Goal: Task Accomplishment & Management: Use online tool/utility

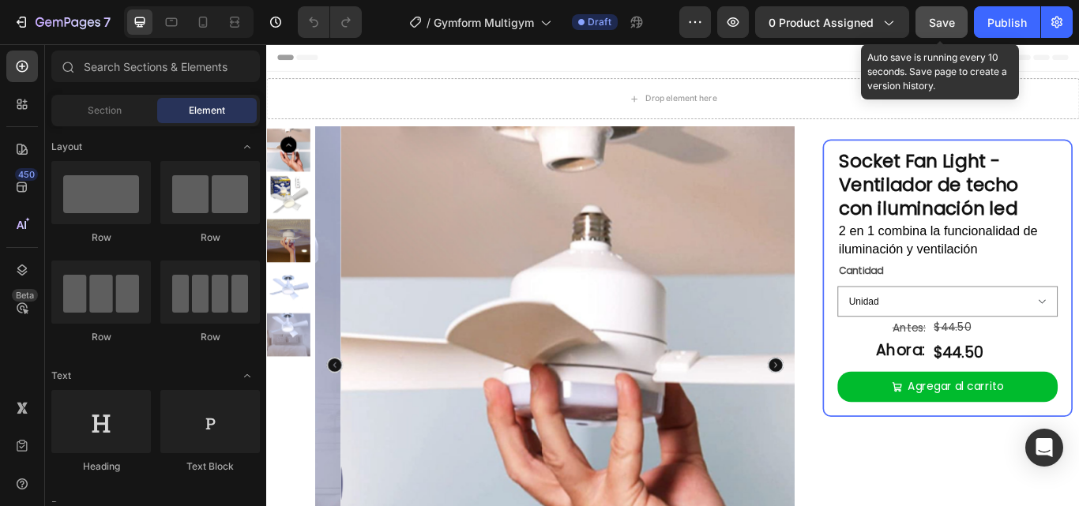
click at [916, 27] on button "Save" at bounding box center [941, 22] width 52 height 32
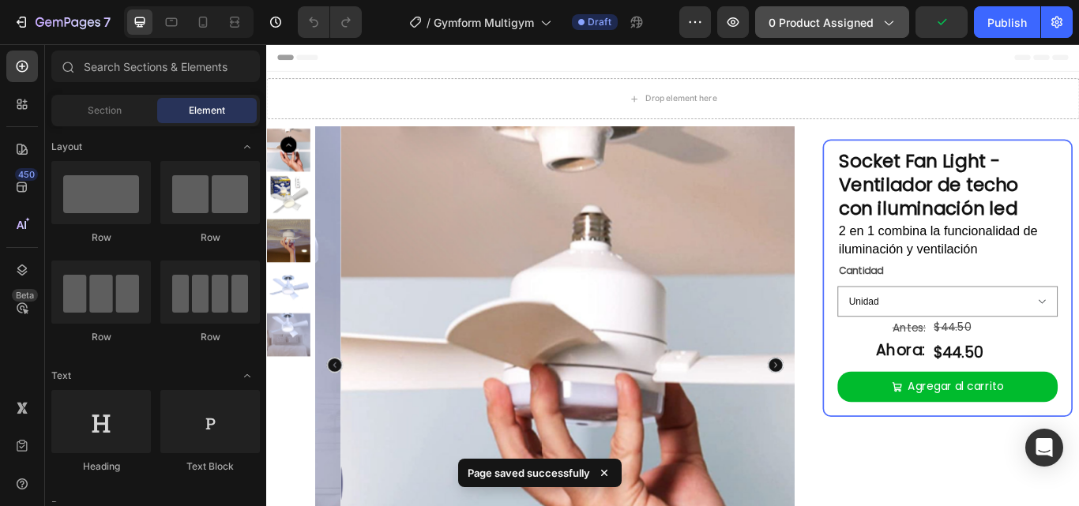
click at [863, 24] on span "0 product assigned" at bounding box center [821, 22] width 105 height 17
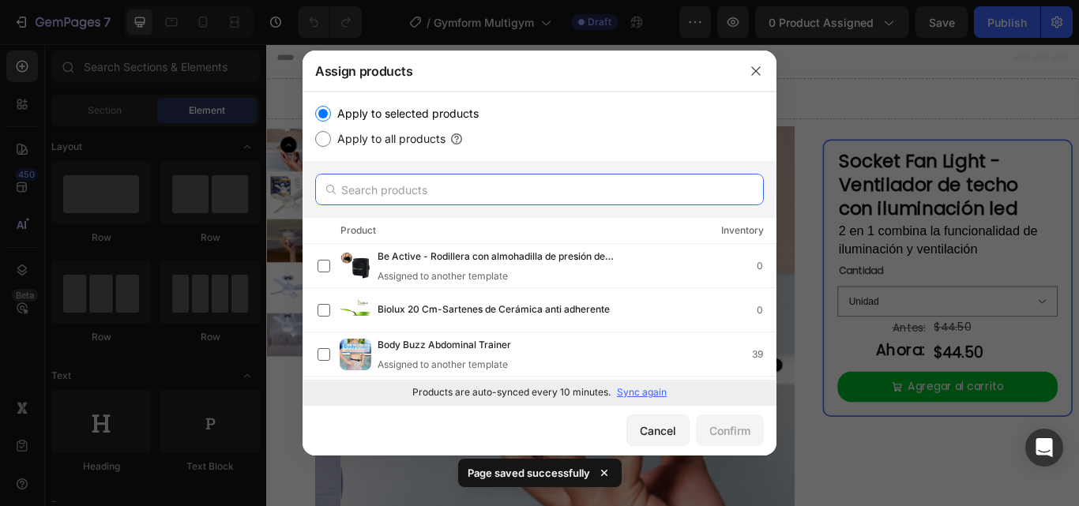
click at [498, 198] on input "text" at bounding box center [539, 190] width 449 height 32
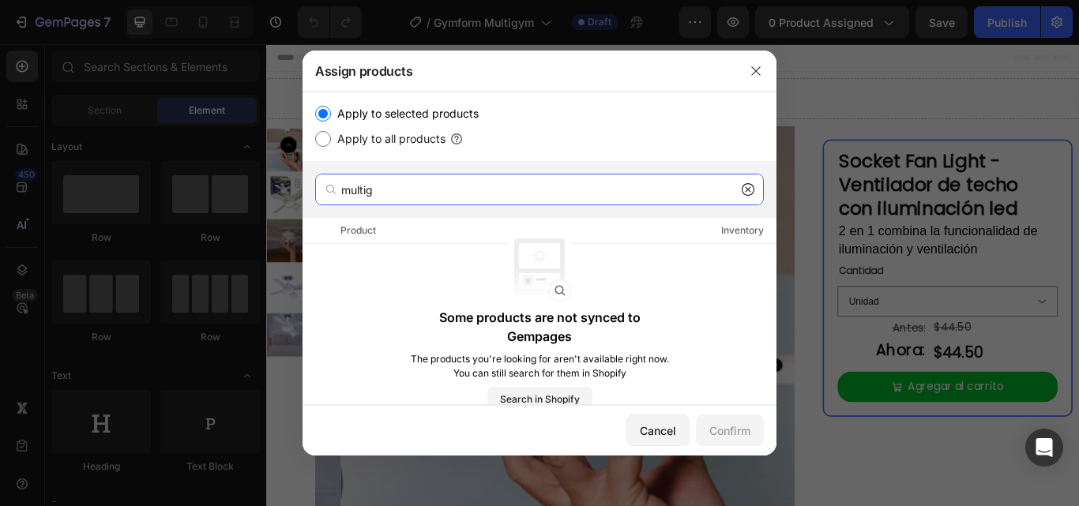
click at [548, 183] on input "multig" at bounding box center [539, 190] width 449 height 32
click at [448, 182] on input "multig" at bounding box center [539, 190] width 449 height 32
type input "gym"
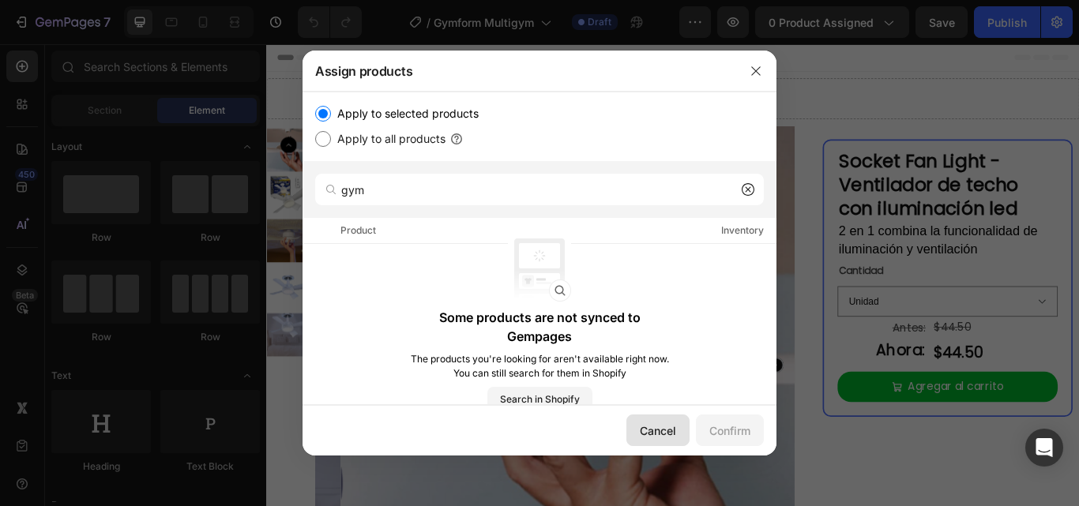
click at [664, 427] on div "Cancel" at bounding box center [658, 431] width 36 height 17
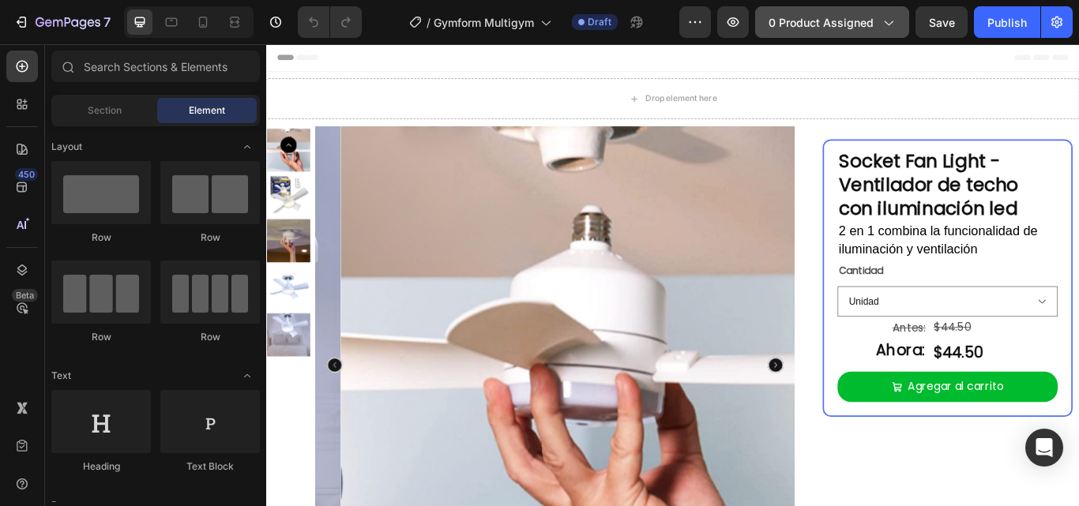
click at [855, 23] on span "0 product assigned" at bounding box center [821, 22] width 105 height 17
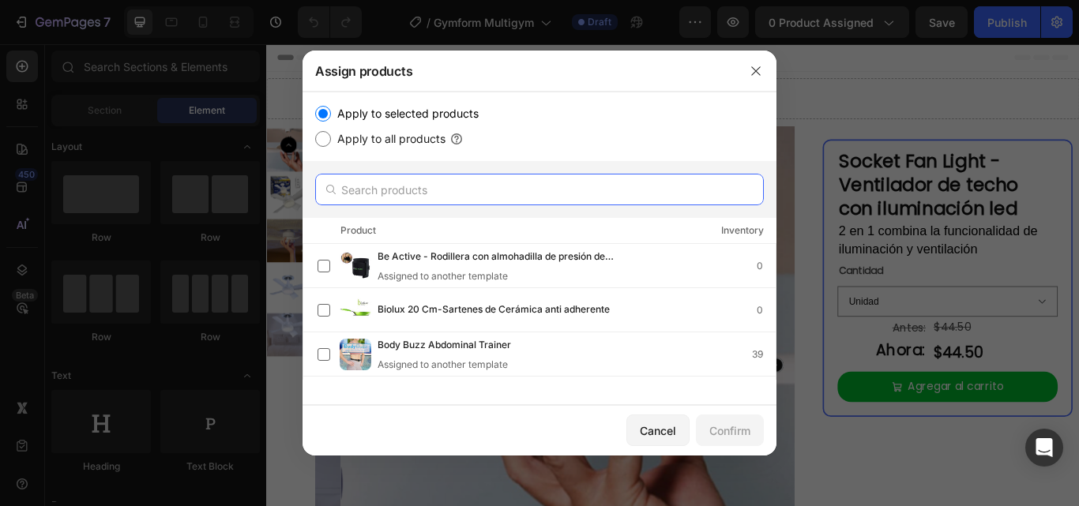
click at [407, 193] on input "text" at bounding box center [539, 190] width 449 height 32
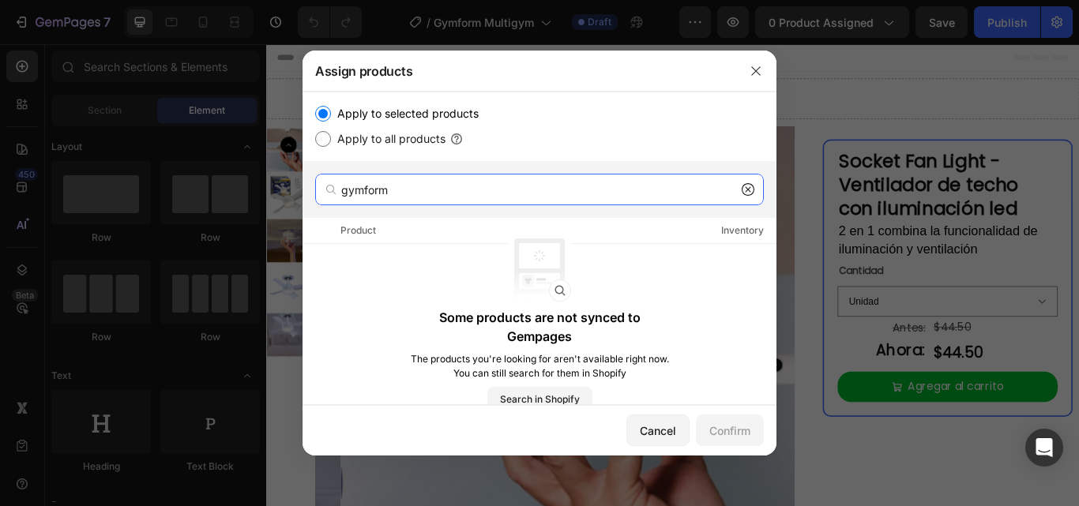
type input "gymform"
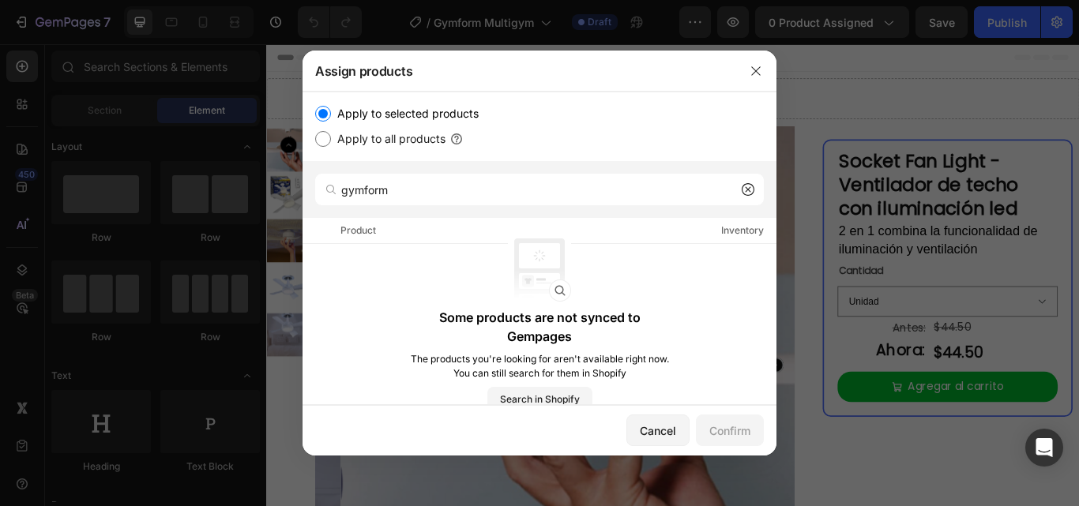
click at [745, 222] on div "Product Inventory" at bounding box center [540, 231] width 474 height 26
click at [761, 77] on button "button" at bounding box center [755, 70] width 25 height 25
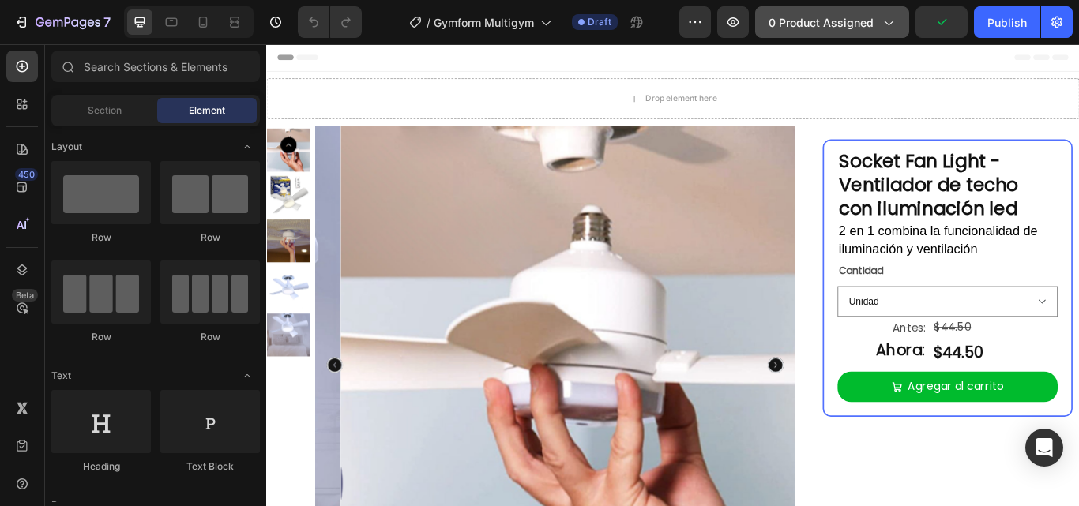
click at [868, 17] on span "0 product assigned" at bounding box center [821, 22] width 105 height 17
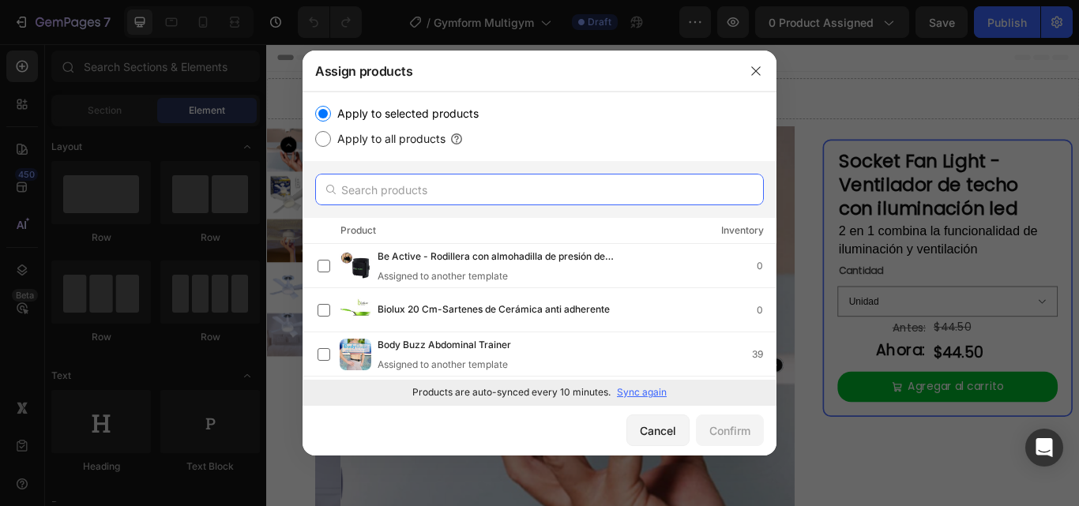
click at [456, 205] on input "text" at bounding box center [539, 190] width 449 height 32
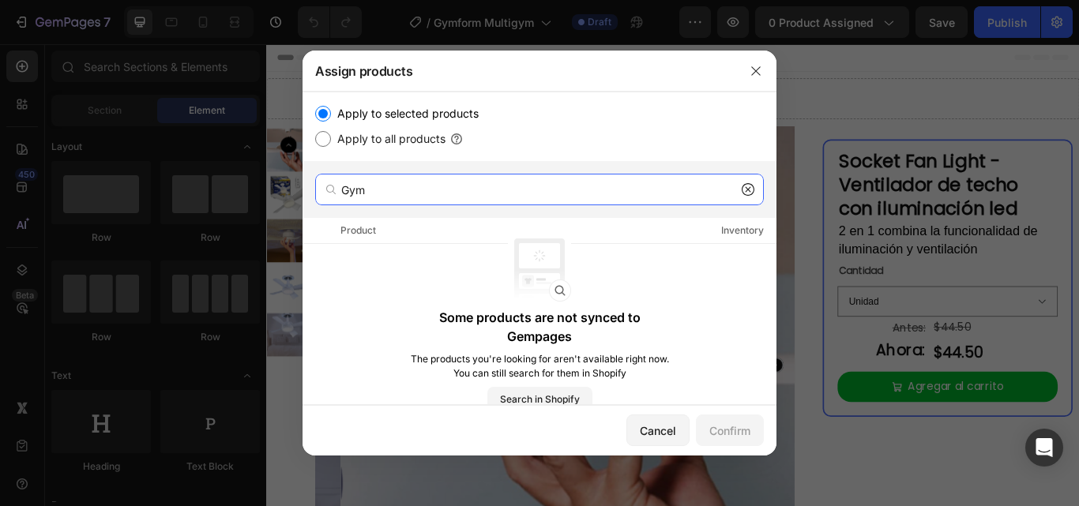
click at [501, 190] on input "Gym" at bounding box center [539, 190] width 449 height 32
paste input "Obtenga gran parte de los beneficios de un gimnasio utilizando en casa en una s…"
click at [601, 181] on input "Gym" at bounding box center [539, 190] width 449 height 32
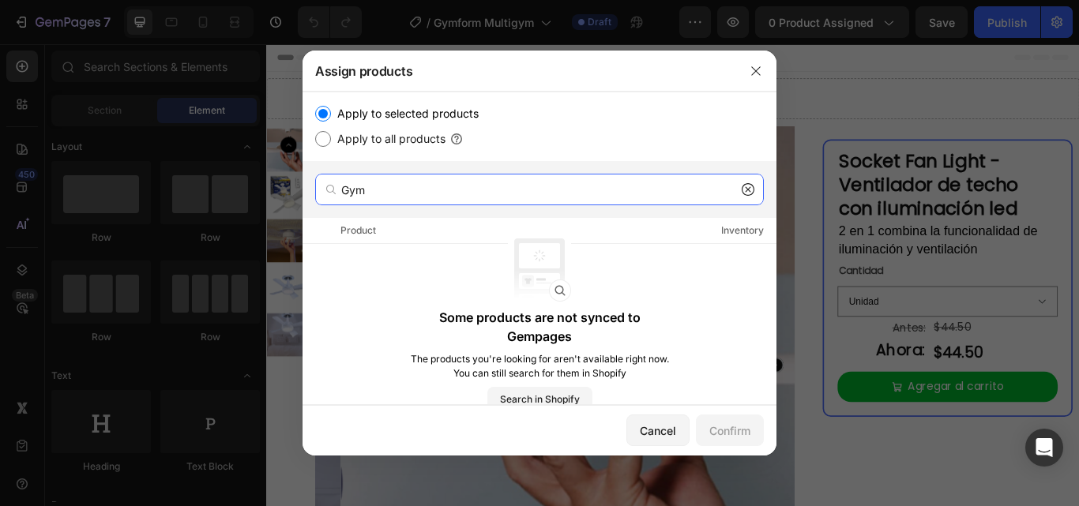
click at [601, 181] on input "Gym" at bounding box center [539, 190] width 449 height 32
type input "g"
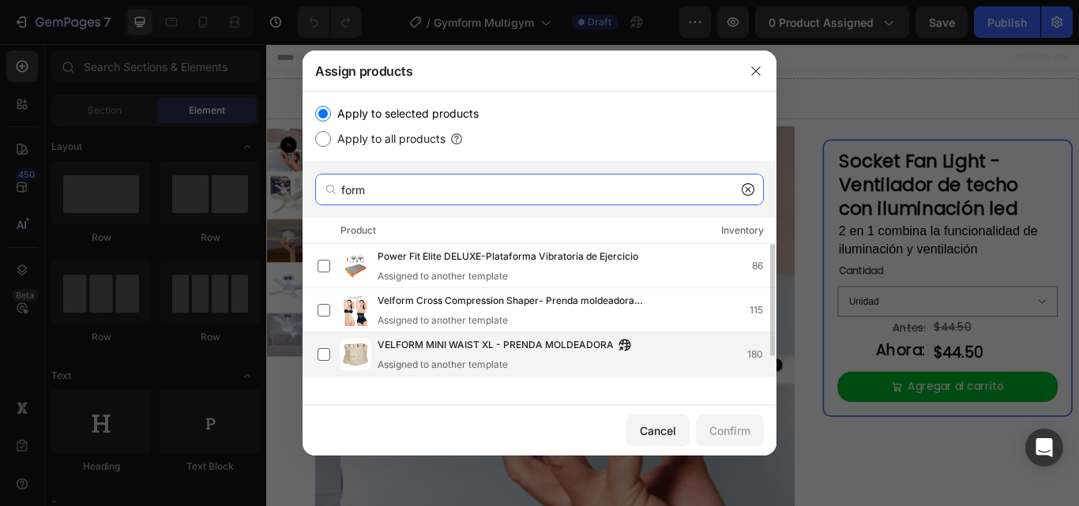
scroll to position [28, 0]
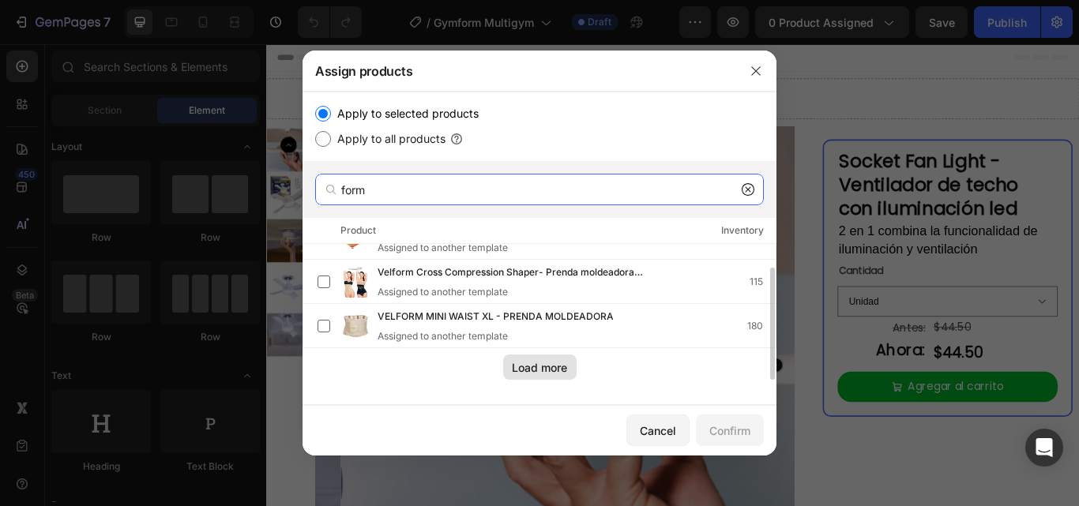
type input "form"
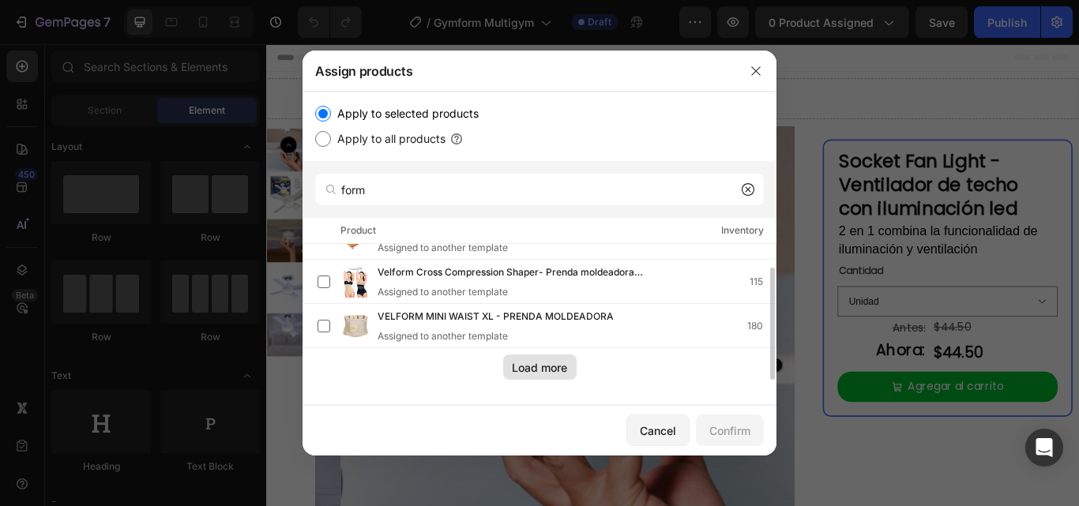
click at [541, 370] on div "Load more" at bounding box center [539, 367] width 55 height 17
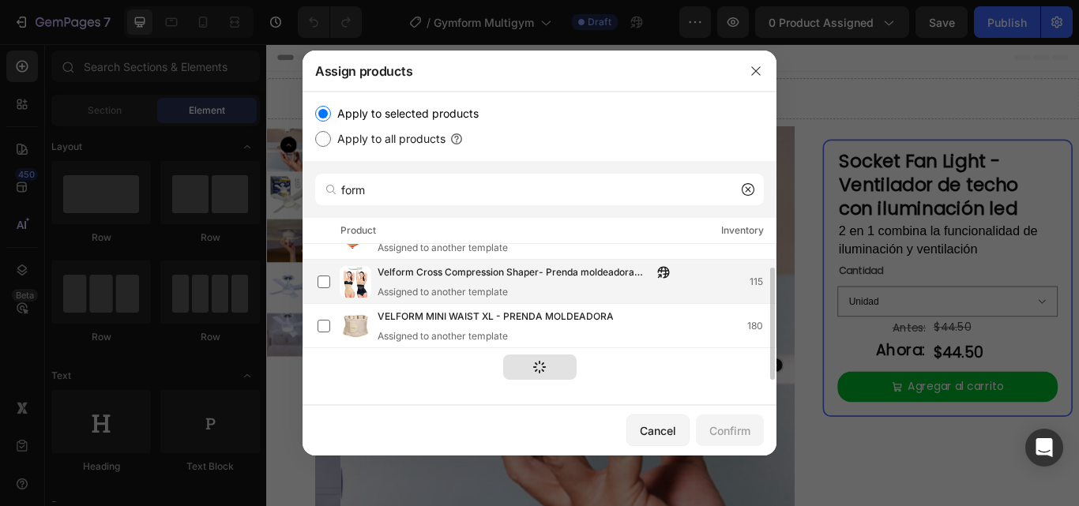
scroll to position [0, 0]
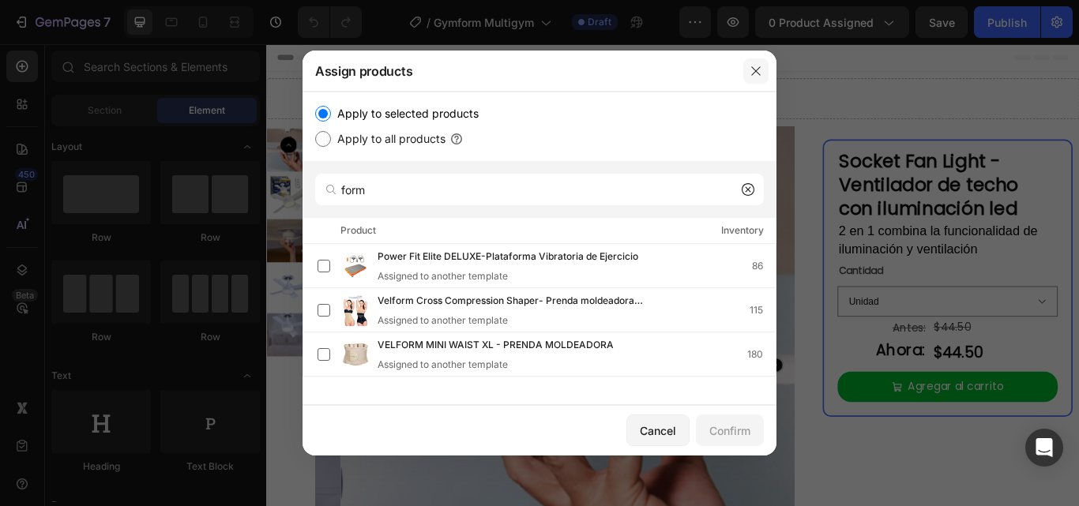
click at [750, 70] on icon "button" at bounding box center [756, 71] width 13 height 13
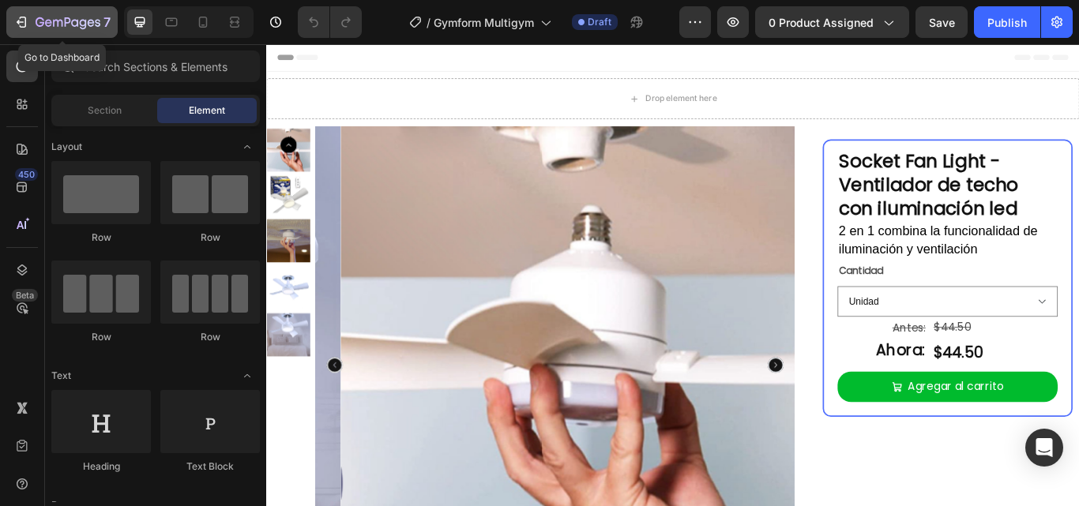
click at [23, 22] on icon "button" at bounding box center [20, 22] width 7 height 5
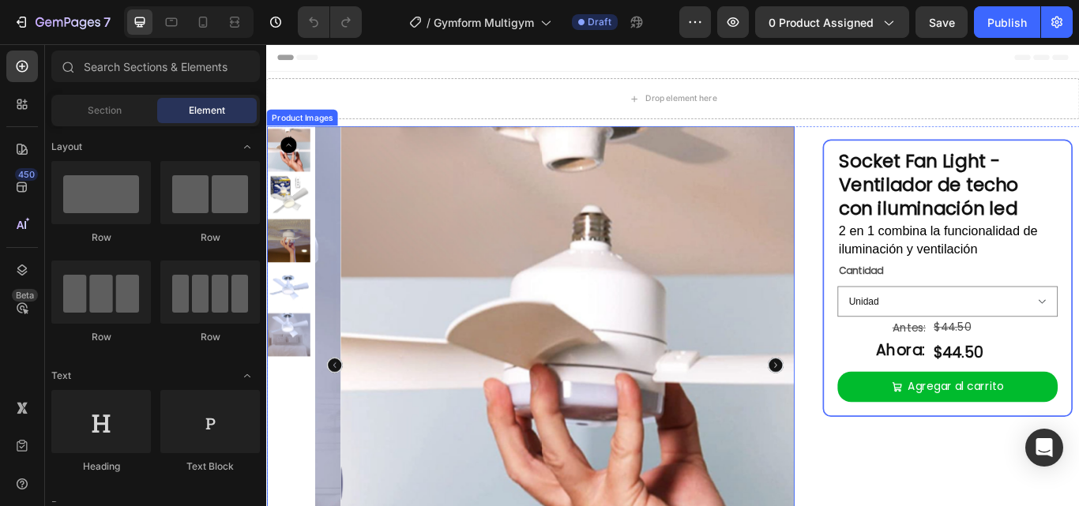
click at [671, 219] on img at bounding box center [631, 419] width 558 height 558
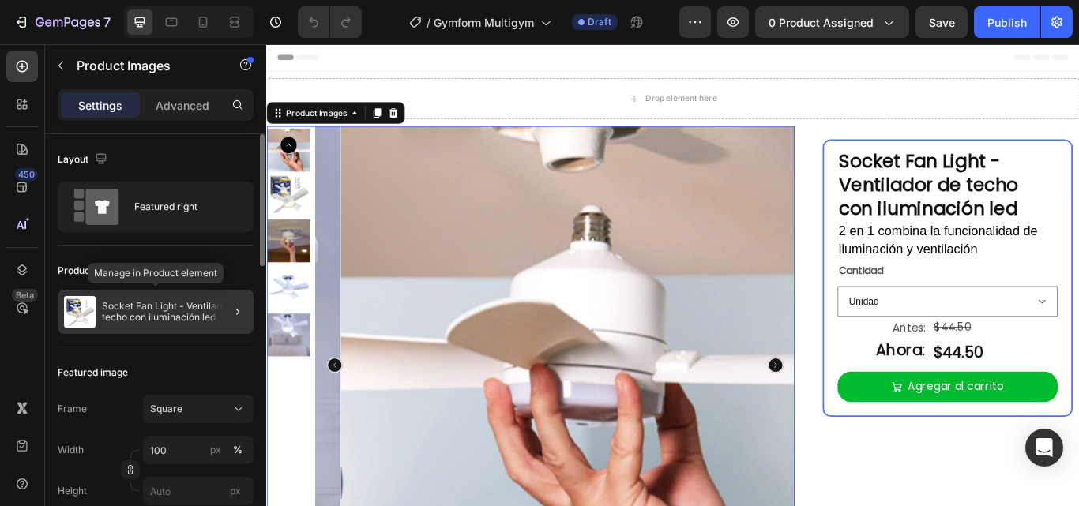
click at [134, 303] on p "Socket Fan Light - Ventilador de techo con iluminación led" at bounding box center [174, 312] width 145 height 22
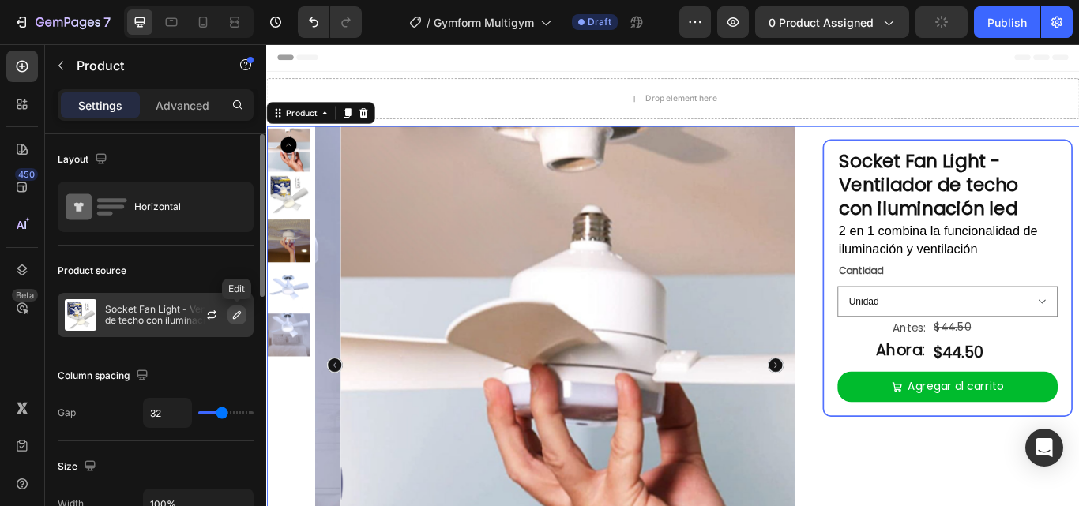
click at [229, 312] on button "button" at bounding box center [236, 315] width 19 height 19
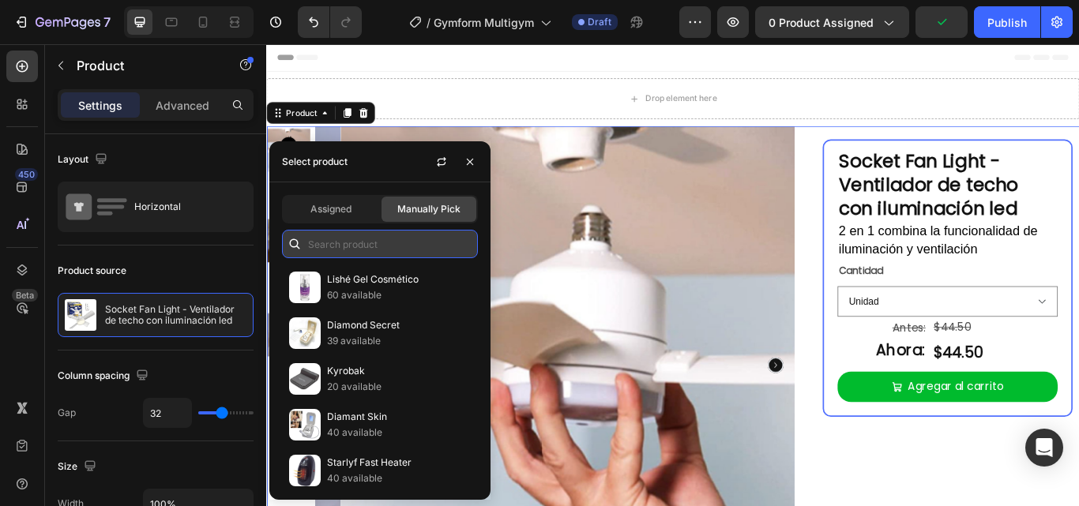
click at [346, 247] on input "text" at bounding box center [380, 244] width 196 height 28
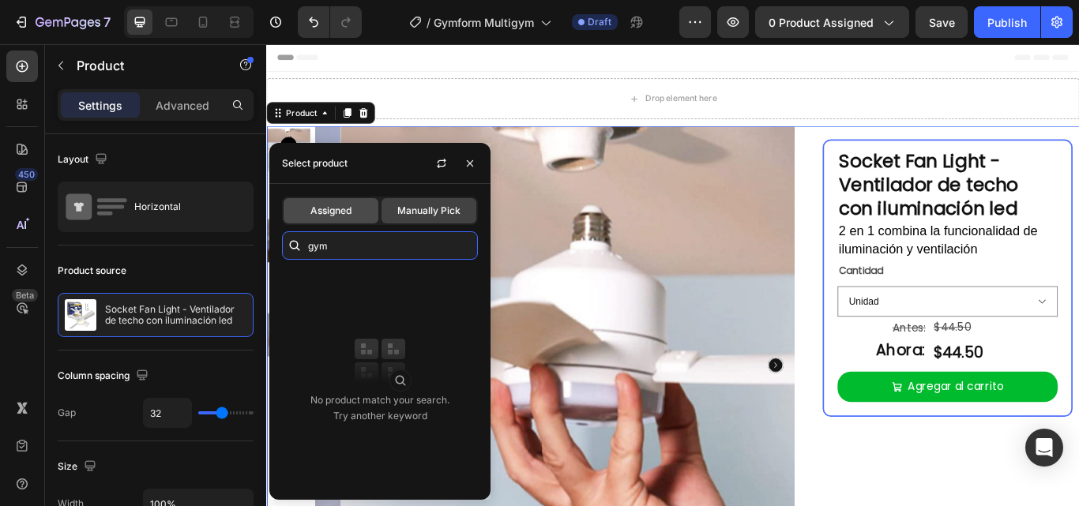
type input "gym"
click at [346, 205] on span "Assigned" at bounding box center [330, 211] width 41 height 14
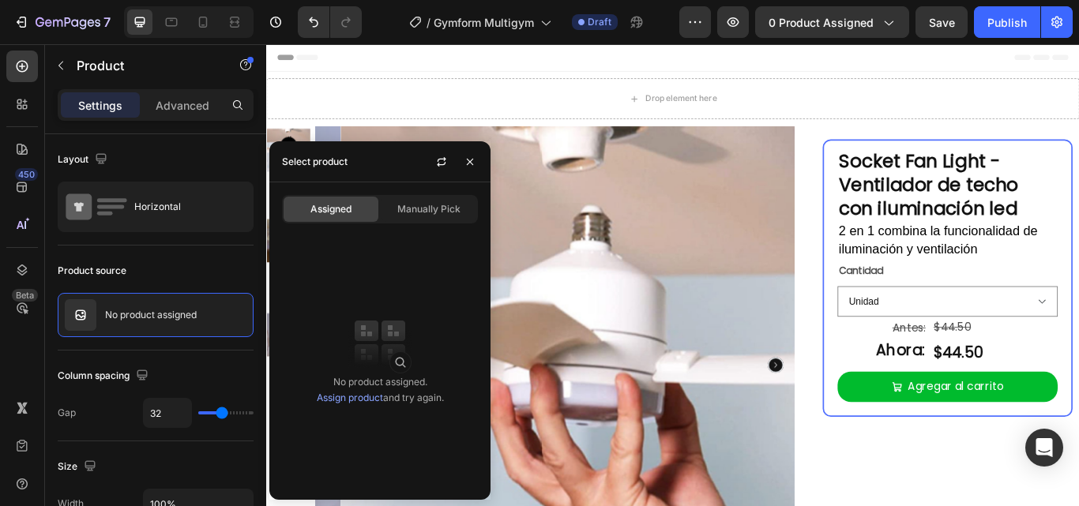
click at [400, 365] on img at bounding box center [379, 342] width 63 height 63
click at [437, 164] on icon "button" at bounding box center [441, 162] width 13 height 13
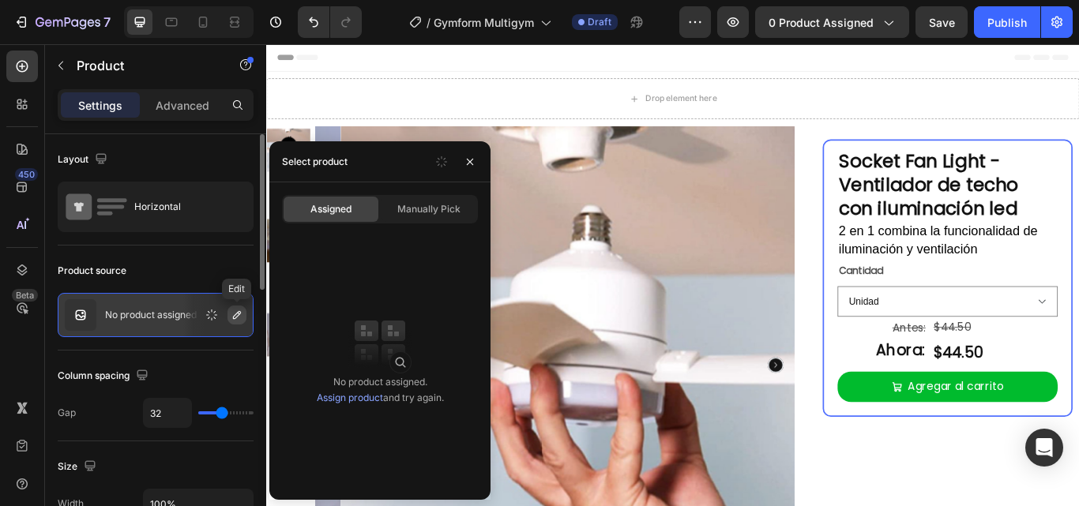
click at [239, 316] on icon "button" at bounding box center [237, 315] width 13 height 13
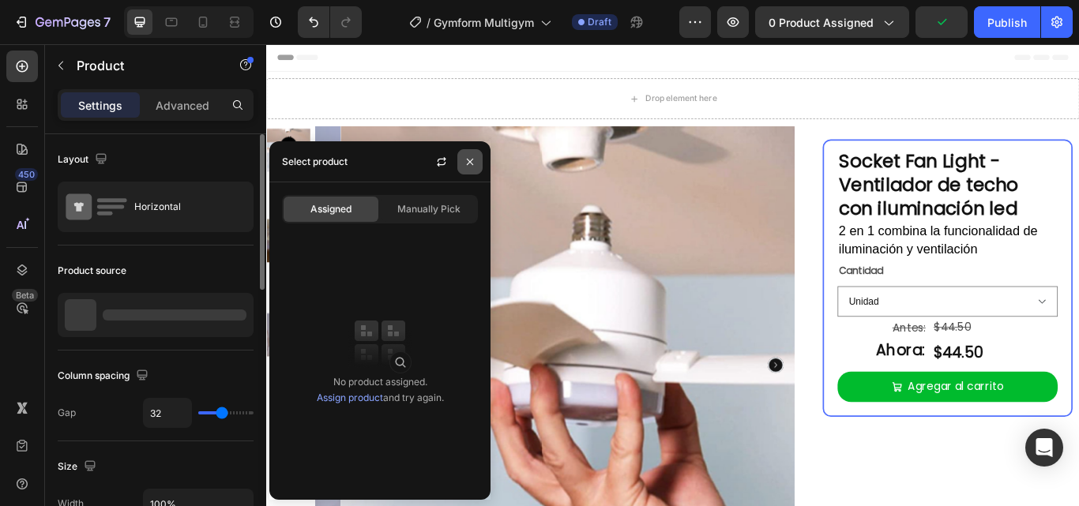
click at [472, 149] on button "button" at bounding box center [469, 161] width 25 height 25
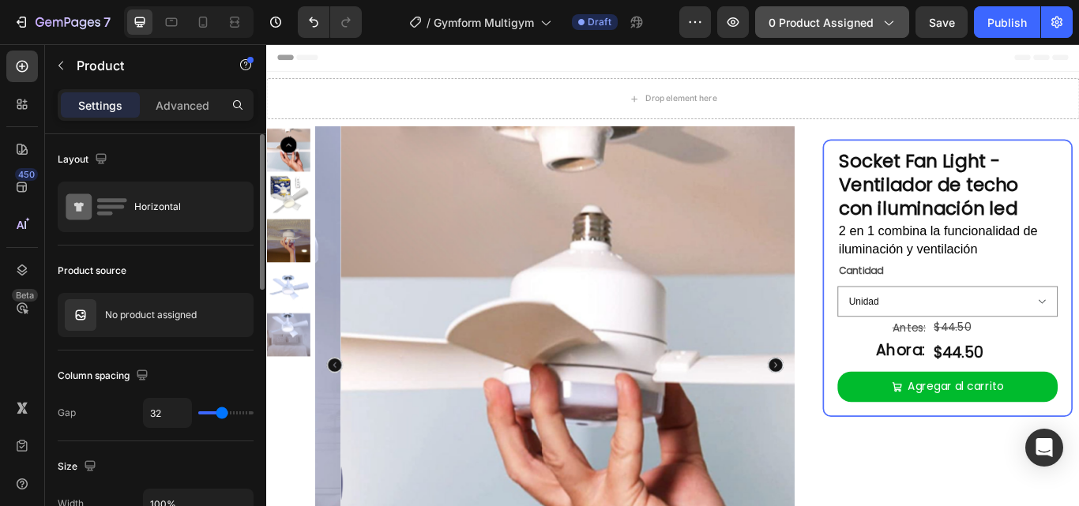
click at [834, 29] on span "0 product assigned" at bounding box center [821, 22] width 105 height 17
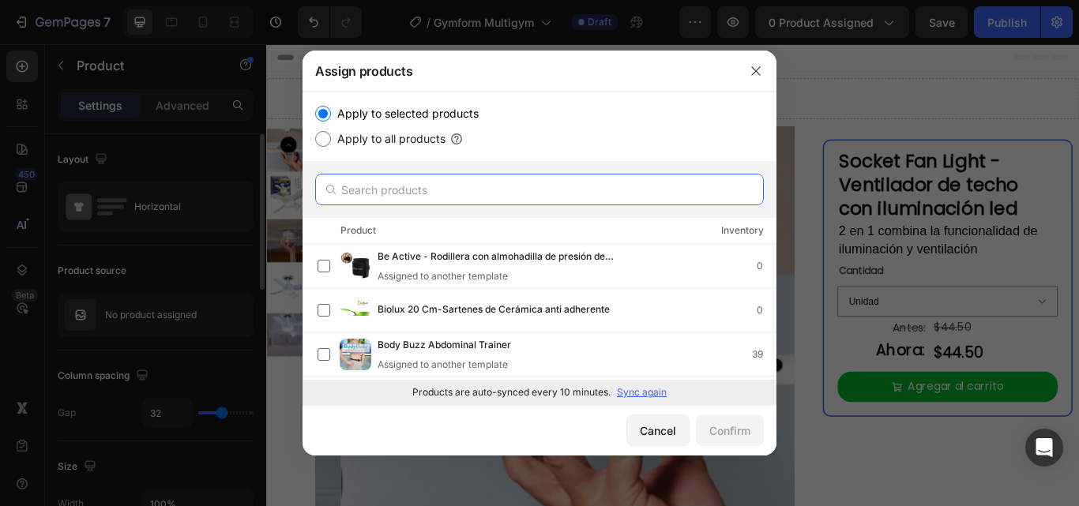
click at [442, 194] on input "text" at bounding box center [539, 190] width 449 height 32
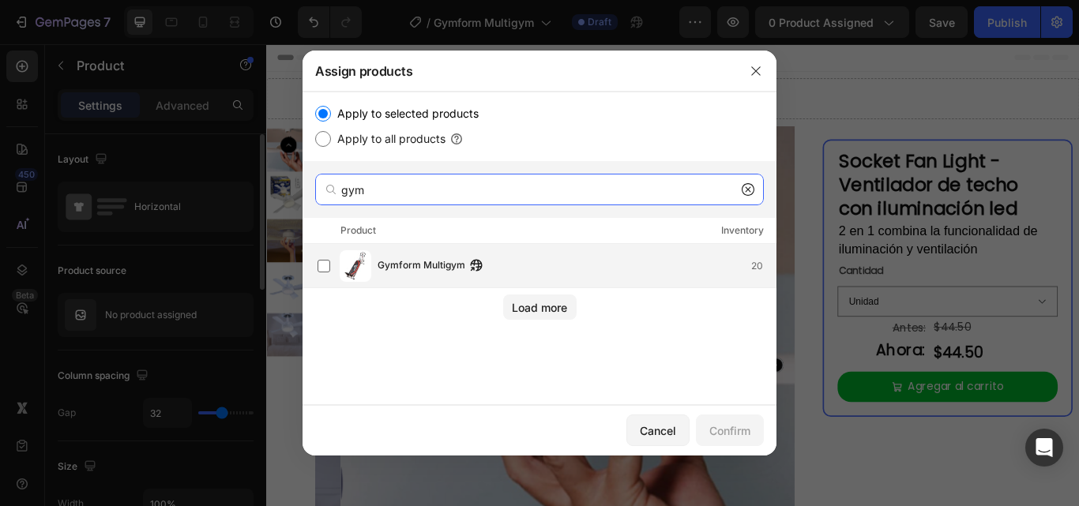
type input "gym"
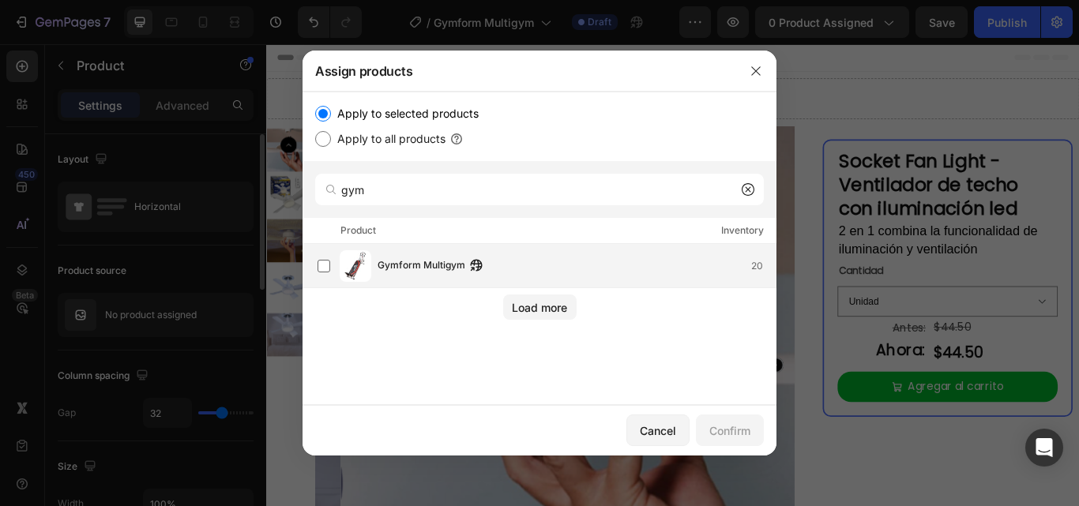
click at [423, 264] on span "Gymform Multigym" at bounding box center [422, 266] width 88 height 17
click at [716, 421] on button "Confirm" at bounding box center [730, 431] width 68 height 32
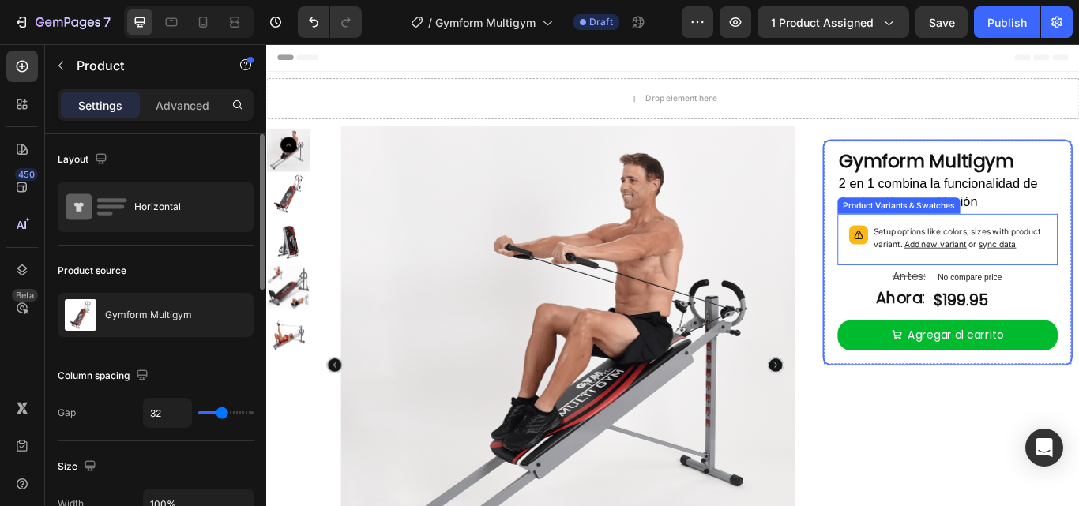
click at [1043, 226] on div "Product Variants & Swatches" at bounding box center [1003, 233] width 137 height 14
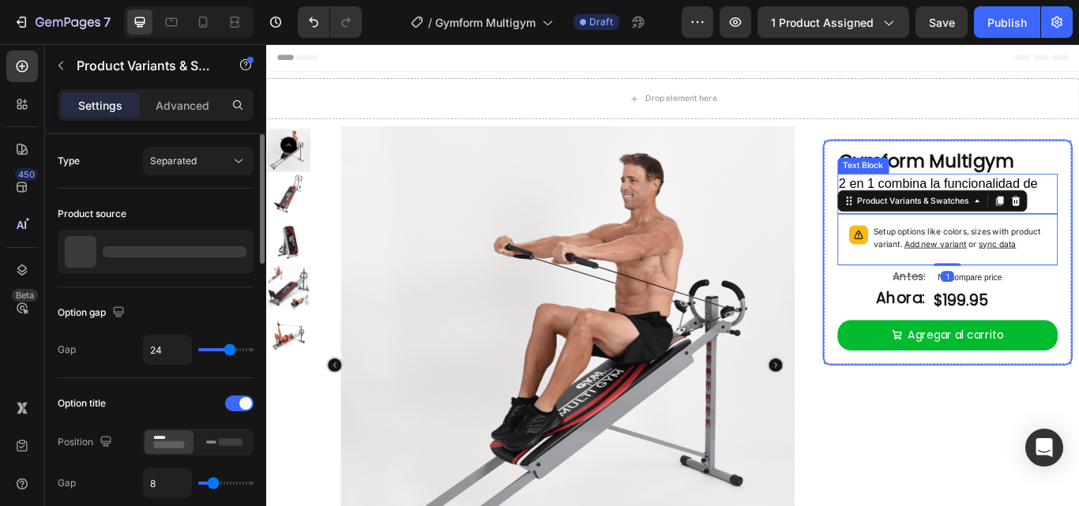
click at [1055, 201] on span "2 en 1 combina la funcionalidad de iluminación y ventilación" at bounding box center [1050, 218] width 232 height 38
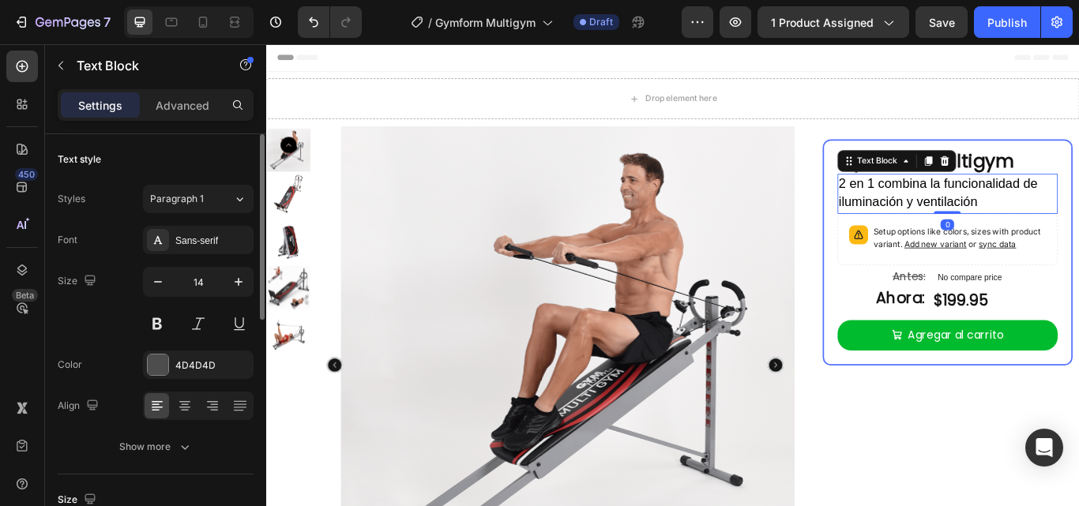
click at [1041, 214] on span "2 en 1 combina la funcionalidad de iluminación y ventilación" at bounding box center [1050, 218] width 232 height 38
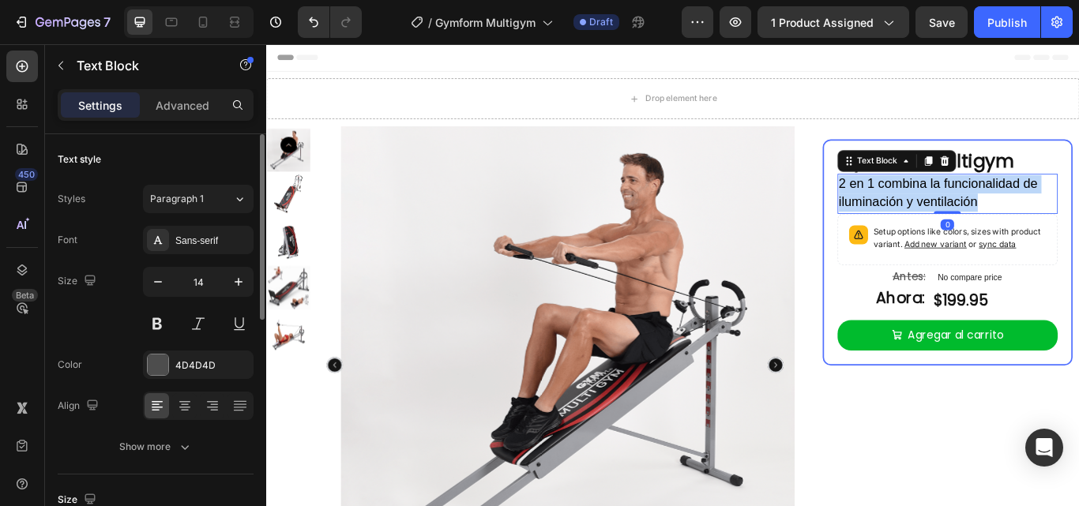
click at [1041, 214] on span "2 en 1 combina la funcionalidad de iluminación y ventilación" at bounding box center [1050, 218] width 232 height 38
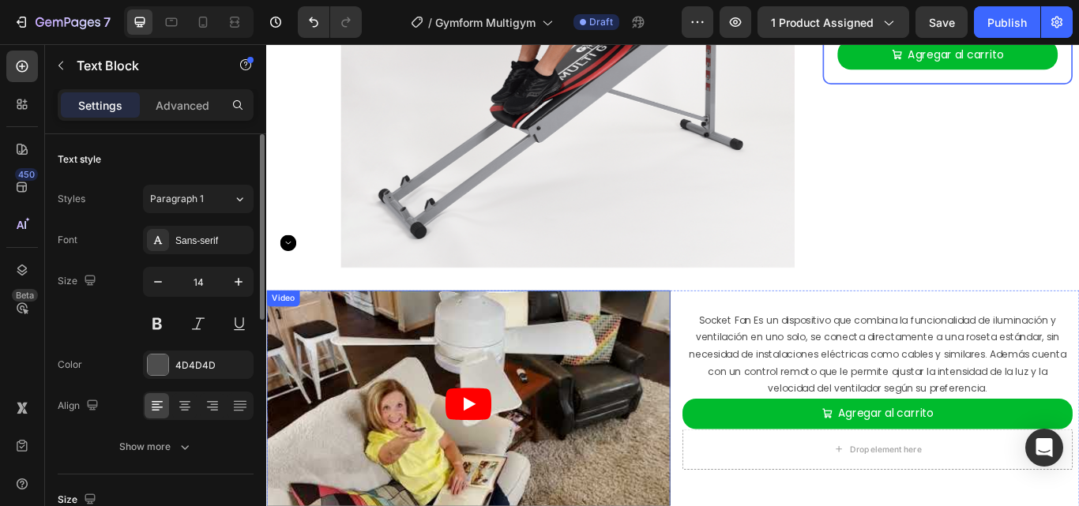
scroll to position [474, 0]
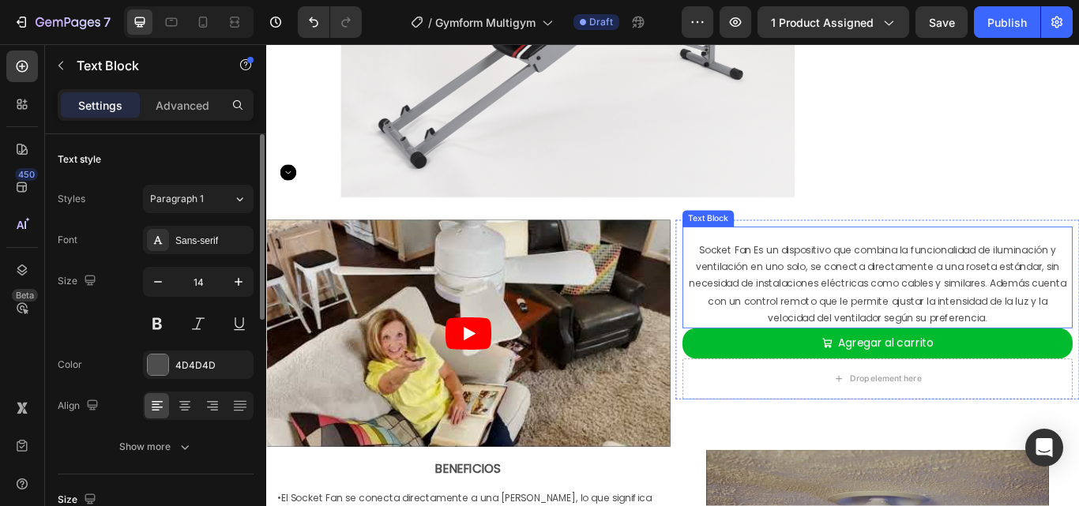
click at [884, 306] on span "Socket Fan Es un dispositivo que combina la funcionalidad de iluminación y vent…" at bounding box center [979, 324] width 440 height 96
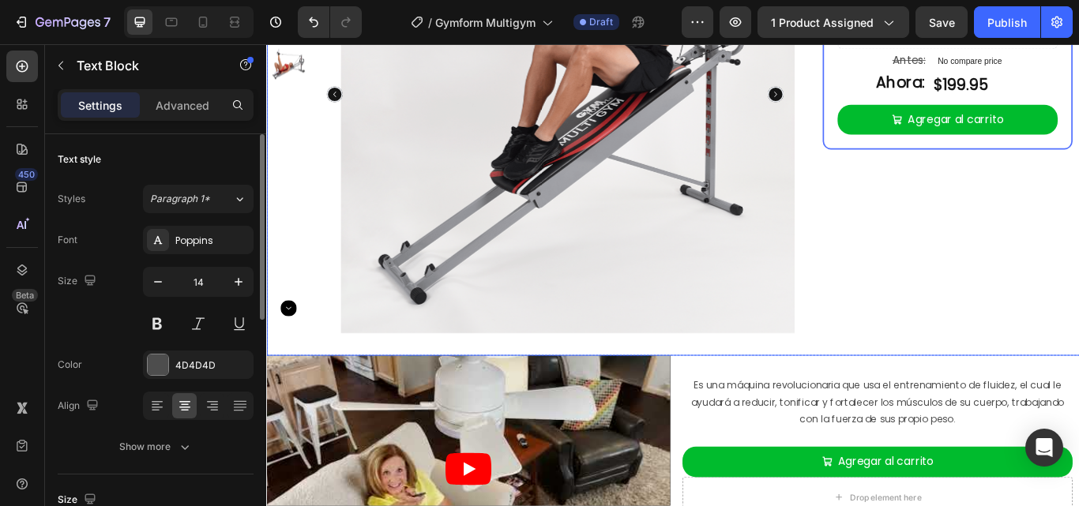
scroll to position [553, 0]
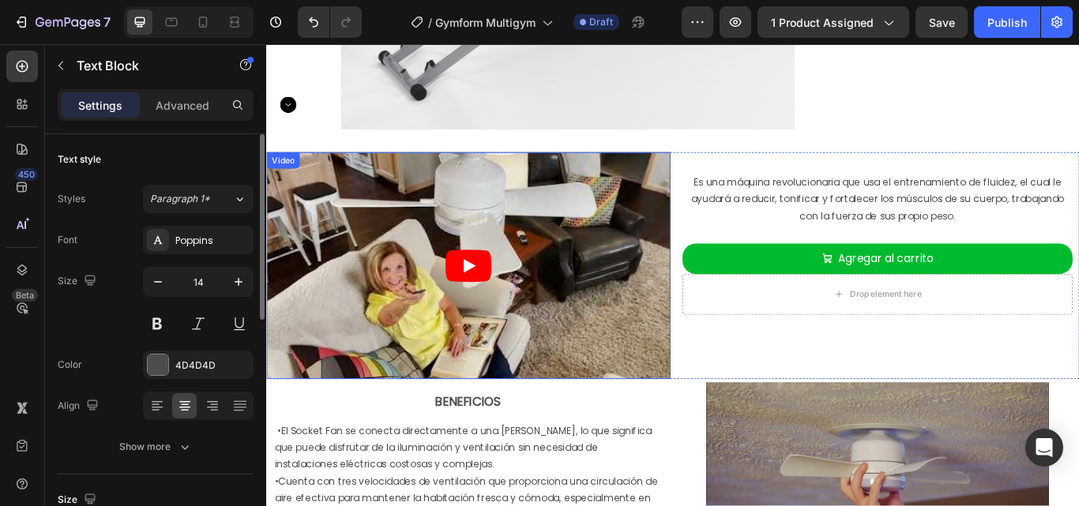
click at [280, 178] on div "Video" at bounding box center [285, 180] width 32 height 14
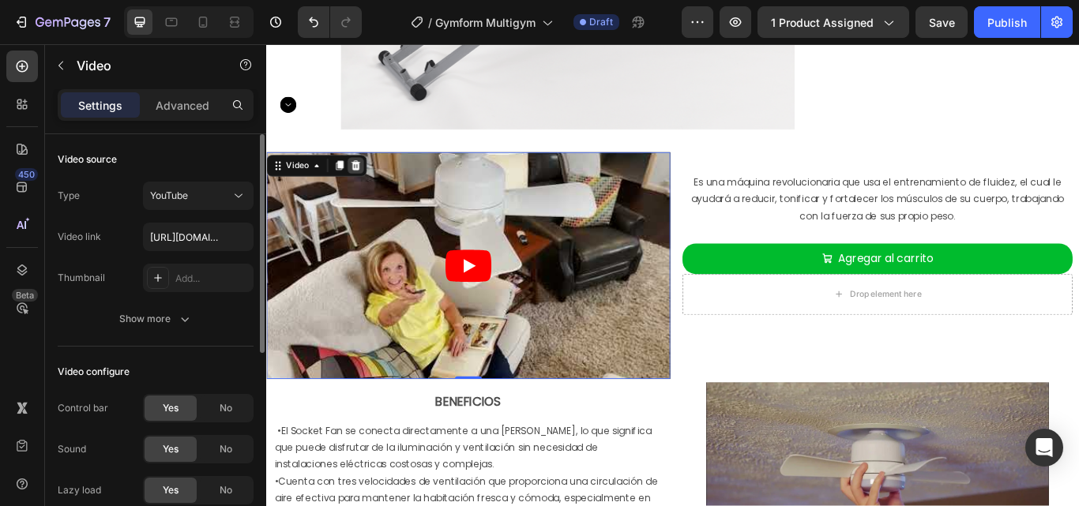
click at [370, 184] on icon at bounding box center [370, 186] width 10 height 11
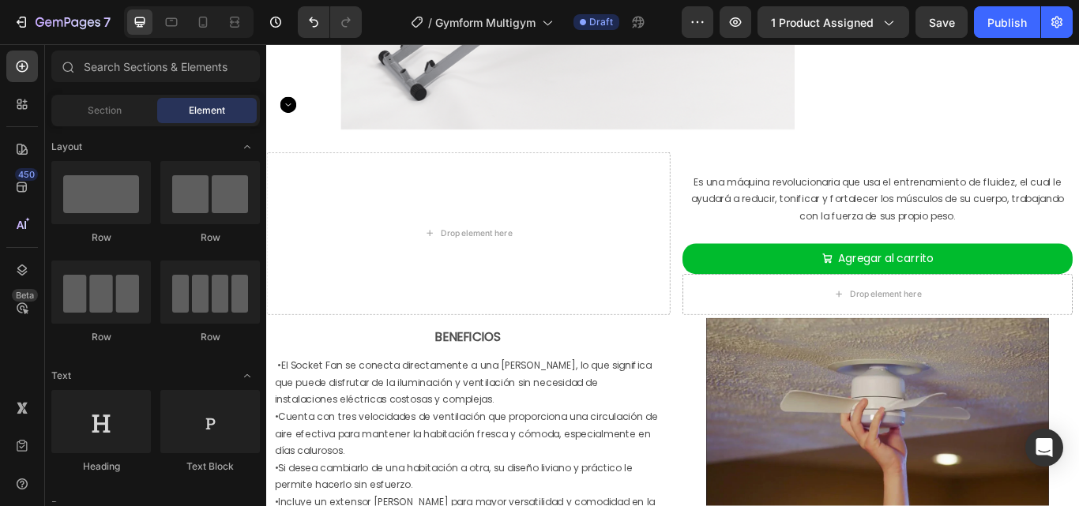
click at [77, 96] on div "Section Element" at bounding box center [155, 111] width 209 height 32
click at [98, 108] on span "Section" at bounding box center [105, 110] width 34 height 14
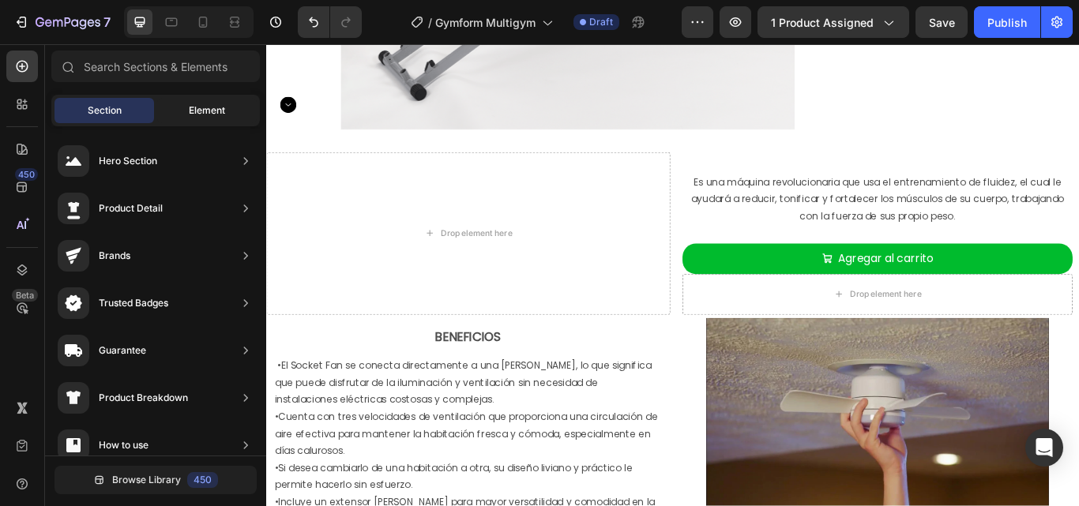
click at [181, 107] on div "Element" at bounding box center [207, 110] width 100 height 25
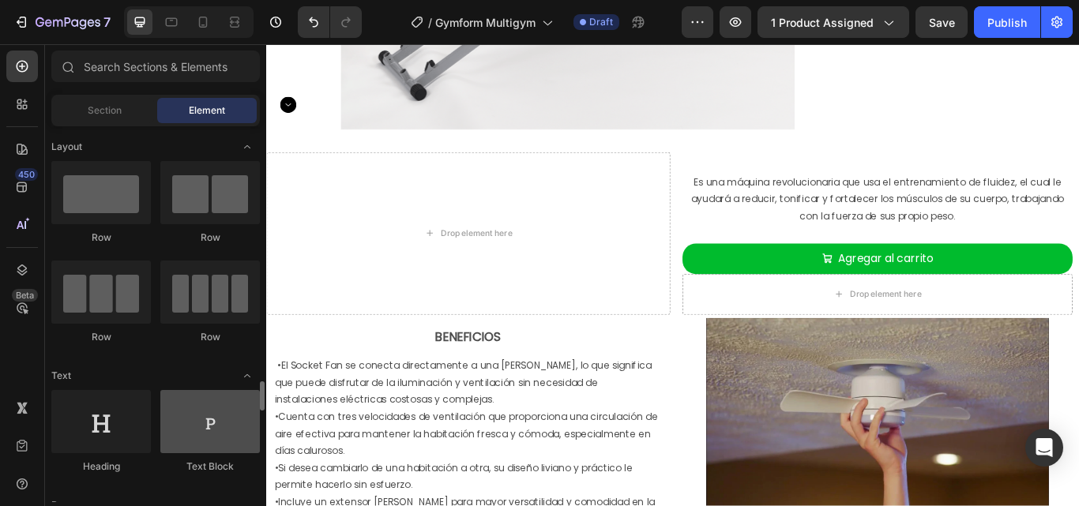
scroll to position [237, 0]
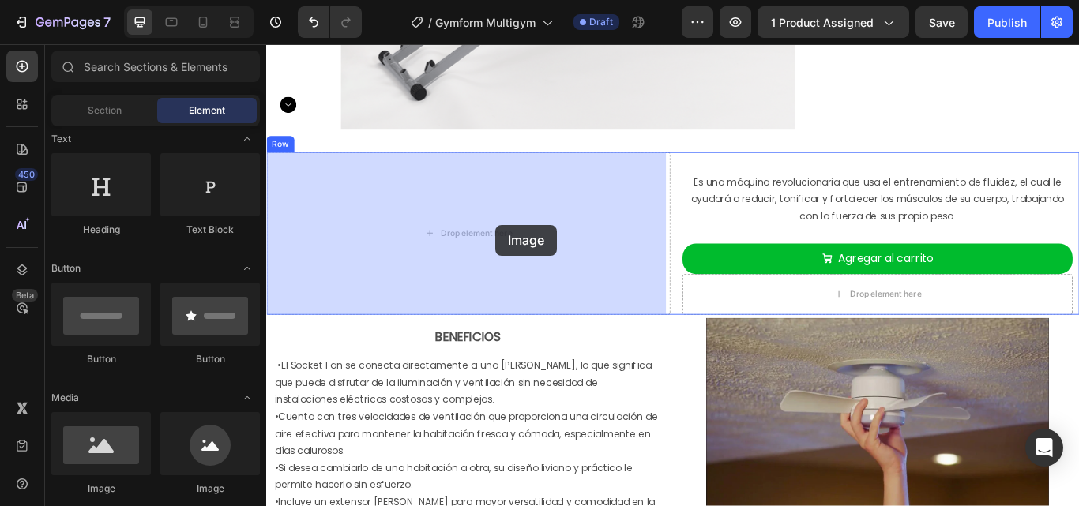
drag, startPoint x: 438, startPoint y: 482, endPoint x: 533, endPoint y: 255, distance: 246.0
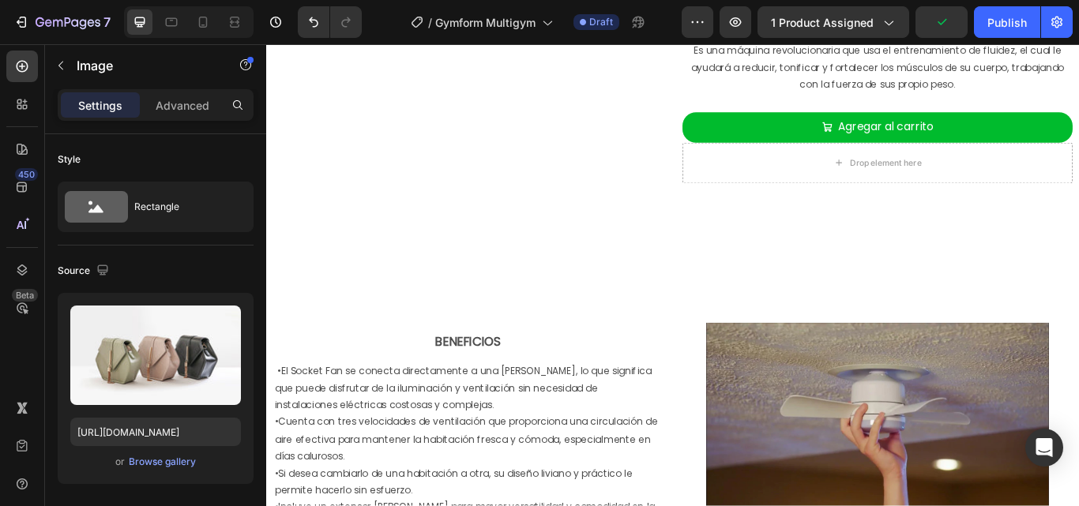
scroll to position [711, 0]
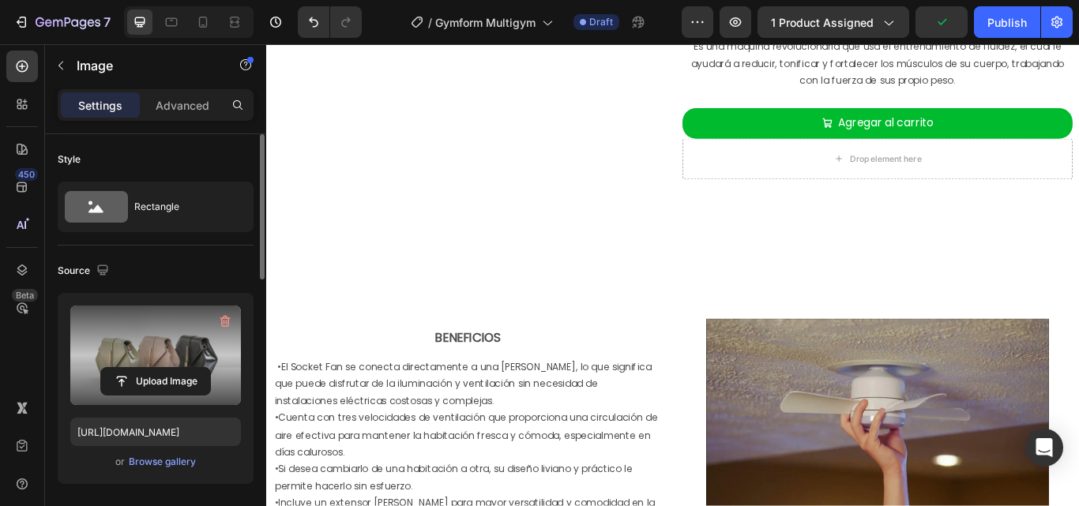
click at [149, 334] on label at bounding box center [155, 356] width 171 height 100
click at [149, 368] on input "file" at bounding box center [155, 381] width 109 height 27
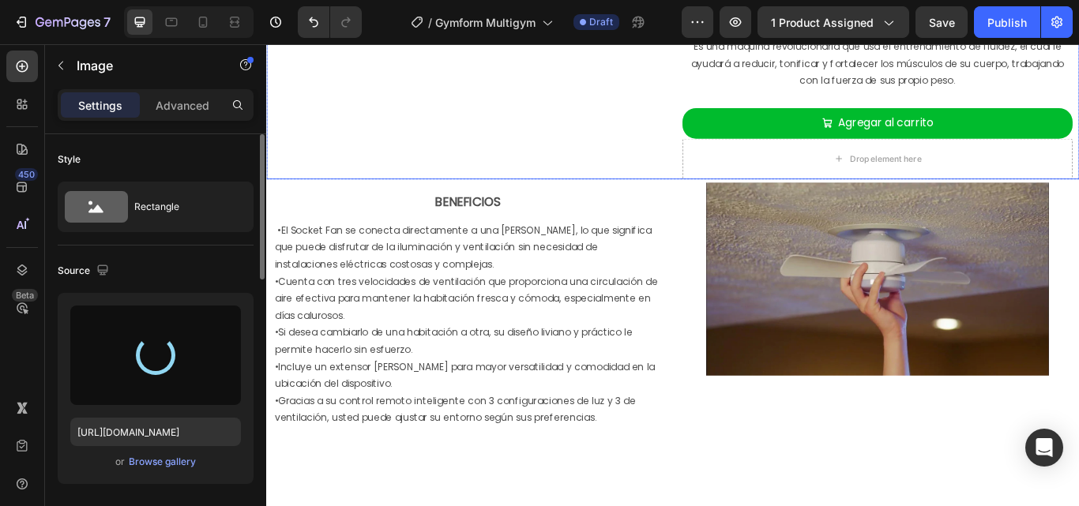
type input "https://cdn.shopify.com/s/files/1/0610/0837/9981/files/gempages_536022060552422…"
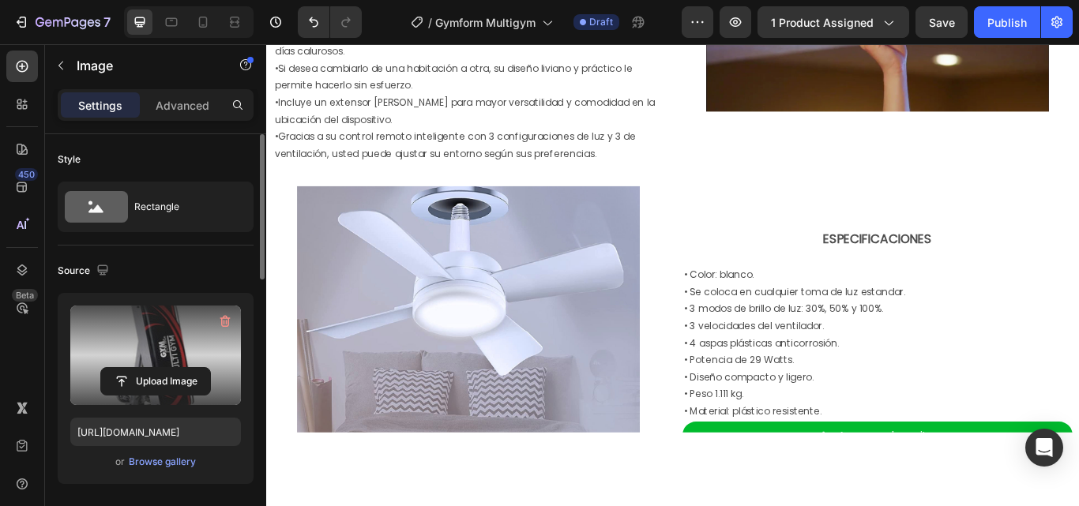
scroll to position [1027, 0]
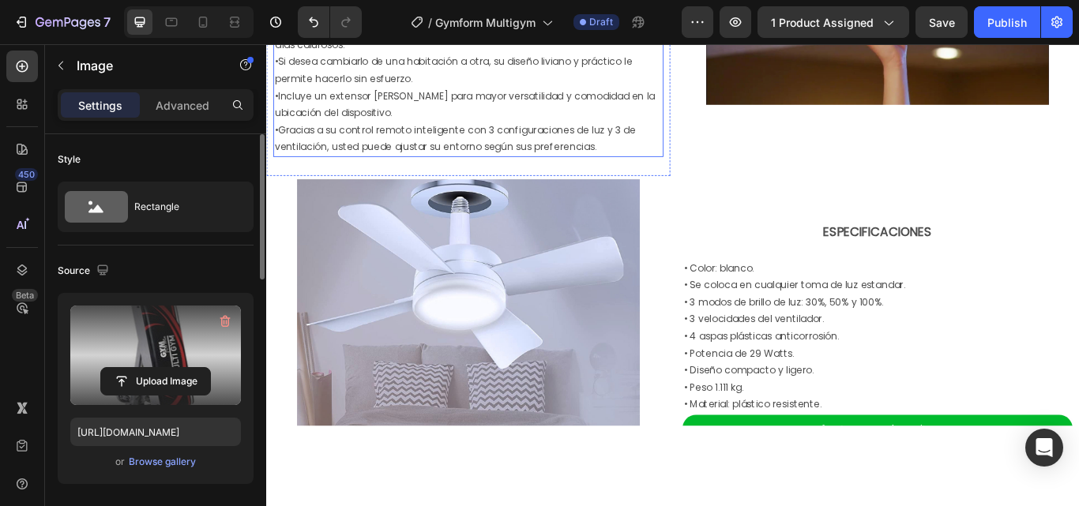
click at [555, 92] on span "Si desea cambiarlo de una habitación a otra, su diseño liviano y práctico le pe…" at bounding box center [484, 75] width 417 height 36
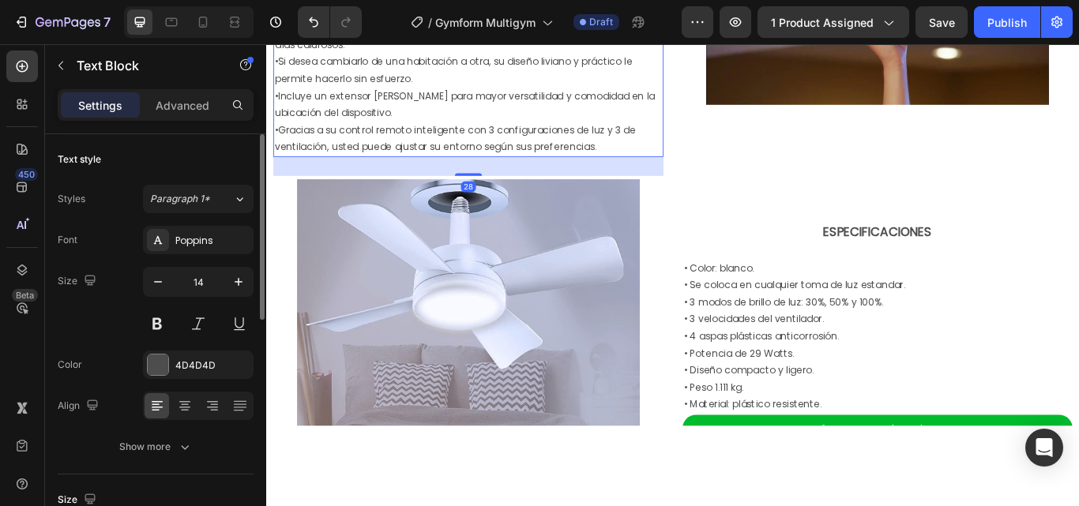
click at [555, 92] on span "Si desea cambiarlo de una habitación a otra, su diseño liviano y práctico le pe…" at bounding box center [484, 75] width 417 height 36
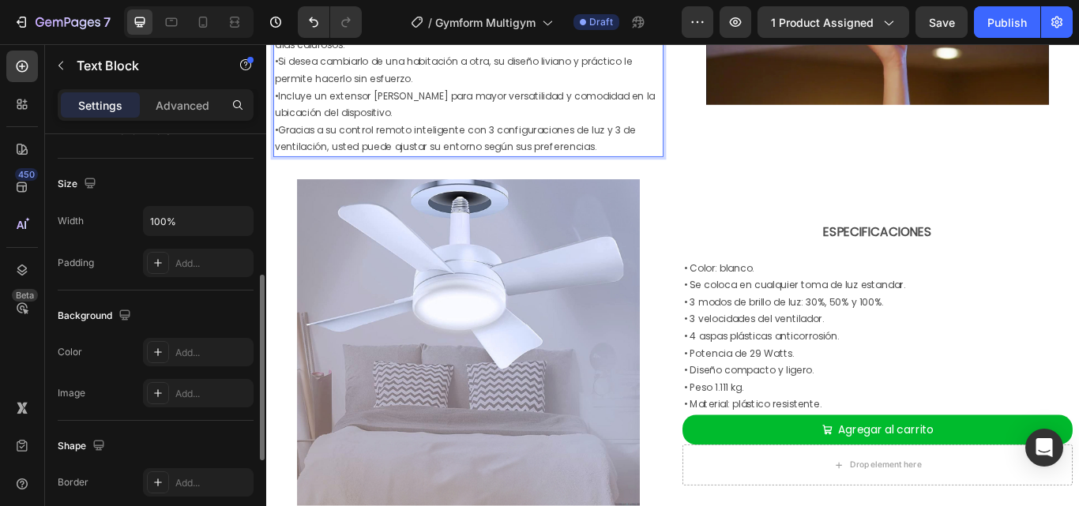
scroll to position [158, 0]
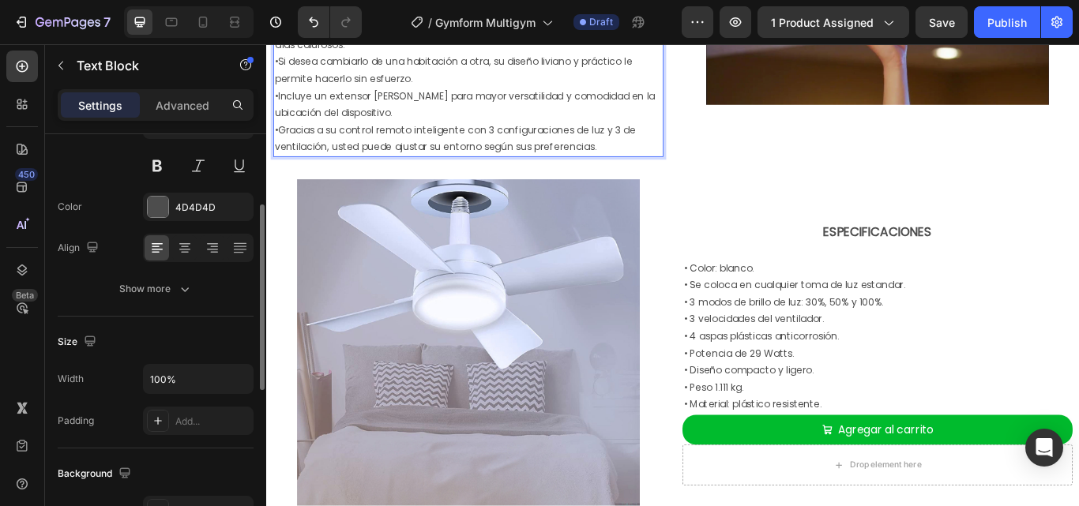
click at [418, 92] on span "Si desea cambiarlo de una habitación a otra, su diseño liviano y práctico le pe…" at bounding box center [484, 75] width 417 height 36
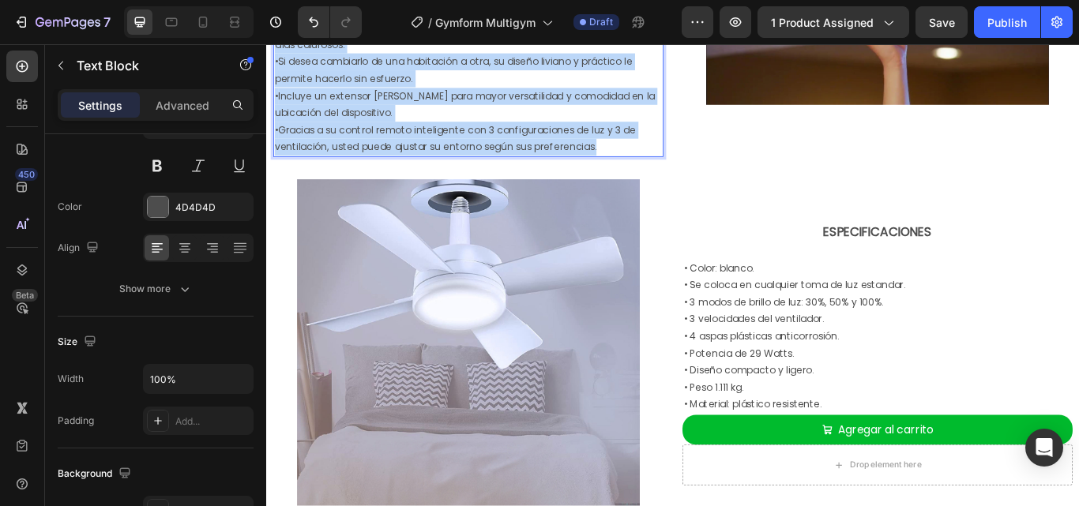
drag, startPoint x: 669, startPoint y: 438, endPoint x: 276, endPoint y: 209, distance: 455.2
click at [276, 176] on div "• El Socket Fan se conecta directamente a una roseta de luz, lo que significa q…" at bounding box center [501, 55] width 455 height 242
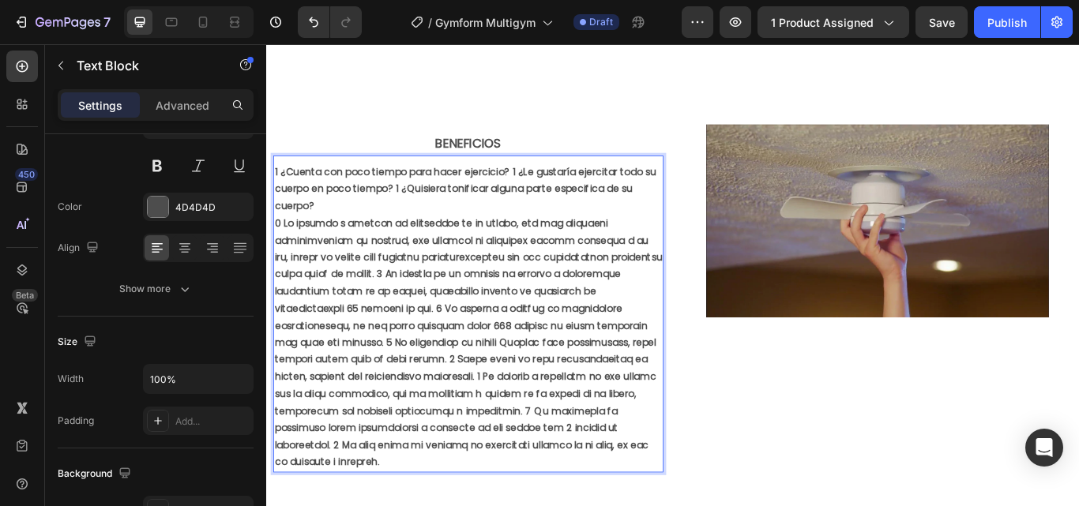
scroll to position [1027, 0]
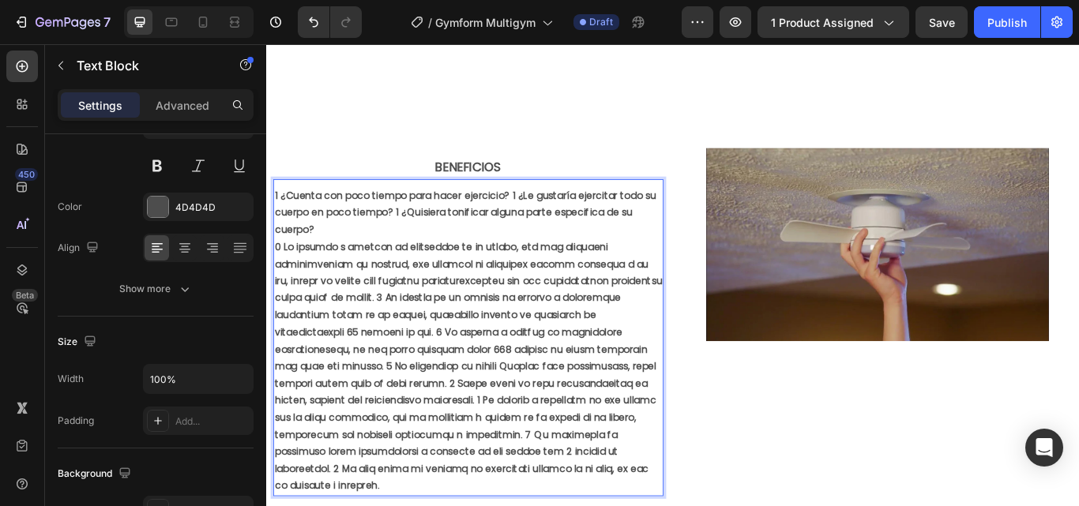
drag, startPoint x: 412, startPoint y: 401, endPoint x: 523, endPoint y: 216, distance: 215.8
click at [266, 193] on html "Header Image Es una máquina revolucionaria que usa el entrenamiento de fluidez,…" at bounding box center [740, 286] width 948 height 2539
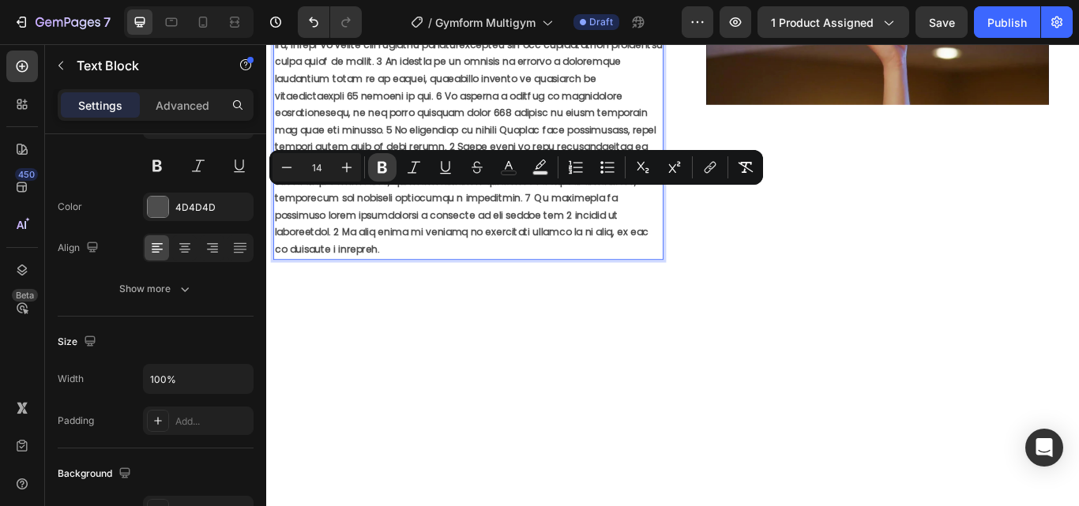
click at [376, 170] on icon "Editor contextual toolbar" at bounding box center [382, 168] width 16 height 16
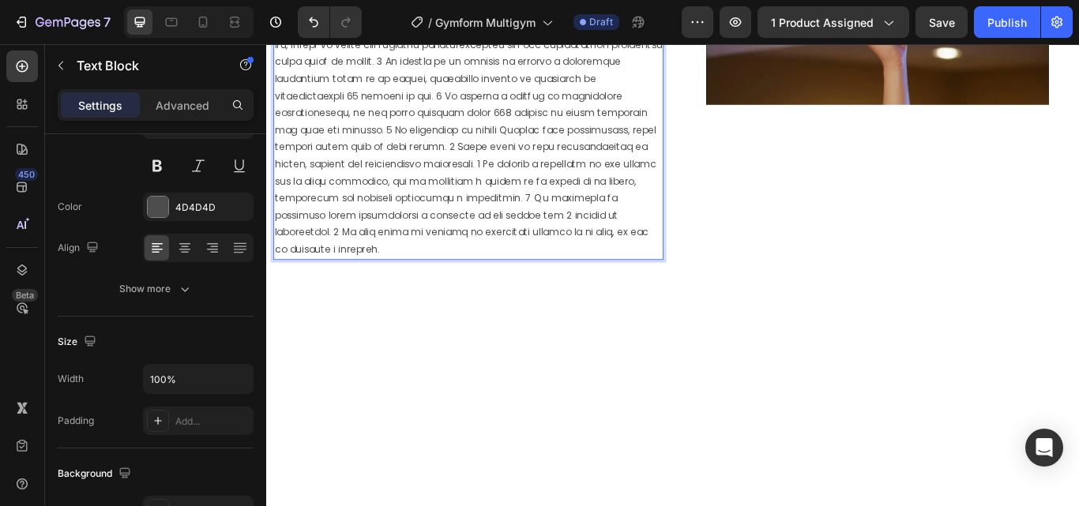
click at [516, 295] on p "1 ¿Cuenta con poco tiempo para hacer ejercicio? 1 ¿Le gustaría ejercitar todo s…" at bounding box center [502, 115] width 452 height 359
click at [520, 295] on p "1 ¿Cuenta con poco tiempo para hacer ejercicio? 1 ¿Le gustaría ejercitar todo s…" at bounding box center [502, 115] width 452 height 359
drag, startPoint x: 427, startPoint y: 558, endPoint x: 271, endPoint y: 209, distance: 381.8
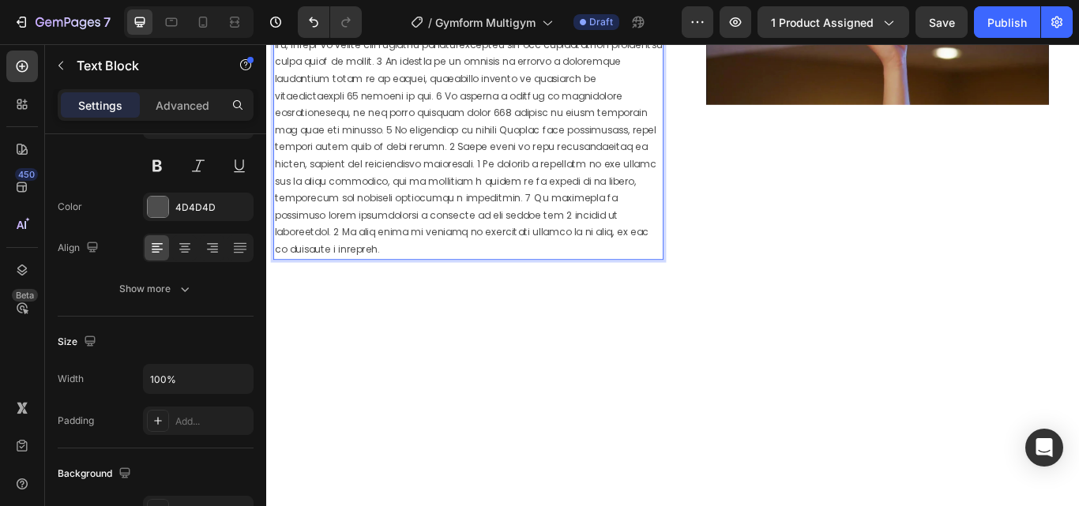
click at [271, 209] on div "BENEFICIOS Text Block 1 ¿Cuenta con poco tiempo para hacer ejercicio? 1 ¿Le gus…" at bounding box center [501, 104] width 471 height 428
click at [538, 239] on p "1 ¿Cuenta con poco tiempo para hacer ejercicio? 1 ¿Le gustaría ejercitar todo s…" at bounding box center [502, 115] width 452 height 359
click at [437, 295] on p "1 ¿Cuenta con poco tiempo para hacer ejercicio? 1 ¿Le gustaría ejercitar todo s…" at bounding box center [502, 115] width 452 height 359
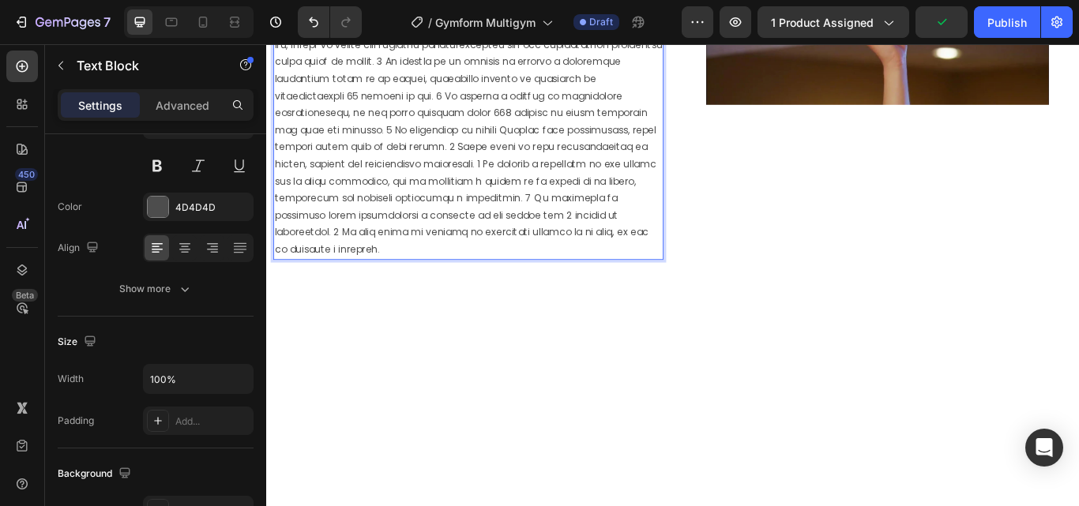
drag, startPoint x: 437, startPoint y: 556, endPoint x: 276, endPoint y: 224, distance: 368.5
click at [276, 224] on p "1 ¿Cuenta con poco tiempo para hacer ejercicio? 1 ¿Le gustaría ejercitar todo s…" at bounding box center [502, 115] width 452 height 359
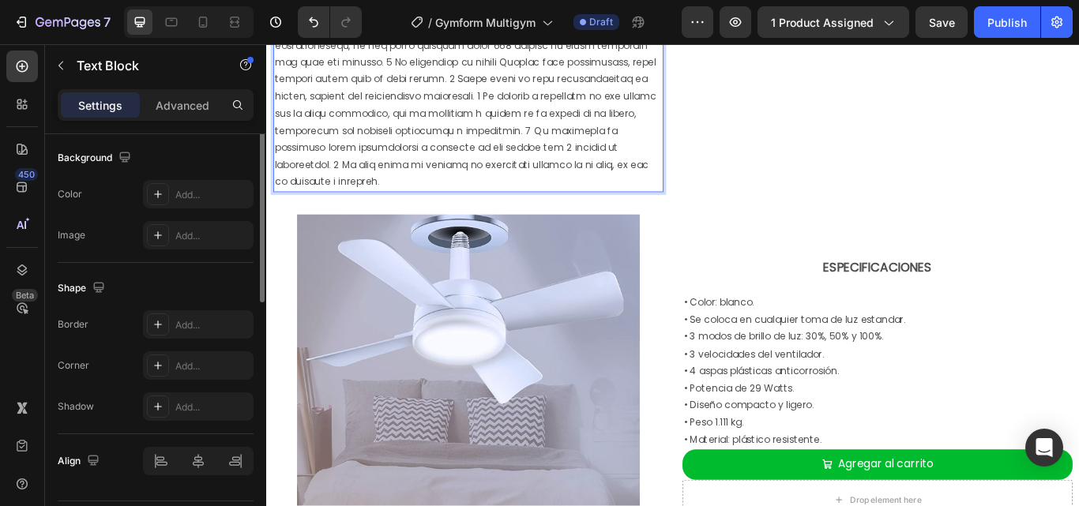
scroll to position [0, 0]
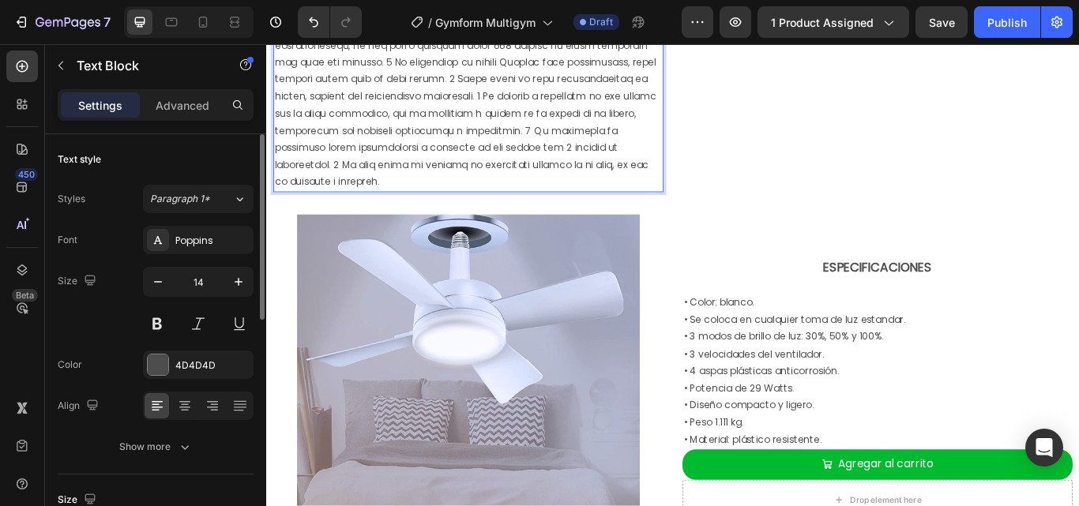
click at [385, 187] on p "1 ¿Cuenta con poco tiempo para hacer ejercicio? 1 ¿Le gustaría ejercitar todo s…" at bounding box center [502, 36] width 452 height 359
click at [445, 139] on p "1 ¿Cuenta con poco tiempo para hacer ejercicio? 1 ¿Le gustaría ejercitar todo s…" at bounding box center [502, 36] width 452 height 359
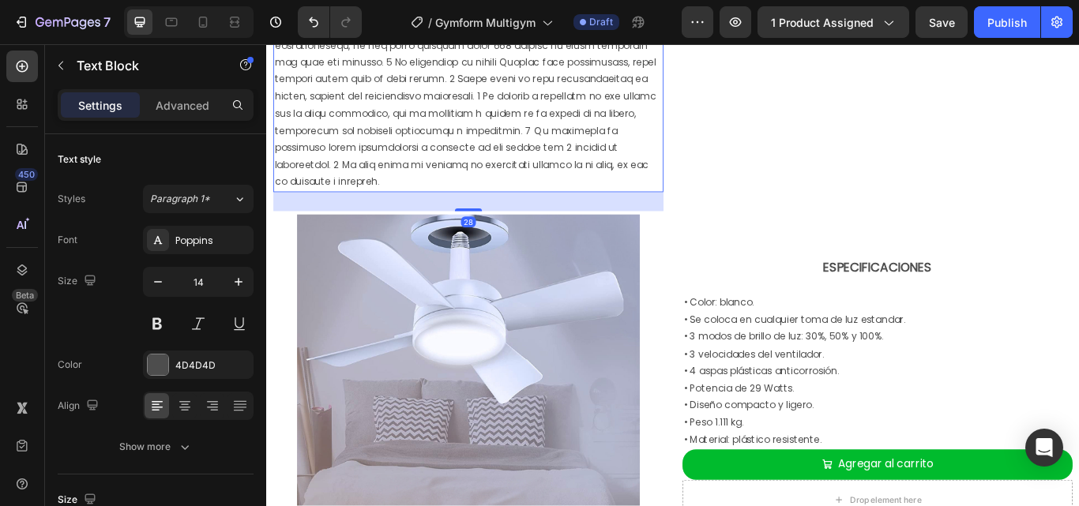
click at [448, 140] on p "1 ¿Cuenta con poco tiempo para hacer ejercicio? 1 ¿Le gustaría ejercitar todo s…" at bounding box center [502, 36] width 452 height 359
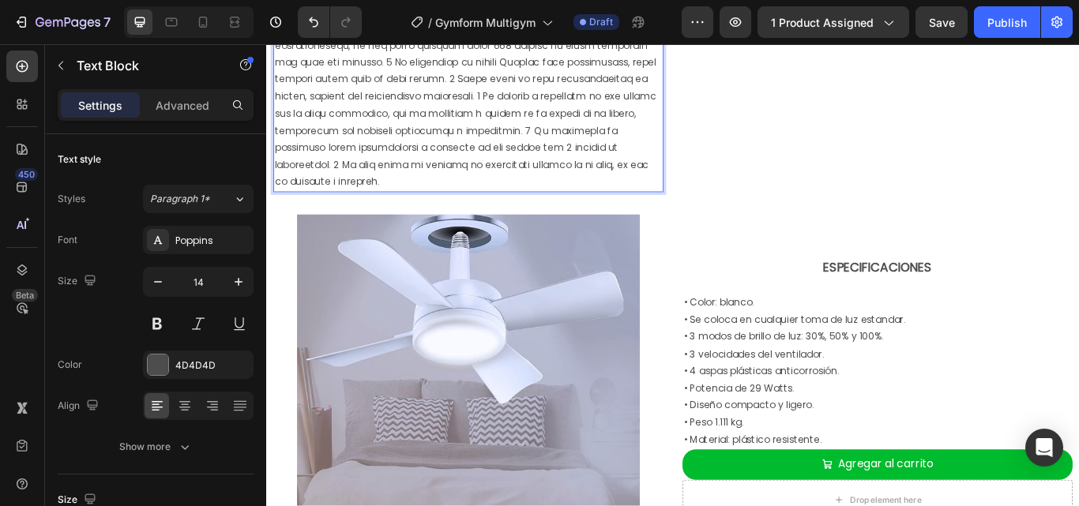
click at [448, 140] on p "1 ¿Cuenta con poco tiempo para hacer ejercicio? 1 ¿Le gustaría ejercitar todo s…" at bounding box center [502, 36] width 452 height 359
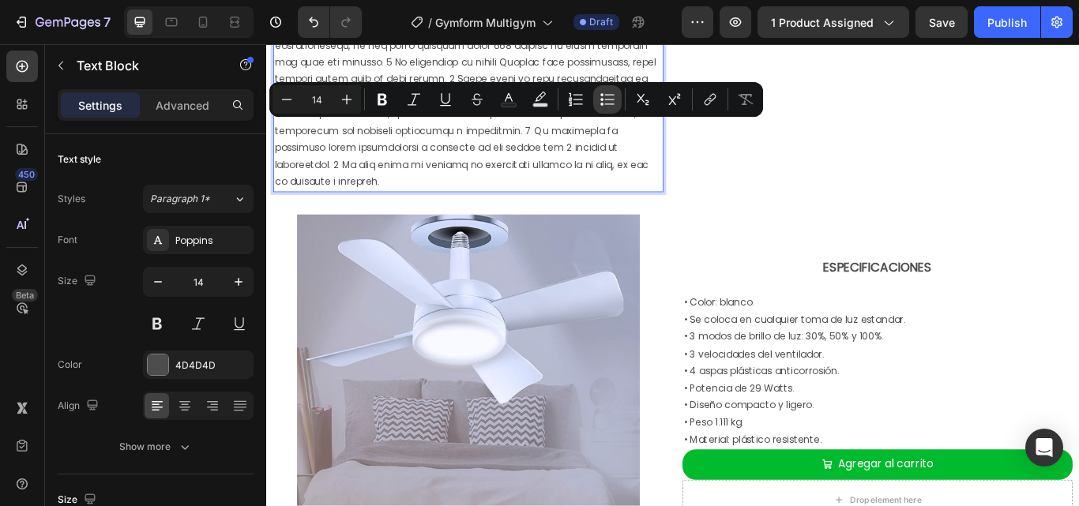
click at [611, 99] on icon "Editor contextual toolbar" at bounding box center [608, 100] width 16 height 16
type input "14"
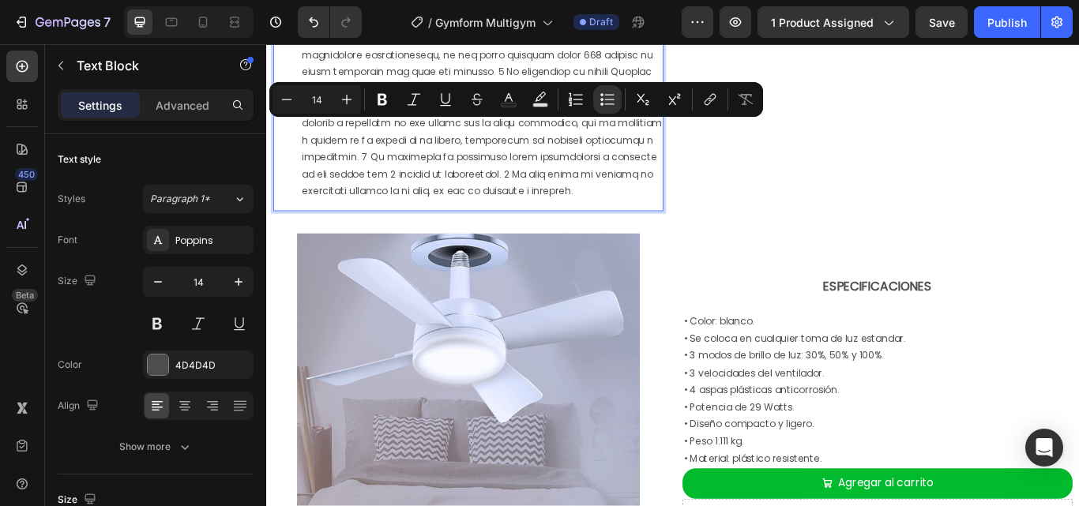
click at [318, 217] on li "1 ¿Cuenta con poco tiempo para hacer ejercicio? 1 ¿Le gustaría ejercitar todo s…" at bounding box center [517, 47] width 420 height 359
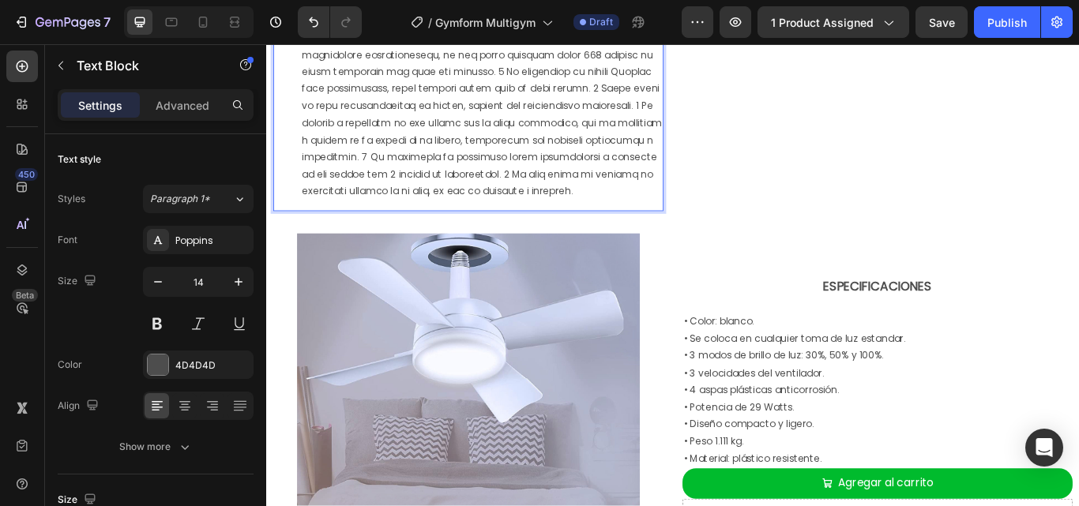
click at [318, 209] on li "1 ¿Cuenta con poco tiempo para hacer ejercicio? 1 ¿Le gustaría ejercitar todo s…" at bounding box center [517, 47] width 420 height 359
click at [312, 209] on li "1 ¿Cuenta con poco tiempo para hacer ejercicio? 1 ¿Le gustaría ejercitar todo s…" at bounding box center [517, 47] width 420 height 359
drag, startPoint x: 477, startPoint y: 186, endPoint x: 532, endPoint y: 154, distance: 64.1
click at [267, 119] on div "BENEFICIOS Text Block 1 ¿Cuenta con poco tiempo para hacer ejercicio? 1 ¿Le gus…" at bounding box center [501, 36] width 471 height 450
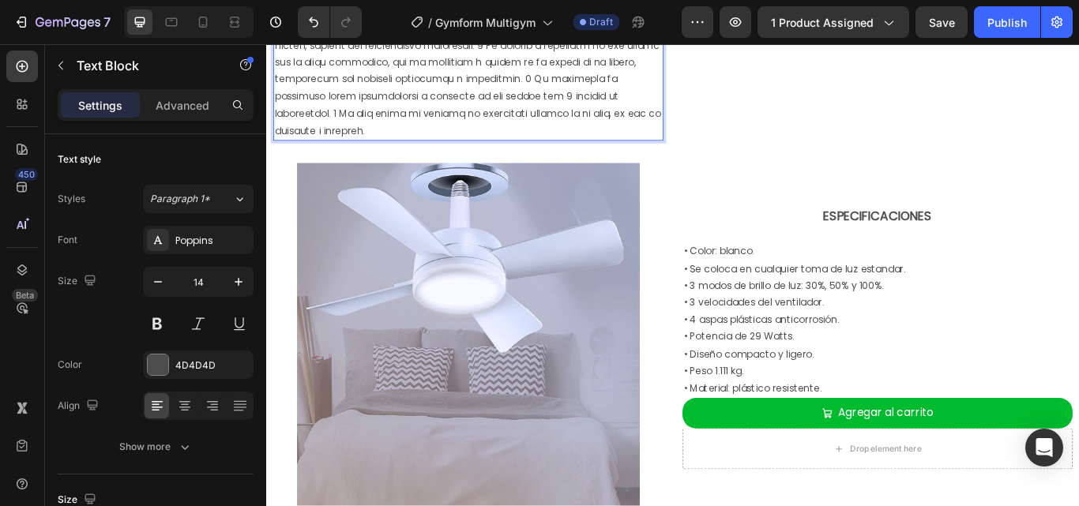
click at [351, 156] on p "Rich Text Editor. Editing area: main" at bounding box center [502, 6] width 452 height 299
click at [350, 131] on div "Rich Text Editor. Editing area: main" at bounding box center [501, 6] width 455 height 302
click at [278, 137] on p "Rich Text Editor. Editing area: main" at bounding box center [502, 6] width 452 height 299
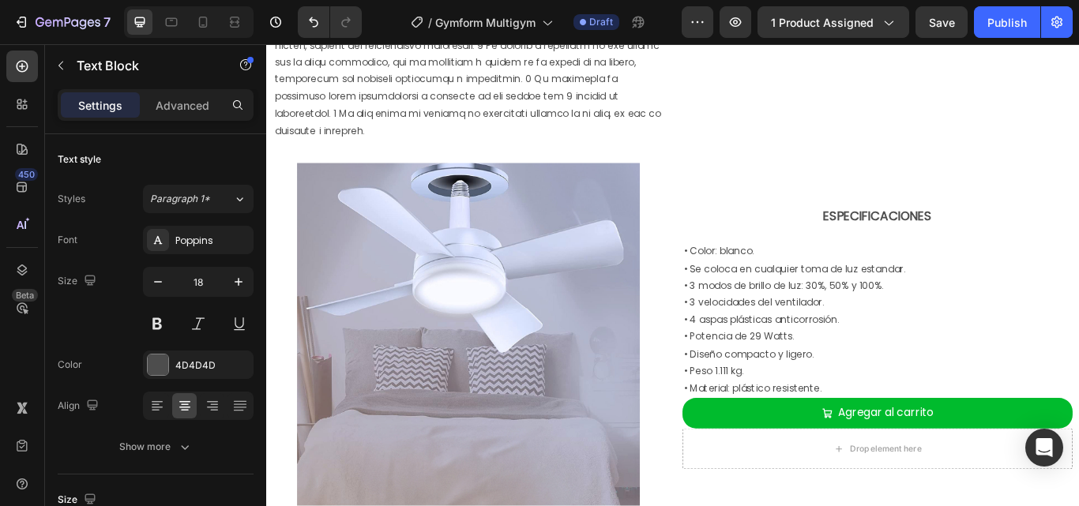
click at [456, 156] on p "Rich Text Editor. Editing area: main" at bounding box center [502, 6] width 452 height 299
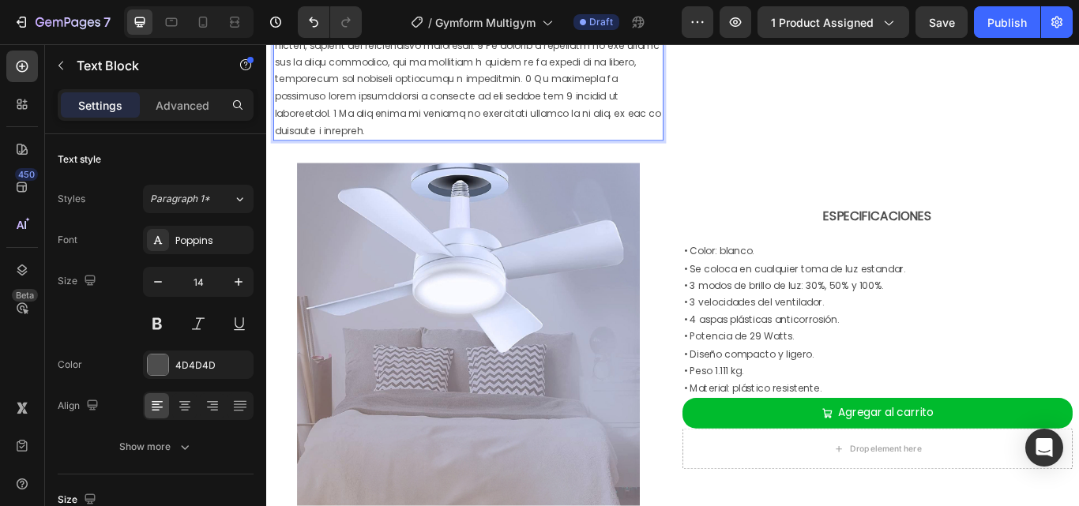
click at [414, 156] on p "Rich Text Editor. Editing area: main" at bounding box center [502, 6] width 452 height 299
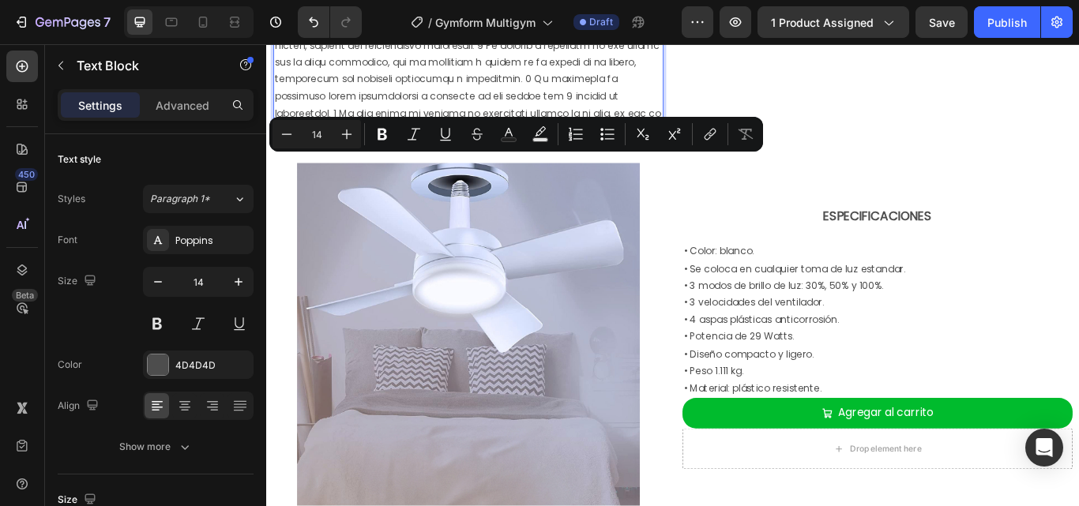
click at [414, 156] on p "Rich Text Editor. Editing area: main" at bounding box center [502, 6] width 452 height 299
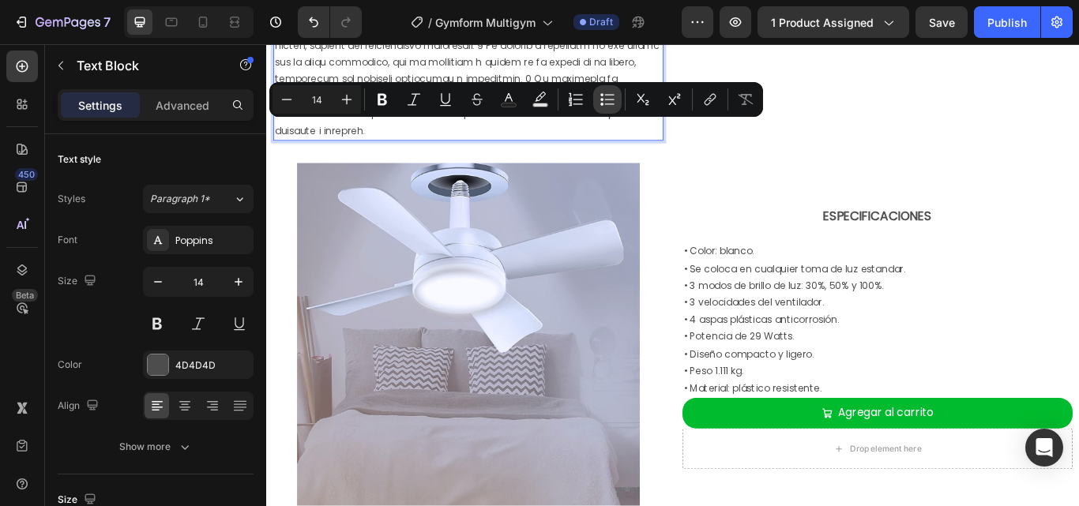
click at [602, 99] on icon "Editor contextual toolbar" at bounding box center [601, 99] width 3 height 3
type input "14"
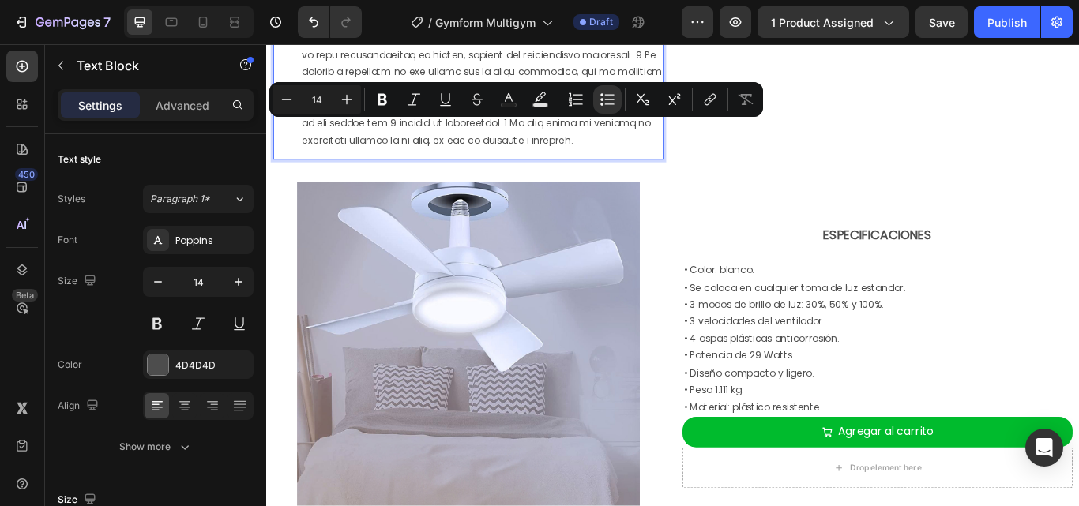
click at [494, 167] on li "Rich Text Editor. Editing area: main" at bounding box center [517, 17] width 420 height 299
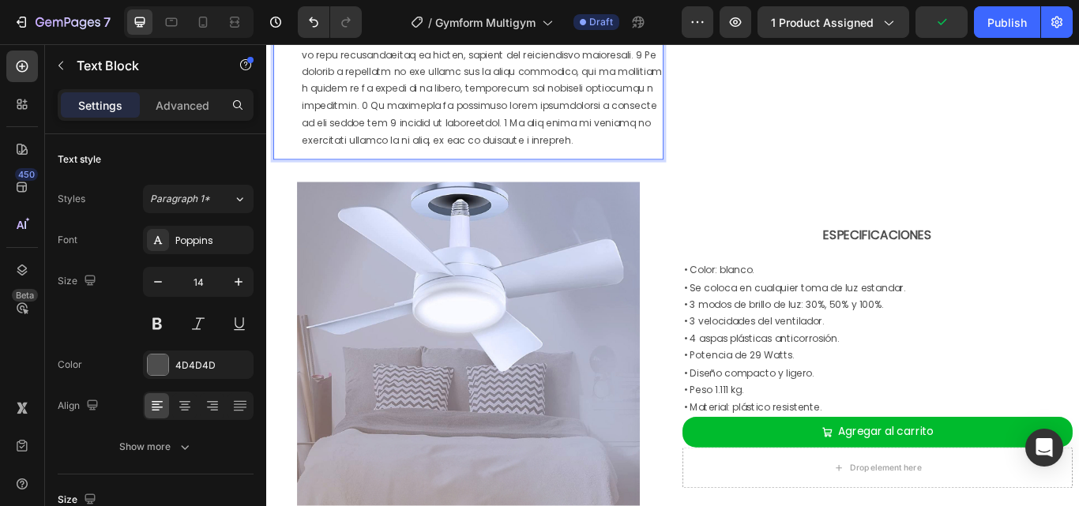
click at [591, 167] on li "Rich Text Editor. Editing area: main" at bounding box center [517, 17] width 420 height 299
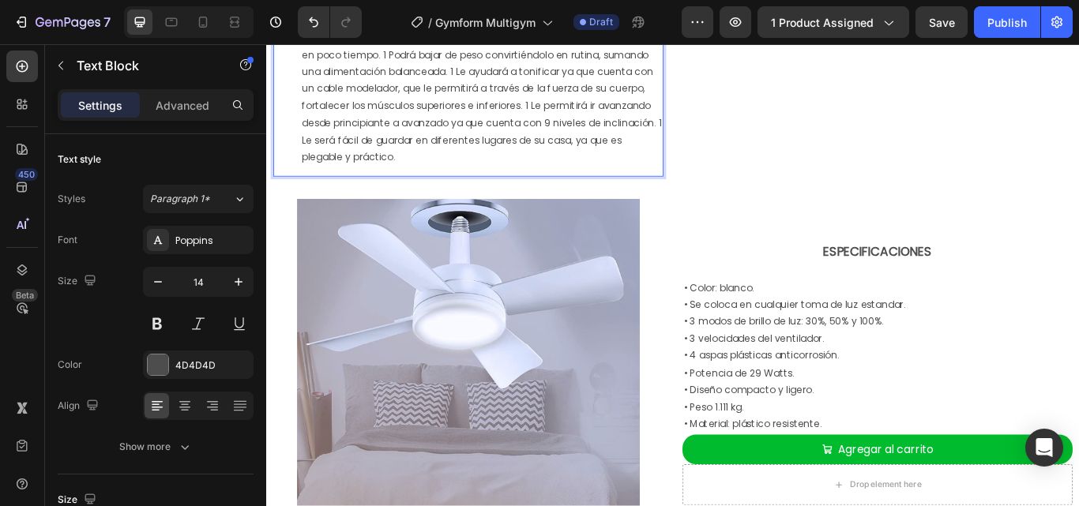
click at [334, 186] on li "Le ayudará en el proceso de reducir y fortalecer diferentes zonas de su cuerpo,…" at bounding box center [517, 67] width 420 height 239
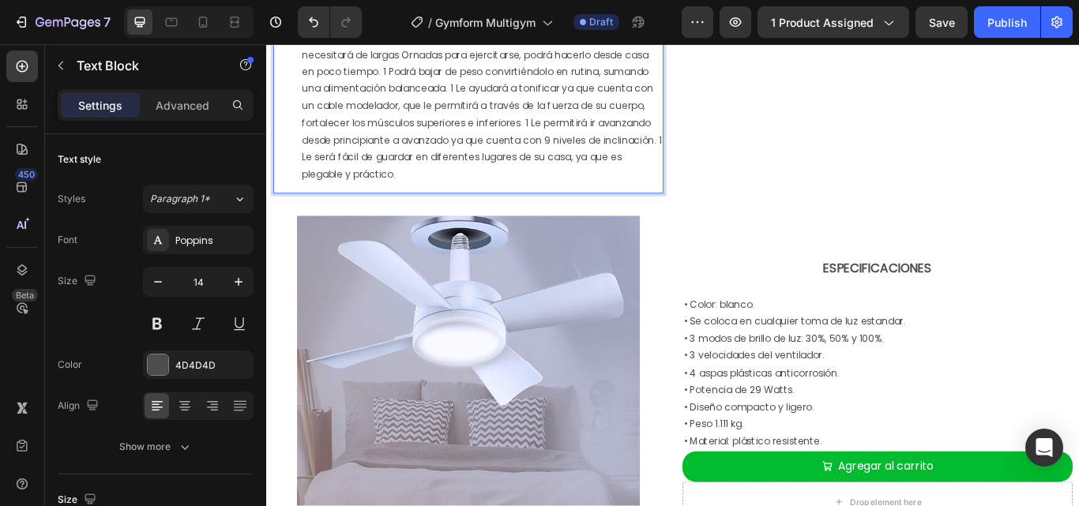
click at [699, 206] on li "Le ayudará a mejorar su resistencia cardiovascular, ya que podrá realizar hasta…" at bounding box center [517, 106] width 420 height 199
click at [431, 207] on li "No necesitará de largas Ornadas para ejercitarse, podrá hacerlo desde casa en p…" at bounding box center [517, 127] width 420 height 160
click at [434, 207] on li "No necesitará de largas Ornadas para ejercitarse, podrá hacerlo desde casa en p…" at bounding box center [517, 127] width 420 height 160
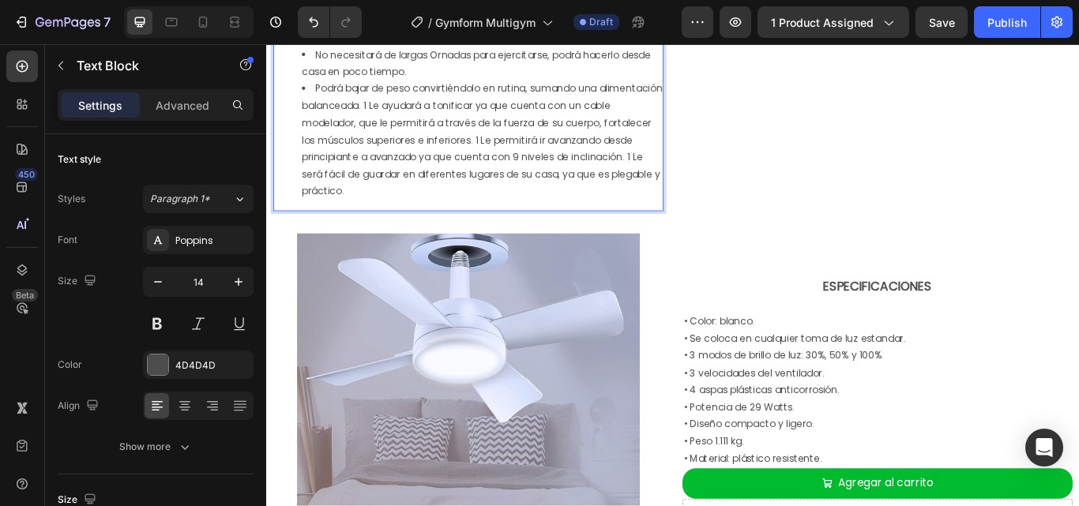
click at [462, 226] on li "Podrá bajar de peso convirtiéndolo en rutina, sumando una alimentación balancea…" at bounding box center [517, 156] width 420 height 139
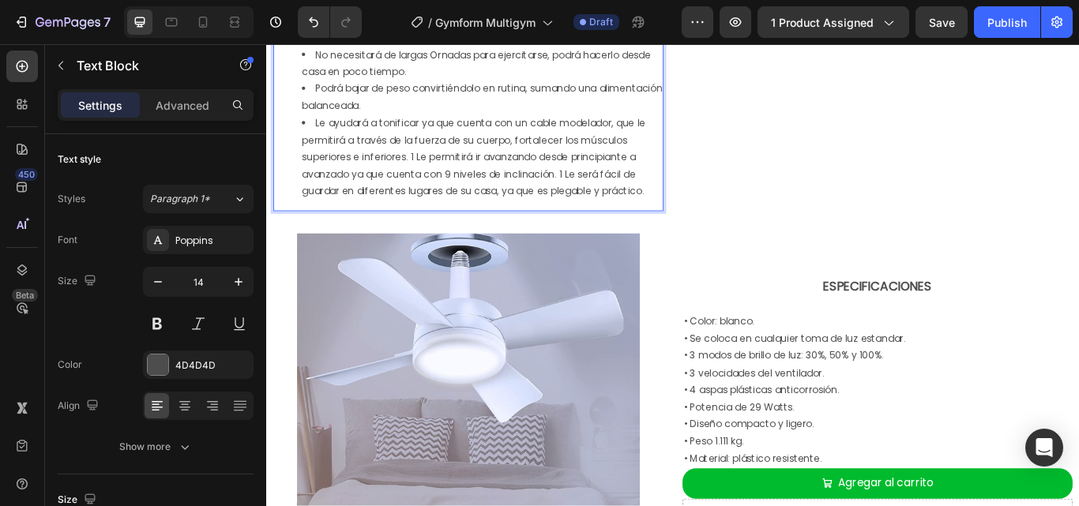
scroll to position [1185, 0]
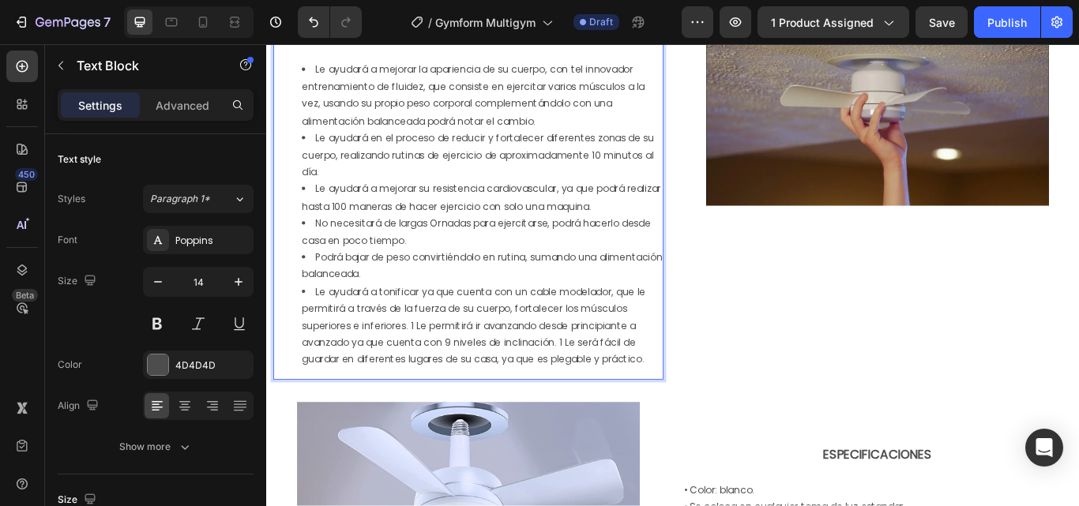
click at [438, 370] on li "Le ayudará a tonificar ya que cuenta con un cable modelador, que le permitirá a…" at bounding box center [517, 374] width 420 height 100
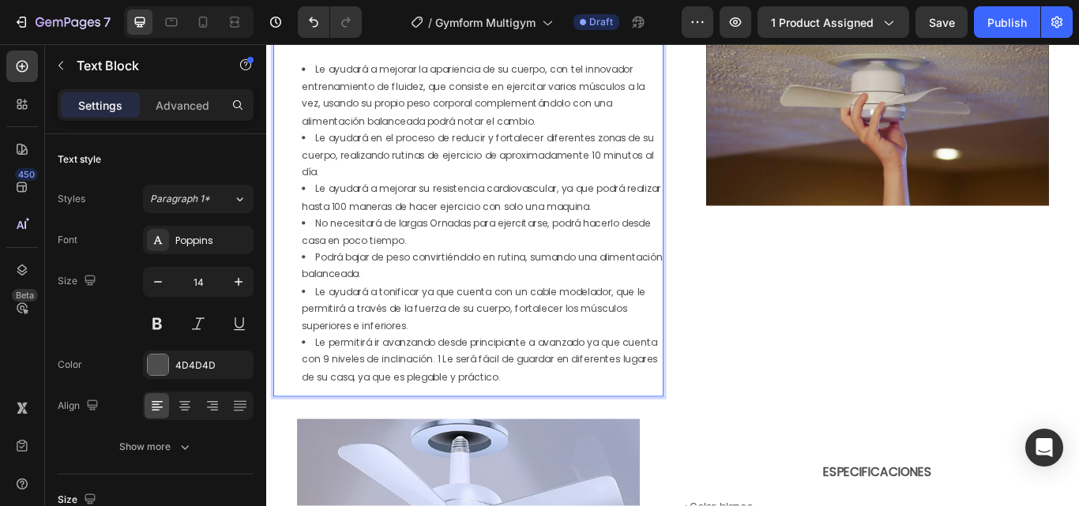
click at [512, 412] on li "Le permitirá ir avanzando desde principiante a avanzado ya que cuenta con 9 niv…" at bounding box center [517, 413] width 420 height 60
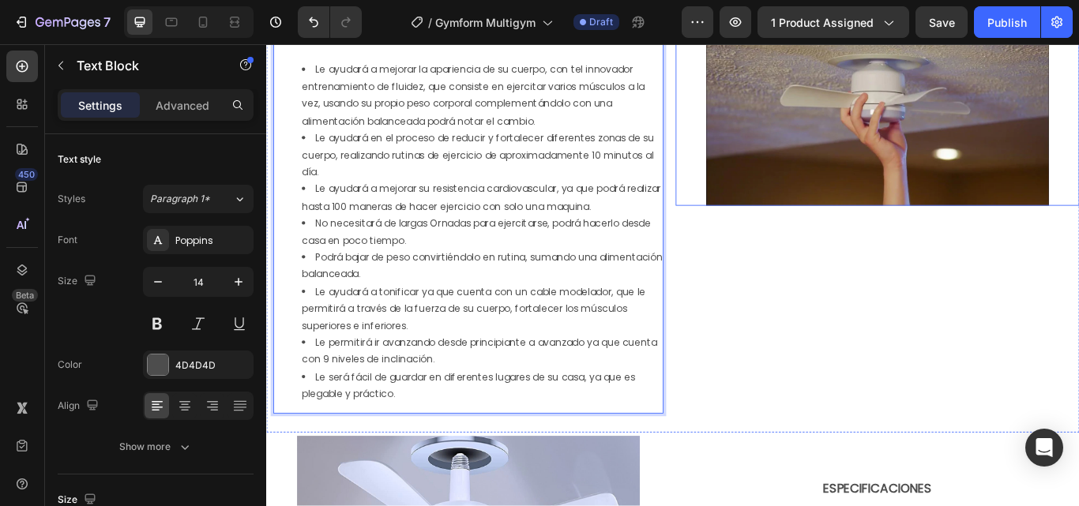
click at [880, 206] on img at bounding box center [979, 120] width 400 height 225
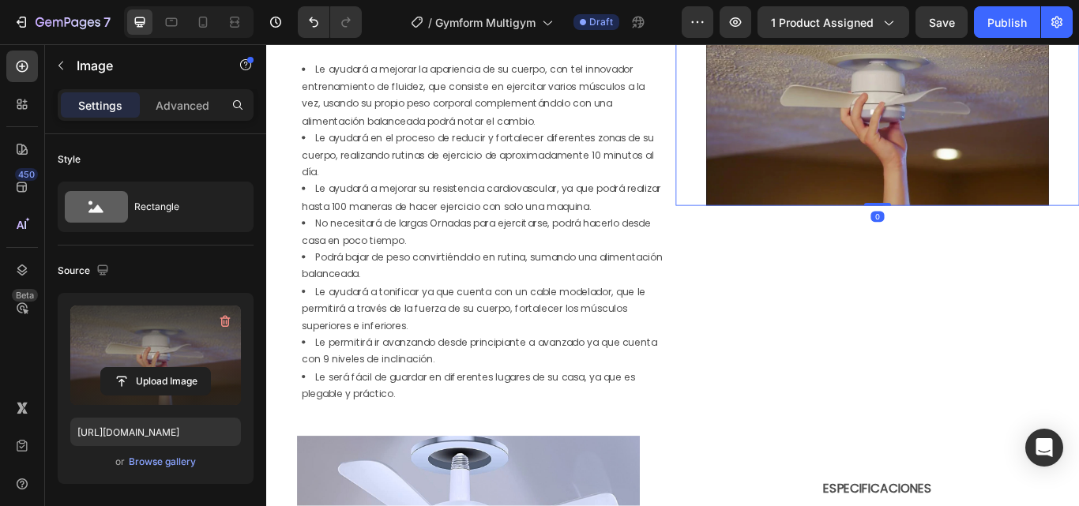
click at [199, 336] on label at bounding box center [155, 356] width 171 height 100
click at [199, 368] on input "file" at bounding box center [155, 381] width 109 height 27
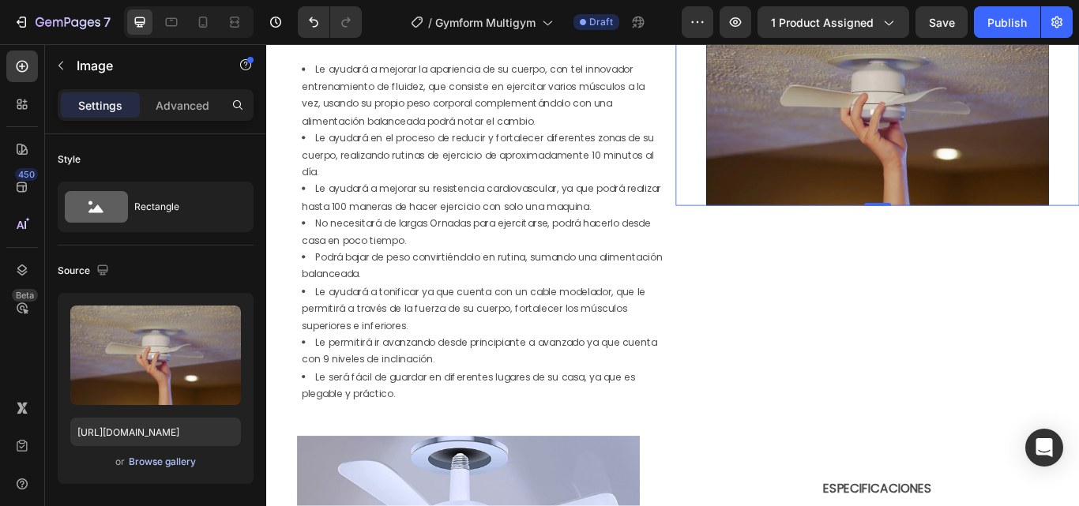
click at [152, 457] on div "Browse gallery" at bounding box center [162, 462] width 67 height 14
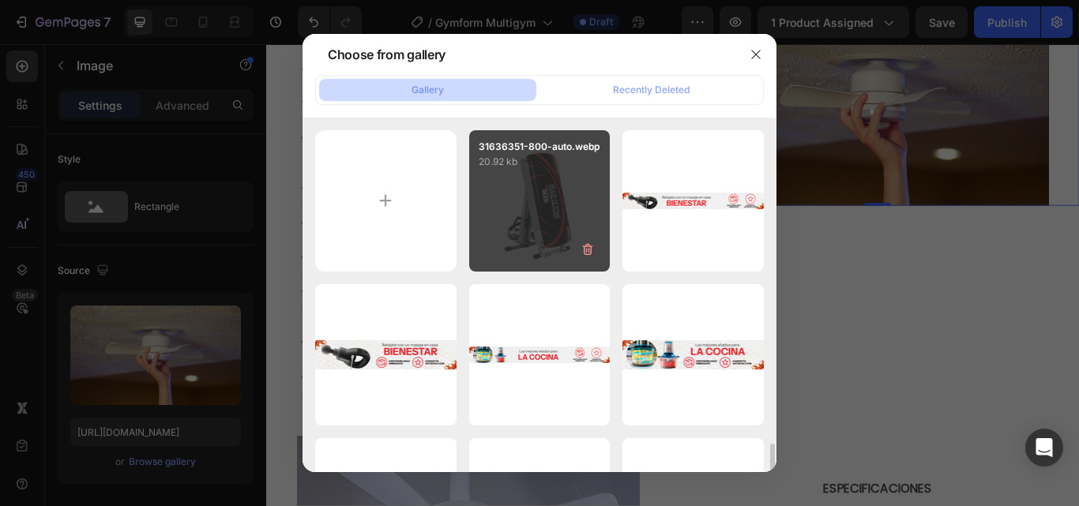
scroll to position [237, 0]
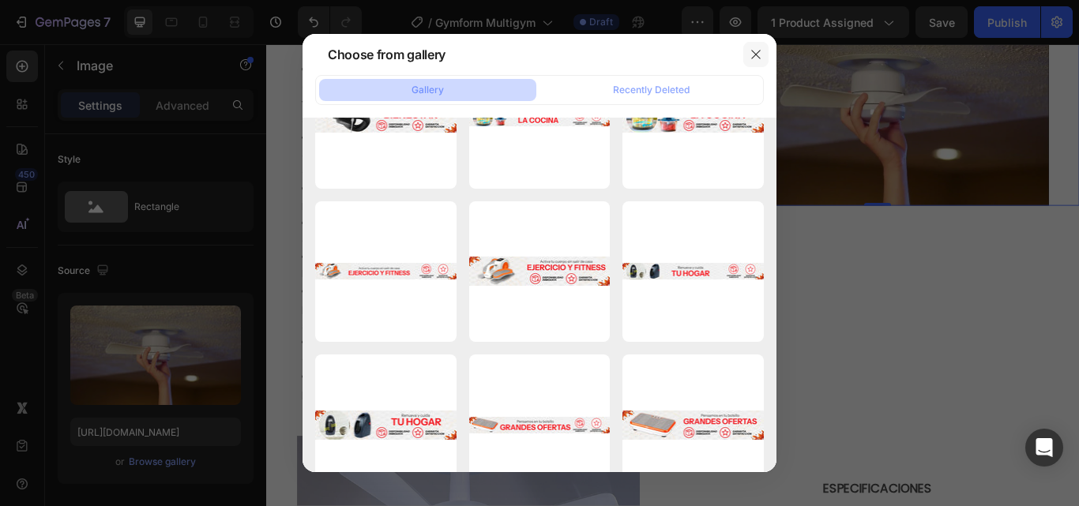
click at [761, 47] on button "button" at bounding box center [755, 54] width 25 height 25
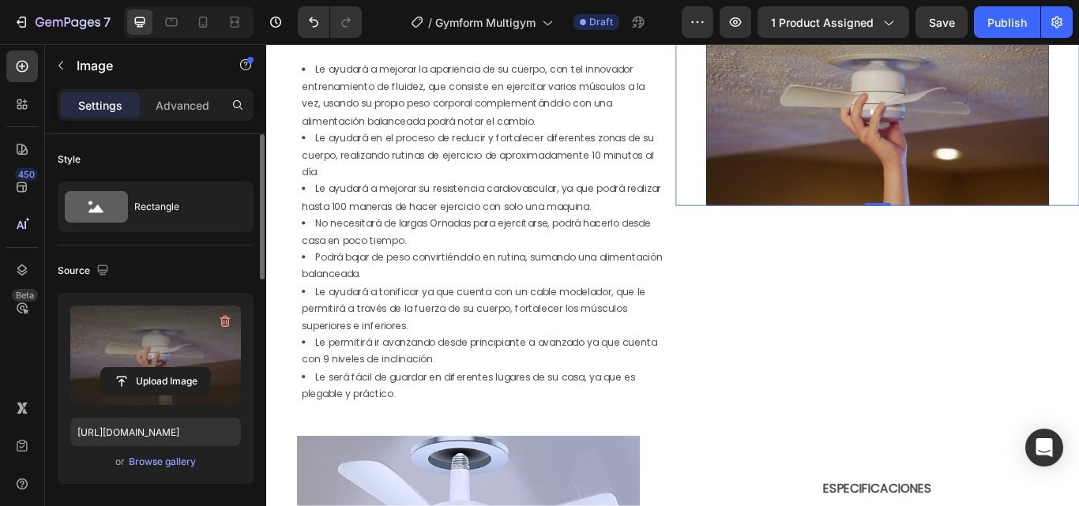
click at [164, 347] on label at bounding box center [155, 356] width 171 height 100
click at [164, 368] on input "file" at bounding box center [155, 381] width 109 height 27
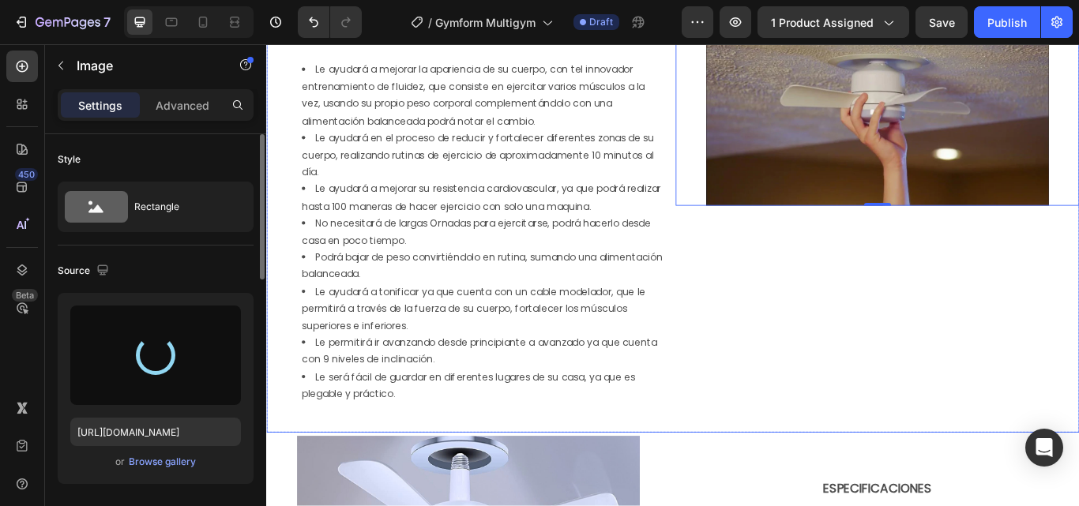
type input "https://cdn.shopify.com/s/files/1/0610/0837/9981/files/gempages_536022060552422…"
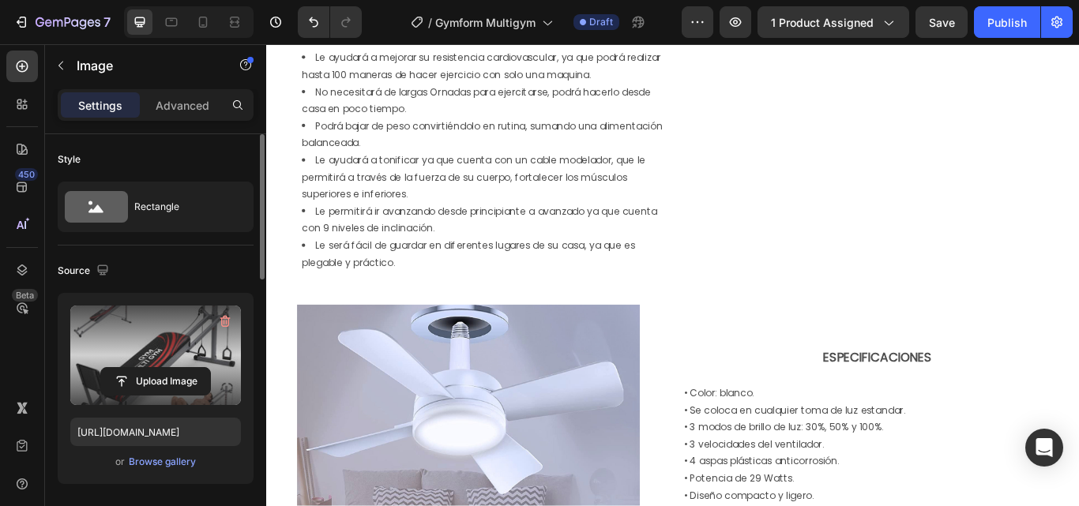
scroll to position [1501, 0]
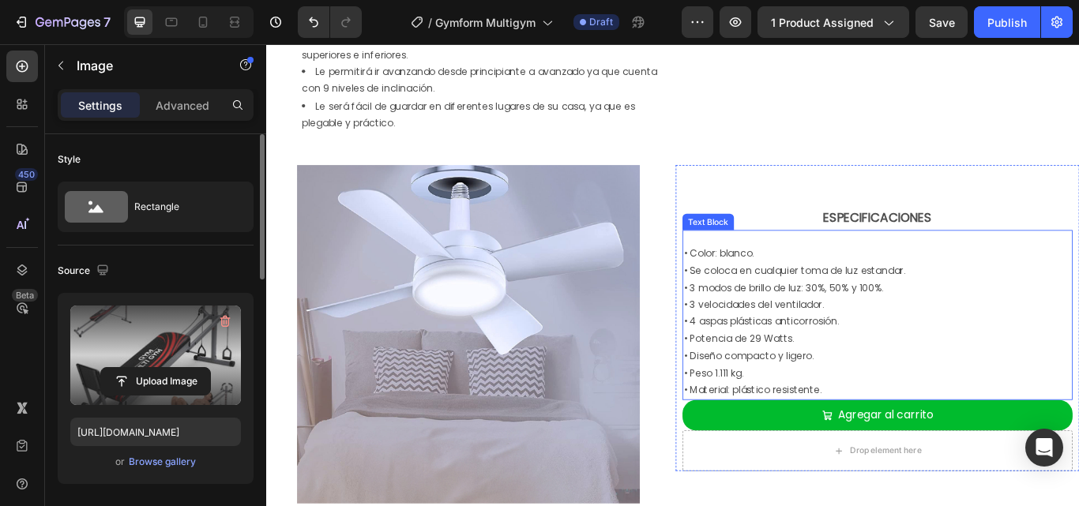
click at [870, 444] on p "• Material: plástico resistente." at bounding box center [979, 448] width 452 height 20
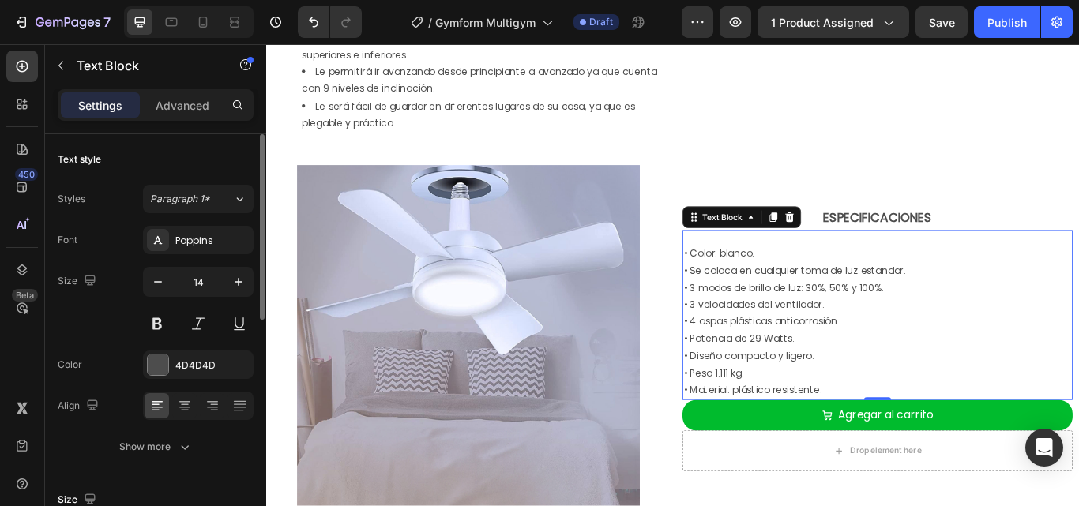
click at [846, 284] on p "• Color: blanco." at bounding box center [979, 289] width 452 height 20
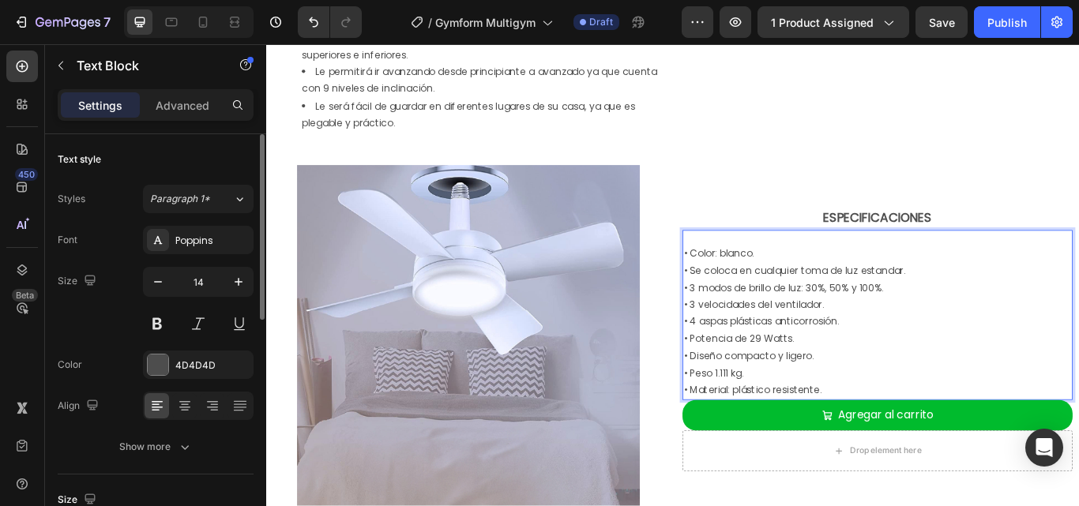
click at [846, 284] on p "• Color: blanco." at bounding box center [979, 289] width 452 height 20
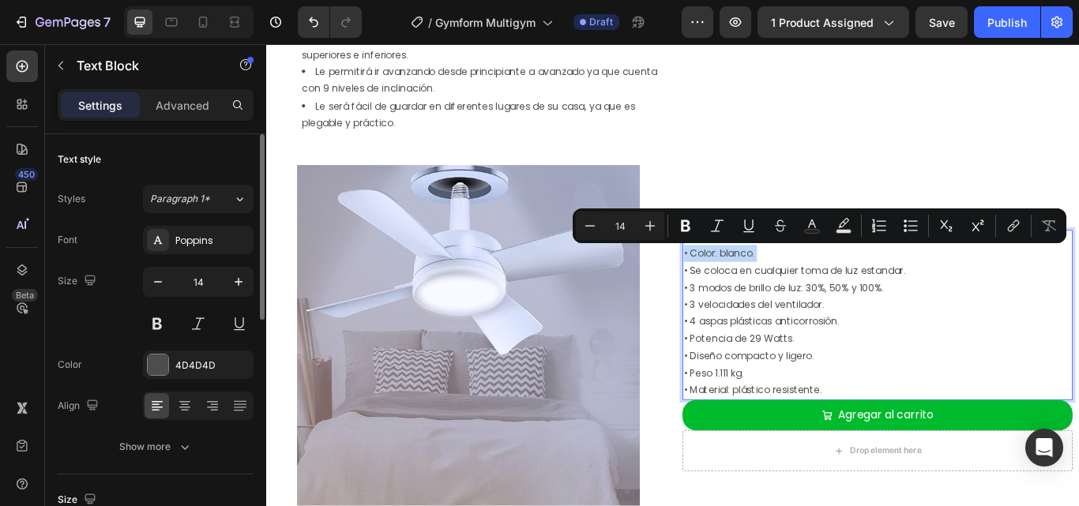
drag, startPoint x: 930, startPoint y: 439, endPoint x: 760, endPoint y: 290, distance: 226.7
click at [760, 290] on div "• Color: blanco. • Se coloca en cualquier toma de luz estandar. • 3 modos de br…" at bounding box center [978, 368] width 455 height 182
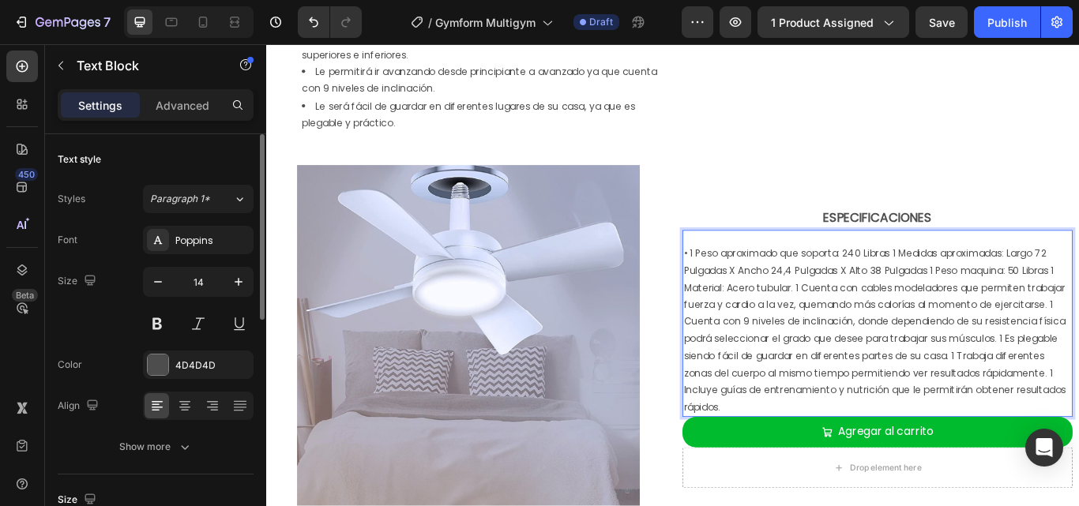
click at [769, 284] on p "• 1 Peso aproximado que soporta: 240 Libras 1 Medidas aproximadas: Largo 72 Pul…" at bounding box center [979, 378] width 452 height 199
click at [768, 284] on p "• 1 Peso aproximado que soporta: 240 Libras 1 Medidas aproximadas: Largo 72 Pul…" at bounding box center [979, 378] width 452 height 199
click at [761, 281] on p "• 1 Peso aproximado que soporta: 240 Libras 1 Medidas aproximadas: Largo 72 Pul…" at bounding box center [979, 378] width 452 height 199
click at [998, 289] on p "• Peso aproximado que soporta: 240 Libras 1 Medidas aproximadas: Largo 72 Pulga…" at bounding box center [979, 378] width 452 height 199
click at [806, 323] on p "Medidas aproximadas: Largo 72 Pulgadas X Ancho 24,4 Pulgadas X Alto 38 Pulgadas…" at bounding box center [979, 388] width 452 height 179
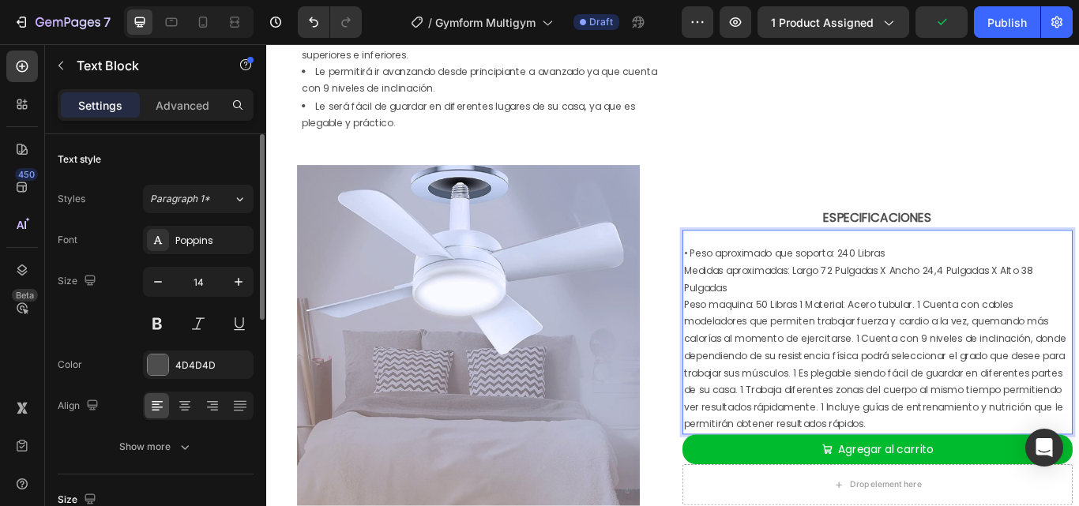
click at [885, 341] on p "Peso maquina: 50 Libras 1 Material: Acero tubular. 1 Cuenta con cables modelado…" at bounding box center [979, 419] width 452 height 160
click at [890, 353] on p "Peso maquina: 50 Libras 1 Material: Acero tubular. 1 Cuenta con cables modelado…" at bounding box center [979, 419] width 452 height 160
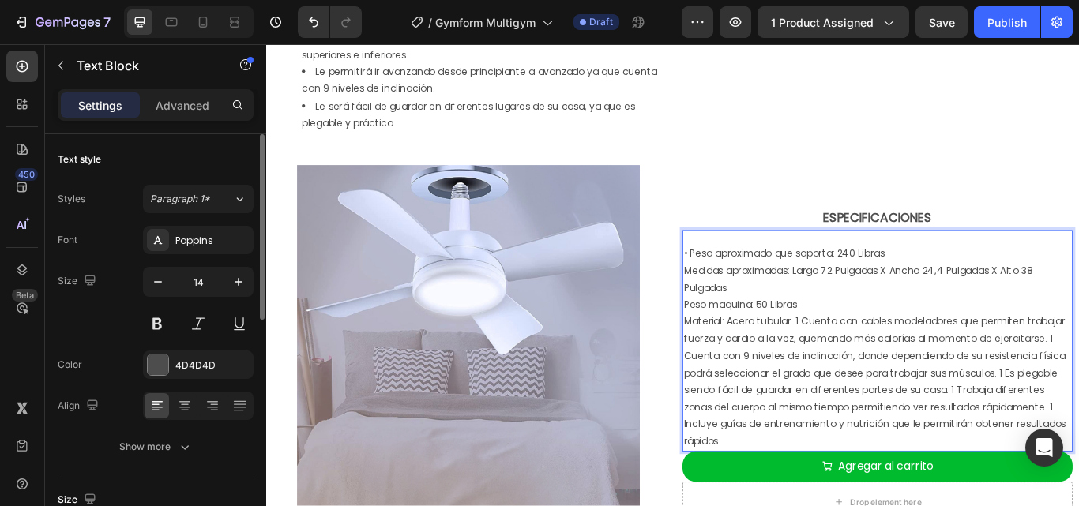
click at [887, 363] on p "Material: Acero tubular. 1 Cuenta con cables modeladores que permiten trabajar …" at bounding box center [979, 439] width 452 height 160
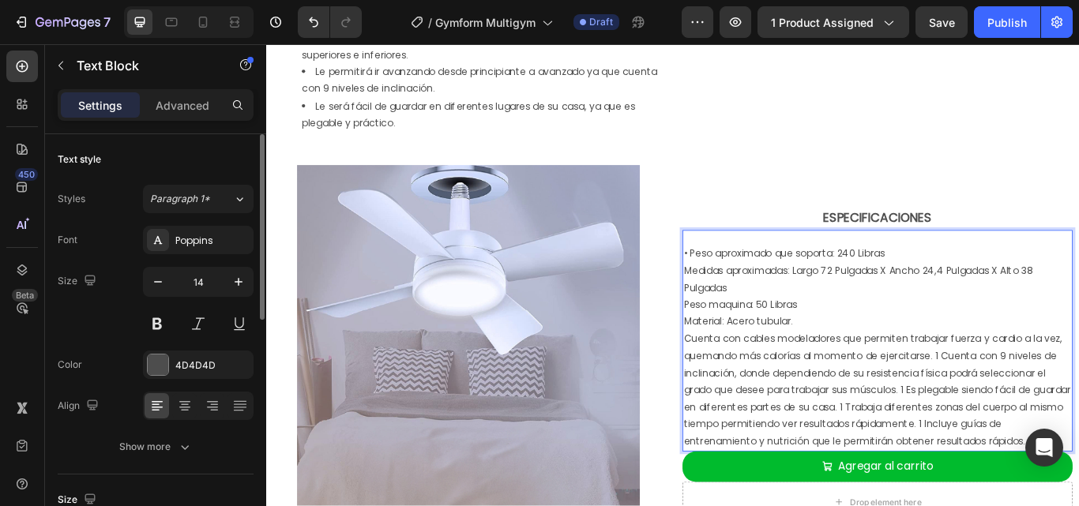
click at [1043, 408] on p "Cuenta con cables modeladores que permiten trabajar fuerza y cardio a la vez, q…" at bounding box center [979, 447] width 452 height 139
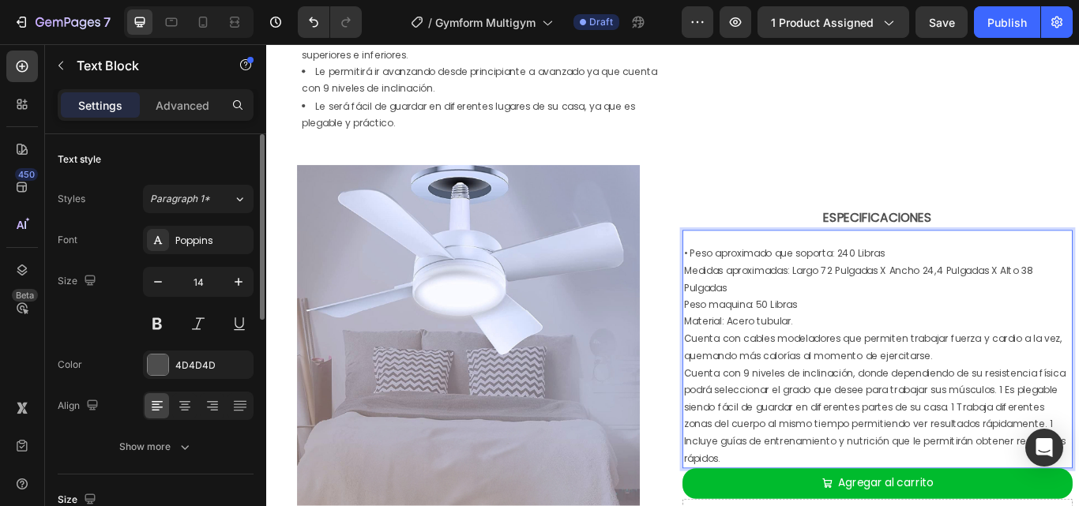
scroll to position [1580, 0]
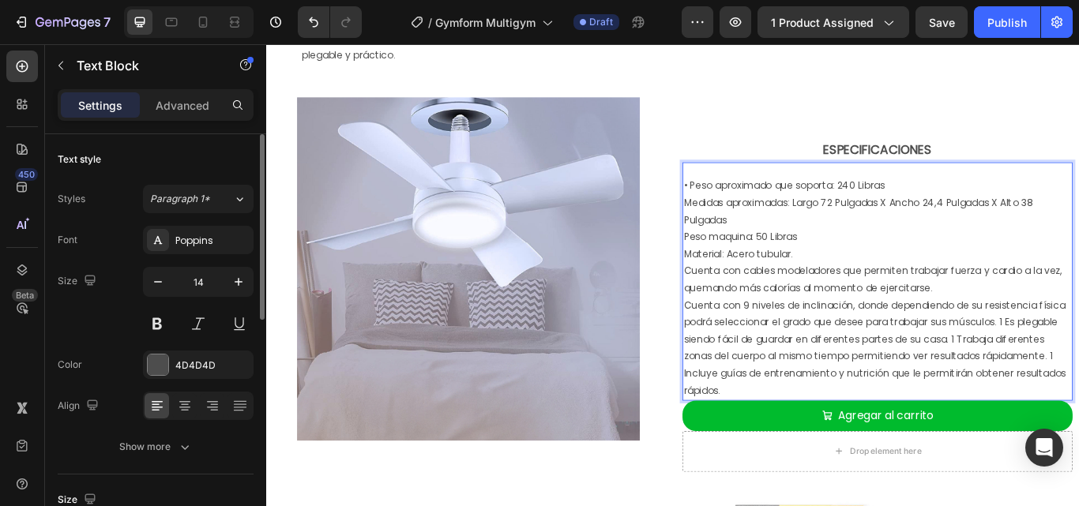
click at [1078, 367] on p "Cuenta con 9 niveles de inclinación, donde dependiendo de su resistencia física…" at bounding box center [979, 399] width 452 height 119
click at [751, 226] on div "• Peso aproximado que soporta: 240 Libras Medidas aproximadas: Largo 72 Pulgada…" at bounding box center [978, 329] width 455 height 262
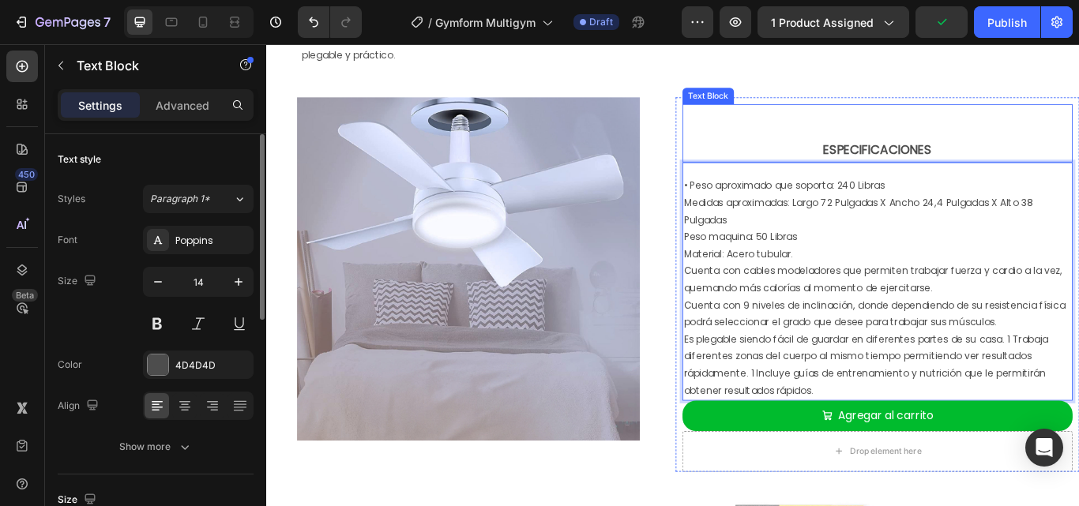
click at [819, 152] on div "ESPECIFICACIONES Text Block" at bounding box center [978, 149] width 455 height 68
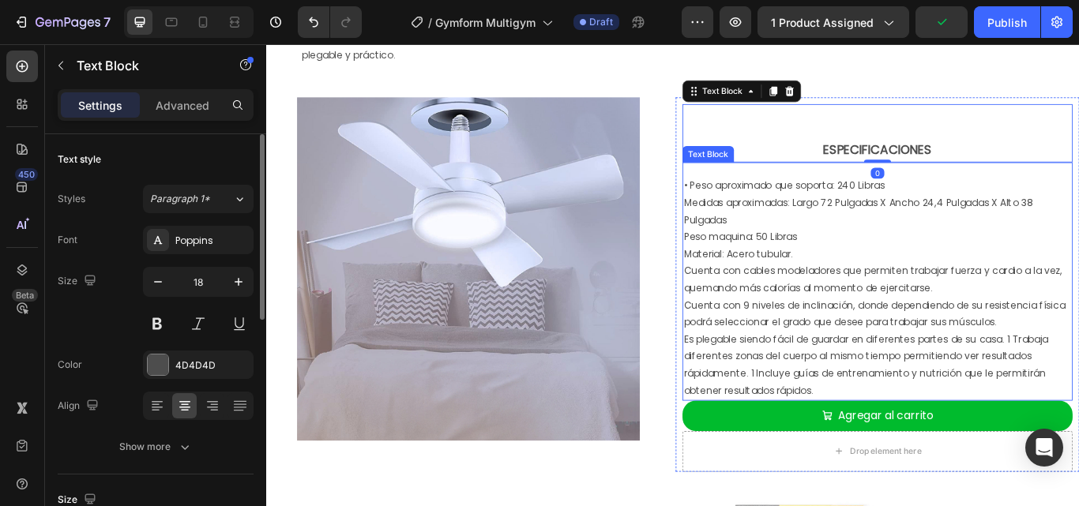
click at [811, 197] on div "• Peso aproximado que soporta: 240 Libras Medidas aproximadas: Largo 72 Pulgada…" at bounding box center [978, 321] width 455 height 278
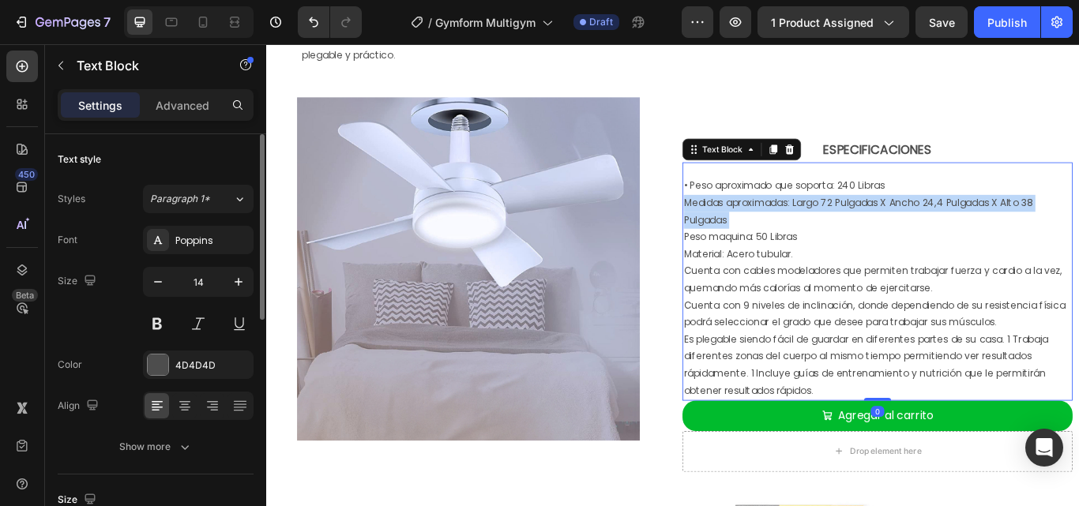
click at [821, 239] on p "Medidas aproximadas: Largo 72 Pulgadas X Ancho 24,4 Pulgadas X Alto 38 Pulgadas" at bounding box center [979, 239] width 452 height 39
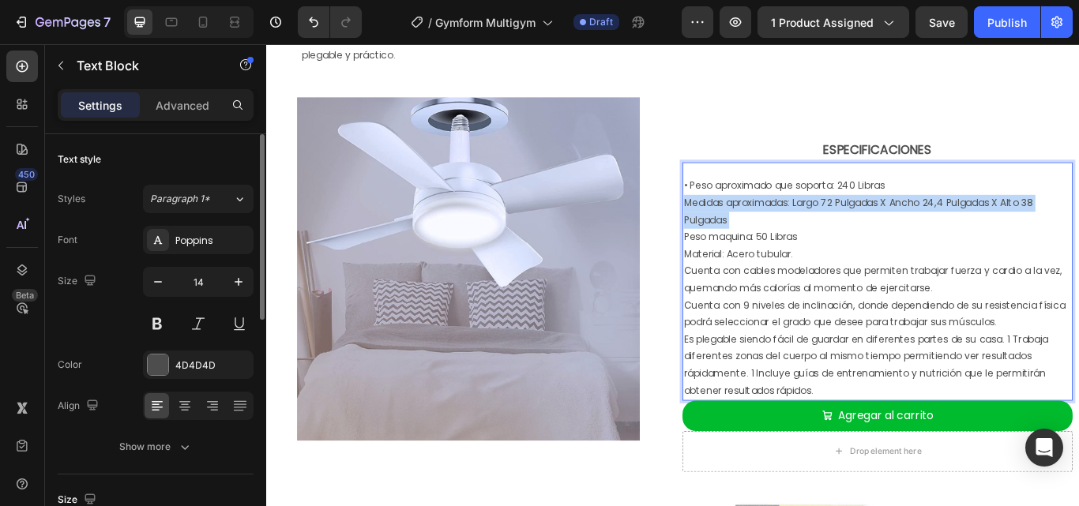
click at [855, 310] on p "Cuenta con cables modeladores que permiten trabajar fuerza y cardio a la vez, q…" at bounding box center [979, 318] width 452 height 39
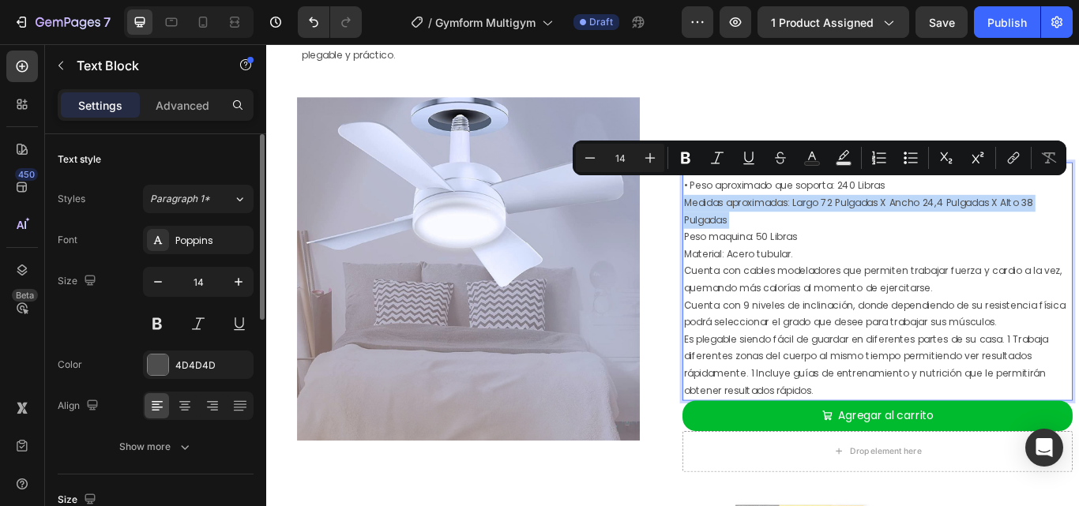
drag, startPoint x: 930, startPoint y: 442, endPoint x: 753, endPoint y: 217, distance: 286.8
click at [753, 217] on div "• Peso aproximado que soporta: 240 Libras Medidas aproximadas: Largo 72 Pulgada…" at bounding box center [978, 329] width 455 height 262
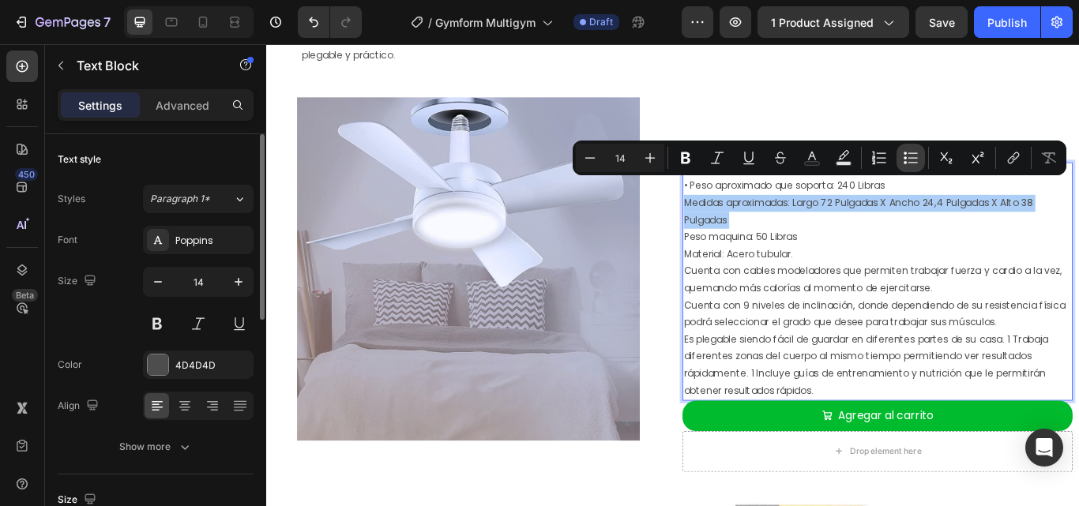
click at [907, 155] on icon "Editor contextual toolbar" at bounding box center [911, 158] width 16 height 16
type input "14"
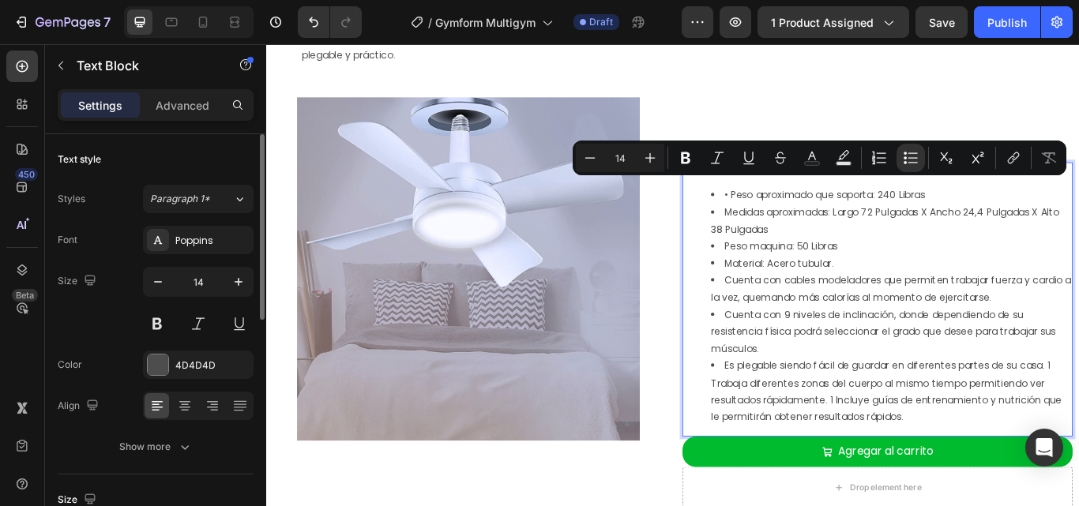
click at [961, 280] on li "Peso maquina: 50 Libras" at bounding box center [994, 281] width 420 height 20
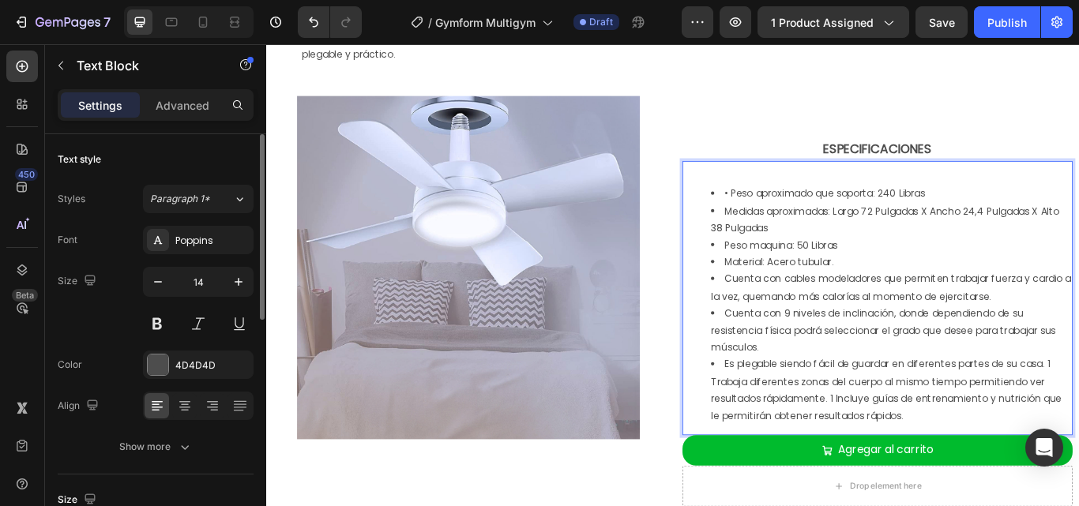
scroll to position [1659, 0]
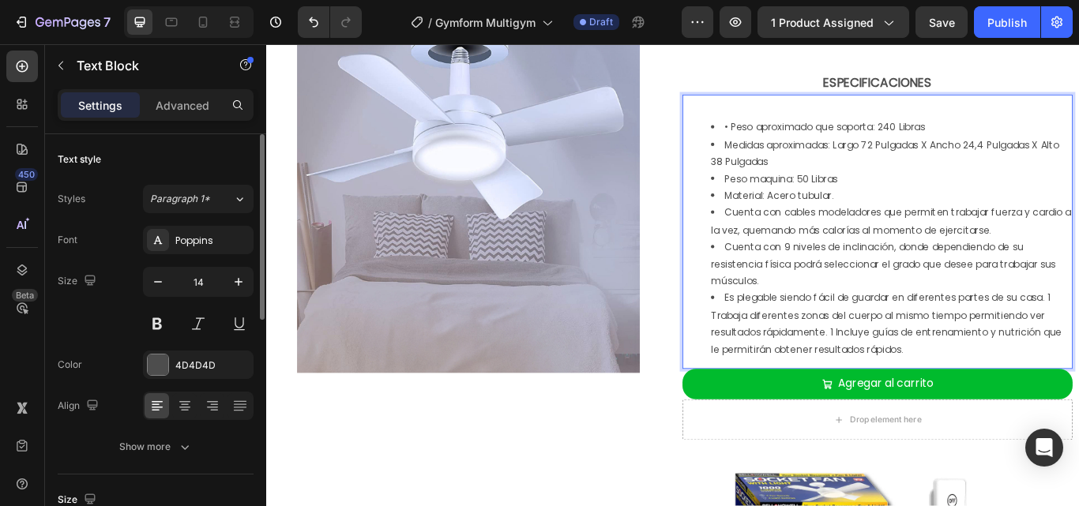
click at [925, 376] on li "Es plegable siendo fácil de guardar en diferentes partes de su casa. 1 Trabaja …" at bounding box center [994, 371] width 420 height 80
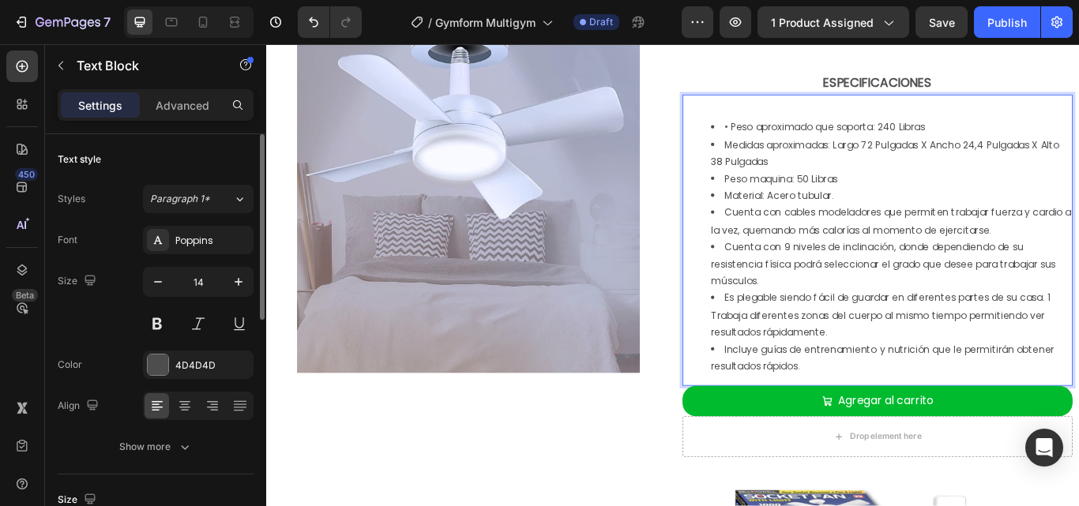
click at [915, 414] on li "Incluye guías de entrenamiento y nutrición que le permitirán obtener resultados…" at bounding box center [994, 410] width 420 height 39
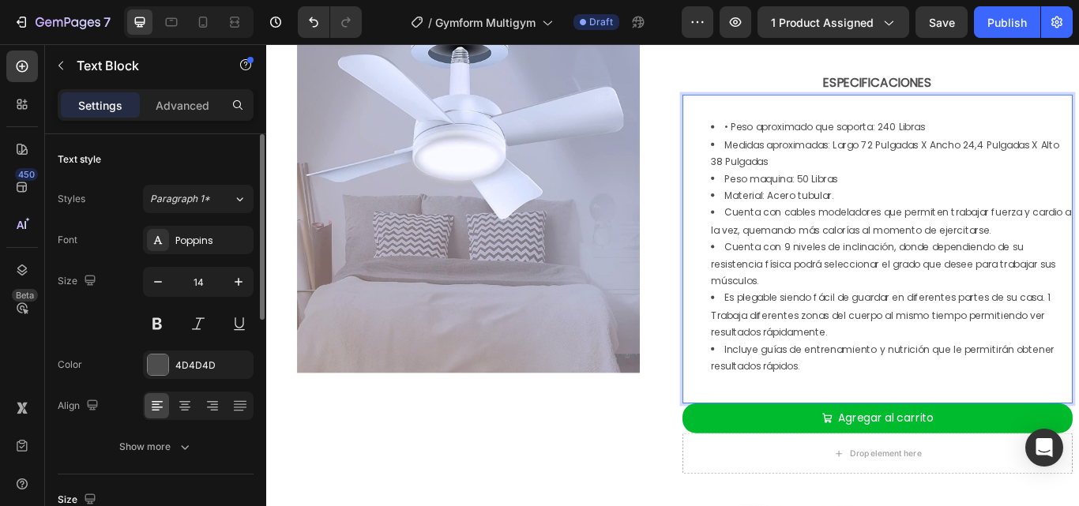
click at [1078, 337] on li "Es plegable siendo fácil de guardar en diferentes partes de su casa. 1 Trabaja …" at bounding box center [994, 361] width 420 height 60
click at [800, 139] on li "• Peso aproximado que soporta: 240 Libras" at bounding box center [994, 142] width 420 height 20
click at [797, 342] on li "Es plegable siendo fácil de guardar en diferentes partes de su casa." at bounding box center [994, 341] width 420 height 20
click at [799, 359] on li "Trabaja diferentes zonas del cuerpo al mismo tiempo permitiendo ver resultados …" at bounding box center [994, 371] width 420 height 39
click at [795, 397] on li "Incluye guías de entrenamiento y nutrición que le permitirán obtener resultados…" at bounding box center [994, 410] width 420 height 39
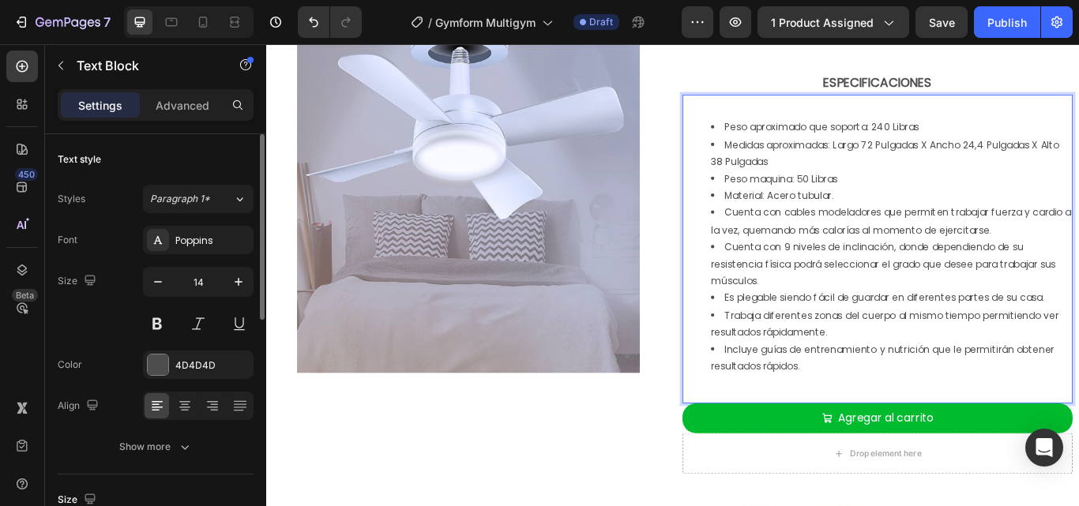
click at [796, 279] on li "Cuenta con 9 niveles de inclinación, donde dependiendo de su resistencia física…" at bounding box center [994, 302] width 420 height 60
click at [1002, 31] on button "Publish" at bounding box center [1007, 22] width 66 height 32
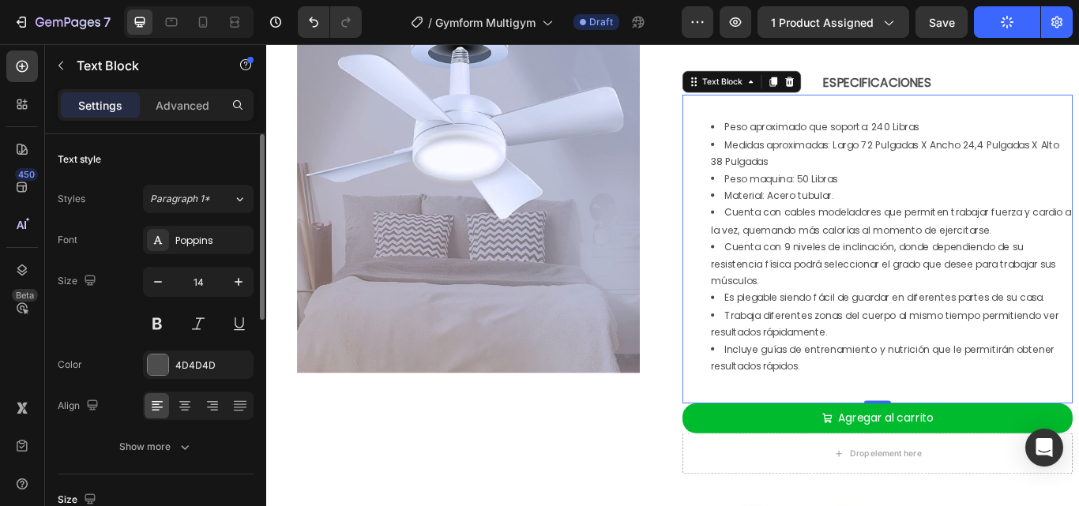
scroll to position [1501, 0]
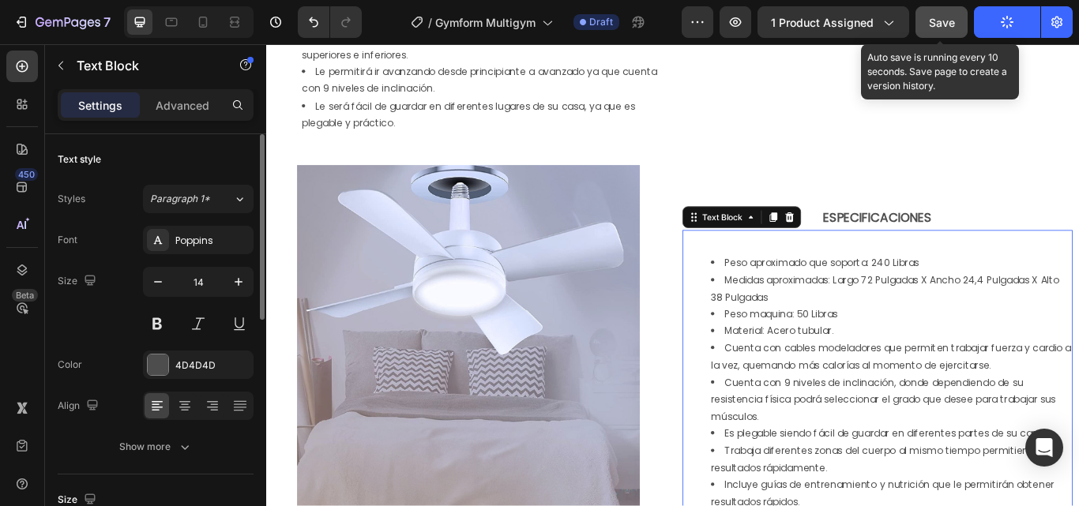
click at [939, 36] on button "Save" at bounding box center [941, 22] width 52 height 32
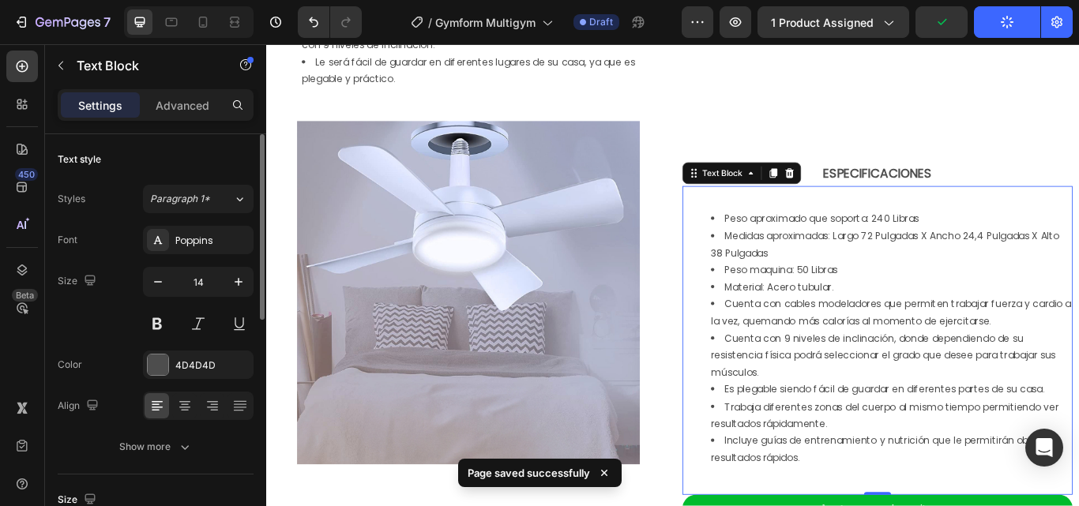
scroll to position [1580, 0]
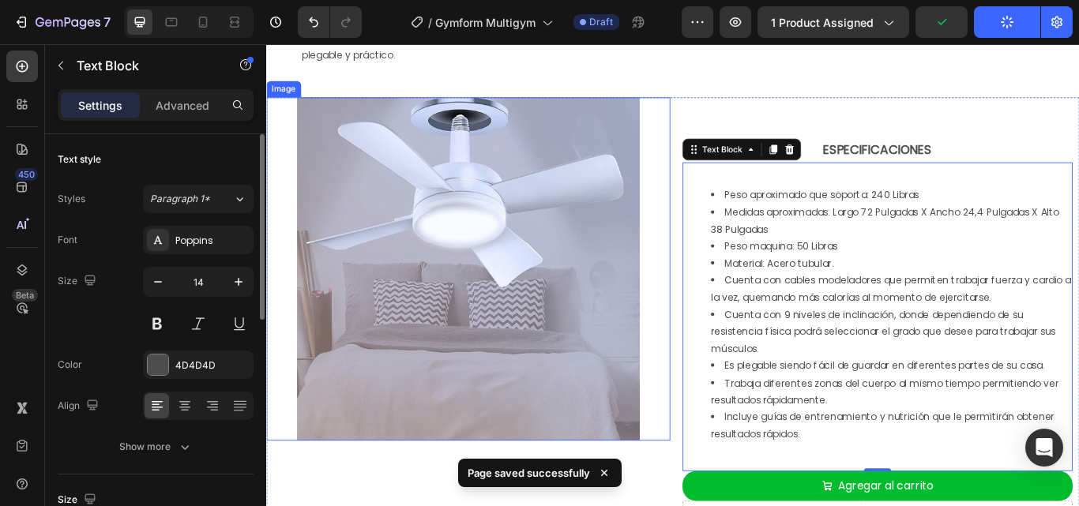
click at [606, 237] on img at bounding box center [502, 307] width 400 height 400
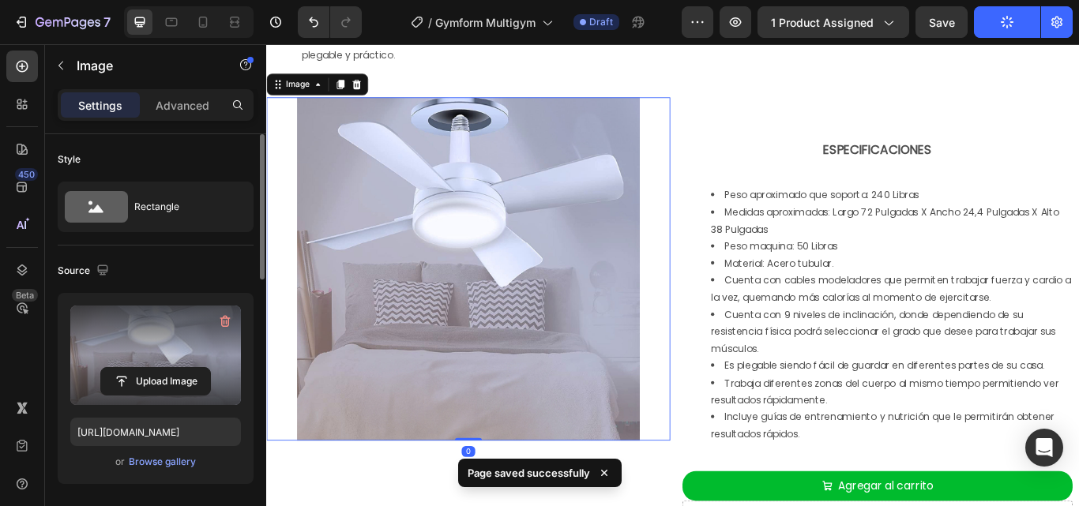
click at [155, 347] on label at bounding box center [155, 356] width 171 height 100
click at [155, 368] on input "file" at bounding box center [155, 381] width 109 height 27
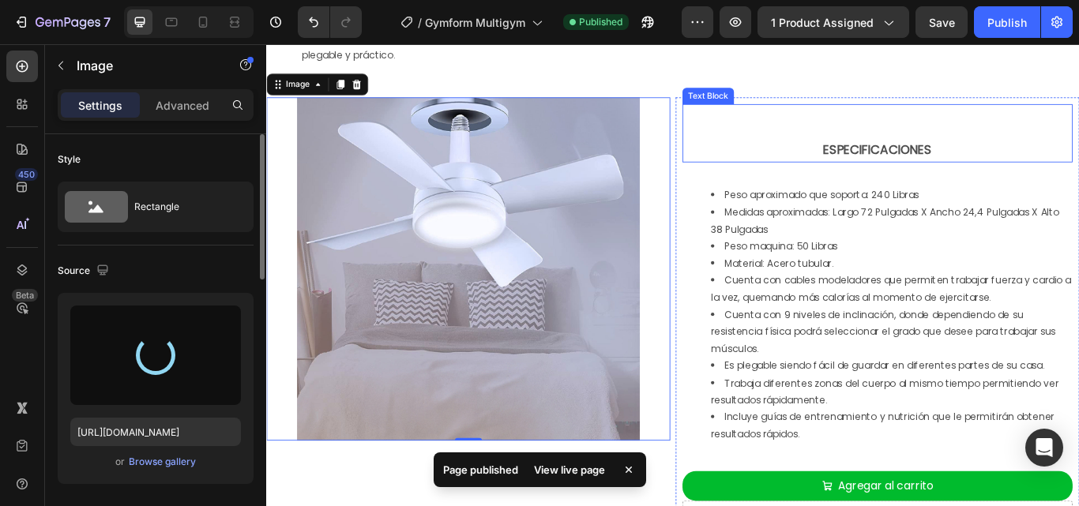
click at [973, 152] on div "ESPECIFICACIONES Text Block" at bounding box center [978, 149] width 455 height 68
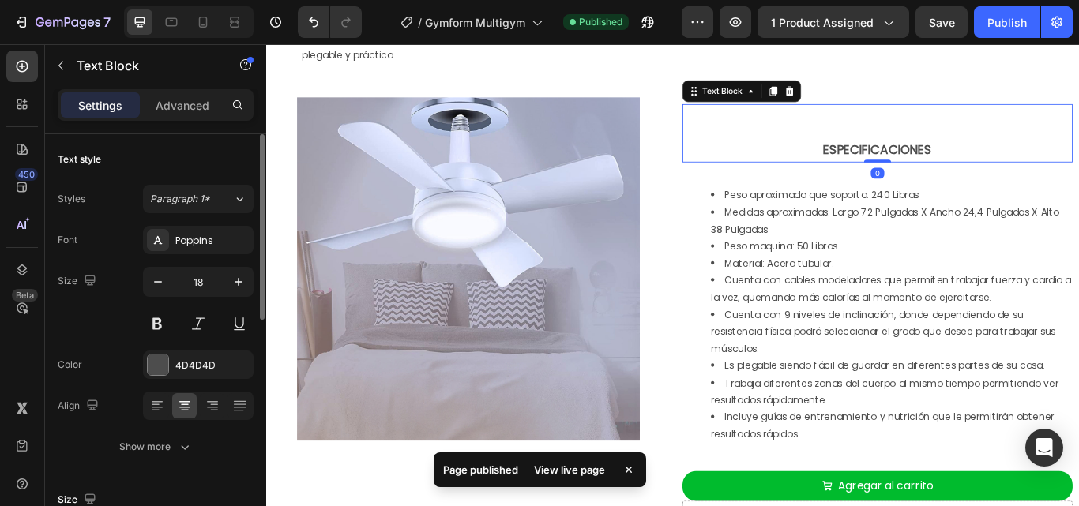
click at [934, 145] on div "ESPECIFICACIONES Text Block 0" at bounding box center [978, 149] width 455 height 68
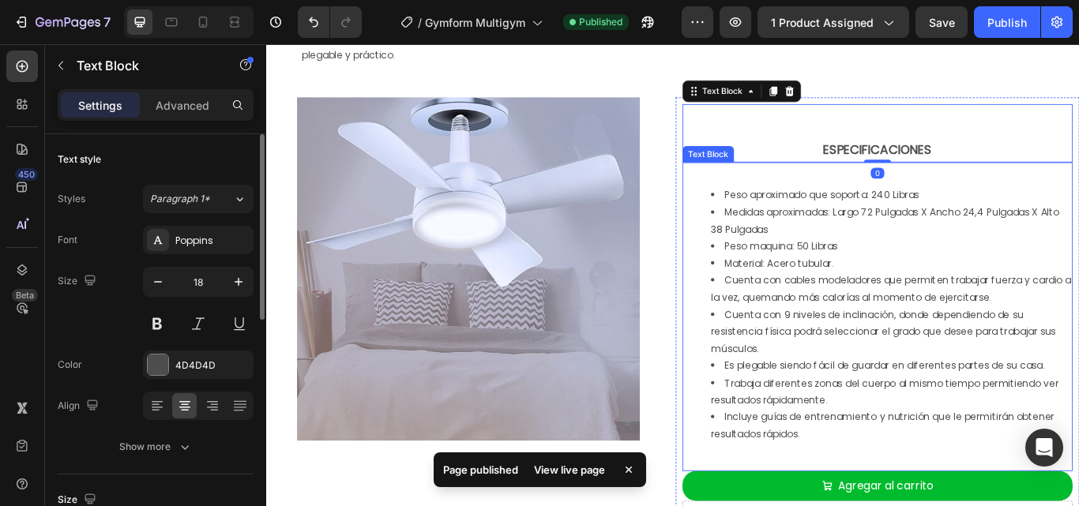
click at [906, 303] on li "Material: Acero tubular." at bounding box center [994, 301] width 420 height 20
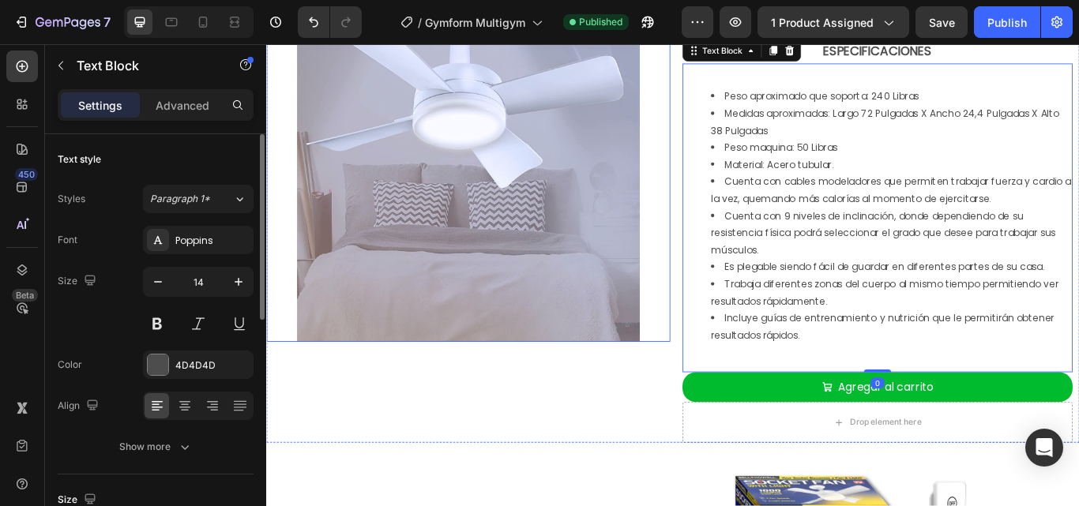
scroll to position [1659, 0]
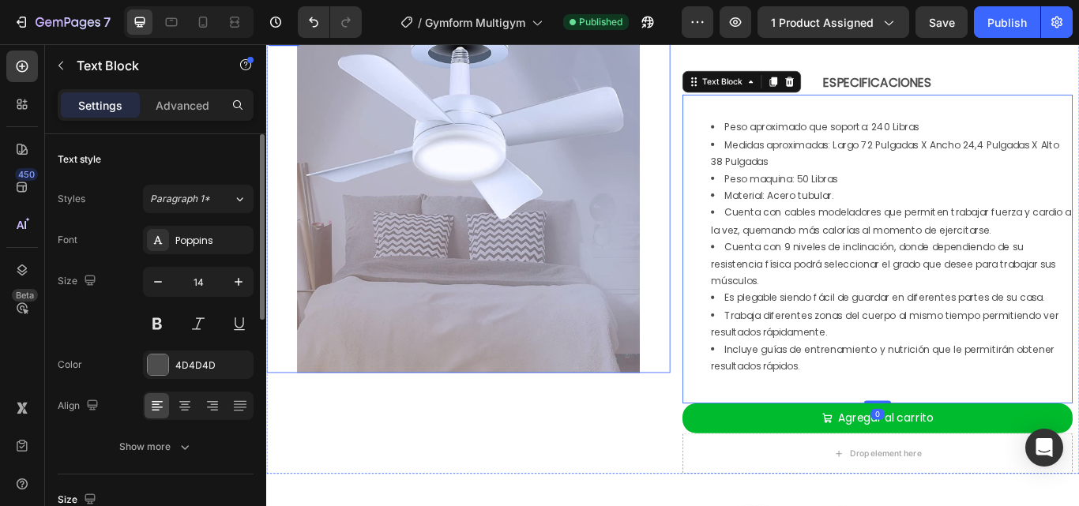
click at [564, 192] on img at bounding box center [502, 228] width 400 height 400
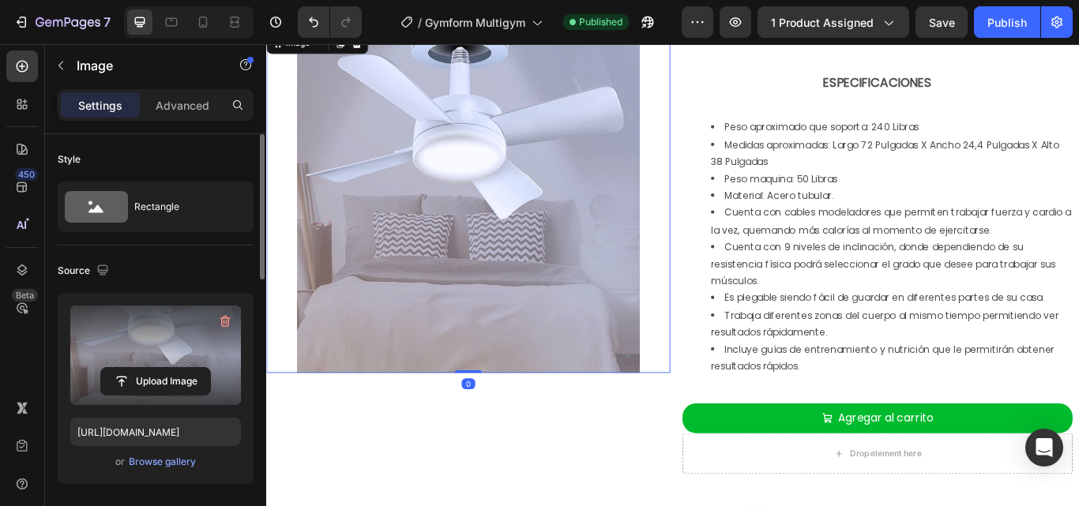
click at [179, 329] on label at bounding box center [155, 356] width 171 height 100
click at [179, 368] on input "file" at bounding box center [155, 381] width 109 height 27
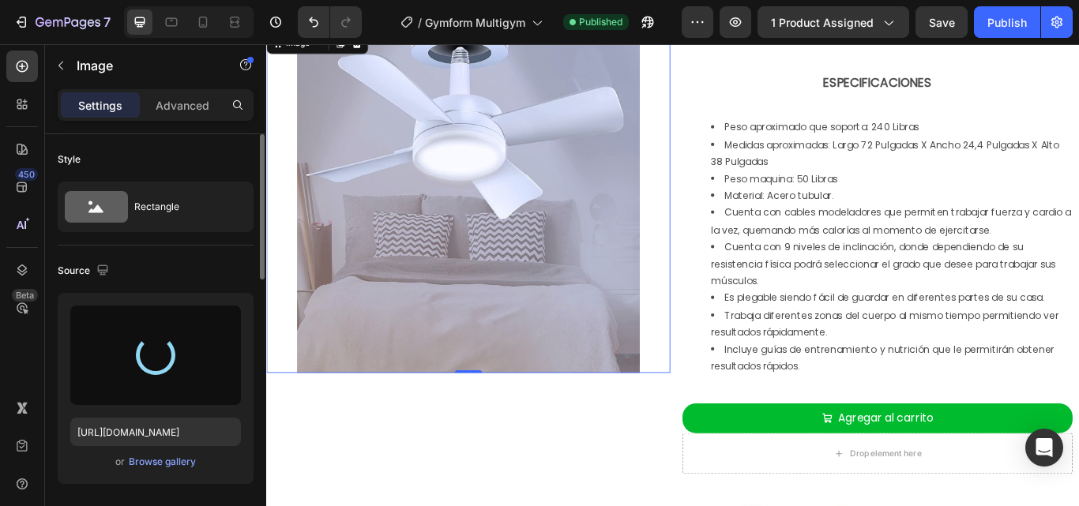
type input "https://cdn.shopify.com/s/files/1/0610/0837/9981/files/gempages_536022060552422…"
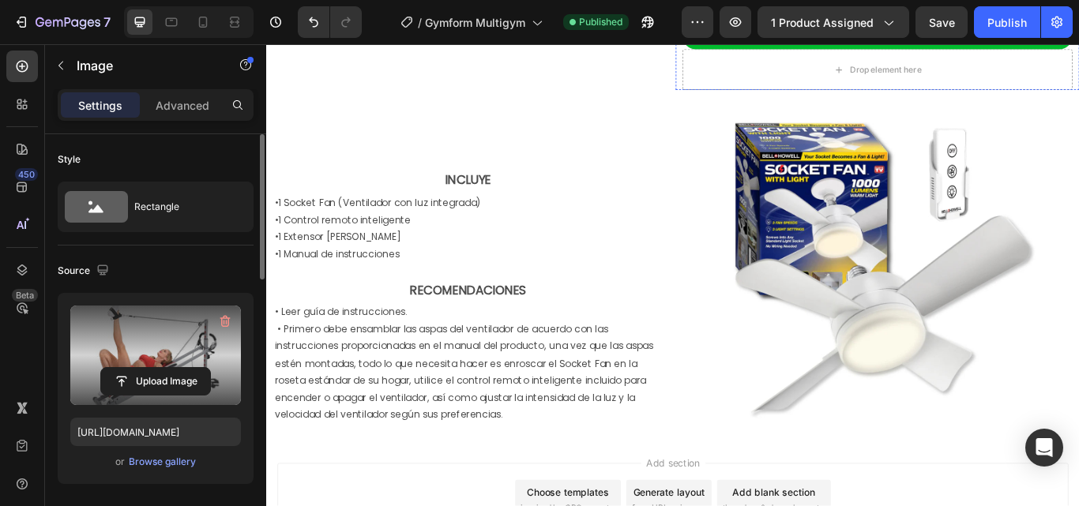
scroll to position [2133, 0]
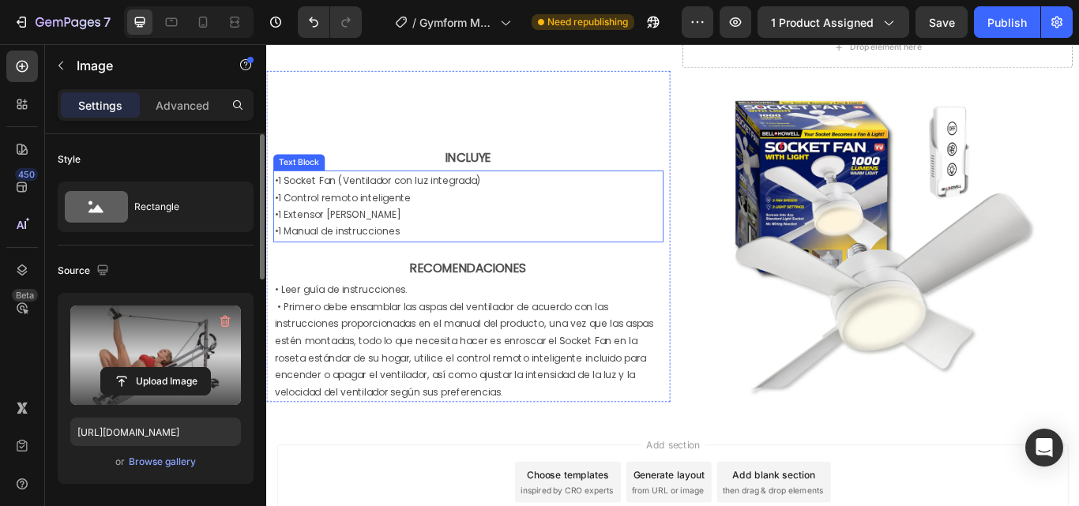
click at [474, 231] on p "• 1 Control remoto inteligente" at bounding box center [502, 224] width 452 height 20
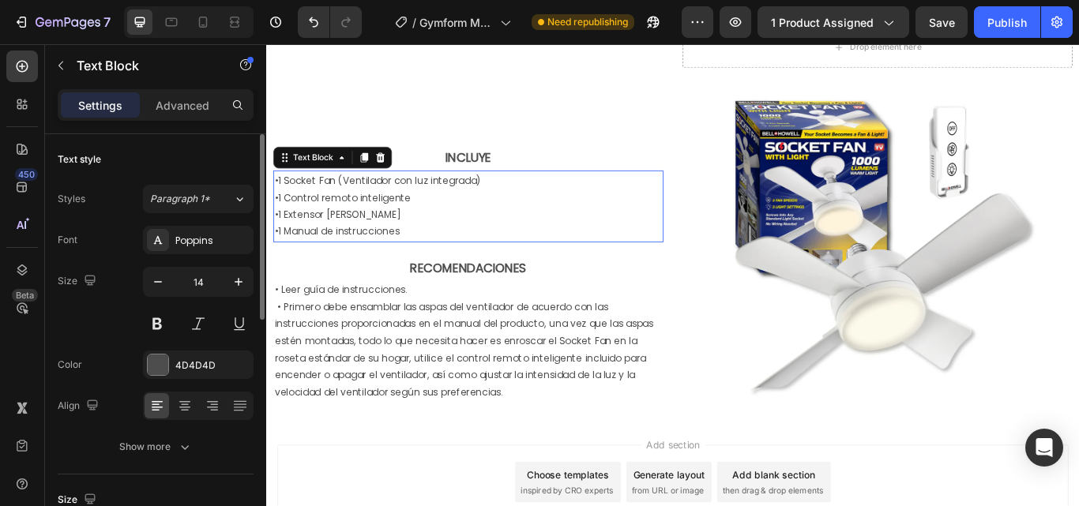
click at [474, 231] on p "• 1 Control remoto inteligente" at bounding box center [502, 224] width 452 height 20
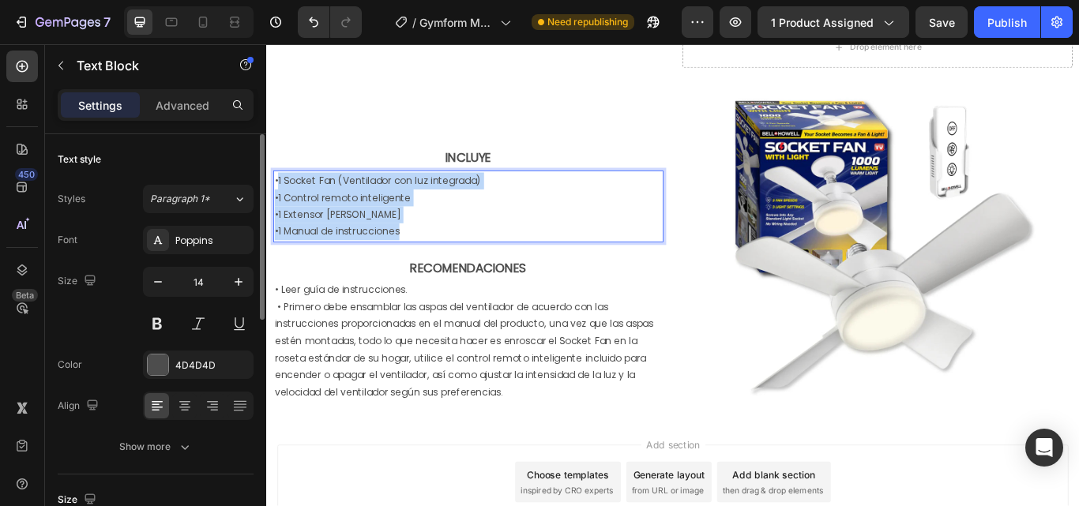
drag, startPoint x: 437, startPoint y: 265, endPoint x: 285, endPoint y: 198, distance: 165.5
click at [285, 198] on div "• 1 Socket Fan (Ventilador con luz integrada) • 1 Control remoto inteligente • …" at bounding box center [501, 234] width 455 height 83
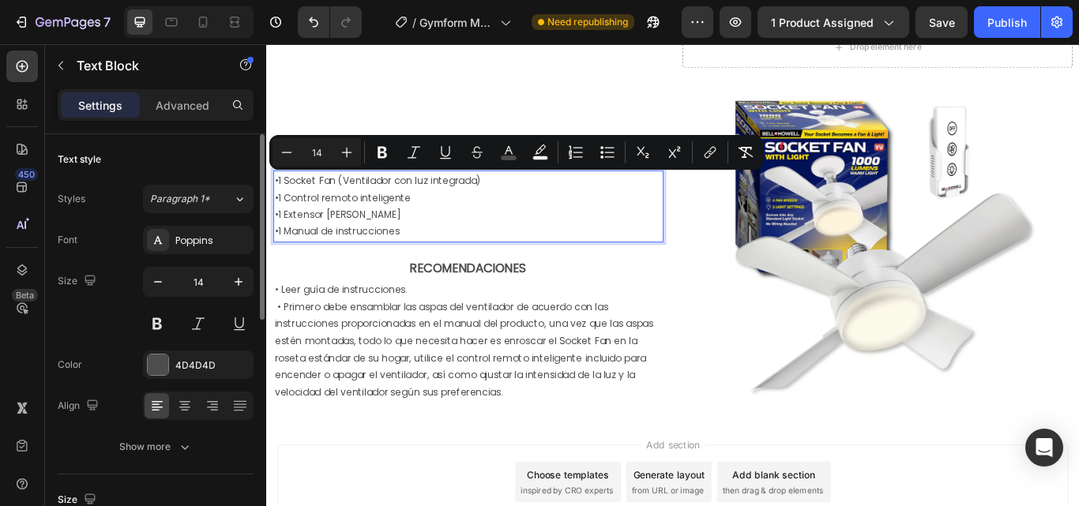
click at [313, 228] on span "1 Control remoto inteligente" at bounding box center [357, 224] width 155 height 16
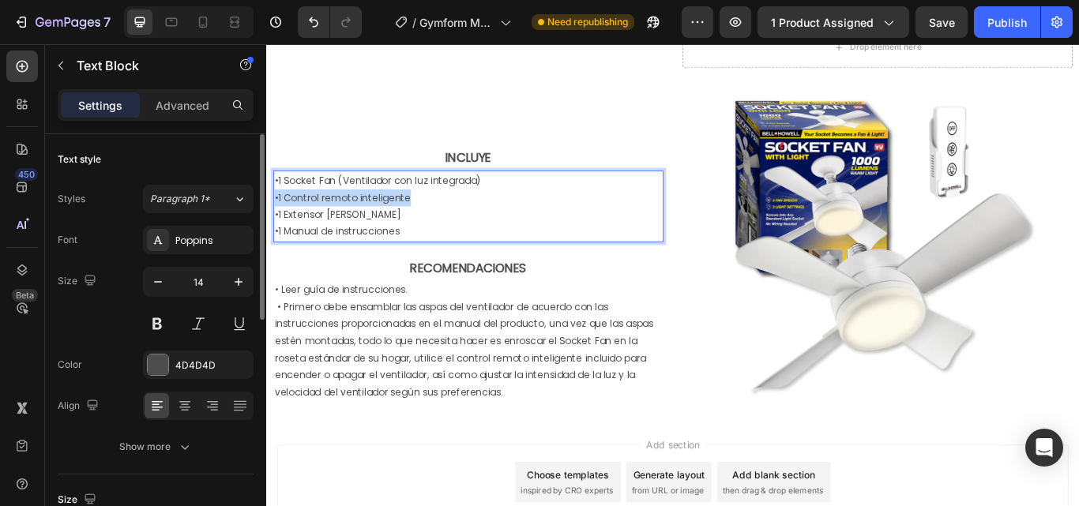
click at [313, 228] on span "1 Control remoto inteligente" at bounding box center [357, 224] width 155 height 16
click at [483, 240] on p "• 1 Extensor de roseta" at bounding box center [502, 244] width 452 height 20
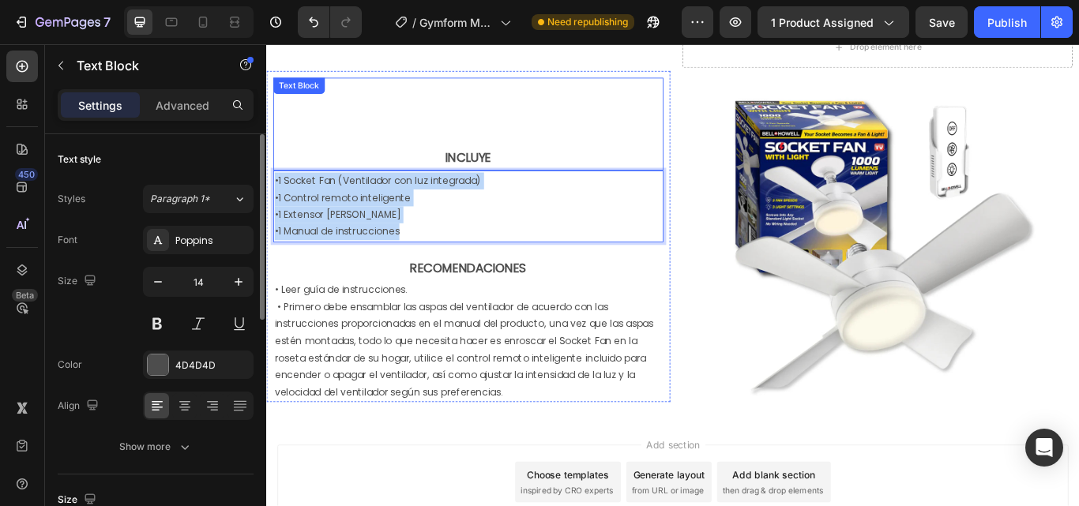
drag, startPoint x: 483, startPoint y: 257, endPoint x: 273, endPoint y: 190, distance: 219.8
click at [274, 190] on div "INCLUYE Text Block • 1 Socket Fan (Ventilador con luz integrada) • 1 Control re…" at bounding box center [501, 273] width 455 height 378
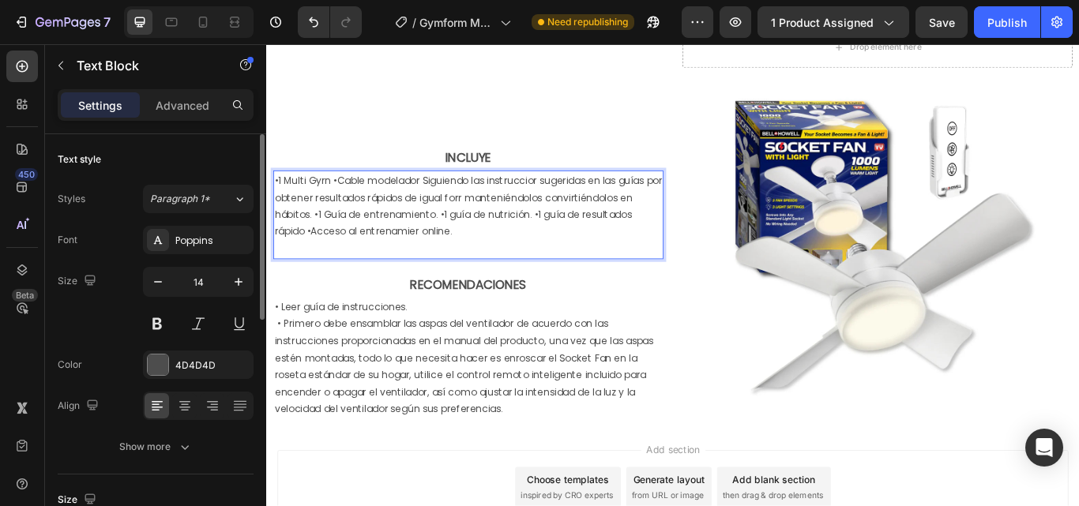
click at [463, 242] on span "•1 Multi Gyrn •Cable modelador Siguiendo las instruccior sugeridas en las guías…" at bounding box center [502, 234] width 452 height 76
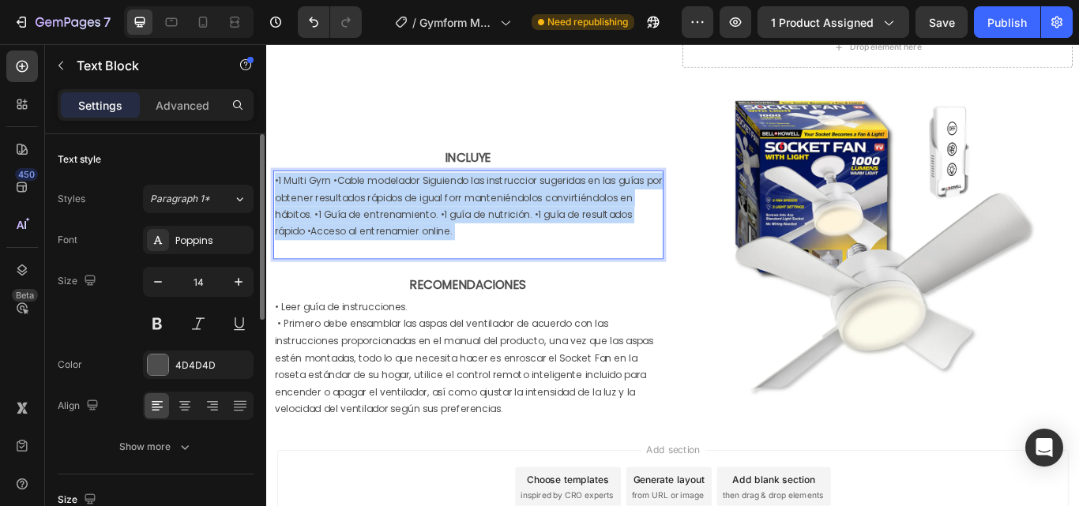
click at [463, 242] on span "•1 Multi Gyrn •Cable modelador Siguiendo las instruccior sugeridas en las guías…" at bounding box center [502, 234] width 452 height 76
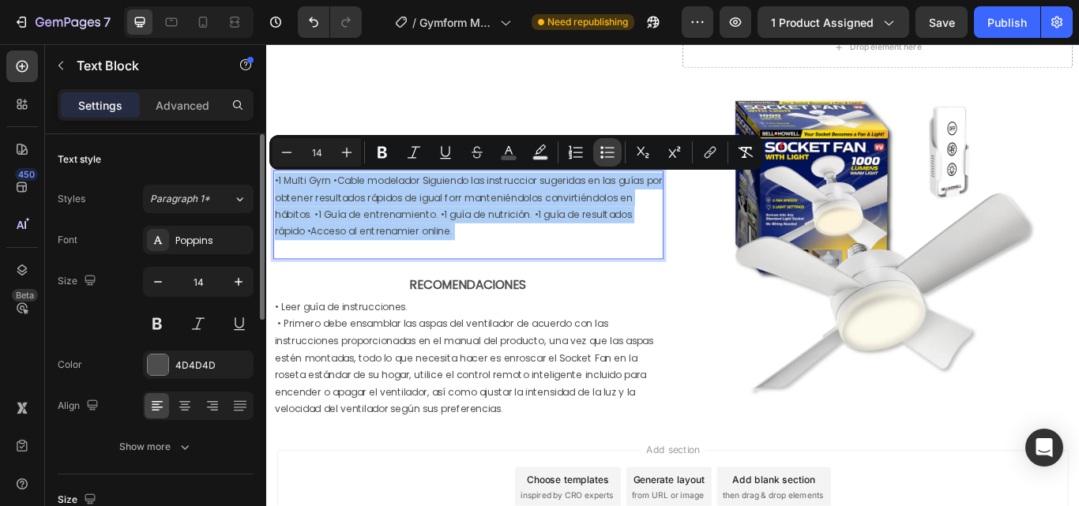
click at [610, 152] on icon "Editor contextual toolbar" at bounding box center [608, 153] width 16 height 16
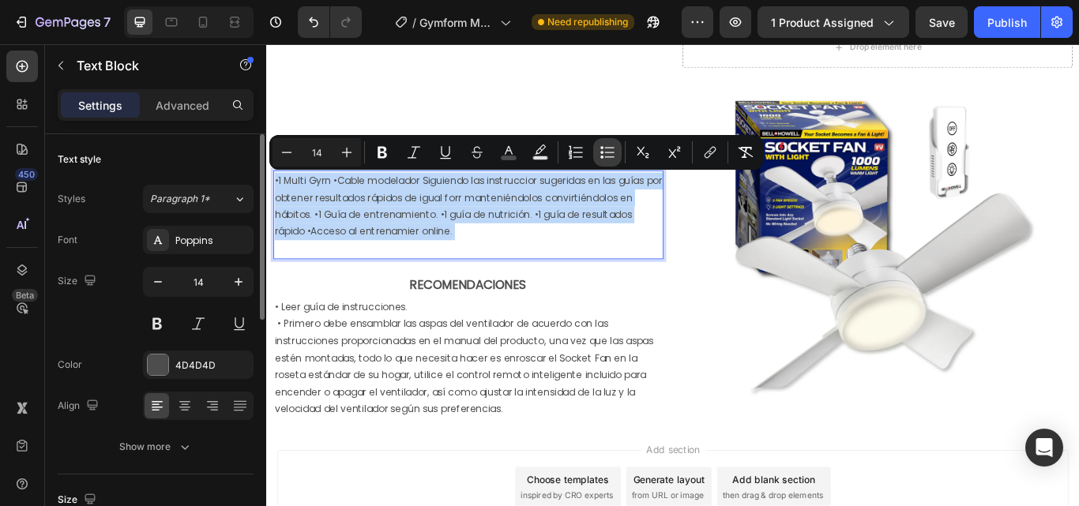
type input "14"
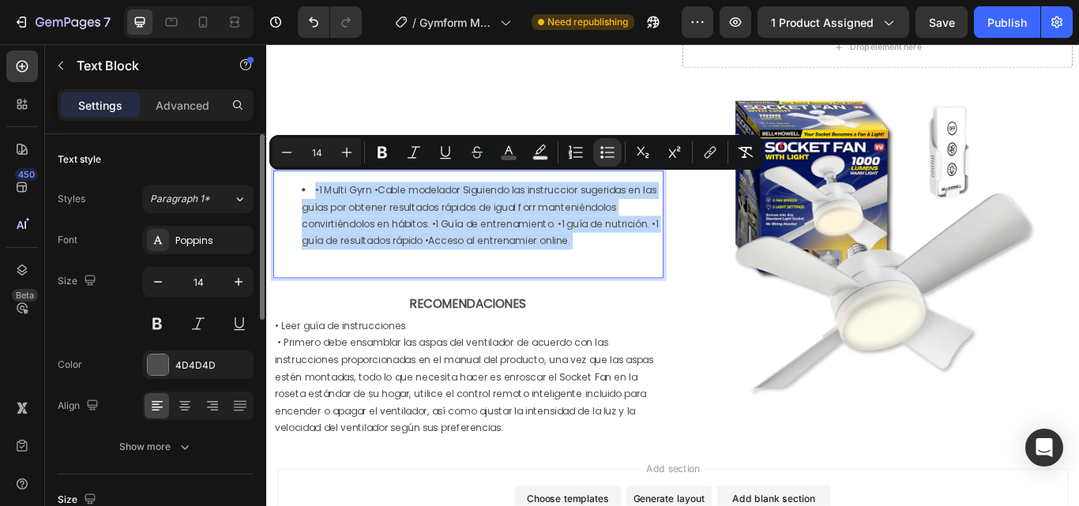
click at [640, 261] on span "•1 Multi Gyrn •Cable modelador Siguiendo las instruccior sugeridas en las guías…" at bounding box center [514, 245] width 415 height 76
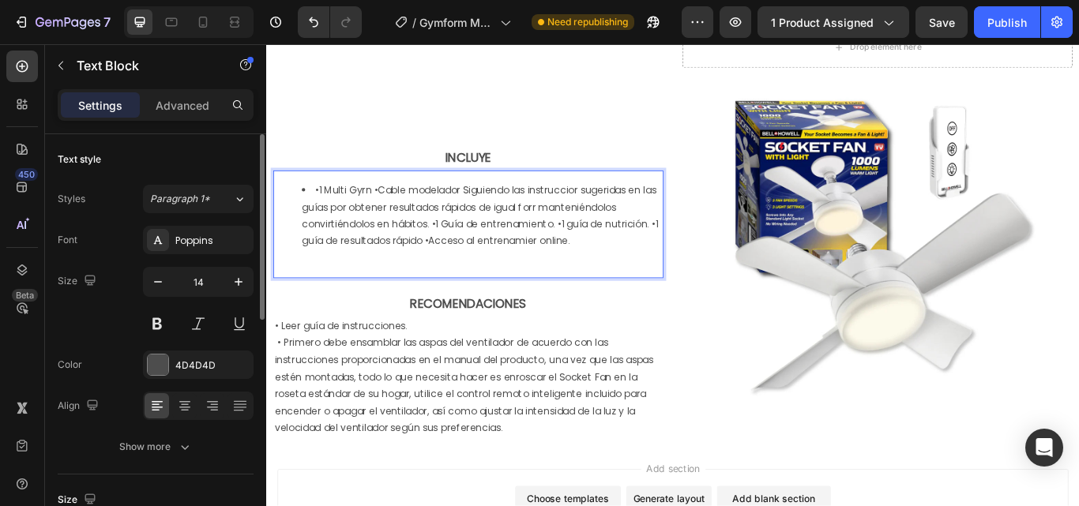
click at [329, 213] on span "•1 Multi Gyrn •Cable modelador Siguiendo las instruccior sugeridas en las guías…" at bounding box center [514, 245] width 415 height 76
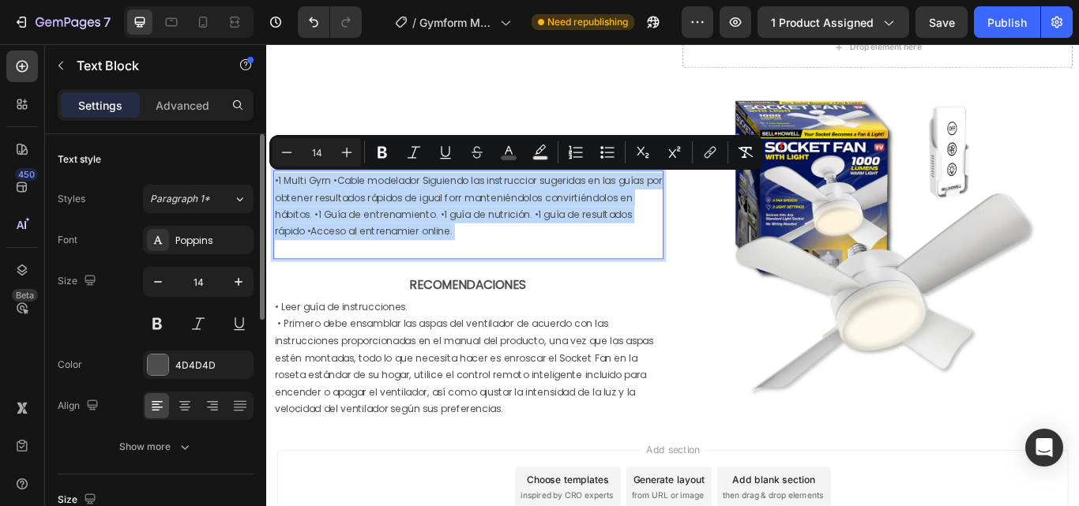
click at [321, 234] on p "•1 Multi Gyrn •Cable modelador Siguiendo las instruccior sugeridas en las guías…" at bounding box center [502, 244] width 452 height 100
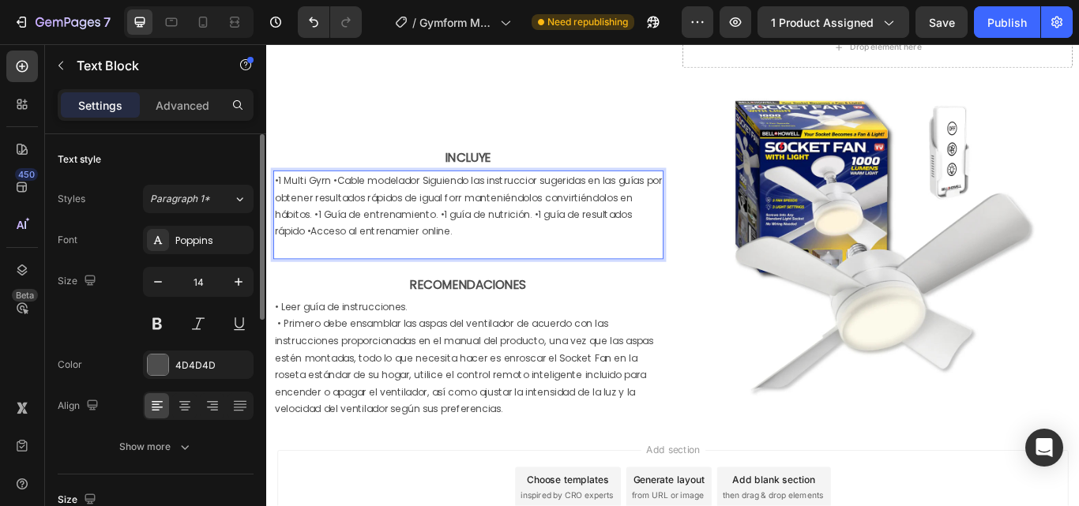
click at [348, 198] on span "•1 Multi Gyrn •Cable modelador Siguiendo las instruccior sugeridas en las guías…" at bounding box center [502, 234] width 452 height 76
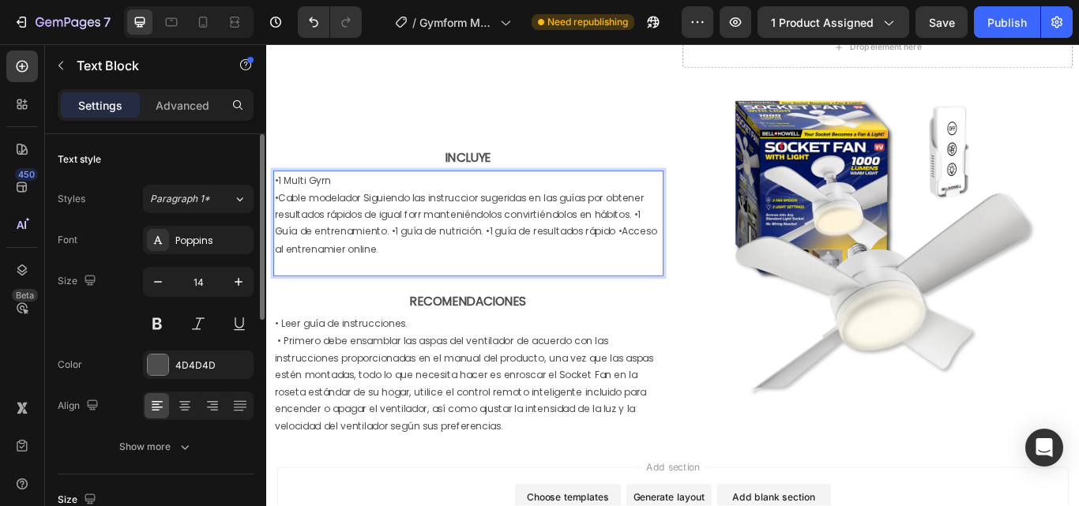
click at [701, 239] on span "•Cable modelador Siguiendo las instruccior sugeridas en las guías por obtener r…" at bounding box center [498, 254] width 445 height 76
click at [695, 239] on span "•Cable modelador Siguiendo las instruccior sugeridas en las guías por obtener r…" at bounding box center [498, 254] width 445 height 76
click at [419, 259] on span "•1 Guía de entrenamiento. •1 guía de nutrición. •1 guía de resultados rápido •A…" at bounding box center [480, 273] width 408 height 36
click at [384, 283] on span "•1 guía de nutrición. •1 guía de resultados rápido •Acceso al entrenamier onlin…" at bounding box center [492, 284] width 433 height 16
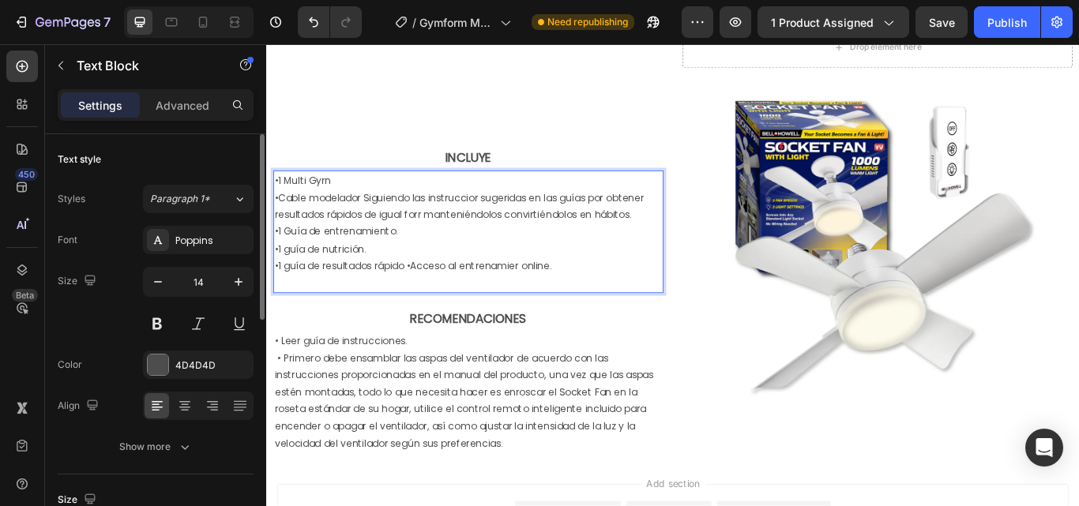
click at [437, 303] on span "•1 guía de resultados rápido •Acceso al entrenamier online." at bounding box center [437, 303] width 323 height 16
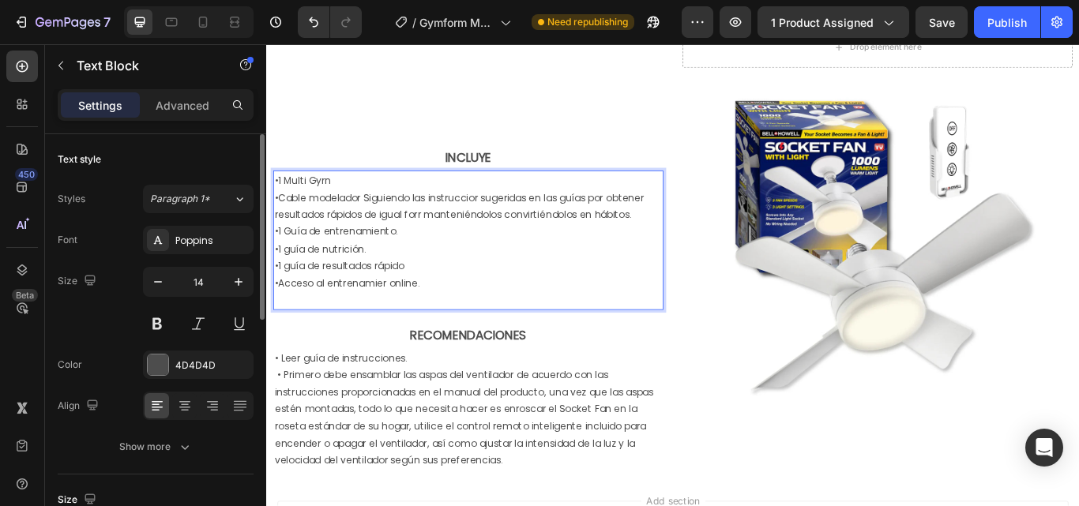
click at [513, 220] on span "•Cable modelador Siguiendo las instruccior sugeridas en las guías por obtener r…" at bounding box center [491, 234] width 430 height 36
click at [678, 215] on p "•Cable modelador Siguiendo las instrucciones sugeridas en las guías por obtener…" at bounding box center [502, 233] width 452 height 39
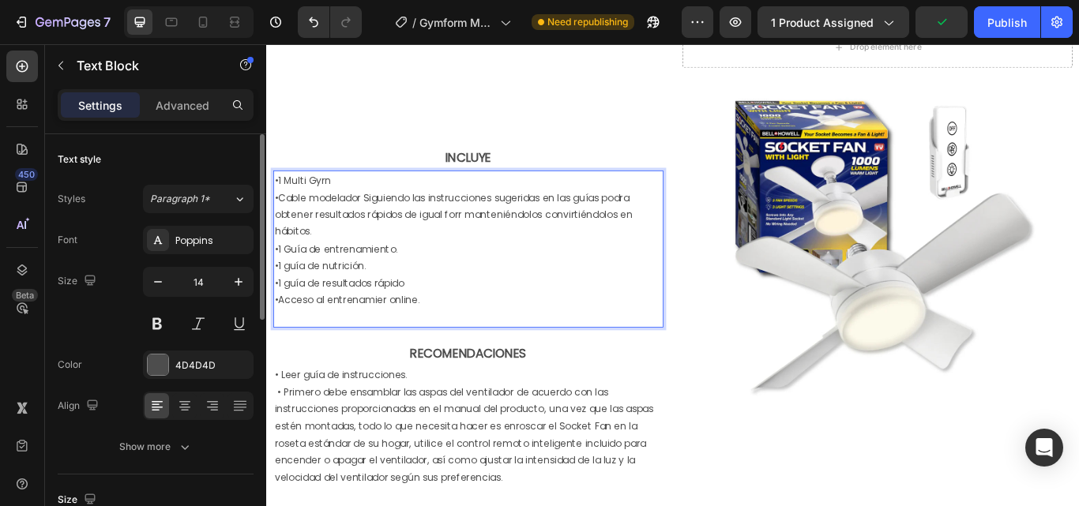
click at [489, 242] on span "•Cable modelador Siguiendo las instrucciones sugeridas en las guías podra obten…" at bounding box center [484, 243] width 417 height 55
click at [408, 335] on span "•Acceso al entrenamier online." at bounding box center [360, 343] width 169 height 16
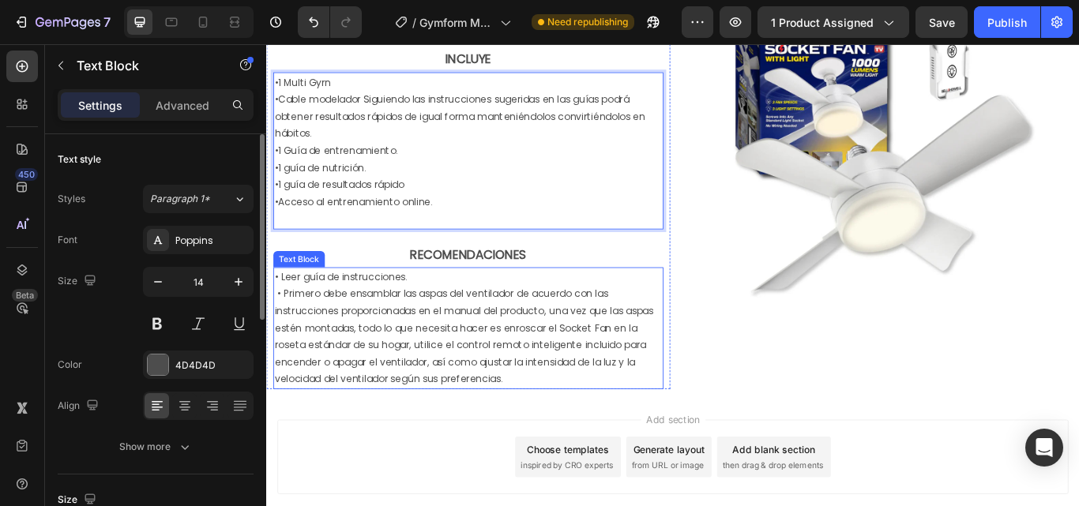
scroll to position [2212, 0]
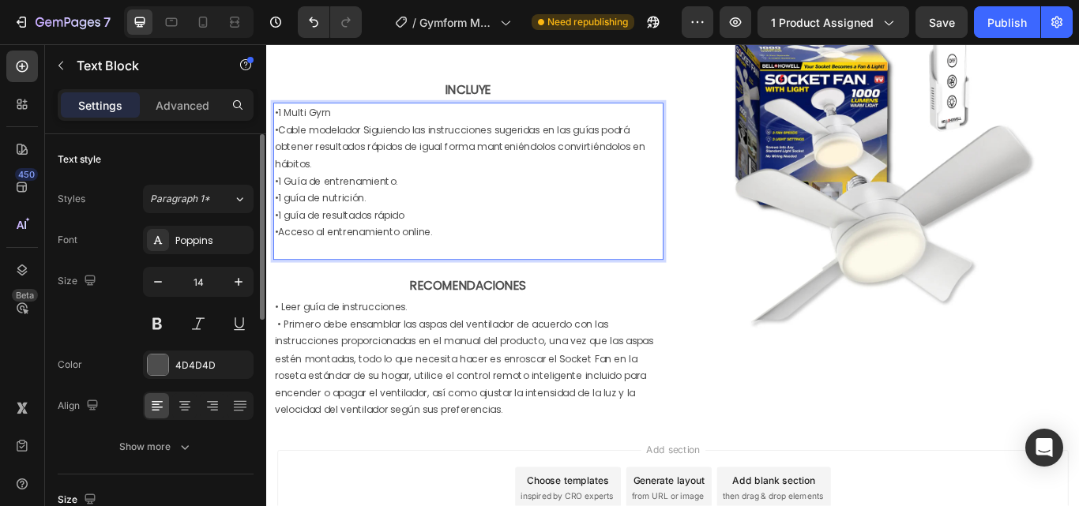
click at [340, 126] on span "•1 Multi Gyrn" at bounding box center [309, 125] width 66 height 16
click at [332, 126] on span "•1 Multi Gyrn" at bounding box center [309, 125] width 66 height 16
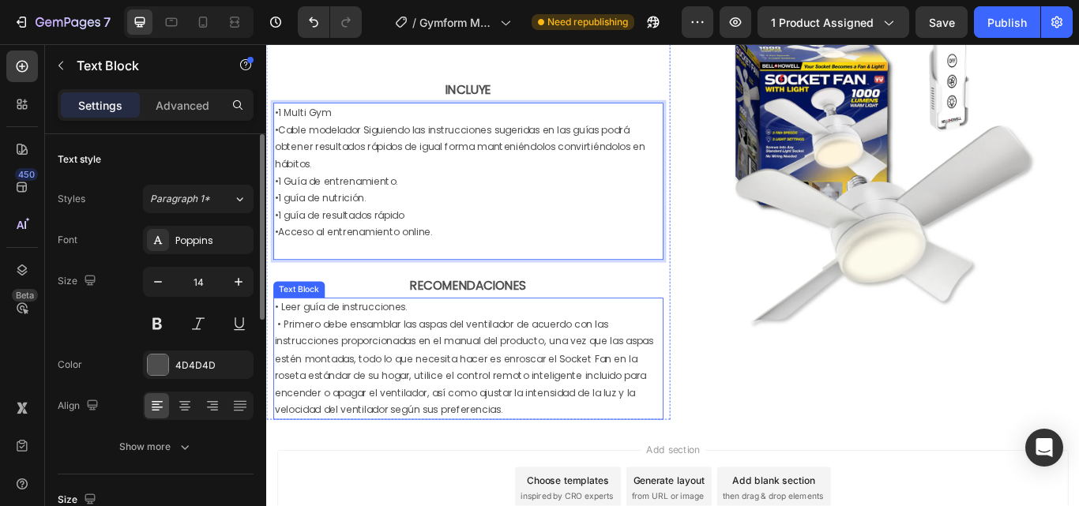
click at [607, 351] on p "• Leer guía de instrucciones." at bounding box center [502, 352] width 452 height 20
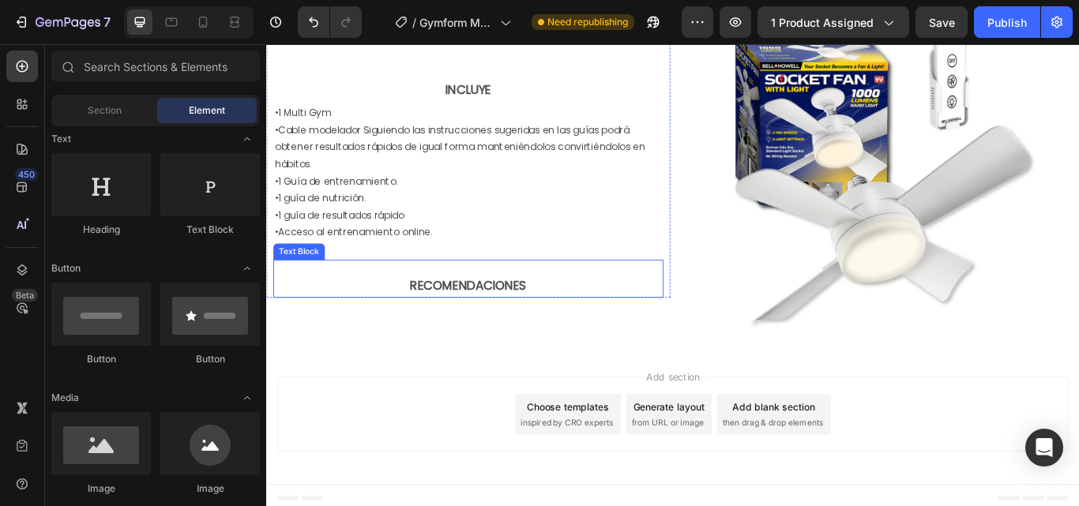
click at [551, 316] on strong "RECOMENDACIONES" at bounding box center [502, 326] width 136 height 20
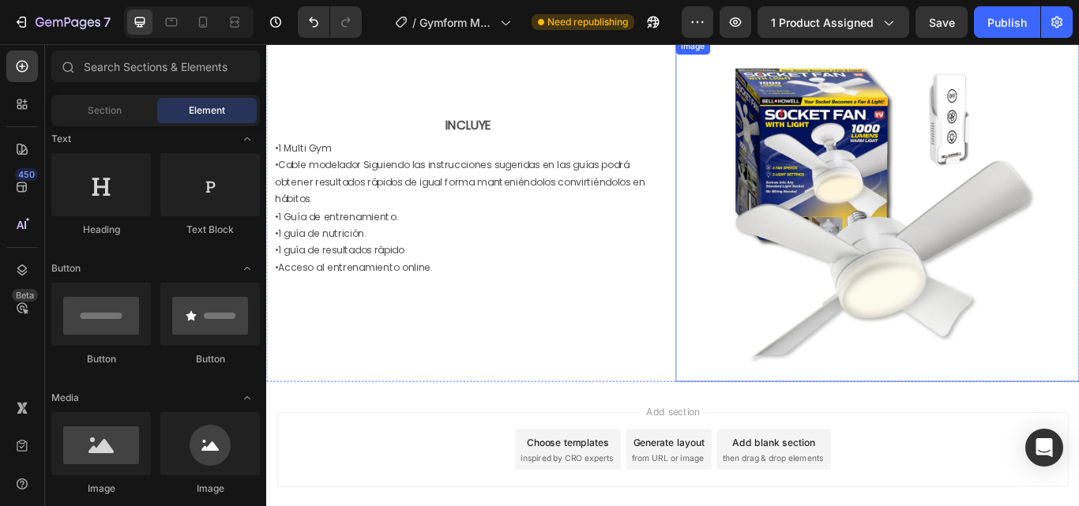
click at [950, 227] on img at bounding box center [979, 238] width 400 height 400
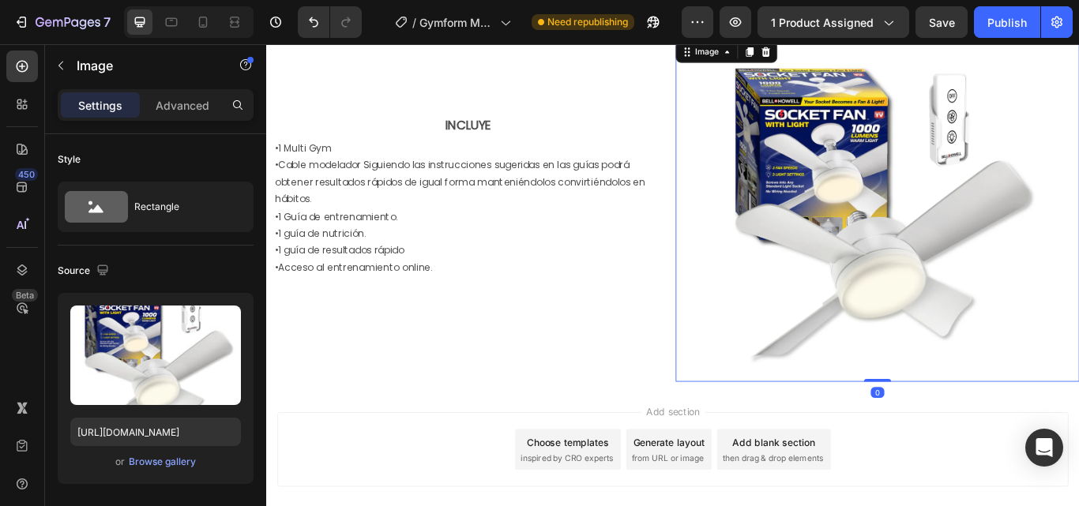
scroll to position [2133, 0]
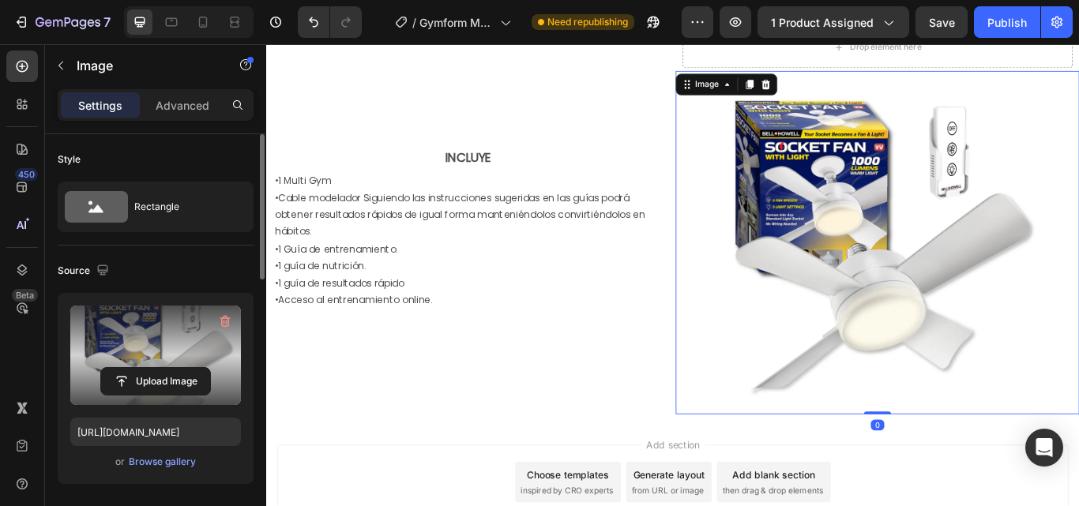
click at [145, 318] on label at bounding box center [155, 356] width 171 height 100
click at [145, 368] on input "file" at bounding box center [155, 381] width 109 height 27
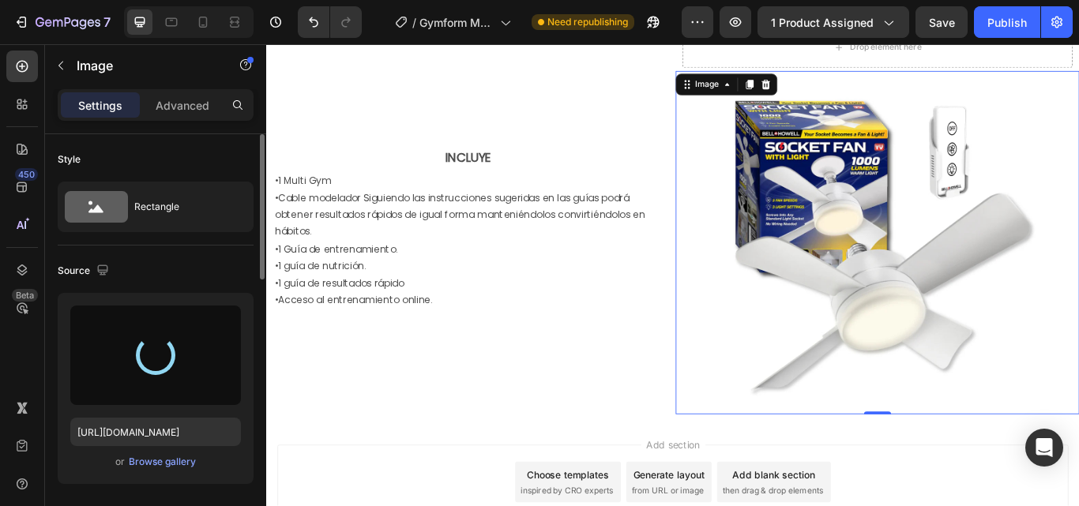
type input "https://cdn.shopify.com/s/files/1/0610/0837/9981/files/gempages_536022060552422…"
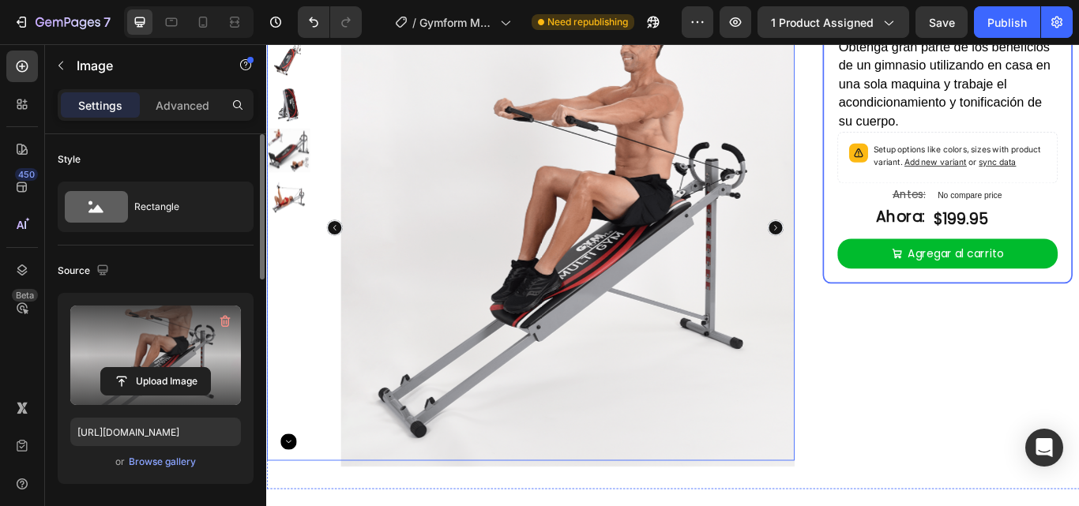
scroll to position [79, 0]
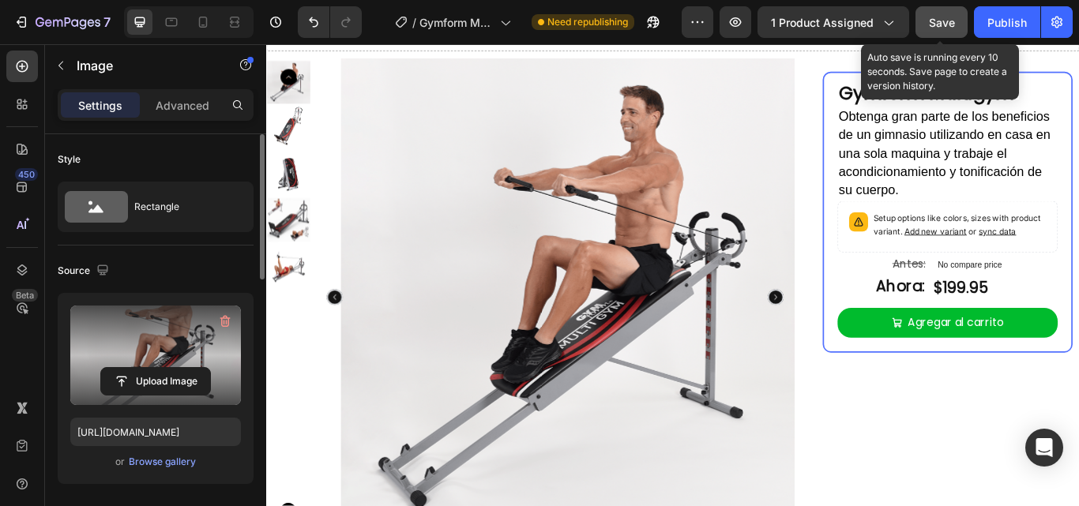
click at [953, 14] on div "Save" at bounding box center [942, 22] width 26 height 17
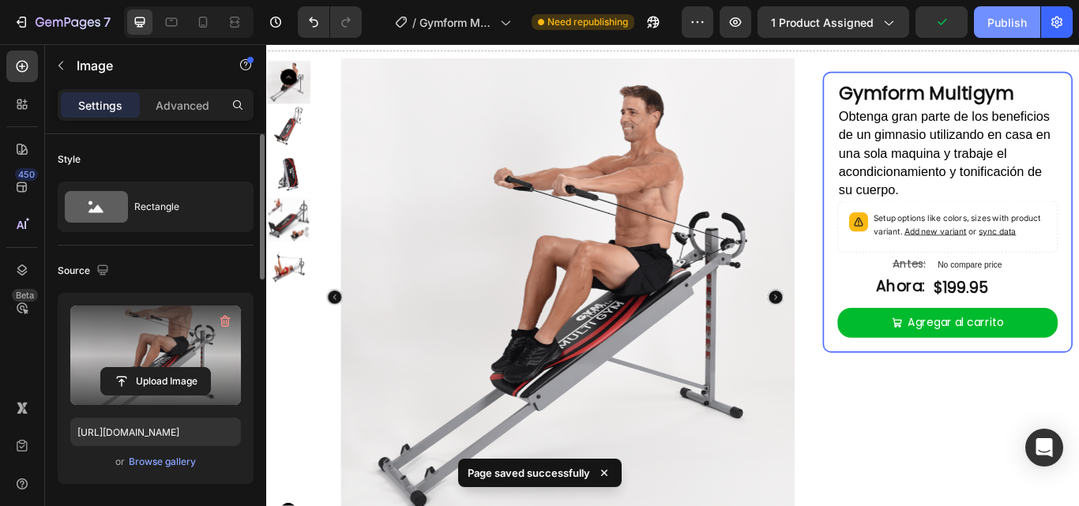
click at [1025, 26] on div "Publish" at bounding box center [1006, 22] width 39 height 17
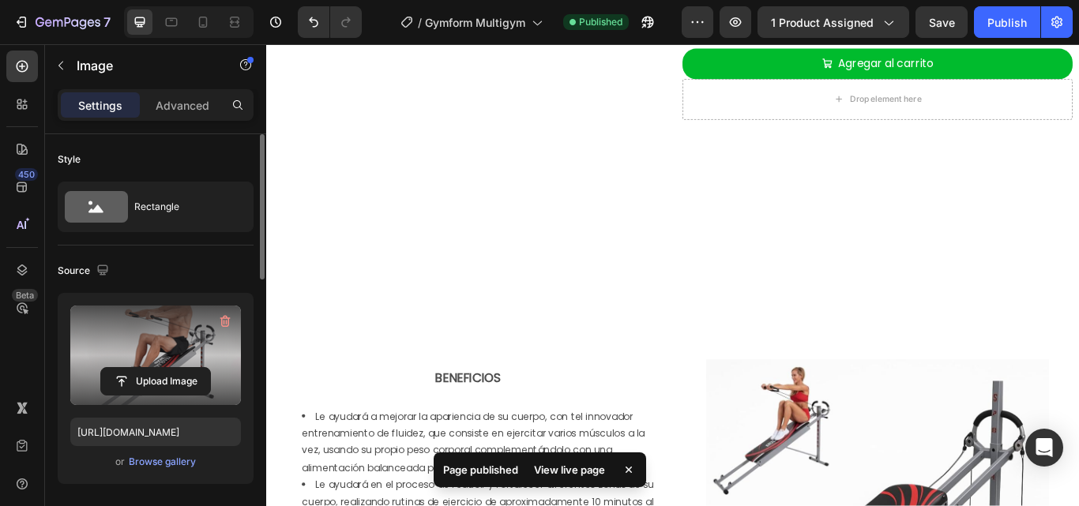
scroll to position [0, 0]
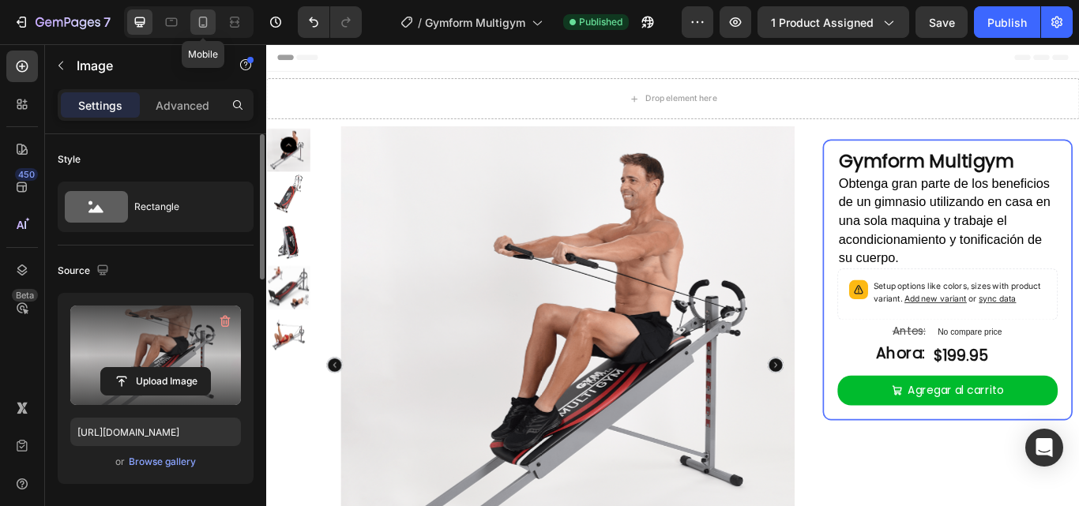
click at [212, 30] on div at bounding box center [202, 21] width 25 height 25
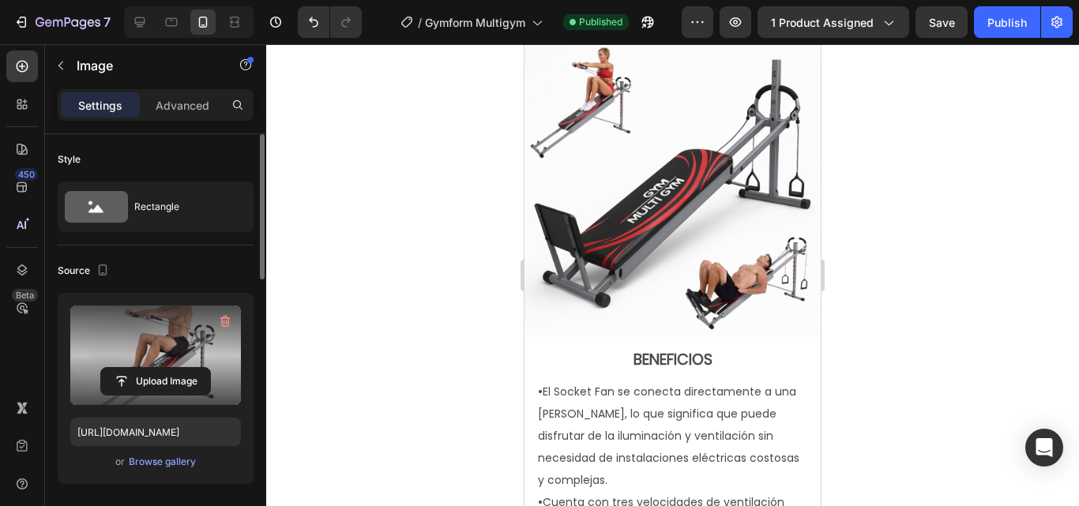
scroll to position [1422, 0]
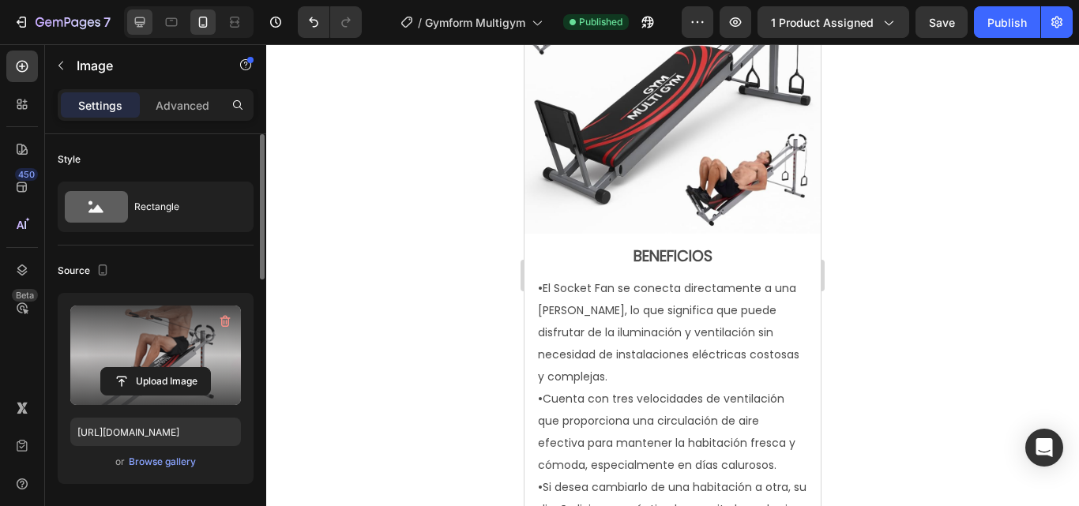
click at [133, 17] on div at bounding box center [139, 21] width 25 height 25
type input "85"
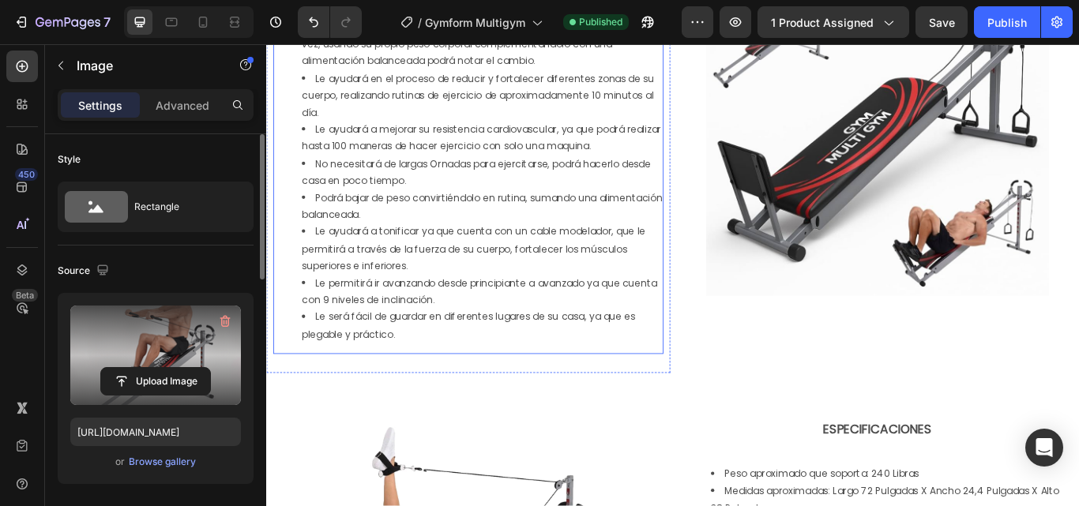
click at [520, 296] on li "Le ayudará a tonificar ya que cuenta con un cable modelador, que le permitirá a…" at bounding box center [517, 284] width 420 height 60
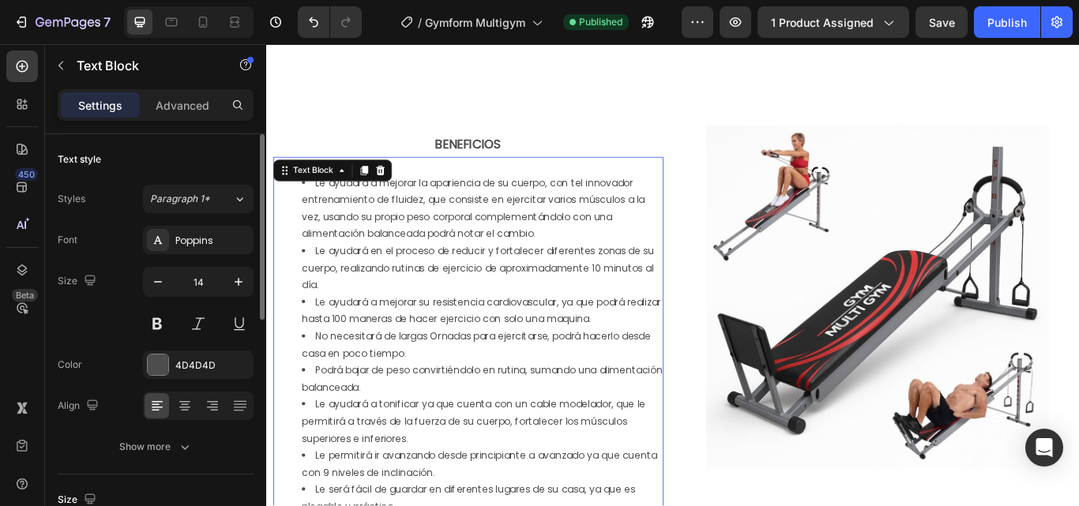
scroll to position [1422, 0]
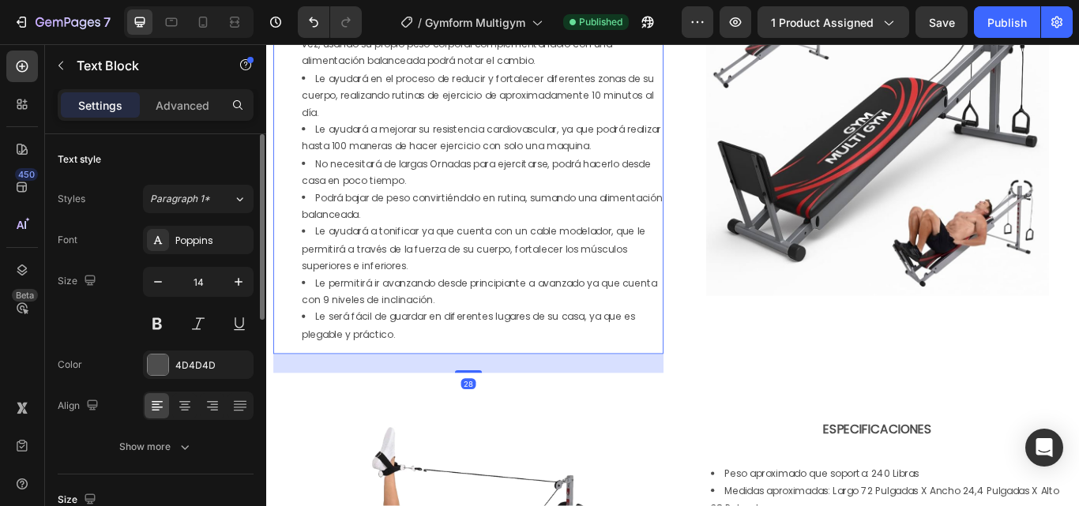
click at [448, 382] on li "Le será fácil de guardar en diferentes lugares de su casa, ya que es plegable y…" at bounding box center [517, 372] width 420 height 39
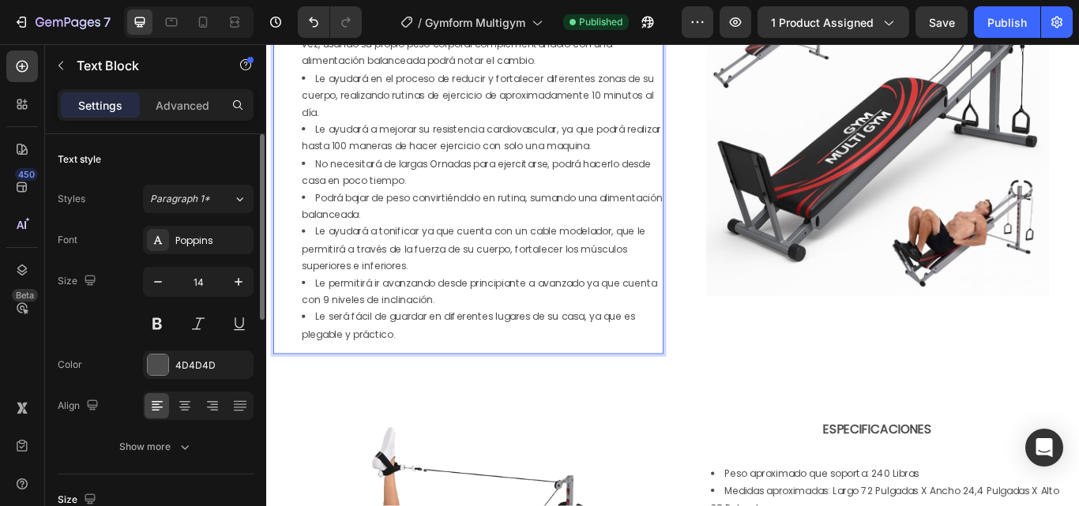
scroll to position [1264, 0]
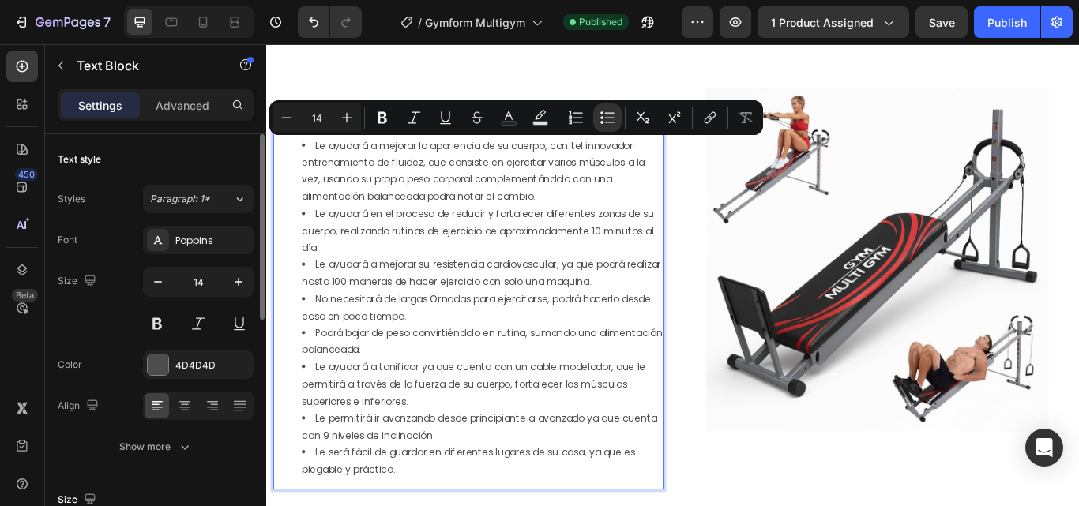
drag, startPoint x: 448, startPoint y: 382, endPoint x: 291, endPoint y: 156, distance: 275.2
click at [291, 156] on ul "Le ayudará a mejorar la apariencia de su cuerpo, con tel innovador entrenamient…" at bounding box center [502, 352] width 452 height 398
copy ul "Le ayudará a mejorar la apariencia de su cuerpo, con tel innovador entrenamient…"
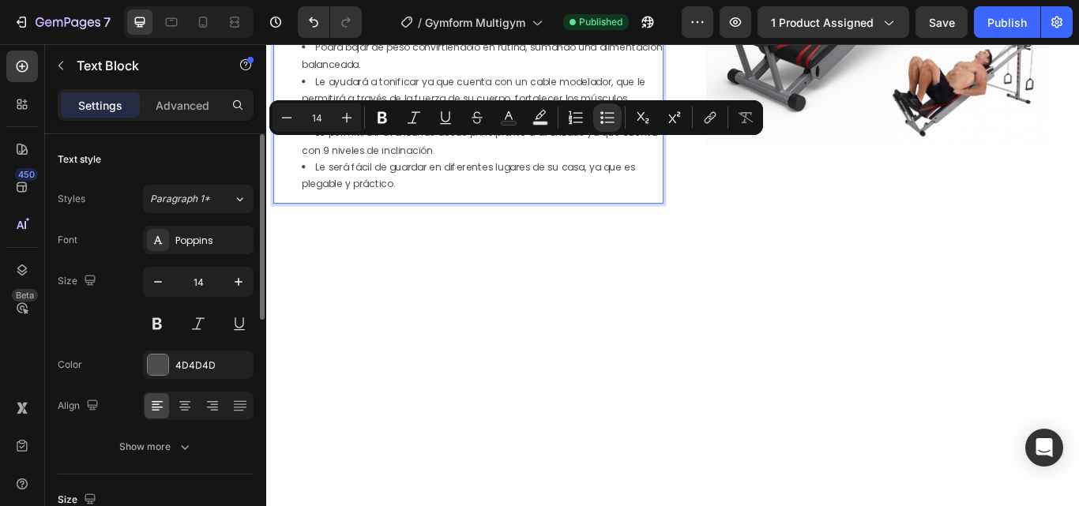
scroll to position [1206, 0]
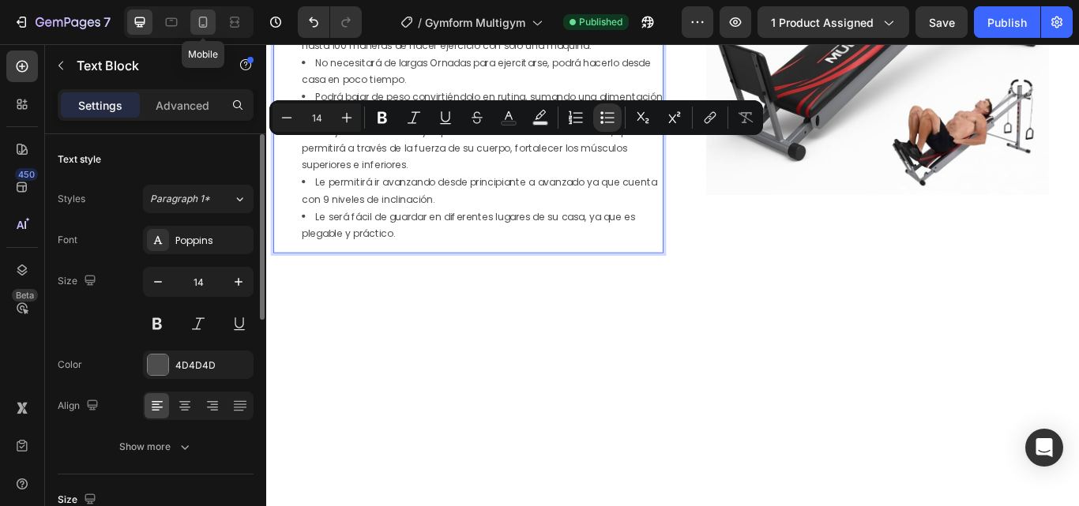
click at [213, 22] on div at bounding box center [202, 21] width 25 height 25
type input "15"
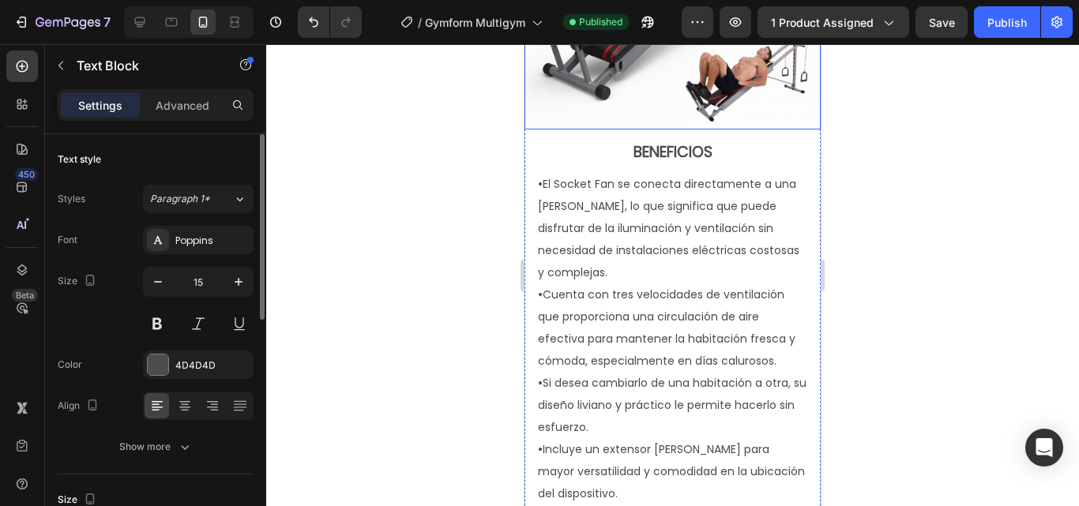
scroll to position [1625, 0]
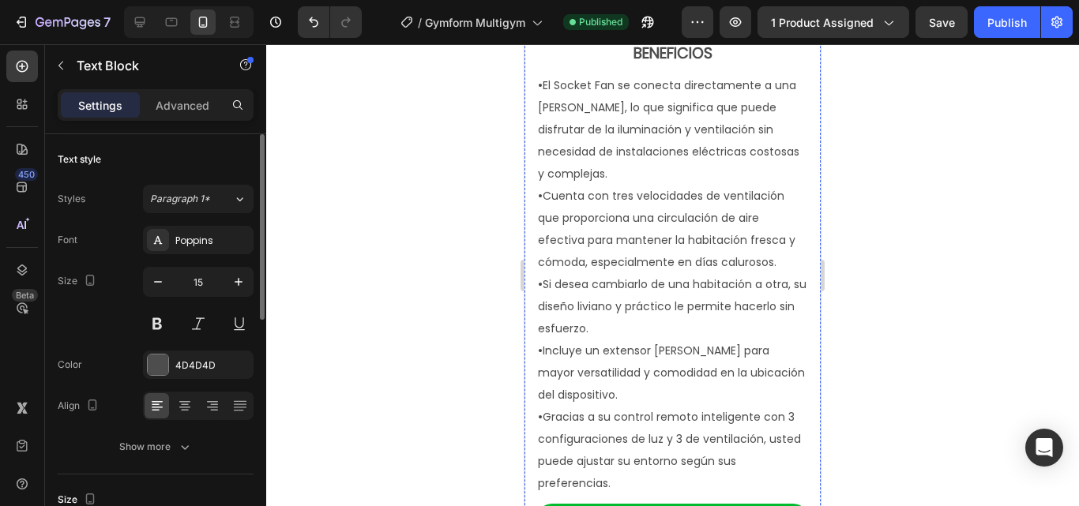
click at [690, 285] on p "• Si desea cambiarlo de una habitación a otra, su diseño liviano y práctico le …" at bounding box center [672, 306] width 269 height 66
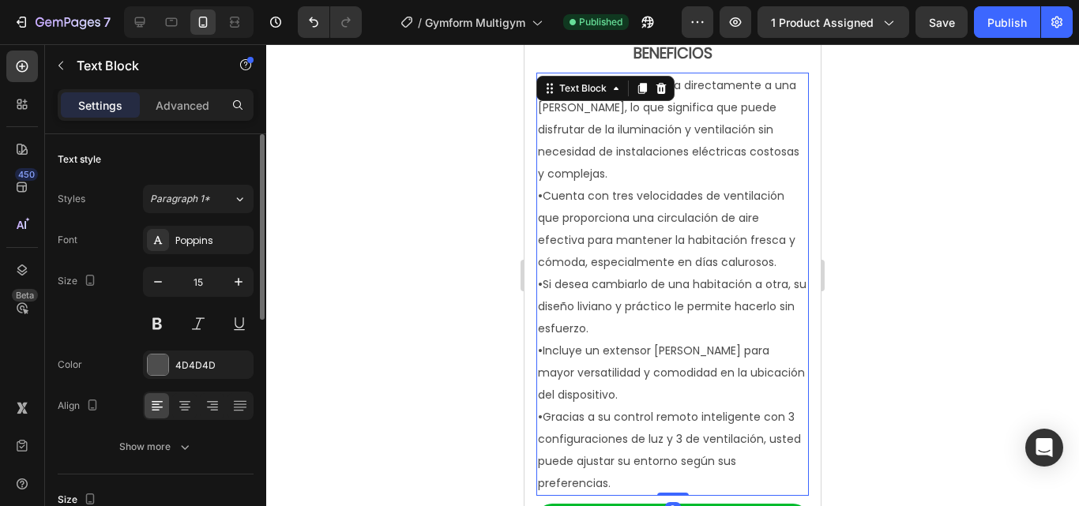
click at [630, 464] on p "• Gracias a su control remoto inteligente con 3 configuraciones de luz y 3 de v…" at bounding box center [672, 450] width 269 height 88
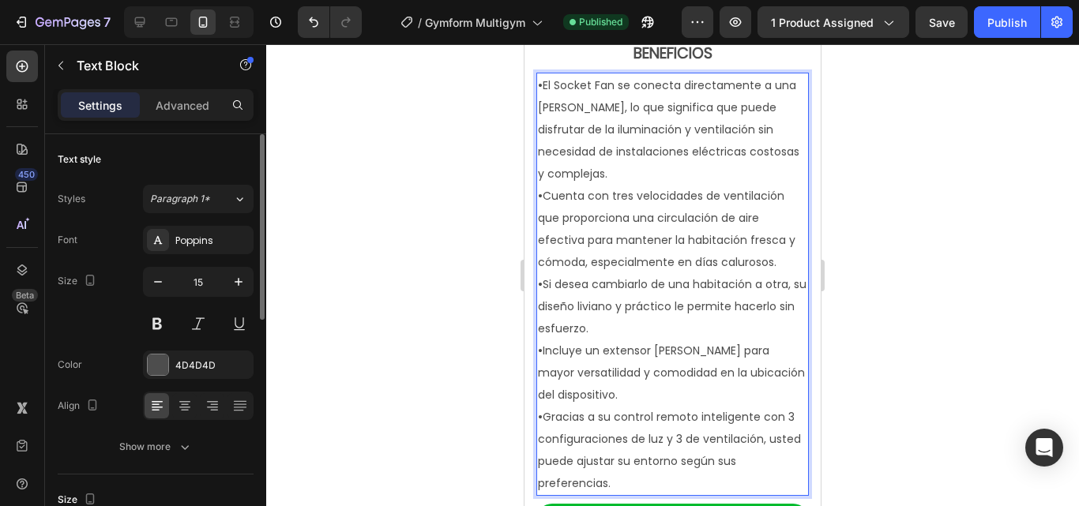
click at [630, 468] on p "• Gracias a su control remoto inteligente con 3 configuraciones de luz y 3 de v…" at bounding box center [672, 450] width 269 height 88
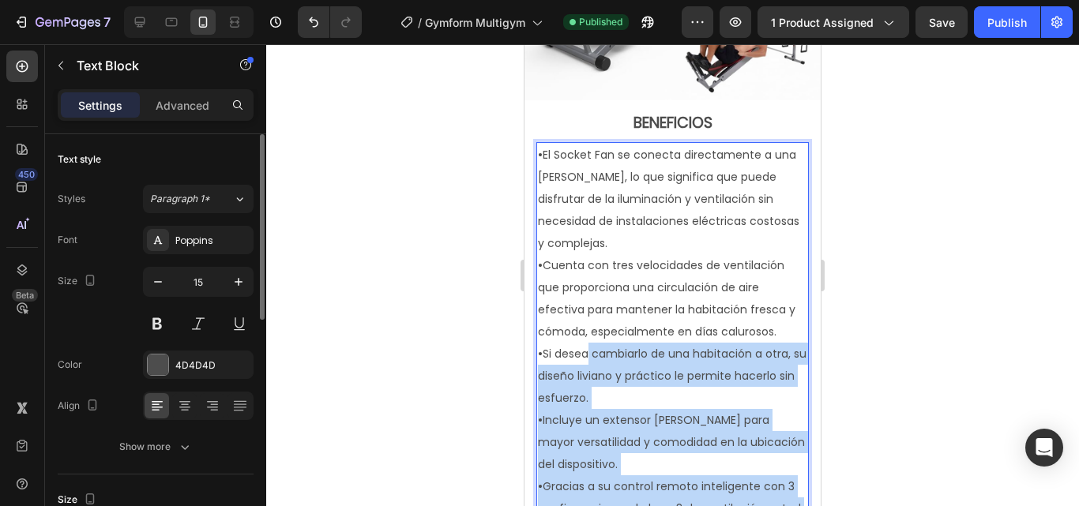
scroll to position [1546, 0]
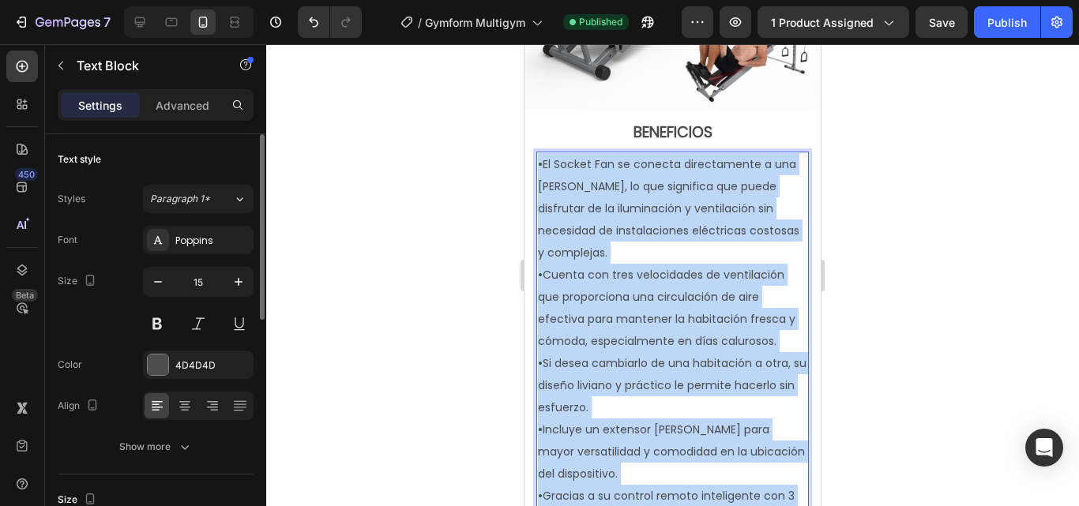
drag, startPoint x: 630, startPoint y: 472, endPoint x: 504, endPoint y: 146, distance: 349.1
click at [524, 146] on html "iPhone 13 Mini ( 375 px) iPhone 13 Mini iPhone 13 Pro iPhone 11 Pro Max iPhone …" at bounding box center [672, 195] width 296 height 3395
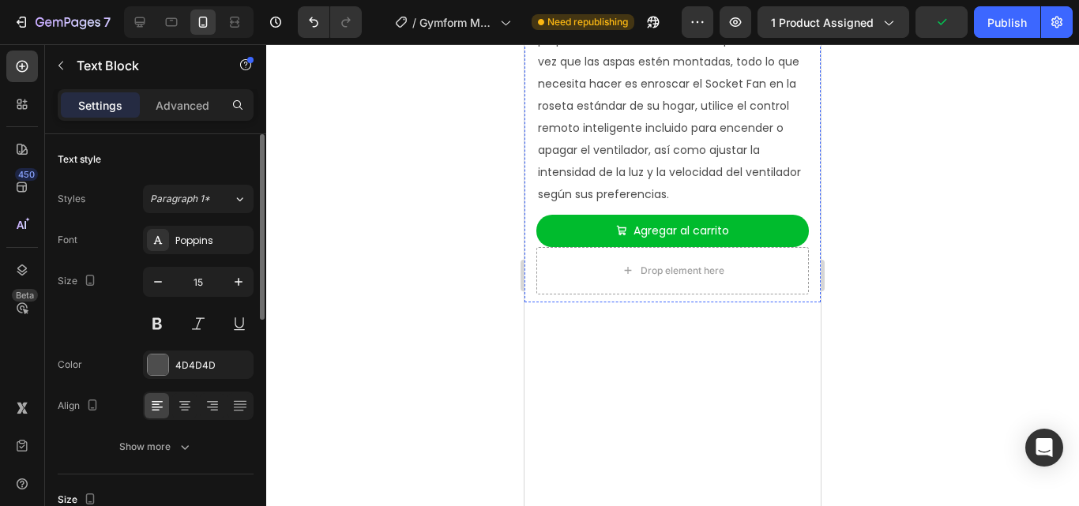
scroll to position [3770, 0]
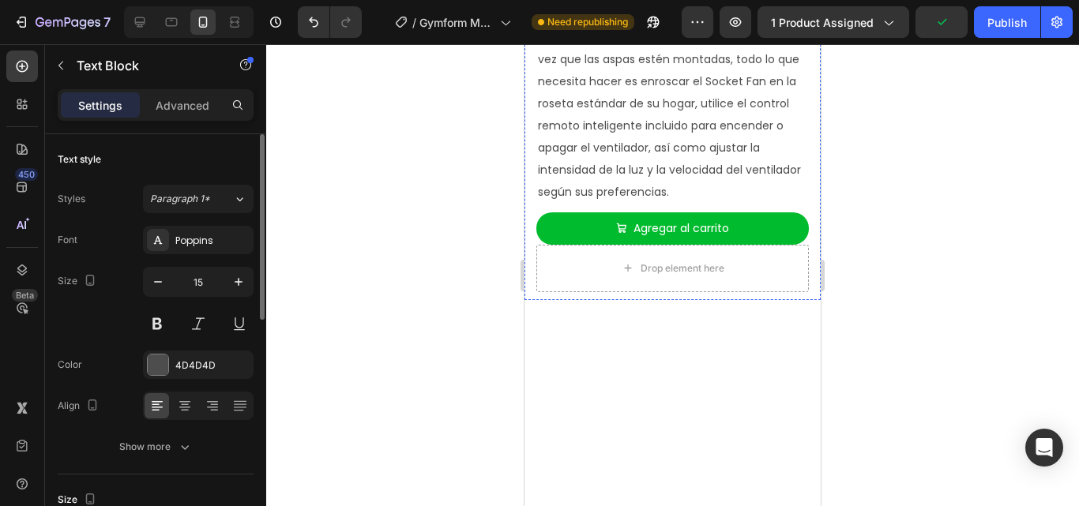
click at [695, 200] on span "• Primero debe ensamblar las aspas del ventilador de acuerdo con las instruccio…" at bounding box center [670, 92] width 264 height 215
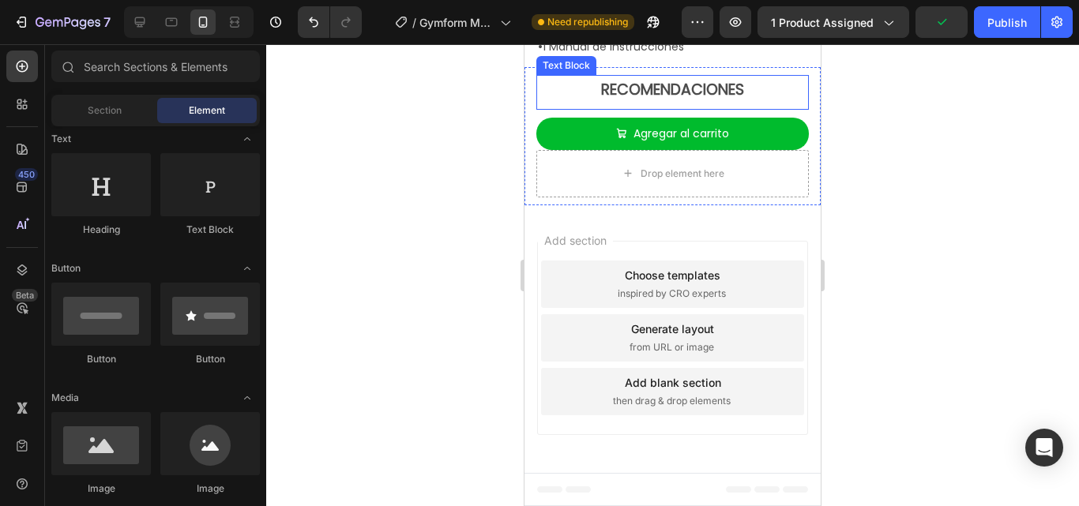
click at [703, 100] on strong "RECOMENDACIONES" at bounding box center [672, 89] width 143 height 21
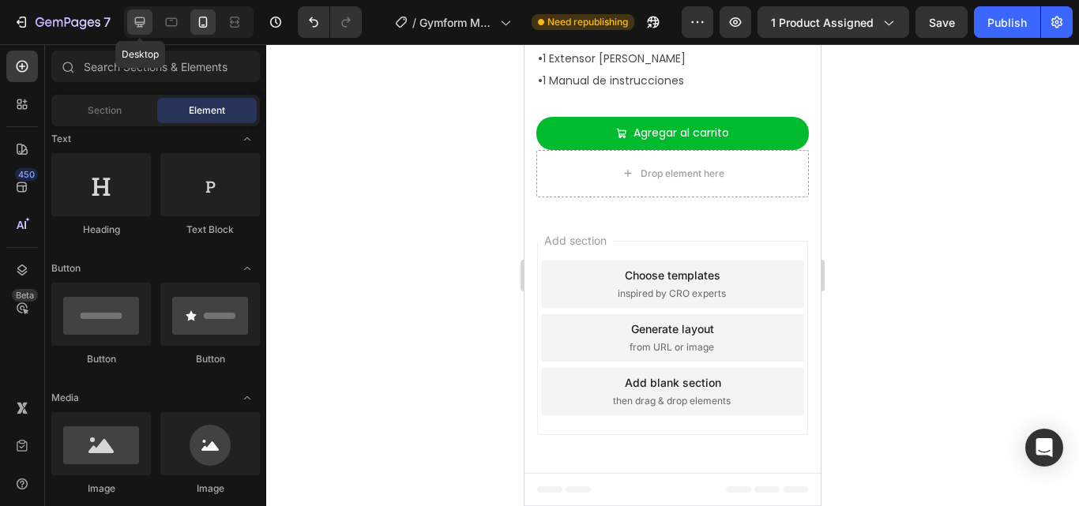
click at [149, 17] on div at bounding box center [139, 21] width 25 height 25
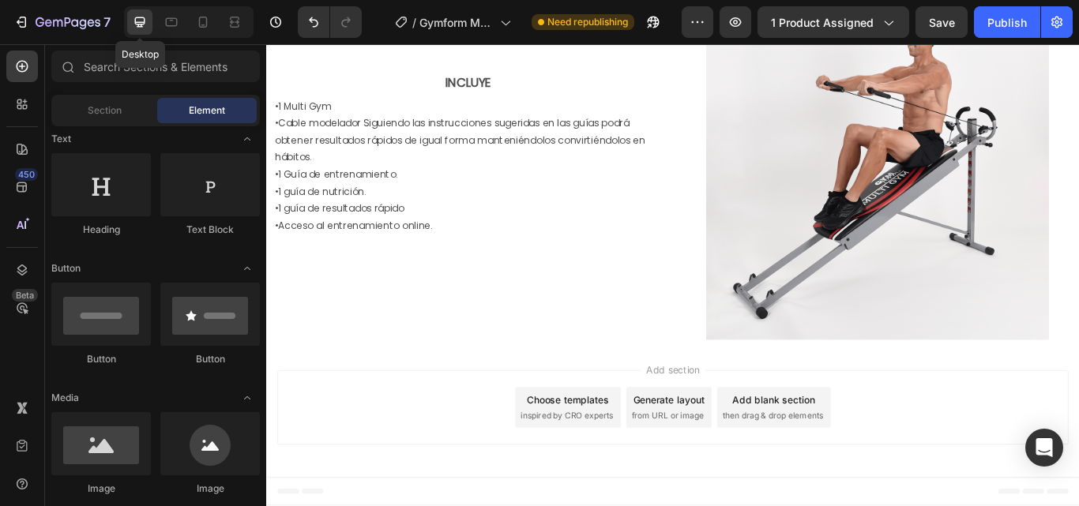
scroll to position [3497, 0]
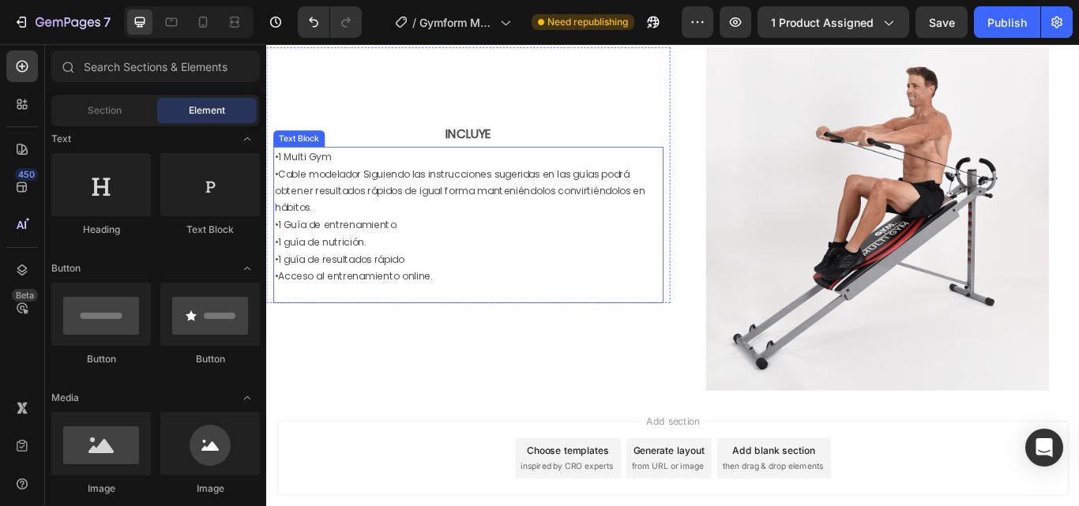
click at [513, 267] on p "•1 guía de nutrición." at bounding box center [502, 276] width 452 height 20
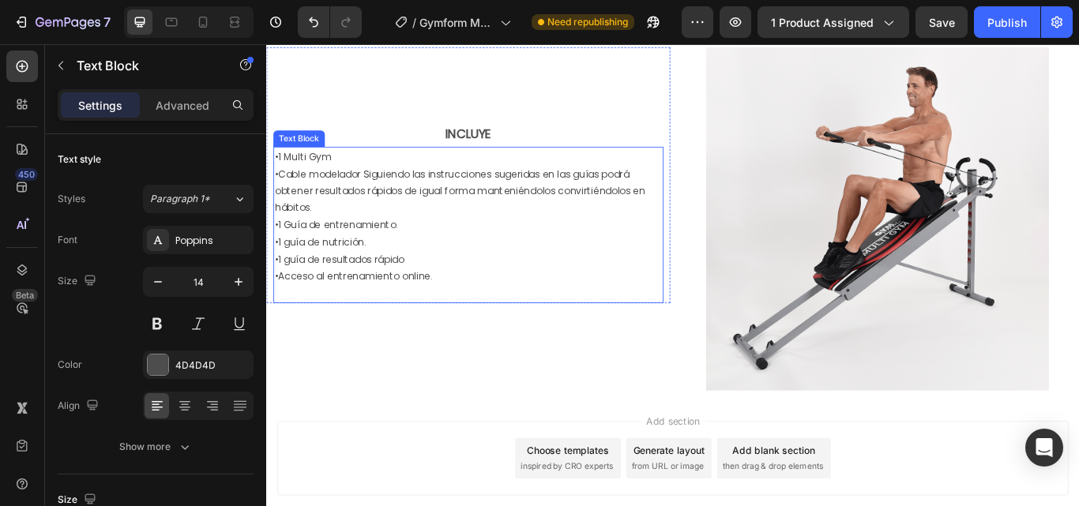
click at [513, 267] on p "•1 guía de nutrición." at bounding box center [502, 276] width 452 height 20
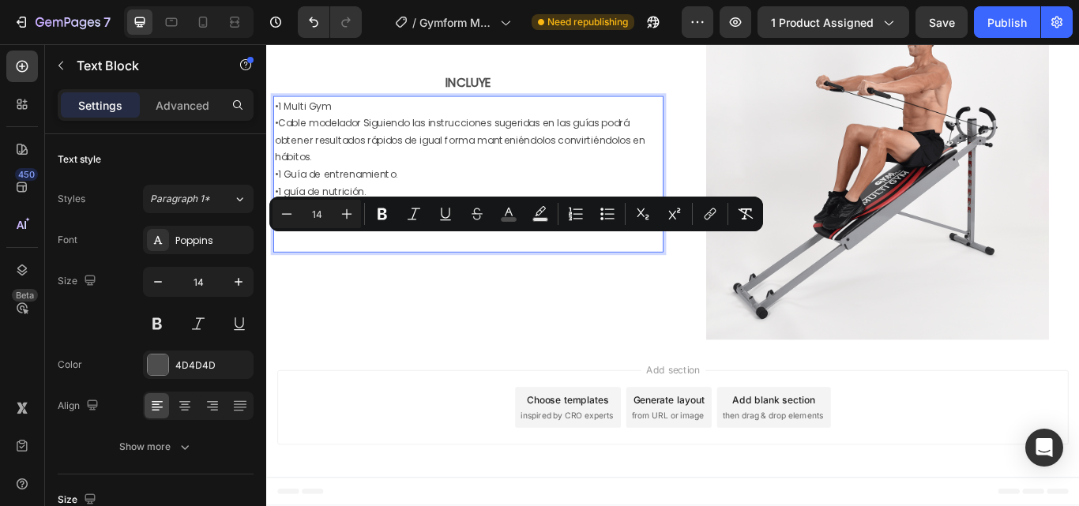
scroll to position [3033, 0]
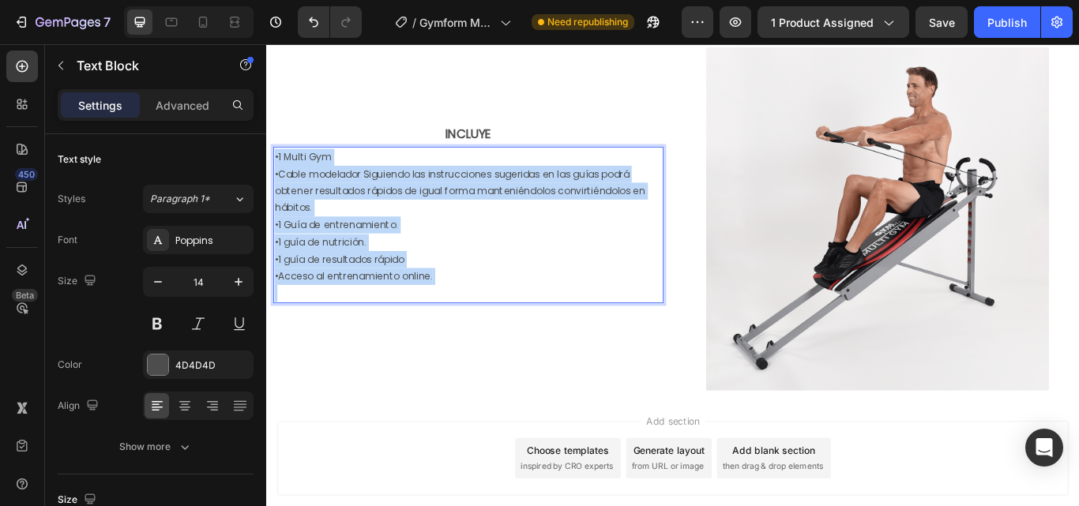
drag, startPoint x: 513, startPoint y: 327, endPoint x: 239, endPoint y: 167, distance: 317.5
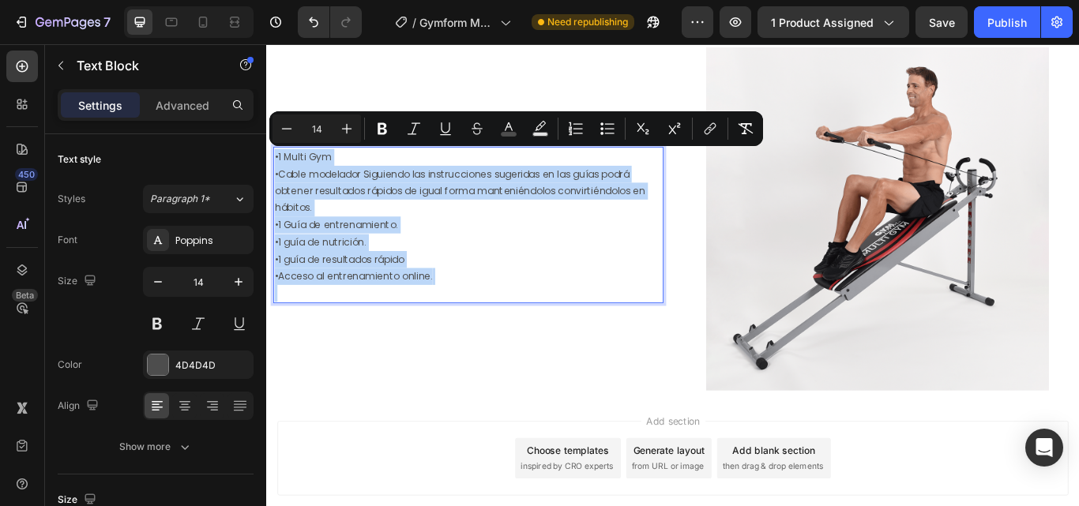
copy div "•1 Multi Gym •Cable modelador Siguiendo las instrucciones sugeridas en las guía…"
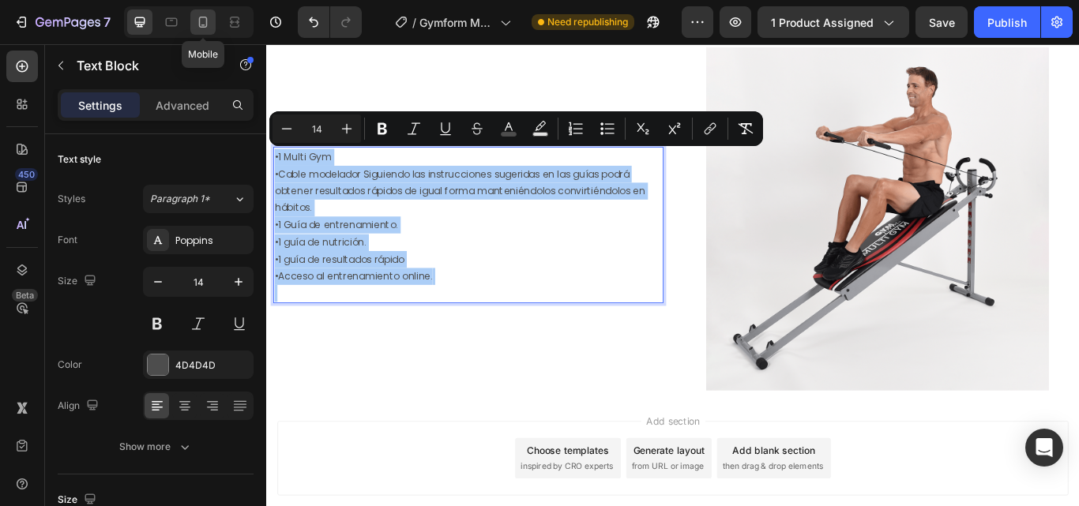
click at [213, 12] on div at bounding box center [202, 21] width 25 height 25
type input "15"
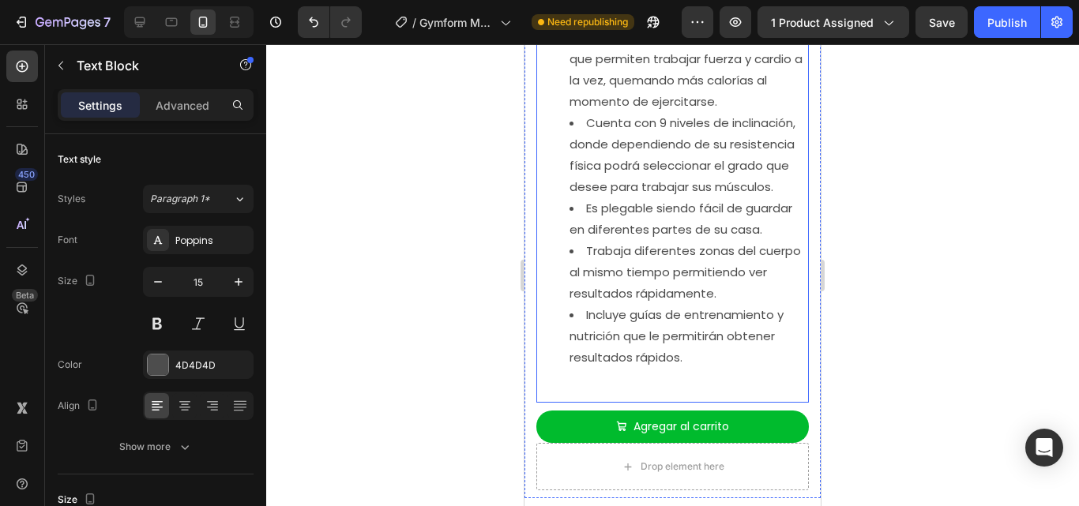
click at [654, 302] on li "Trabaja diferentes zonas del cuerpo al mismo tiempo permitiendo ver resultados …" at bounding box center [689, 272] width 238 height 64
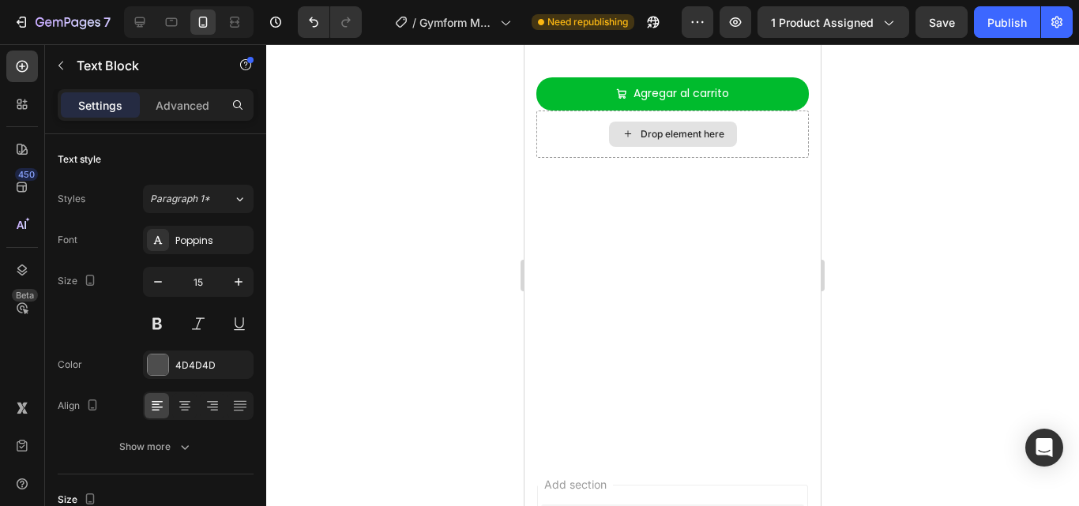
scroll to position [3665, 0]
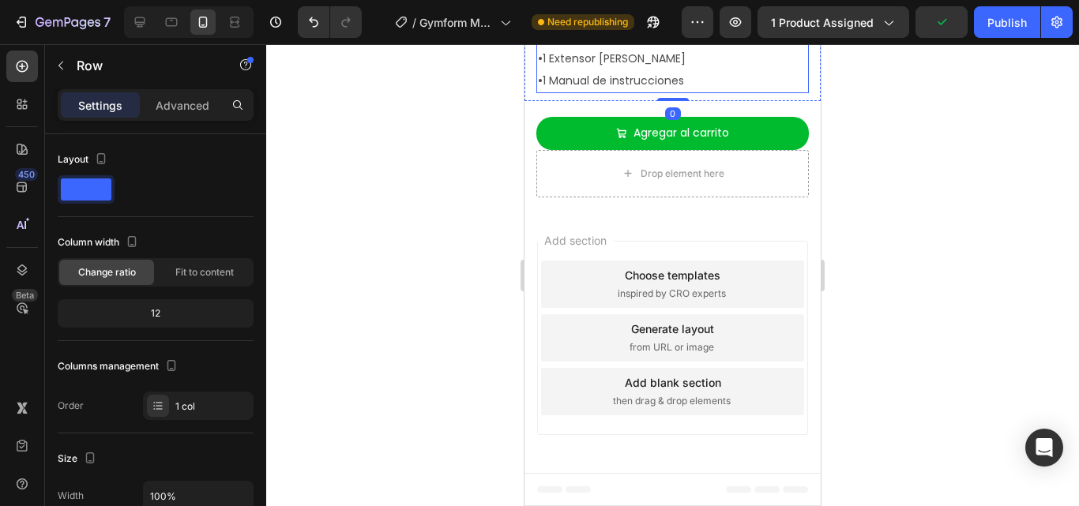
click at [716, 92] on p "• 1 Manual de instrucciones" at bounding box center [672, 81] width 269 height 22
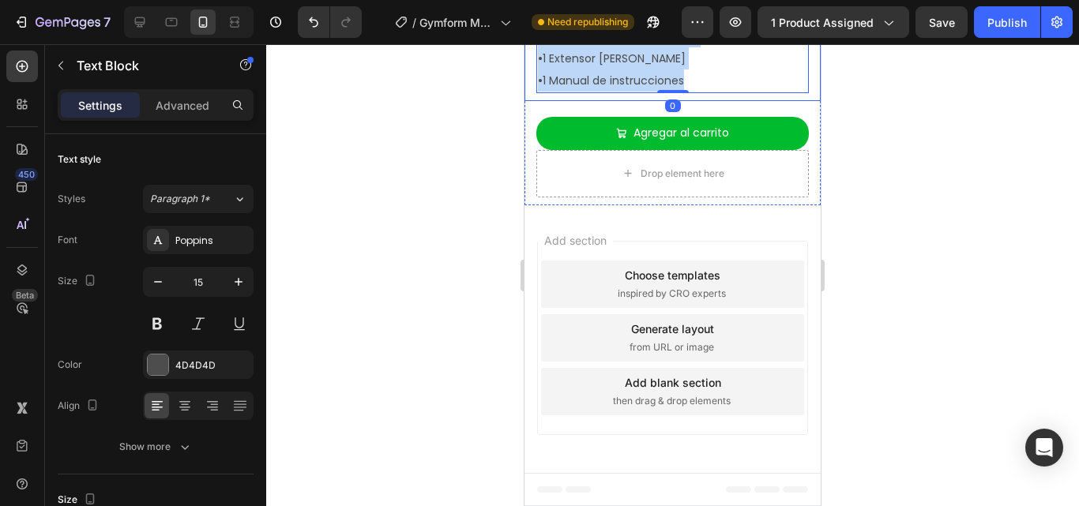
drag, startPoint x: 718, startPoint y: 282, endPoint x: 526, endPoint y: 190, distance: 212.7
click at [526, 101] on div "INCLUYE Text Block • 1 Socket Fan (Ventilador con luz integrada) • 1 Control re…" at bounding box center [672, 30] width 296 height 141
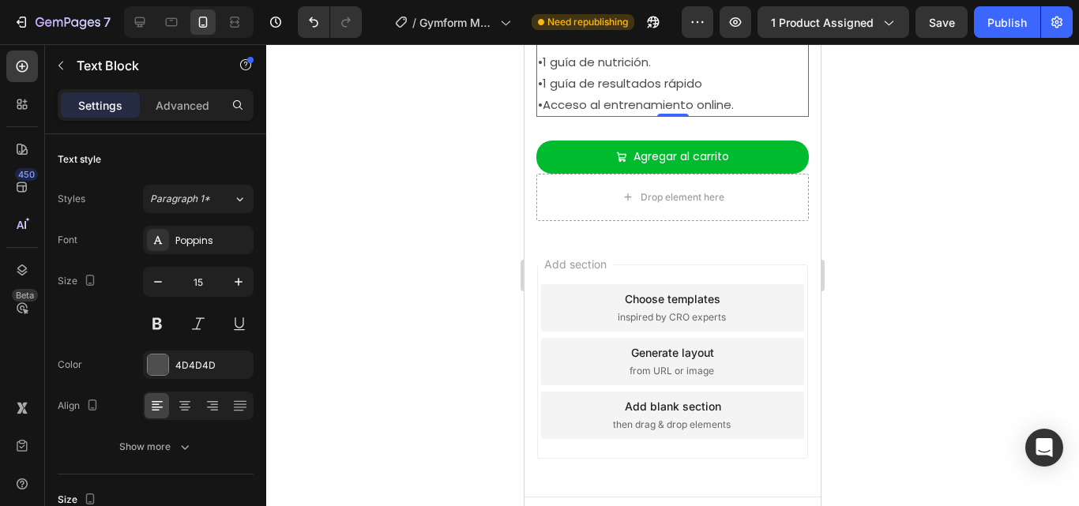
click at [875, 335] on div at bounding box center [672, 275] width 813 height 462
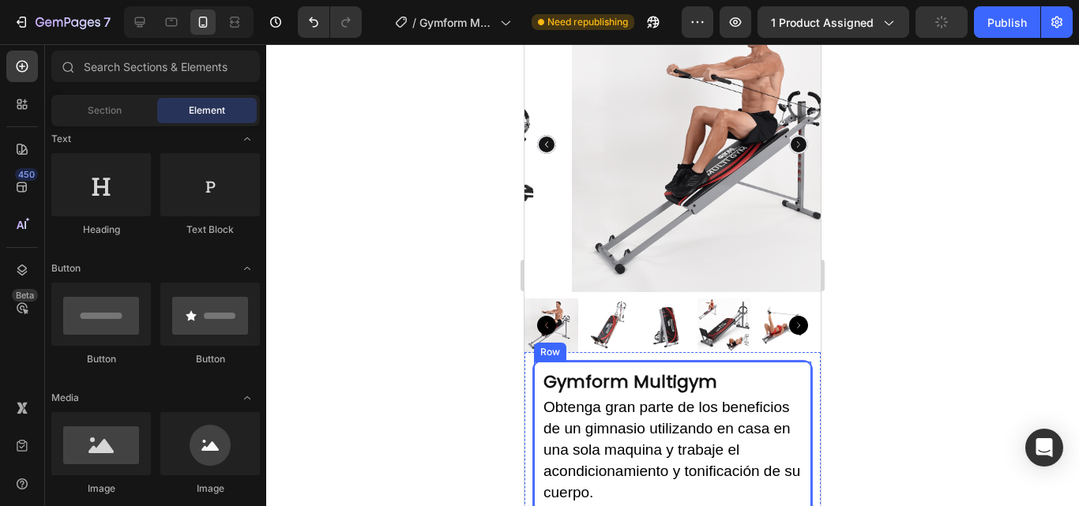
scroll to position [0, 0]
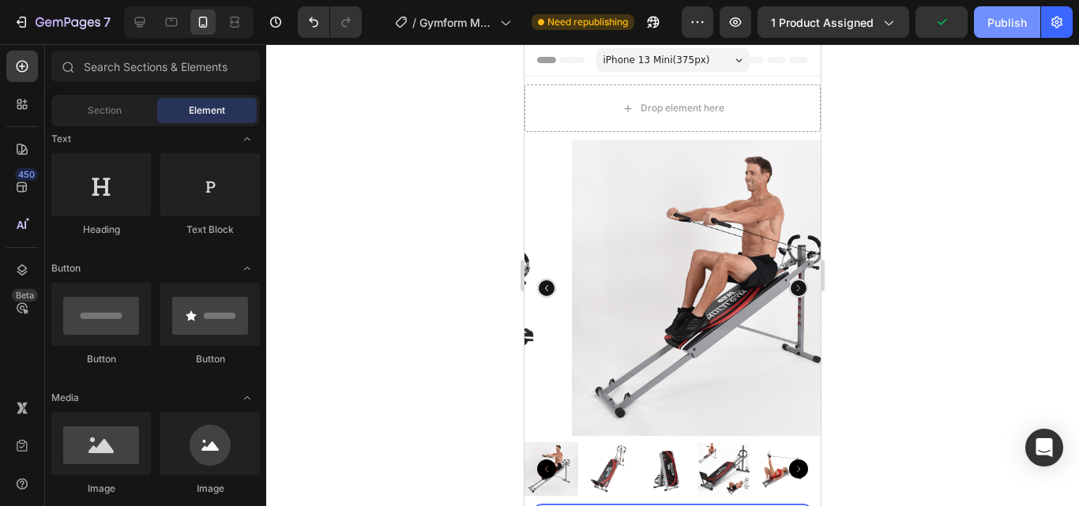
click at [1005, 27] on div "Publish" at bounding box center [1006, 22] width 39 height 17
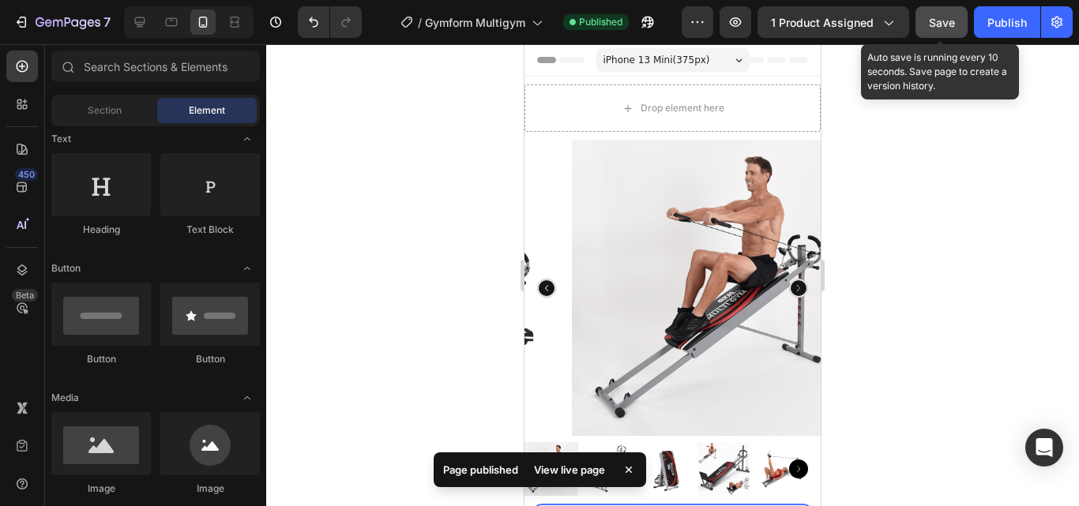
click at [923, 8] on button "Save" at bounding box center [941, 22] width 52 height 32
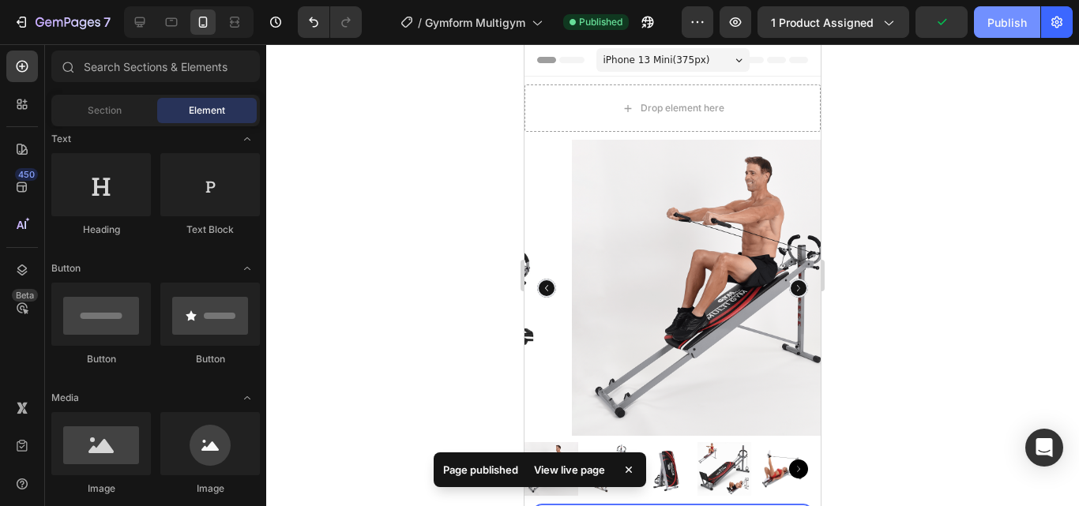
click at [996, 24] on div "Publish" at bounding box center [1006, 22] width 39 height 17
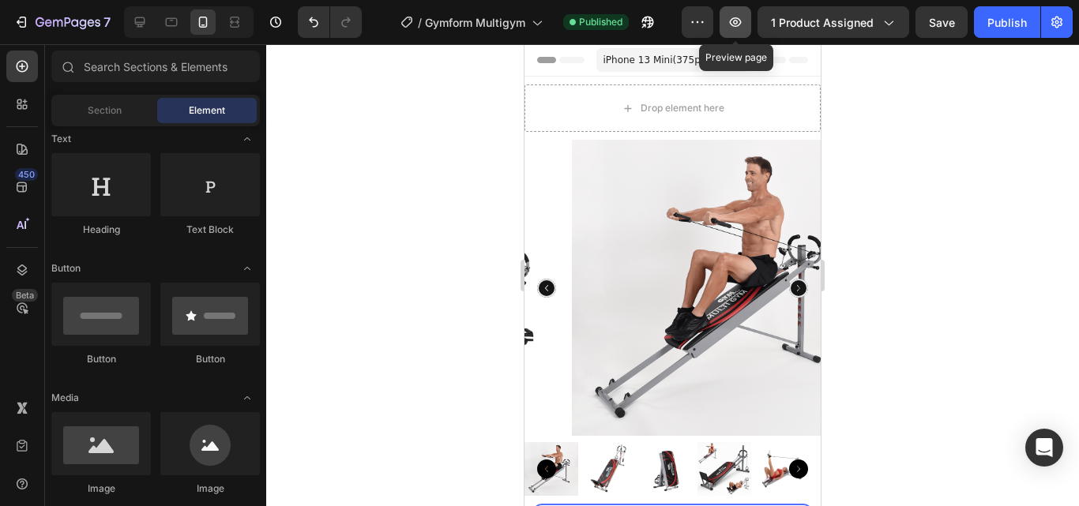
click at [743, 25] on icon "button" at bounding box center [735, 22] width 16 height 16
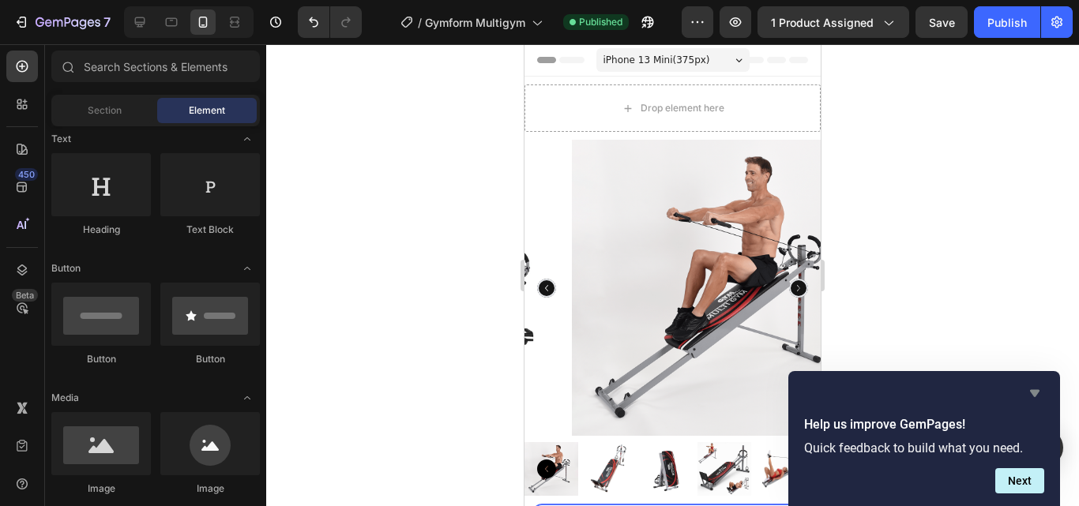
click at [1036, 399] on icon "Hide survey" at bounding box center [1034, 393] width 19 height 19
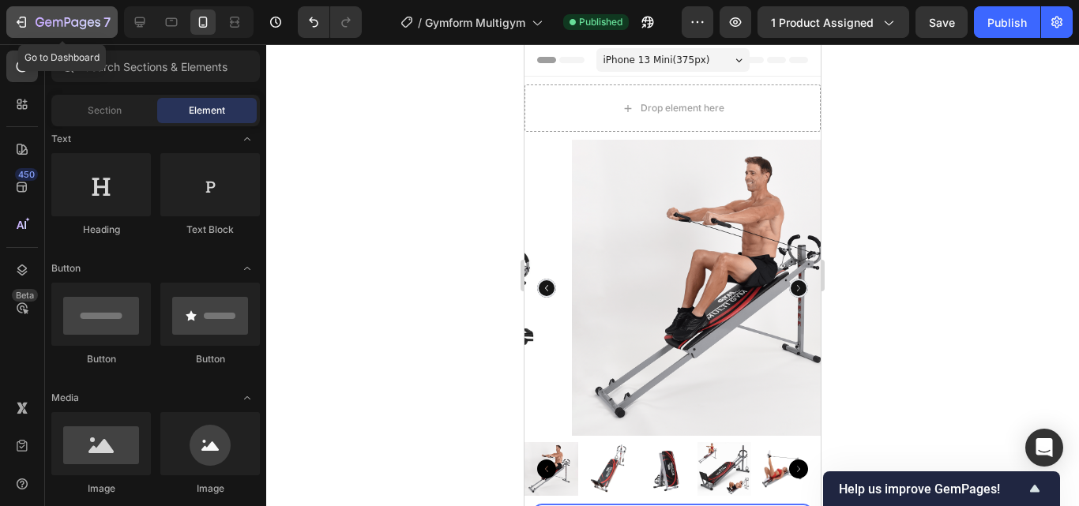
click at [21, 13] on div "7" at bounding box center [61, 22] width 97 height 19
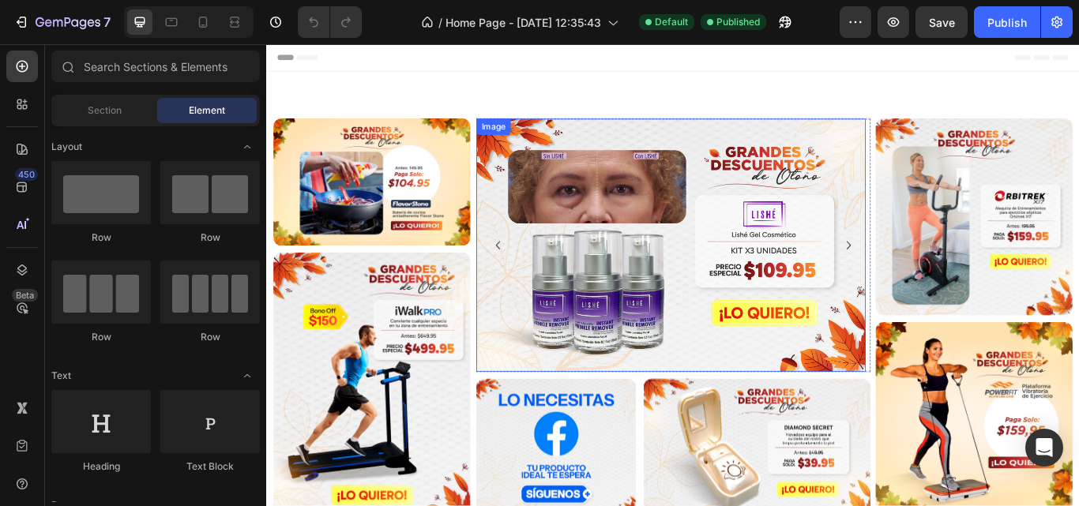
scroll to position [79, 0]
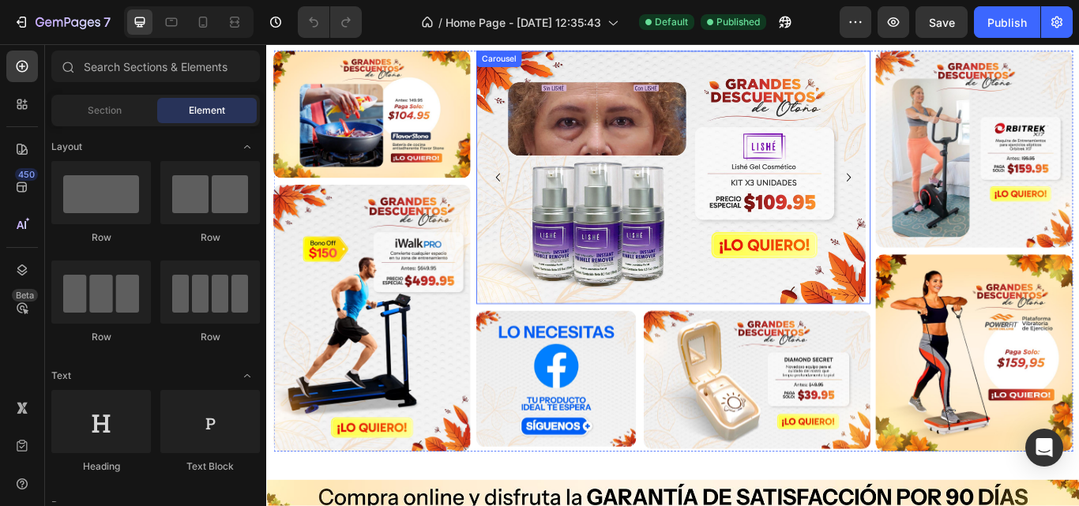
click at [936, 195] on icon "Carousel Next Arrow" at bounding box center [944, 199] width 19 height 19
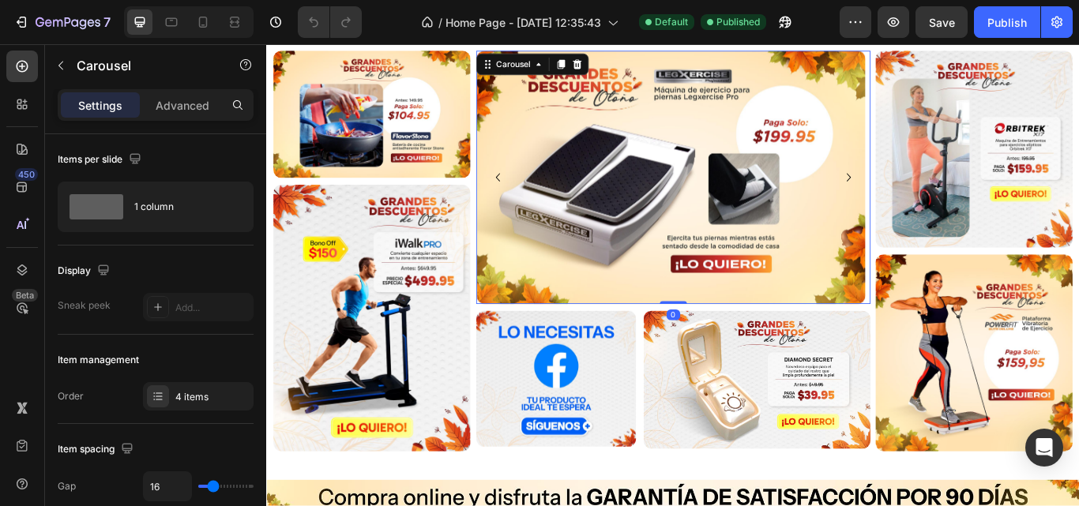
click at [936, 195] on icon "Carousel Next Arrow" at bounding box center [944, 199] width 19 height 19
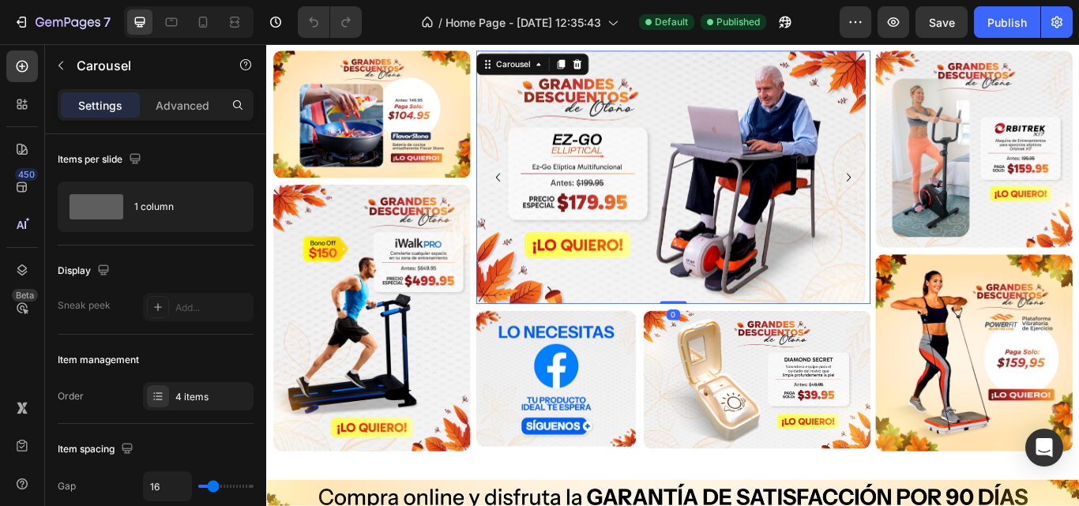
click at [936, 195] on icon "Carousel Next Arrow" at bounding box center [944, 199] width 19 height 19
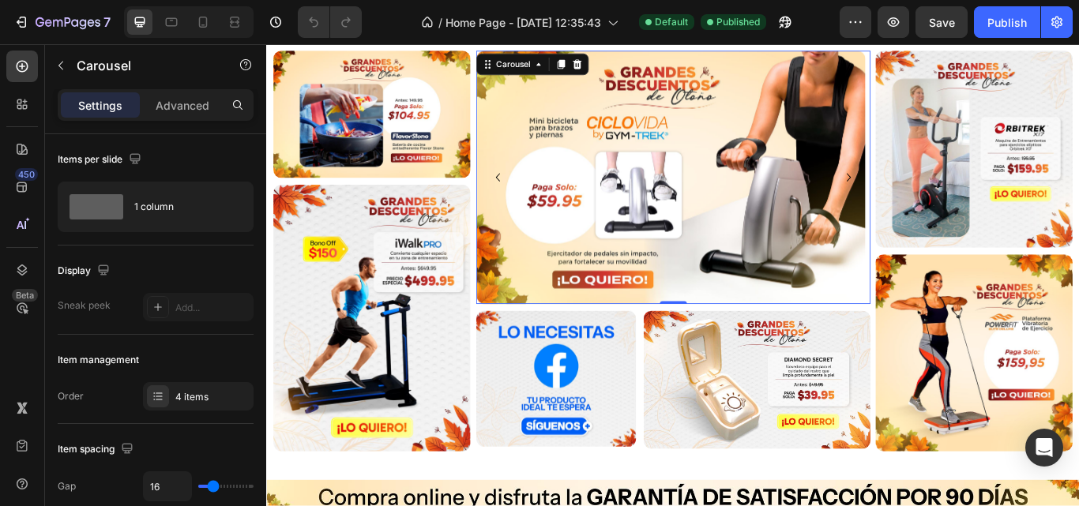
click at [936, 195] on icon "Carousel Next Arrow" at bounding box center [944, 199] width 19 height 19
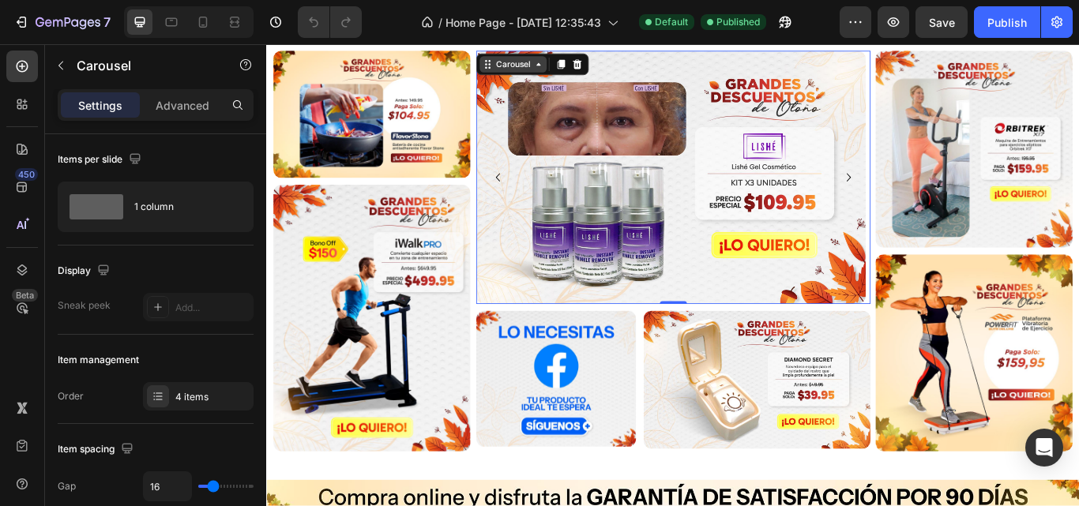
click at [544, 70] on div "Carousel" at bounding box center [553, 68] width 47 height 14
click at [580, 70] on icon at bounding box center [583, 68] width 13 height 13
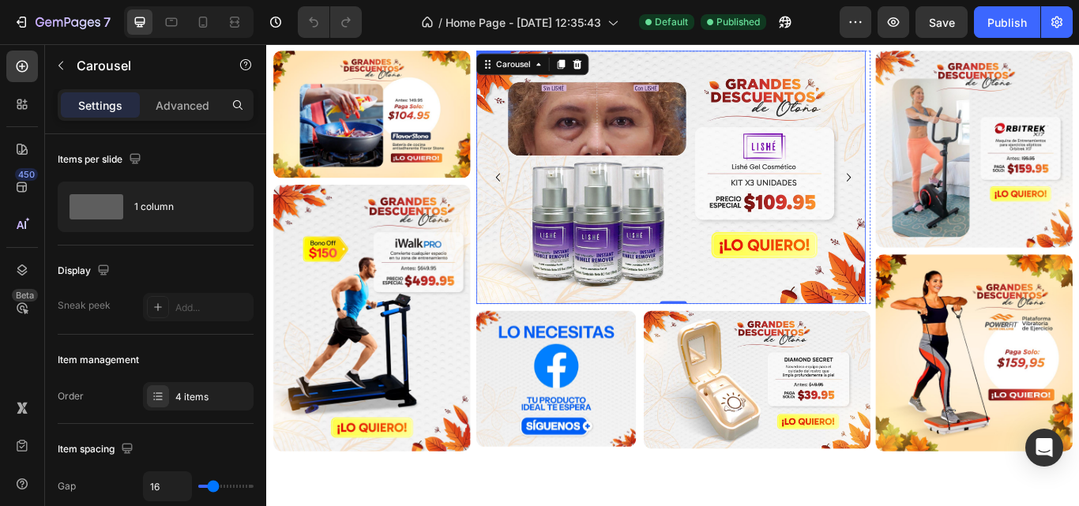
scroll to position [0, 0]
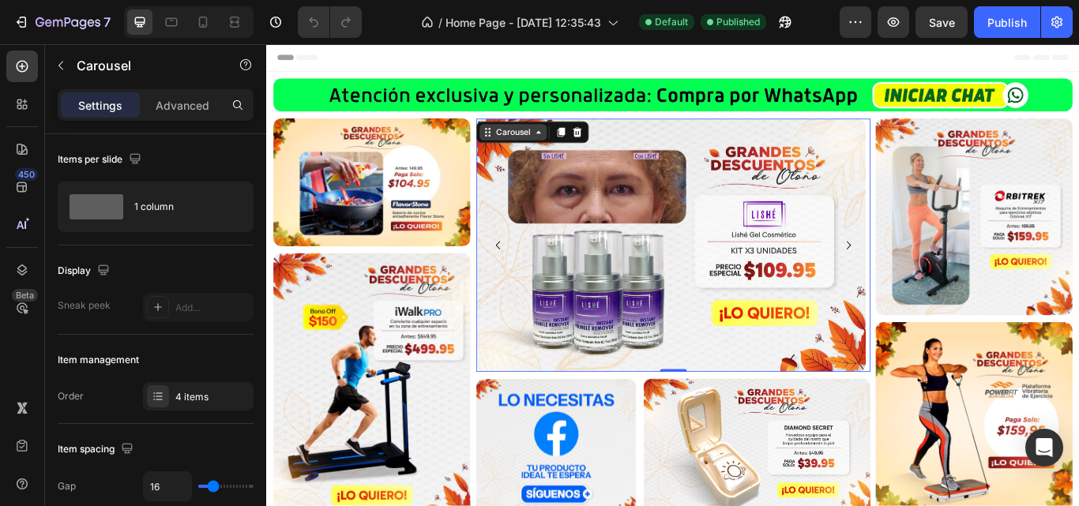
click at [536, 153] on div "Carousel" at bounding box center [553, 146] width 78 height 19
click at [581, 148] on icon at bounding box center [583, 147] width 13 height 13
click at [583, 150] on icon at bounding box center [583, 147] width 13 height 13
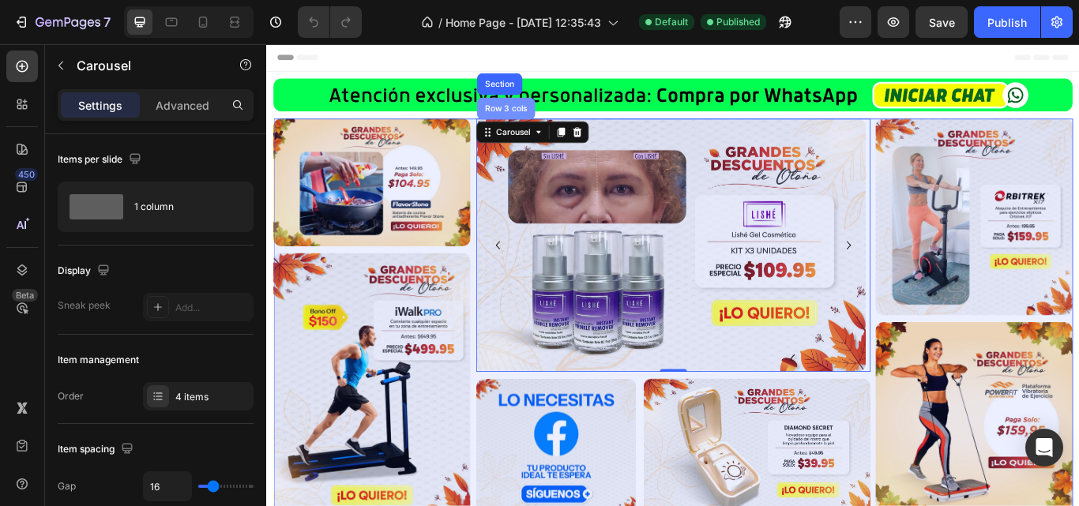
click at [534, 122] on div "Row 3 cols" at bounding box center [544, 119] width 55 height 9
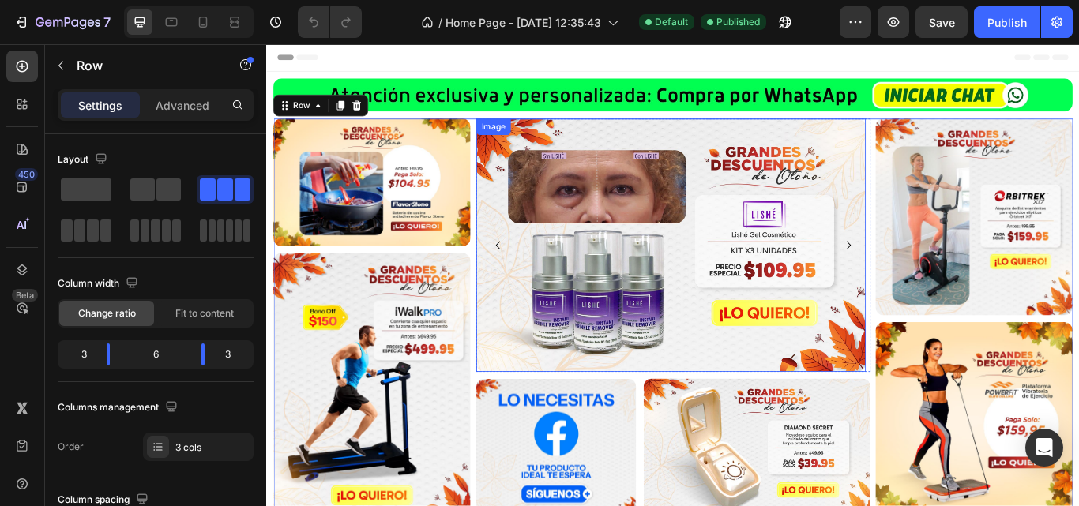
click at [930, 157] on img at bounding box center [737, 278] width 454 height 295
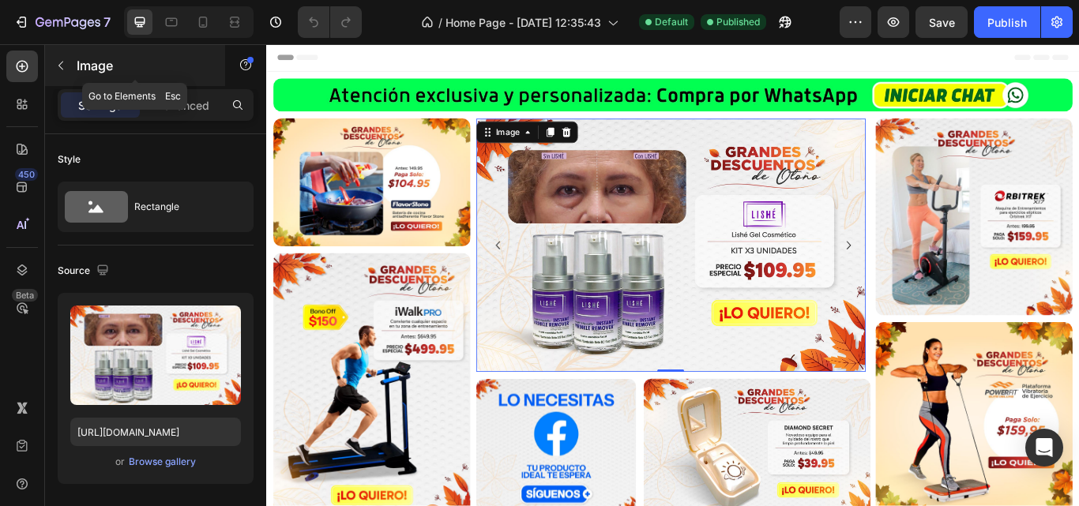
click at [66, 68] on icon "button" at bounding box center [61, 65] width 13 height 13
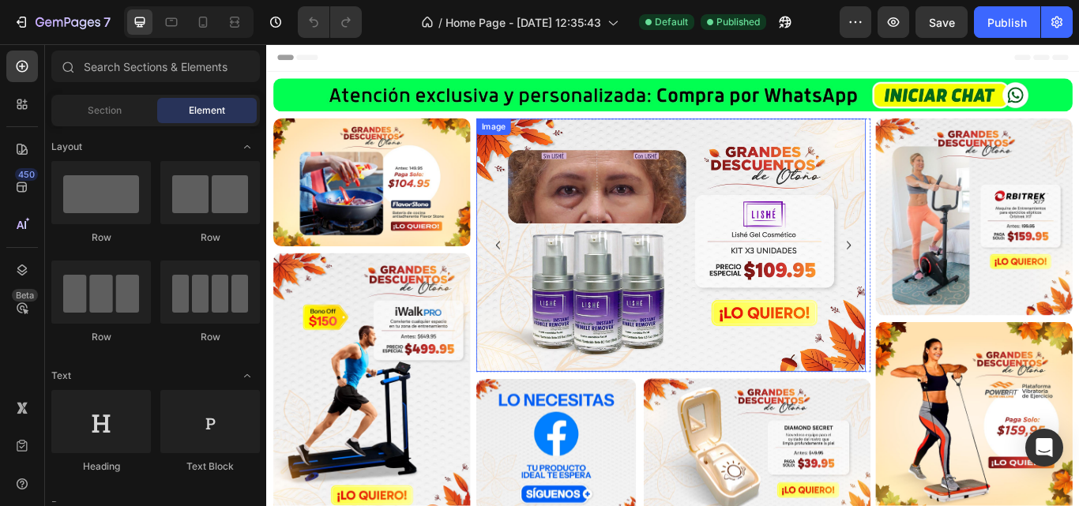
click at [813, 175] on img at bounding box center [737, 278] width 454 height 295
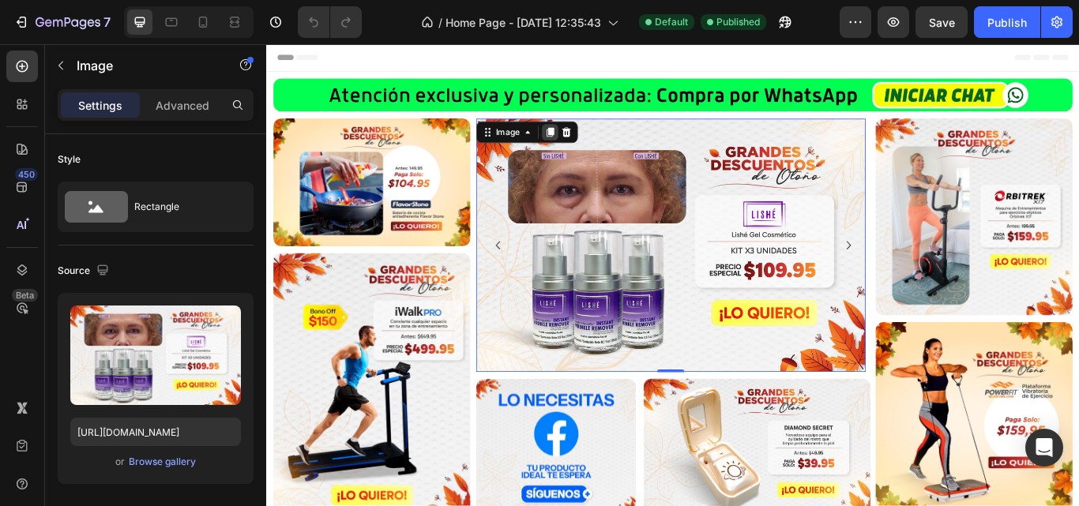
click at [600, 145] on icon at bounding box center [596, 147] width 13 height 13
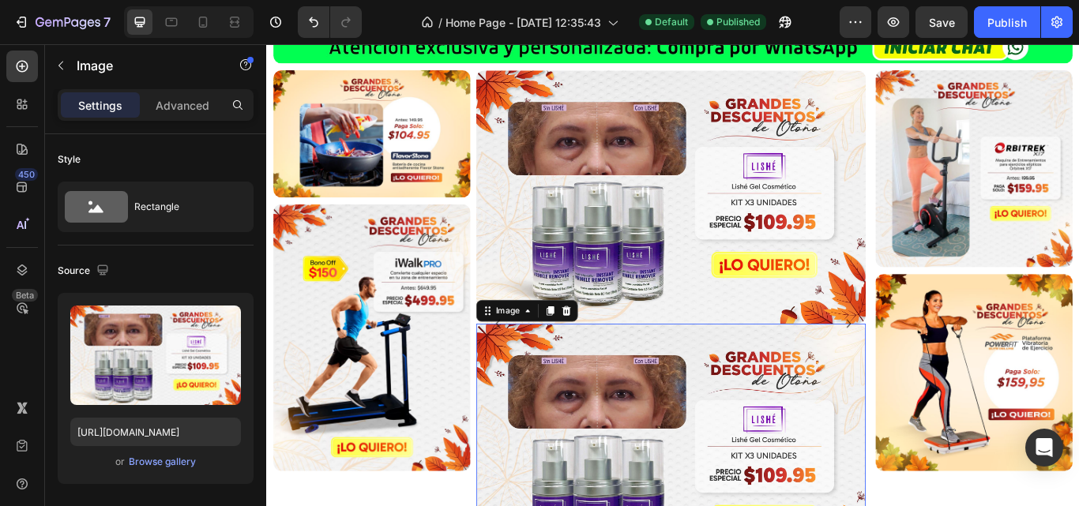
scroll to position [11, 0]
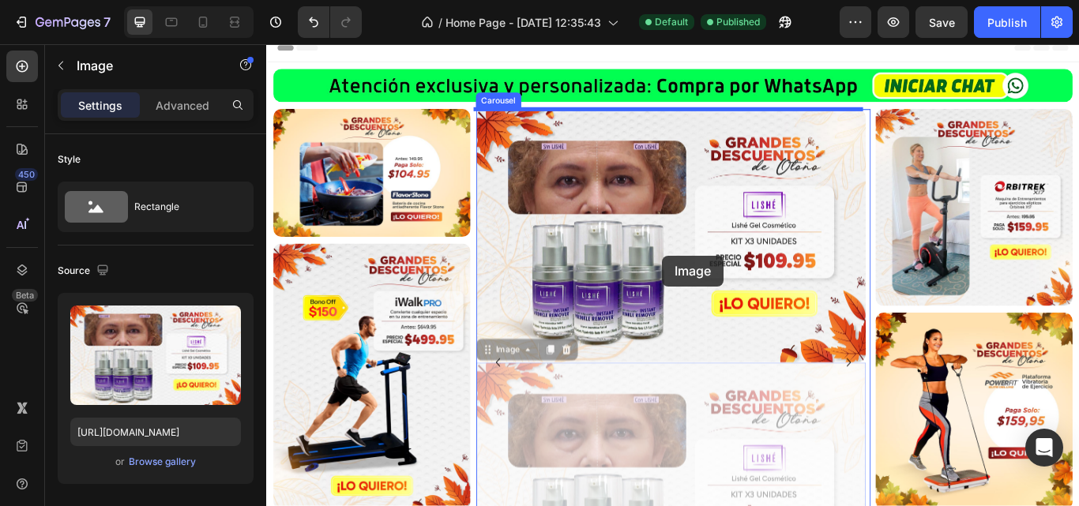
drag, startPoint x: 727, startPoint y: 476, endPoint x: 728, endPoint y: 280, distance: 195.1
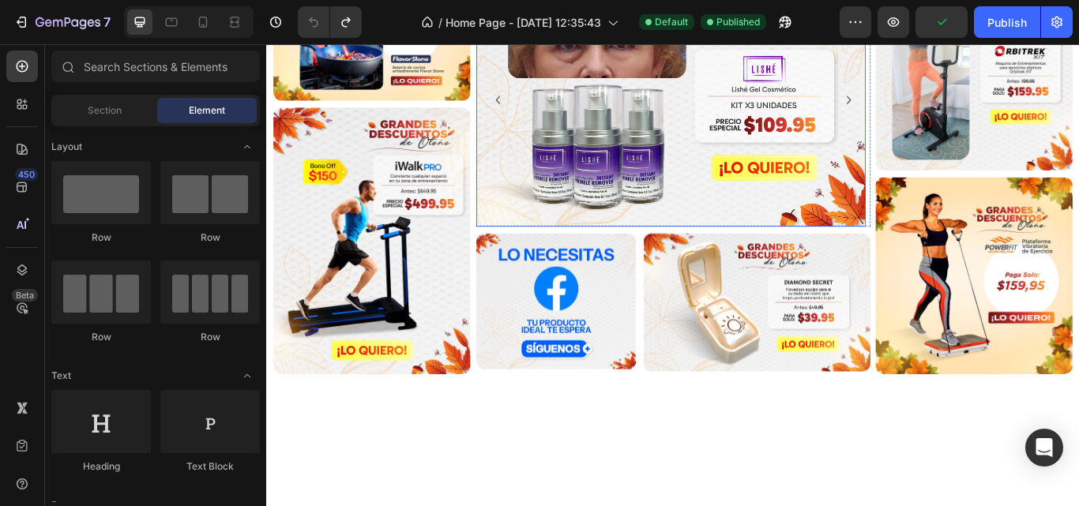
scroll to position [0, 0]
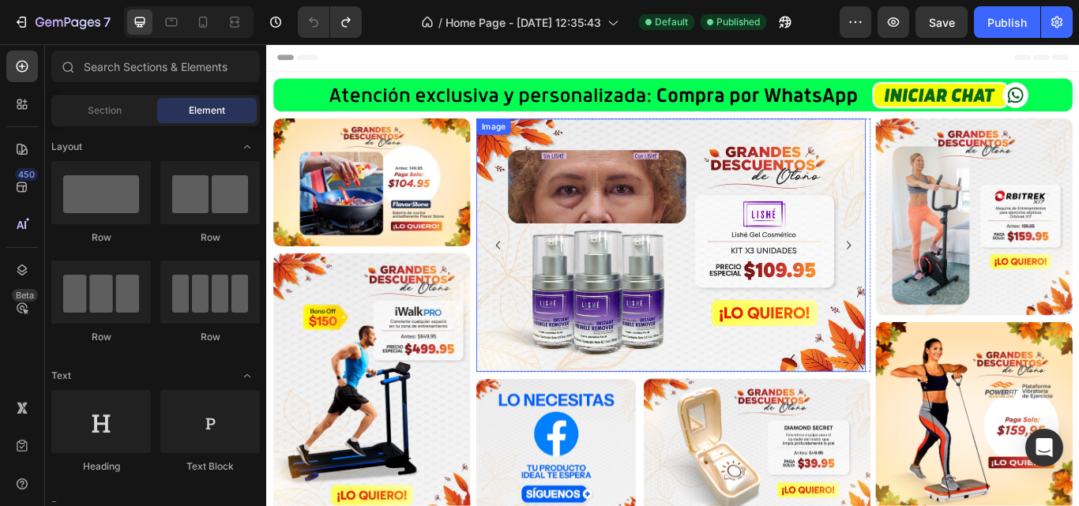
click at [525, 185] on img at bounding box center [737, 278] width 454 height 295
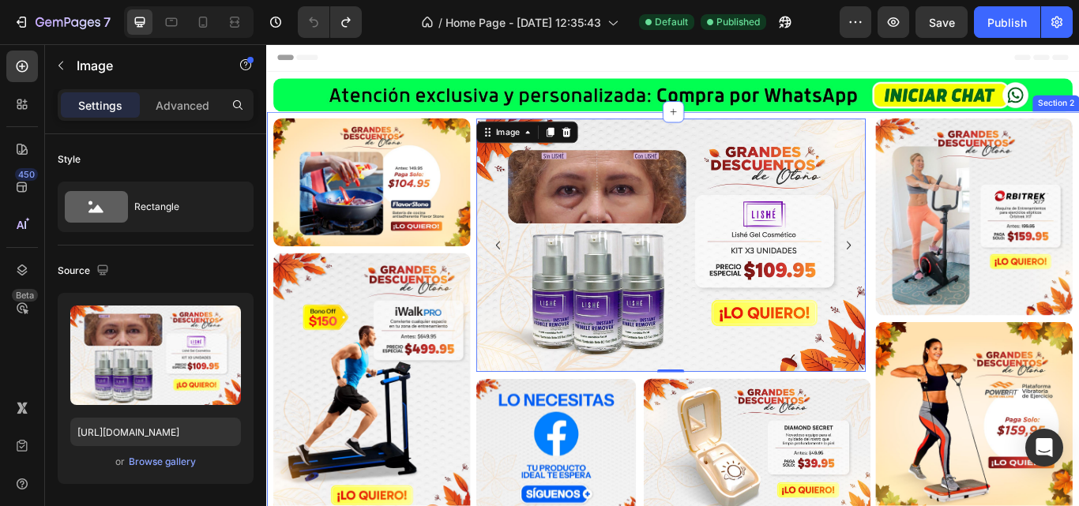
click at [839, 130] on div "Image Image Image 0 Image Image Image Carousel Image Carousel Image Row Image I…" at bounding box center [740, 364] width 948 height 483
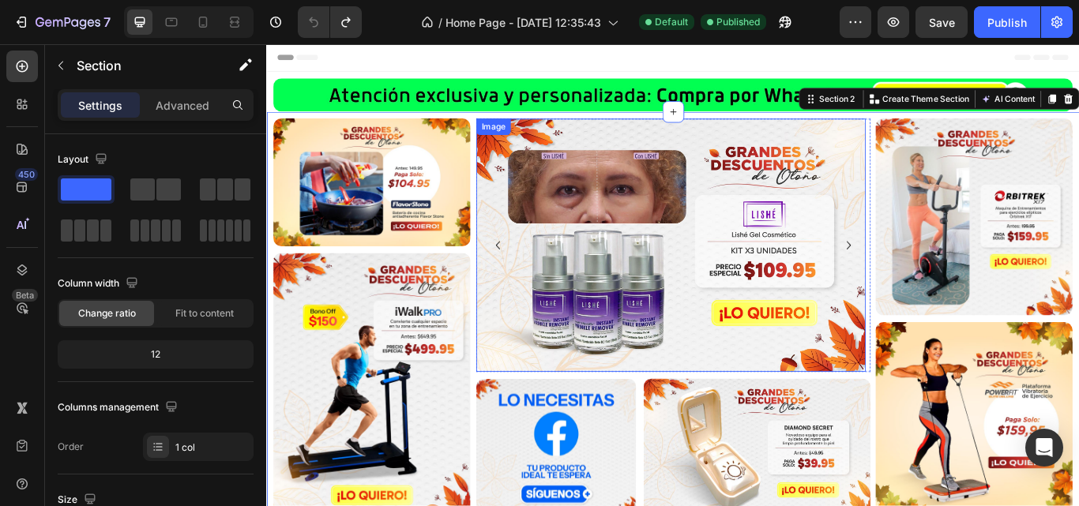
click at [882, 135] on img at bounding box center [737, 278] width 454 height 295
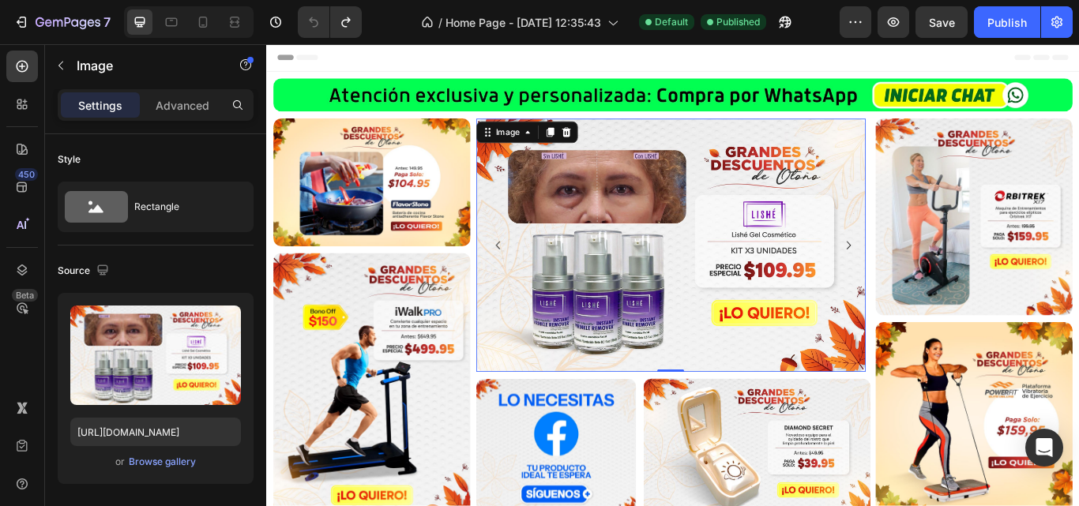
click at [922, 133] on img at bounding box center [737, 278] width 454 height 295
click at [1017, 423] on img at bounding box center [1091, 484] width 230 height 230
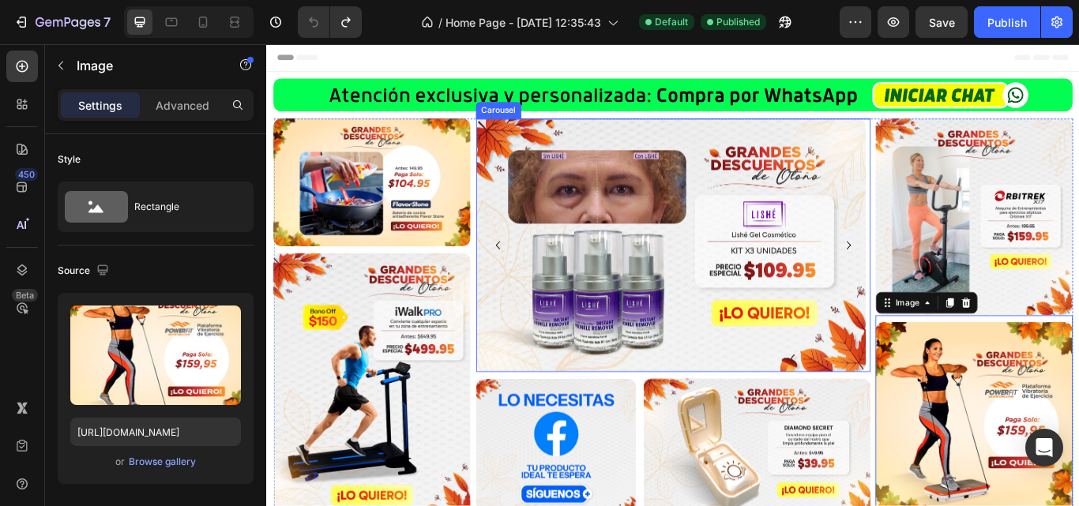
click at [528, 269] on icon "Carousel Back Arrow" at bounding box center [535, 278] width 19 height 19
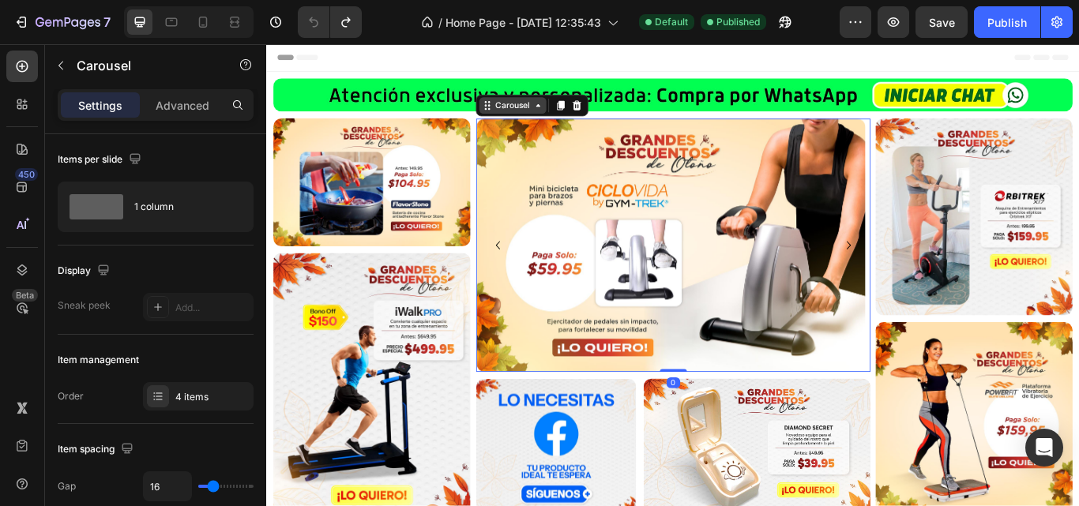
click at [582, 120] on icon at bounding box center [583, 116] width 13 height 13
click at [517, 121] on icon at bounding box center [523, 116] width 13 height 13
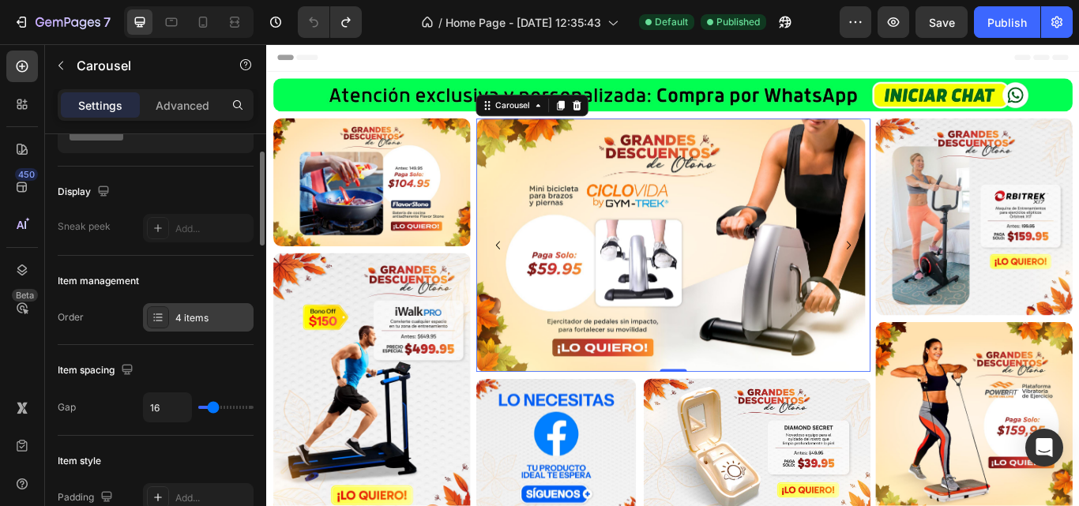
click at [216, 321] on div "4 items" at bounding box center [212, 318] width 74 height 14
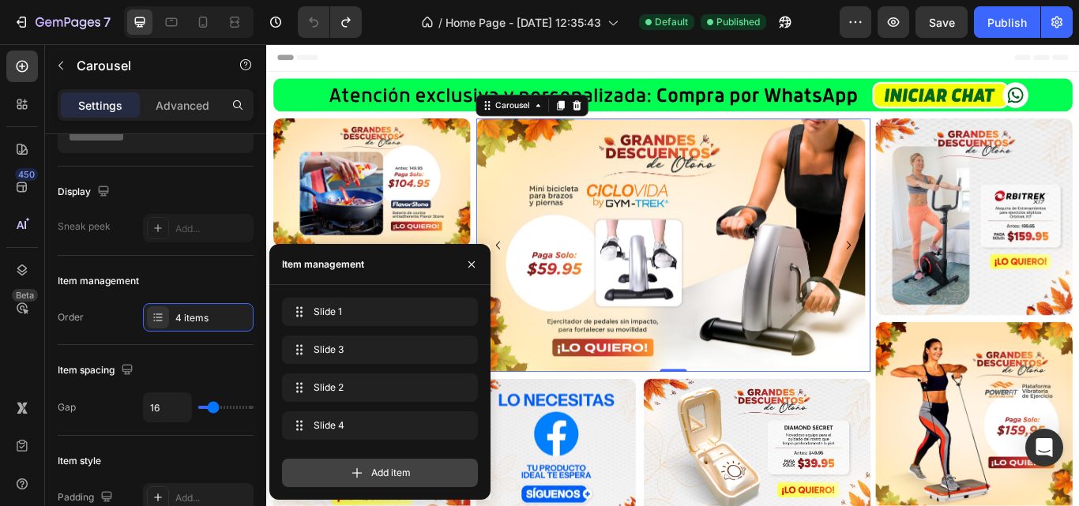
click at [404, 474] on span "Add item" at bounding box center [390, 473] width 39 height 14
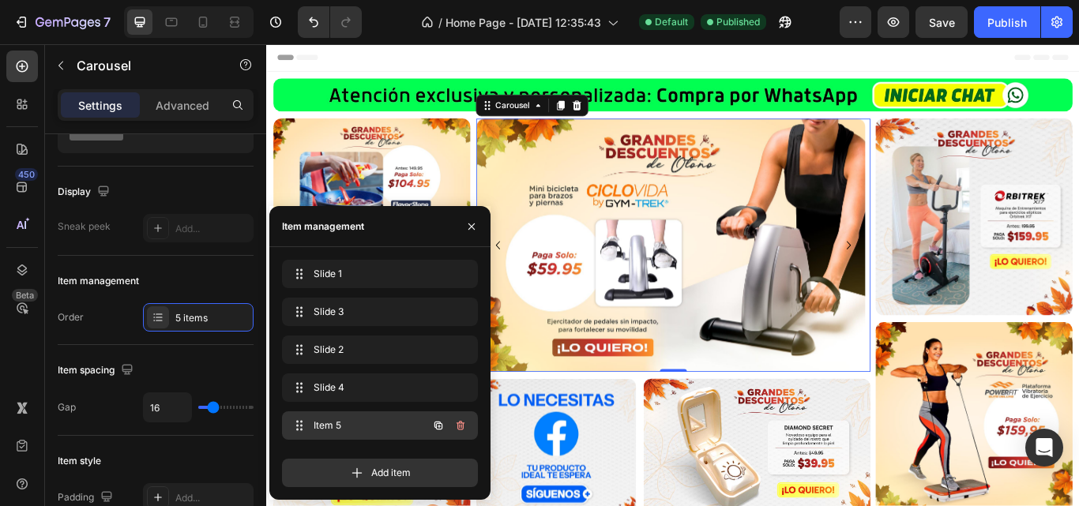
click at [374, 422] on span "Item 5" at bounding box center [358, 426] width 89 height 14
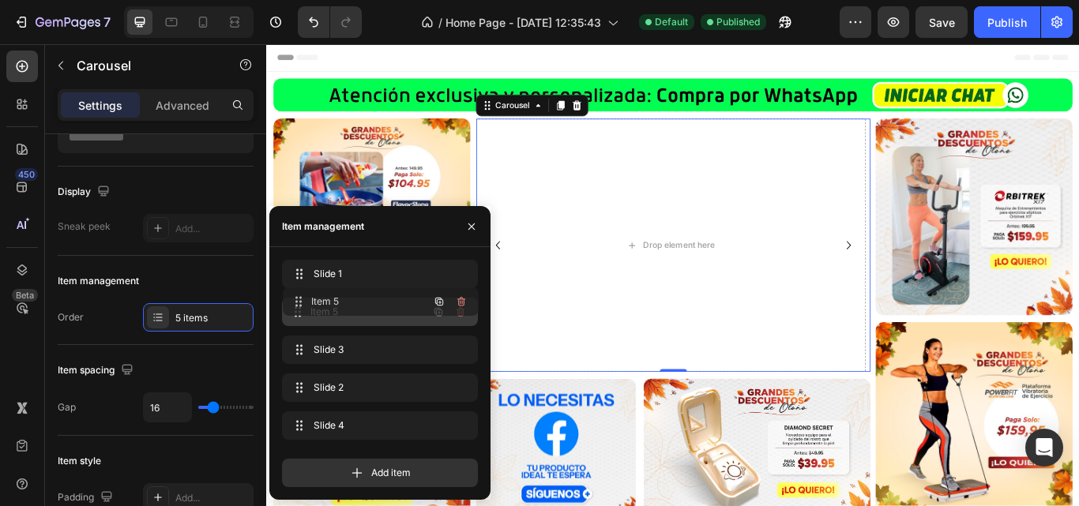
drag, startPoint x: 352, startPoint y: 422, endPoint x: 453, endPoint y: 347, distance: 125.9
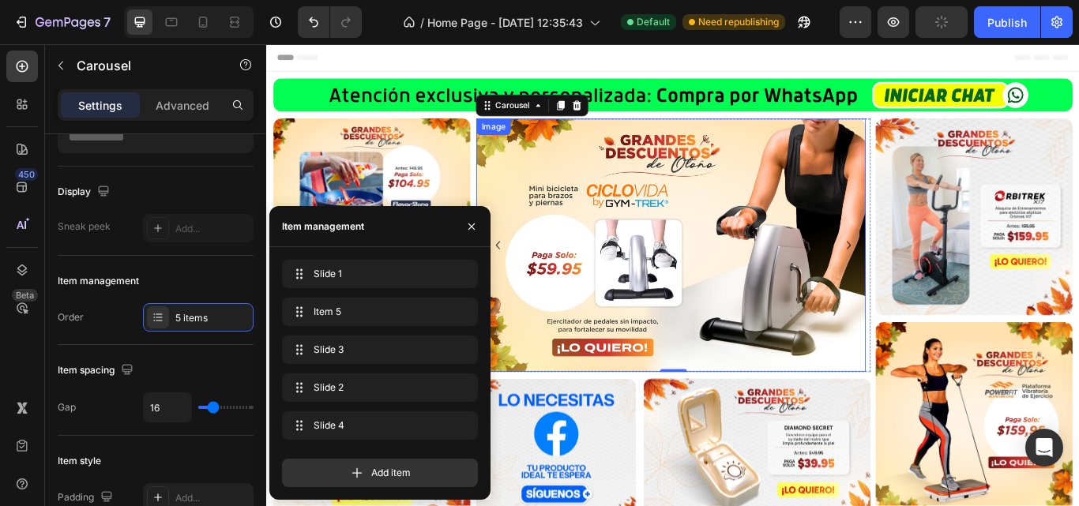
drag, startPoint x: 847, startPoint y: 250, endPoint x: 690, endPoint y: 248, distance: 156.4
click at [694, 248] on img at bounding box center [737, 278] width 454 height 295
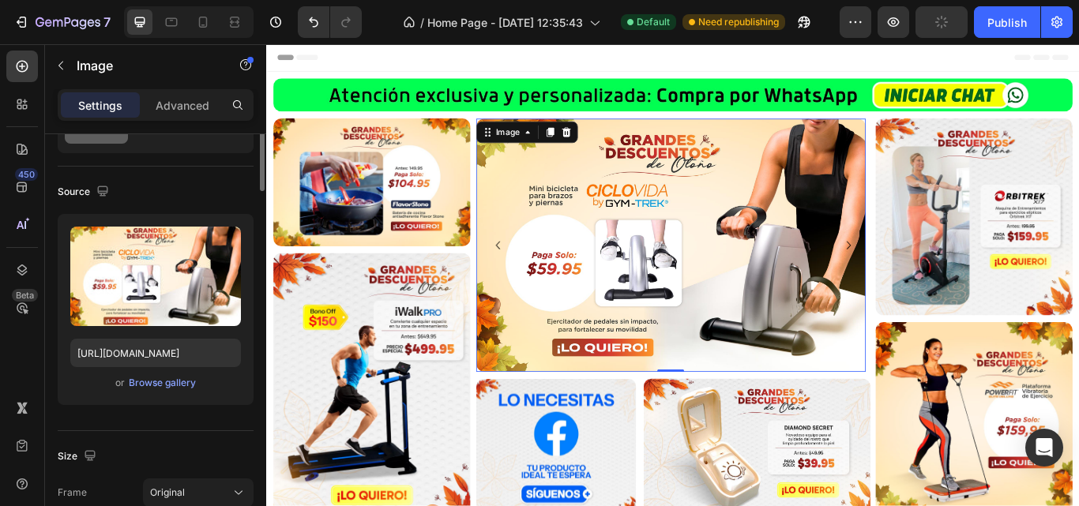
scroll to position [0, 0]
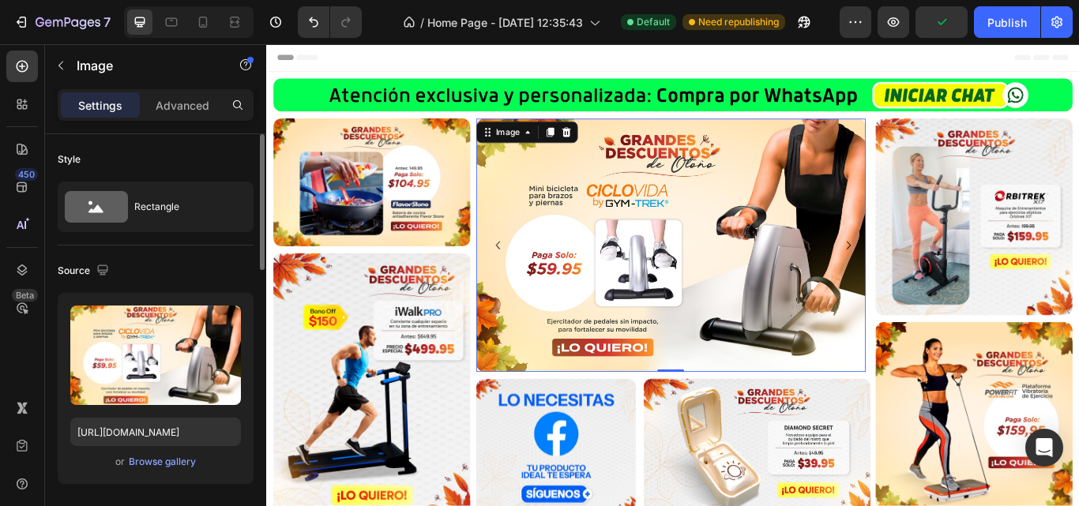
drag, startPoint x: 835, startPoint y: 266, endPoint x: 573, endPoint y: 264, distance: 262.3
click at [573, 264] on img at bounding box center [737, 278] width 454 height 295
click at [942, 277] on icon "Carousel Next Arrow" at bounding box center [944, 278] width 19 height 19
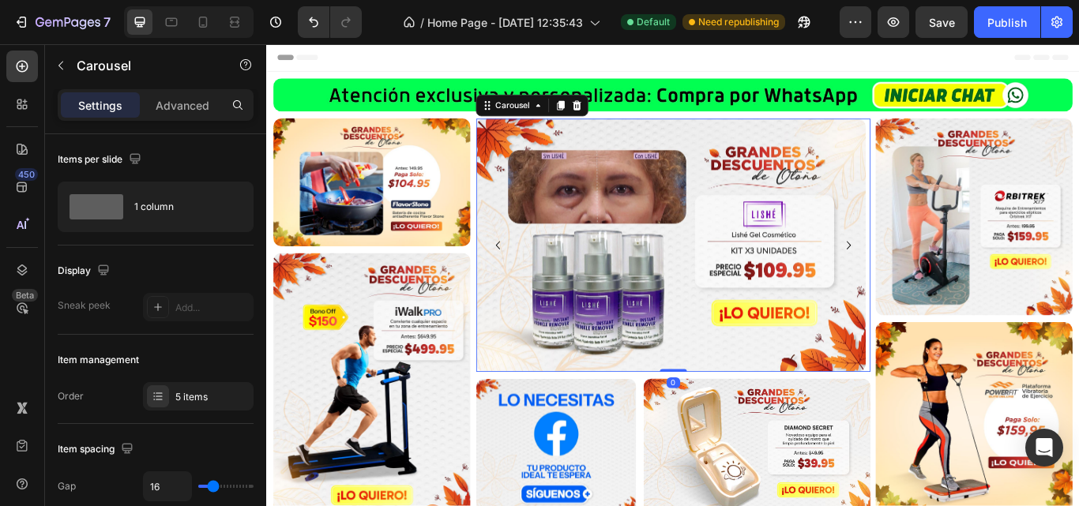
click at [942, 277] on icon "Carousel Next Arrow" at bounding box center [944, 278] width 19 height 19
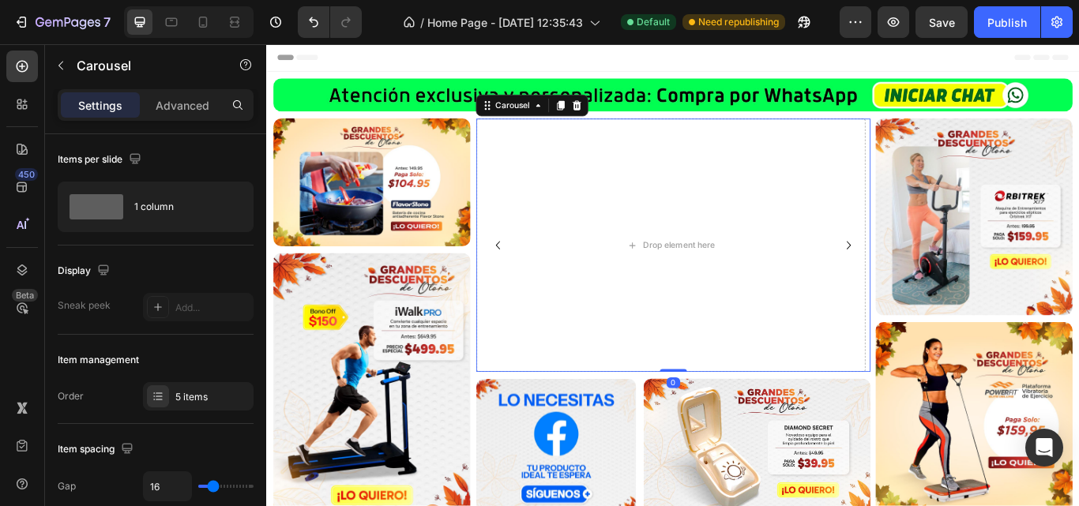
click at [942, 277] on icon "Carousel Next Arrow" at bounding box center [944, 278] width 19 height 19
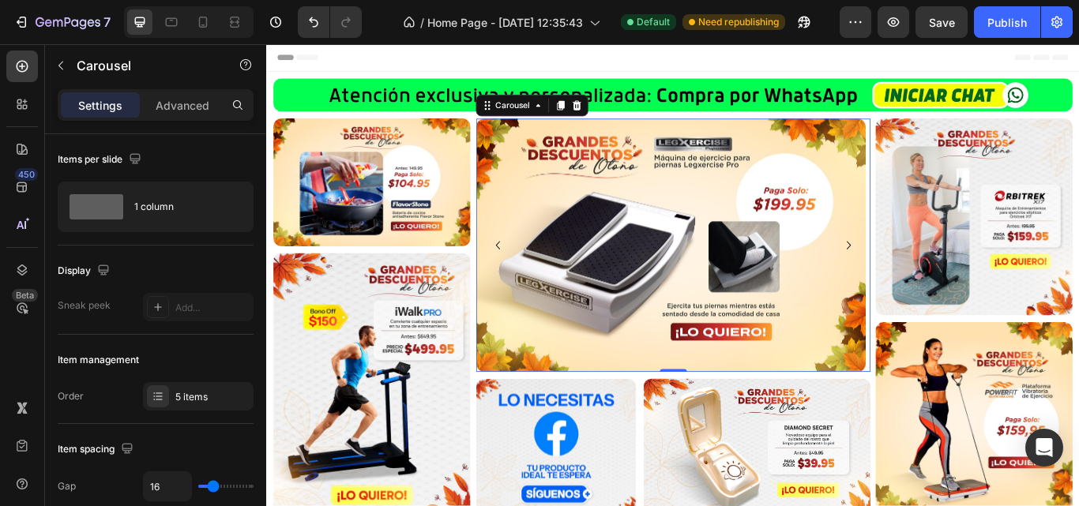
click at [942, 277] on icon "Carousel Next Arrow" at bounding box center [944, 278] width 19 height 19
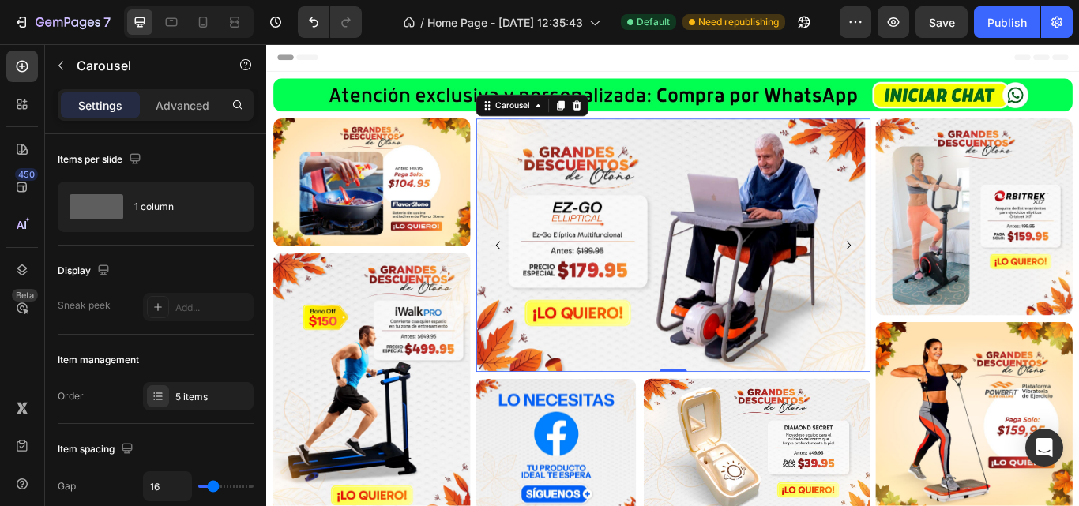
click at [942, 277] on icon "Carousel Next Arrow" at bounding box center [944, 278] width 19 height 19
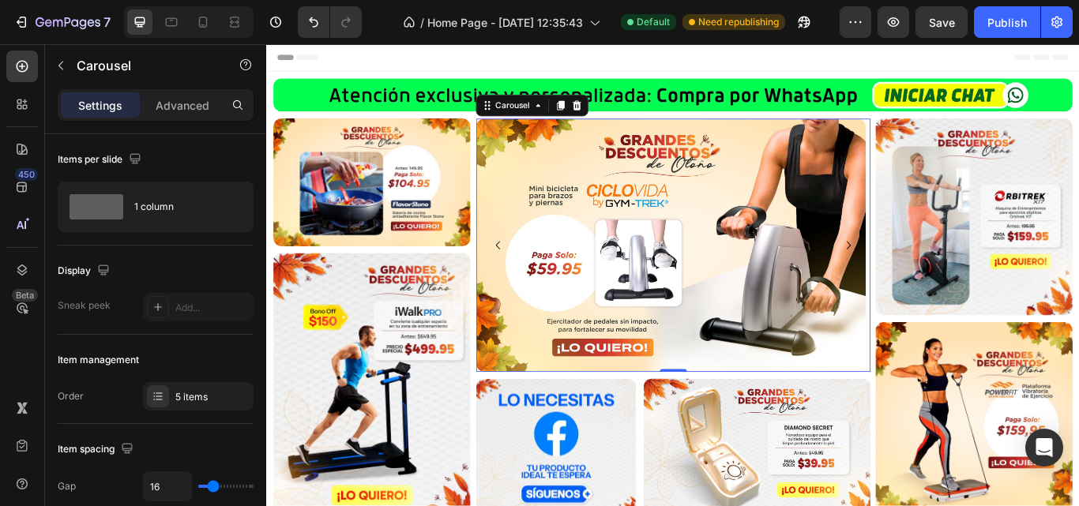
click at [942, 277] on icon "Carousel Next Arrow" at bounding box center [944, 278] width 19 height 19
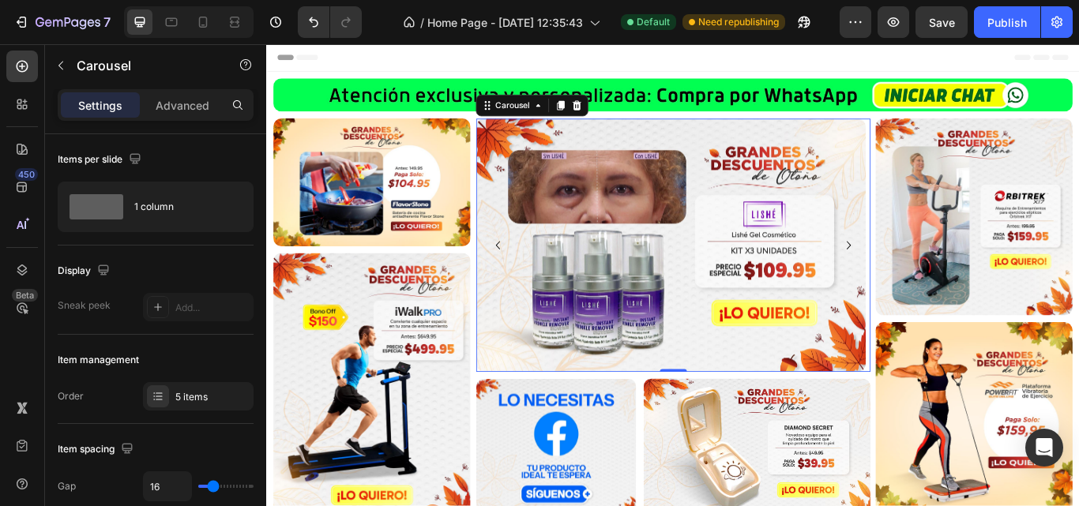
click at [942, 277] on icon "Carousel Next Arrow" at bounding box center [944, 278] width 19 height 19
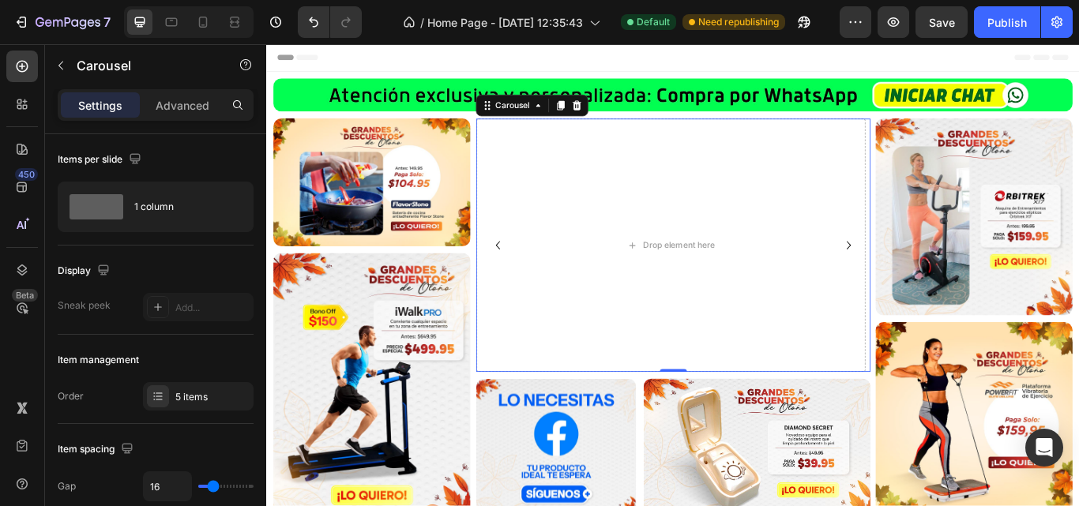
click at [533, 283] on icon "Carousel Back Arrow" at bounding box center [535, 278] width 19 height 19
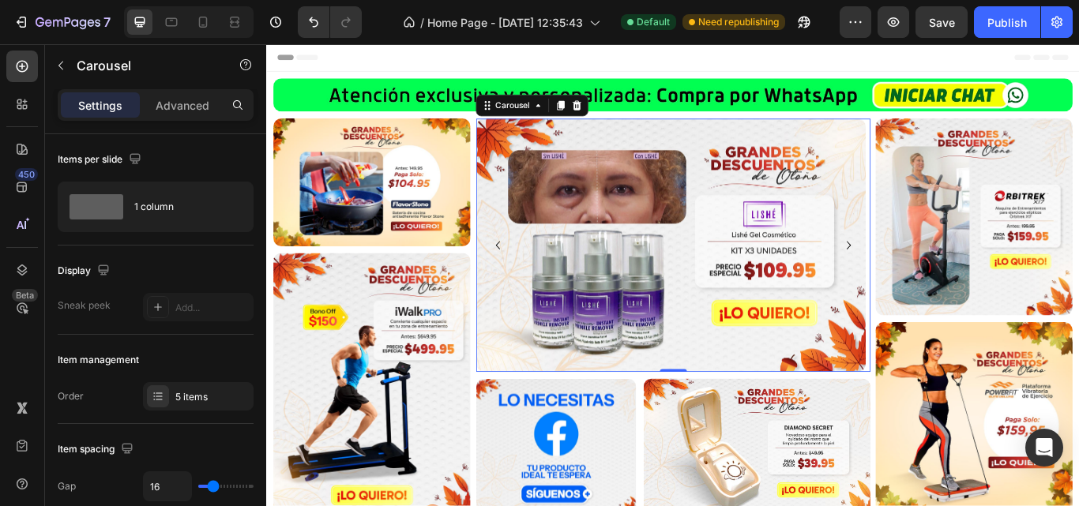
click at [637, 161] on img at bounding box center [737, 278] width 454 height 295
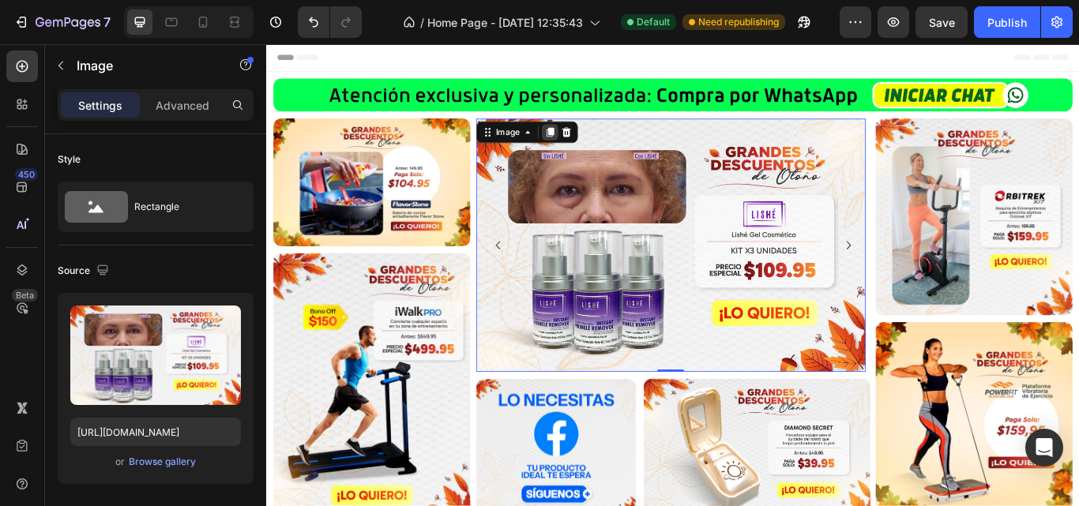
click at [595, 147] on icon at bounding box center [596, 146] width 9 height 11
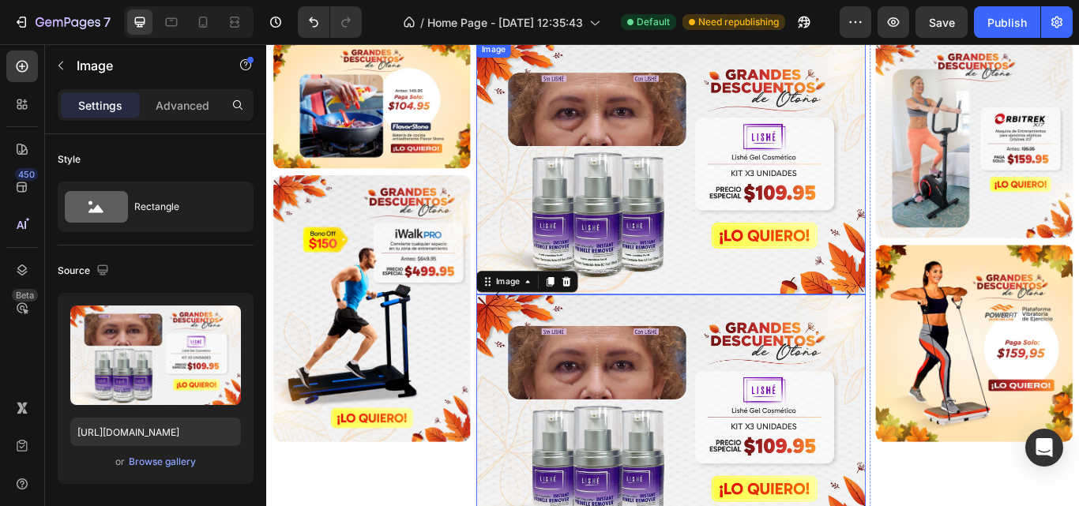
scroll to position [11, 0]
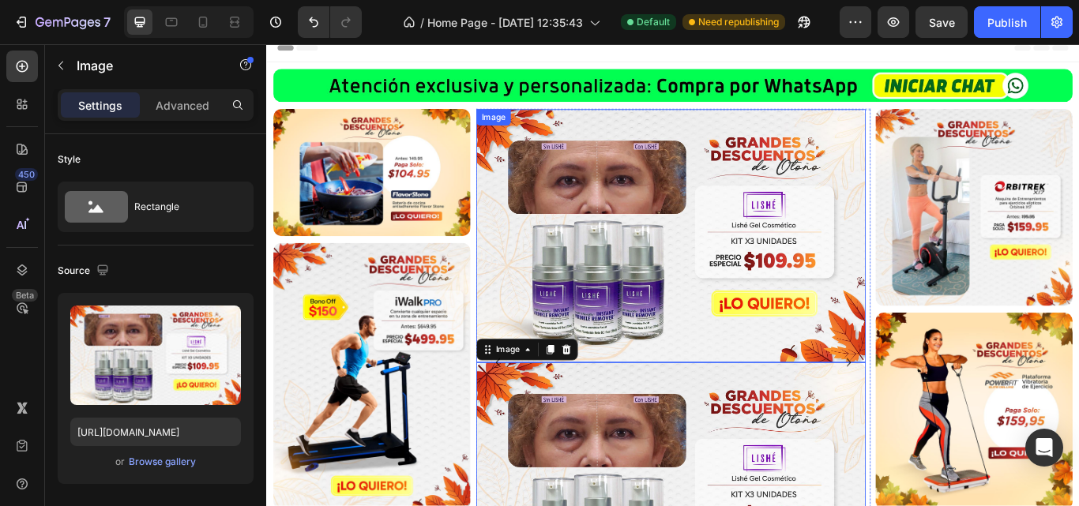
click at [928, 247] on img at bounding box center [737, 267] width 454 height 295
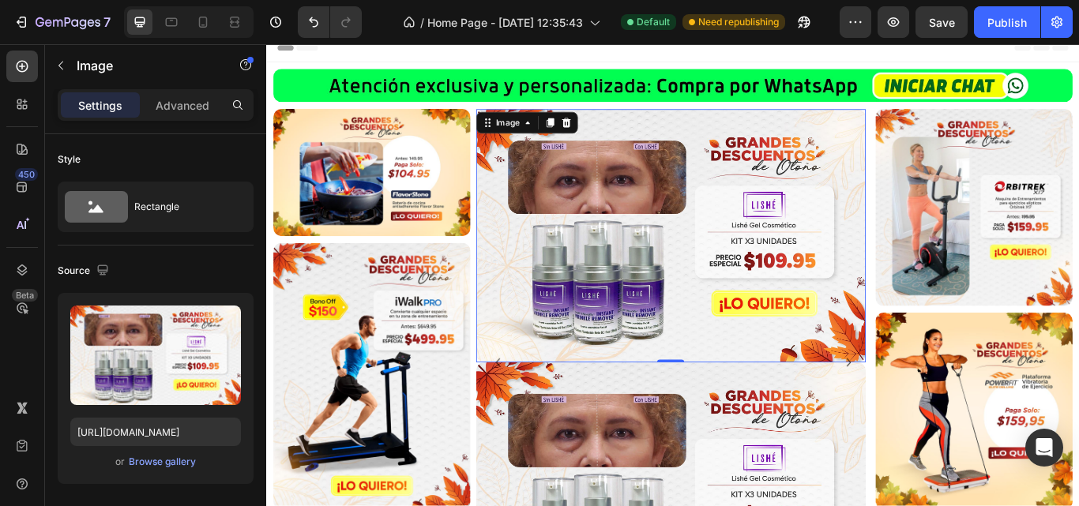
click at [652, 179] on img at bounding box center [737, 267] width 454 height 295
click at [348, 179] on img at bounding box center [389, 194] width 230 height 149
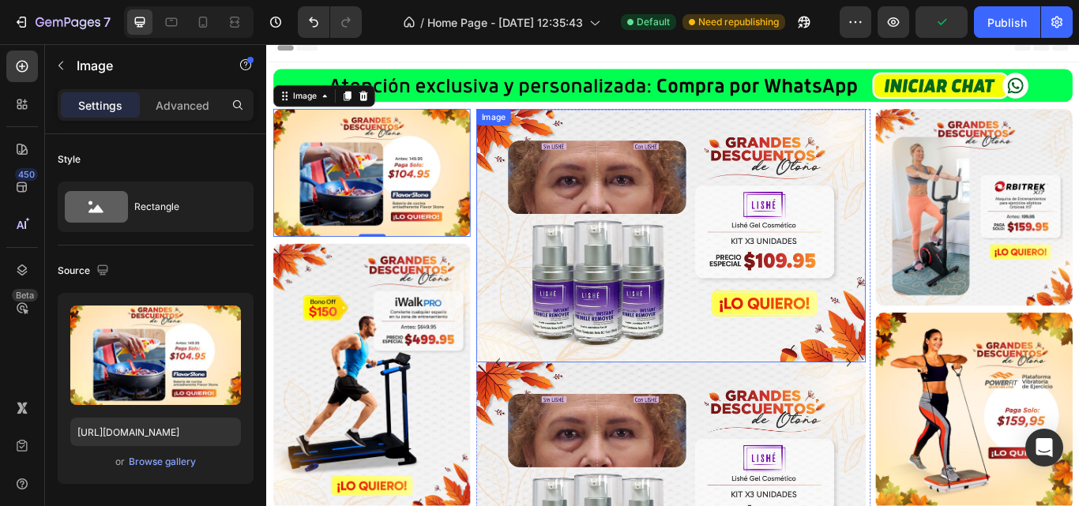
click at [617, 121] on img at bounding box center [737, 267] width 454 height 295
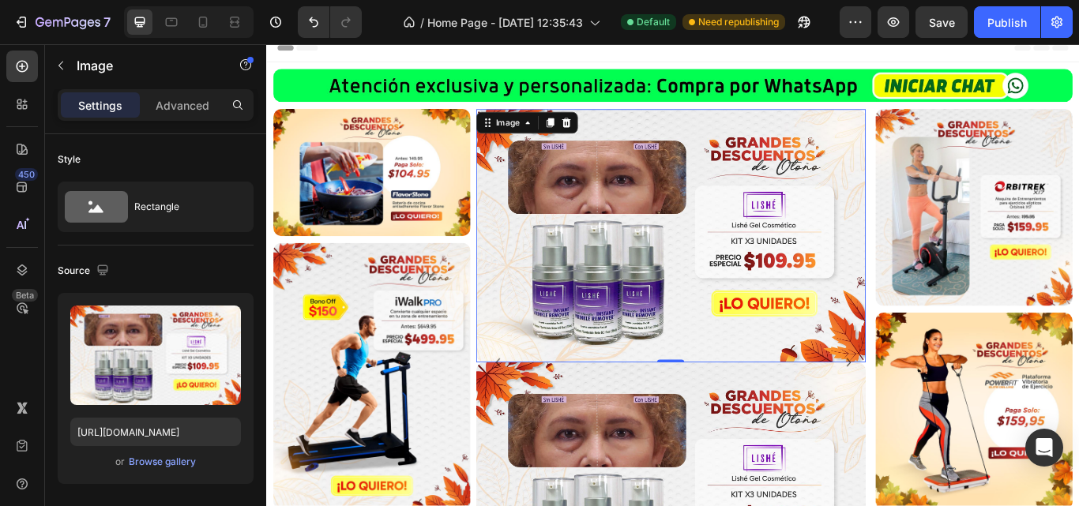
drag, startPoint x: 788, startPoint y: 290, endPoint x: 685, endPoint y: 288, distance: 103.5
click at [685, 288] on img at bounding box center [737, 267] width 454 height 295
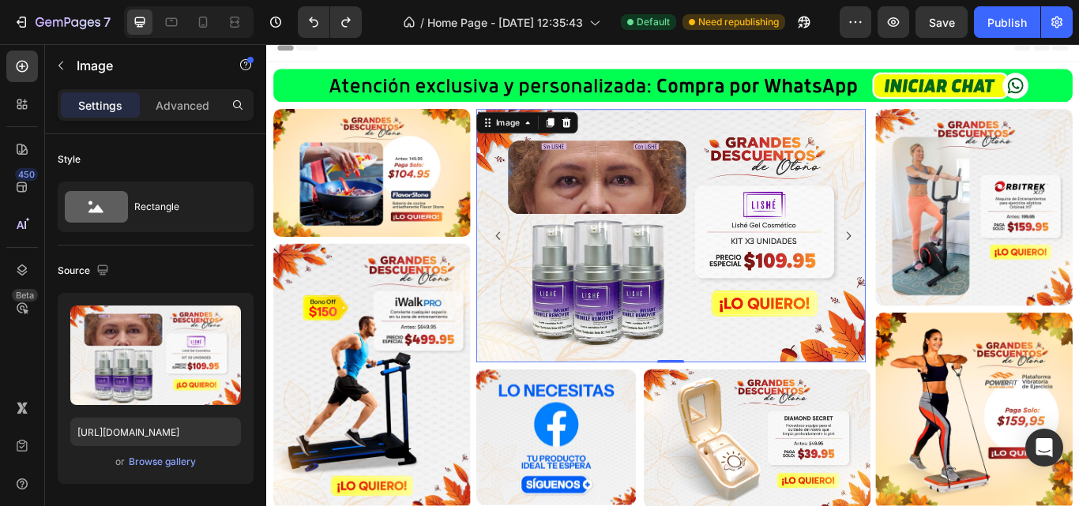
click at [872, 55] on div "Header" at bounding box center [740, 49] width 923 height 32
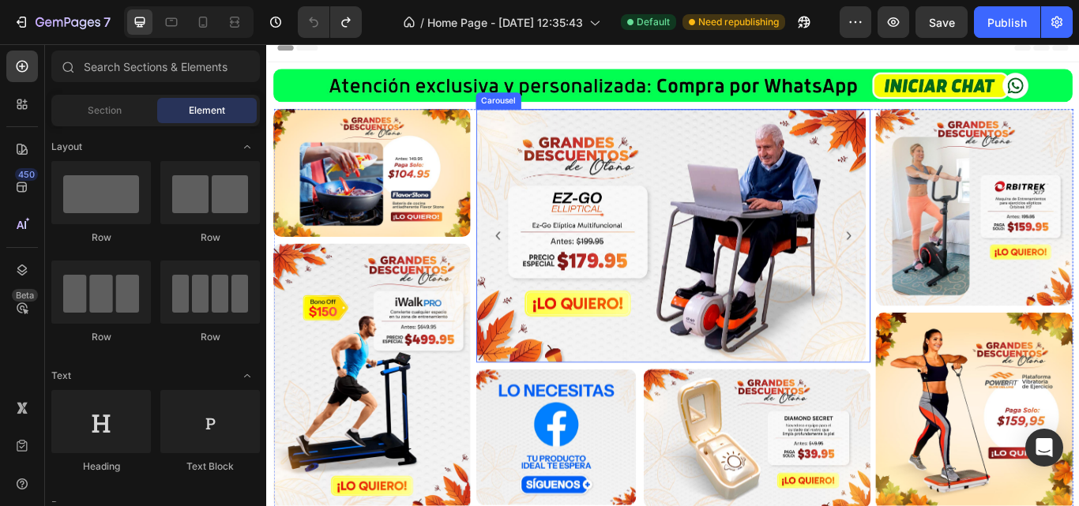
click at [536, 261] on icon "Carousel Back Arrow" at bounding box center [535, 267] width 19 height 19
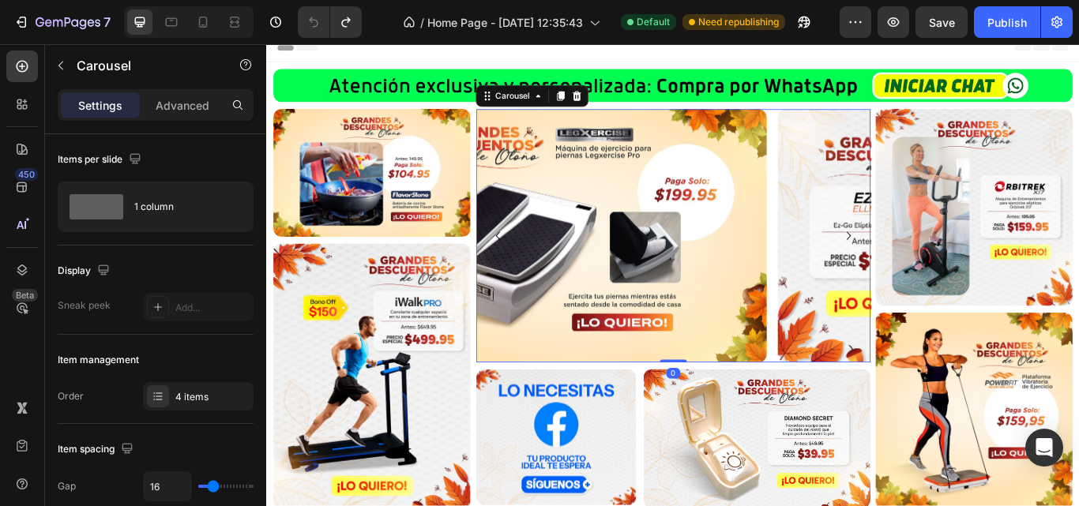
click at [536, 261] on icon "Carousel Back Arrow" at bounding box center [535, 267] width 19 height 19
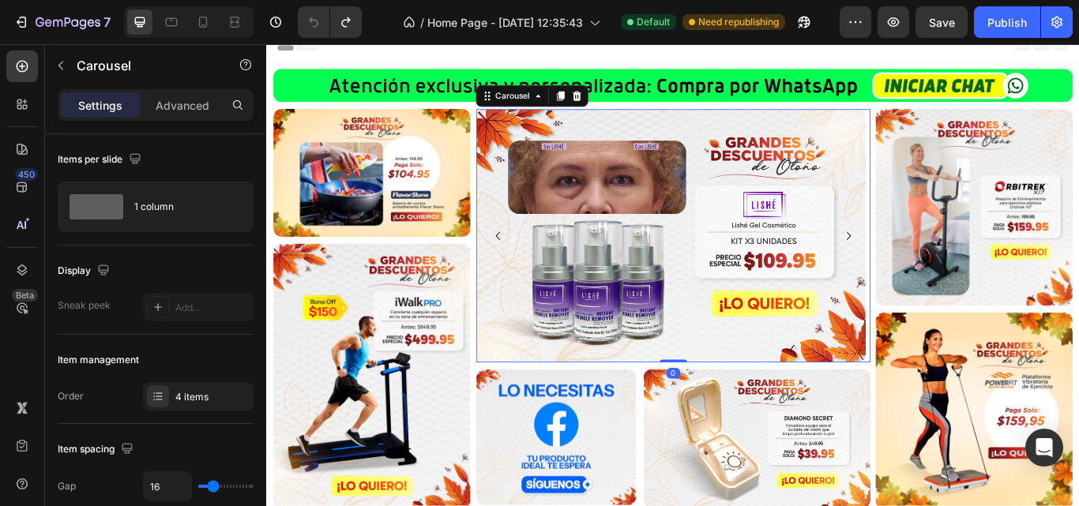
click at [536, 261] on icon "Carousel Back Arrow" at bounding box center [535, 267] width 19 height 19
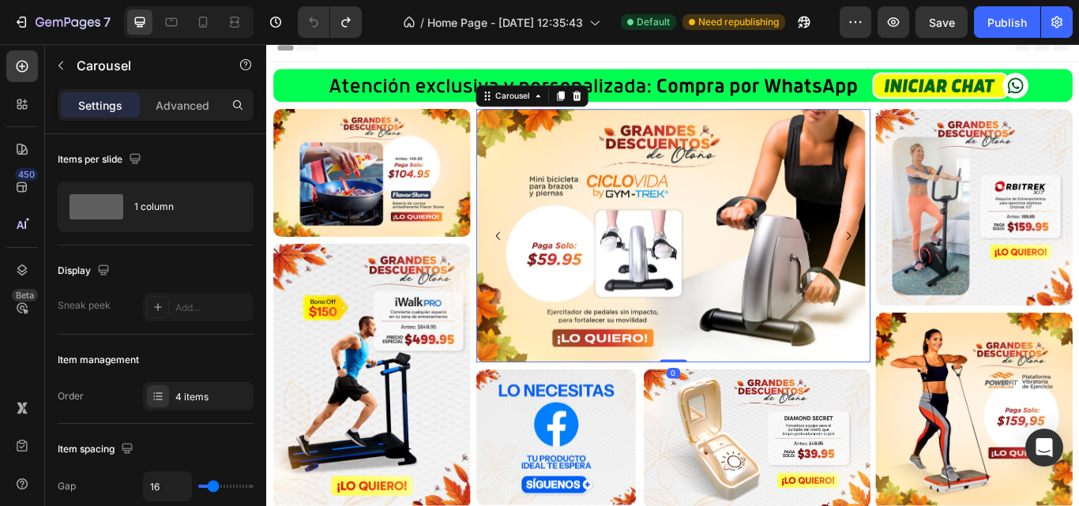
click at [536, 261] on icon "Carousel Back Arrow" at bounding box center [535, 267] width 19 height 19
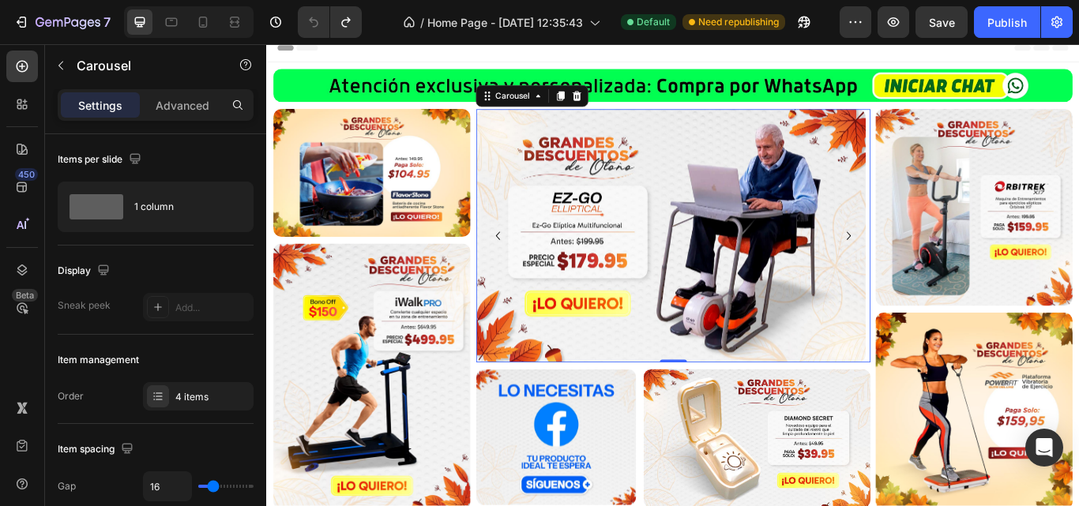
click at [536, 261] on icon "Carousel Back Arrow" at bounding box center [535, 267] width 19 height 19
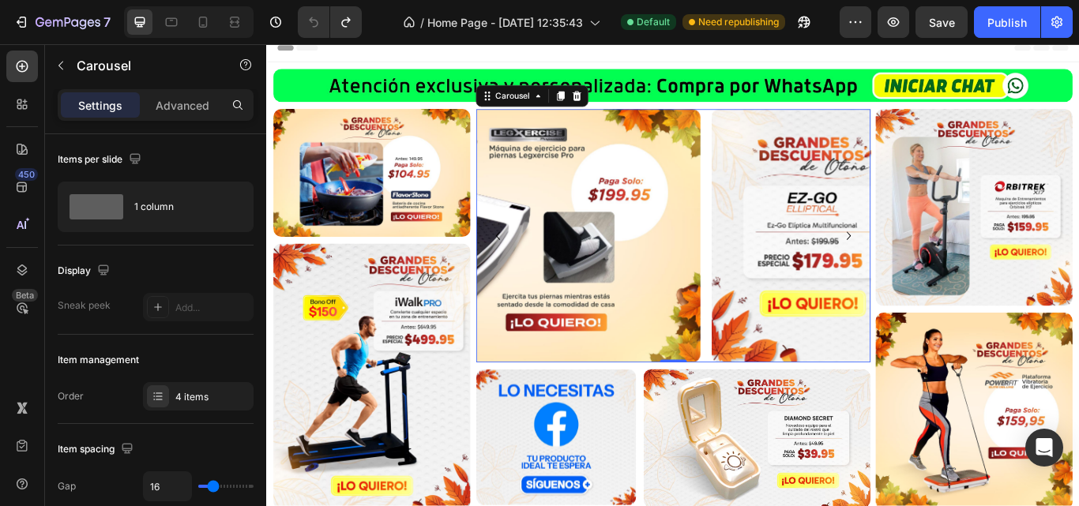
click at [536, 261] on icon "Carousel Back Arrow" at bounding box center [535, 267] width 19 height 19
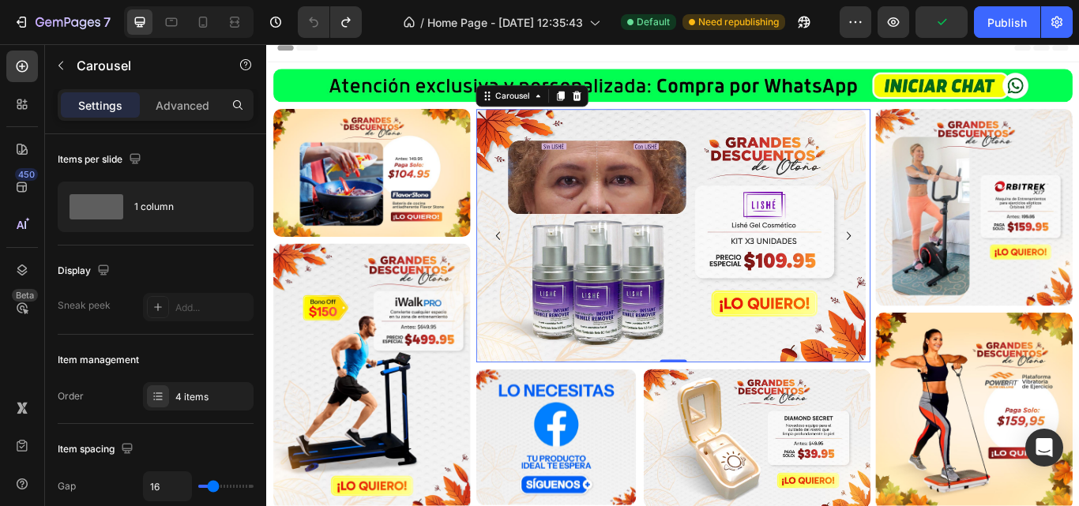
click at [536, 261] on icon "Carousel Back Arrow" at bounding box center [535, 267] width 19 height 19
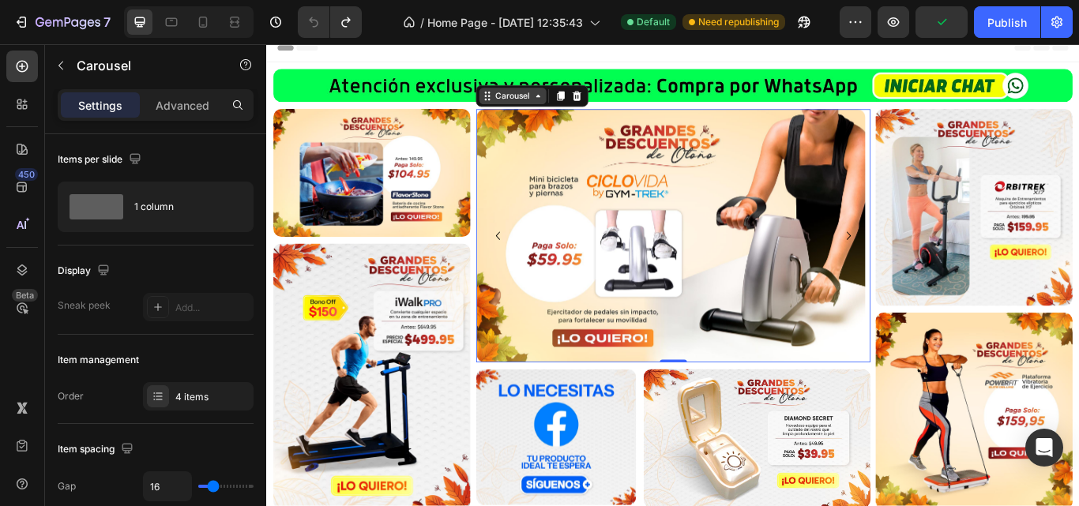
click at [555, 110] on div "Carousel" at bounding box center [553, 105] width 47 height 14
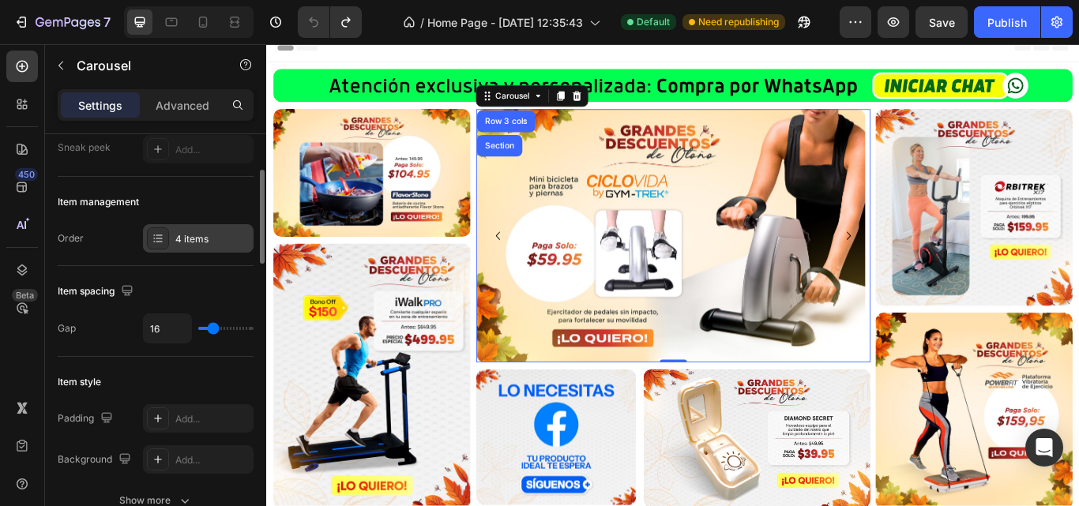
click at [220, 231] on div "4 items" at bounding box center [198, 238] width 111 height 28
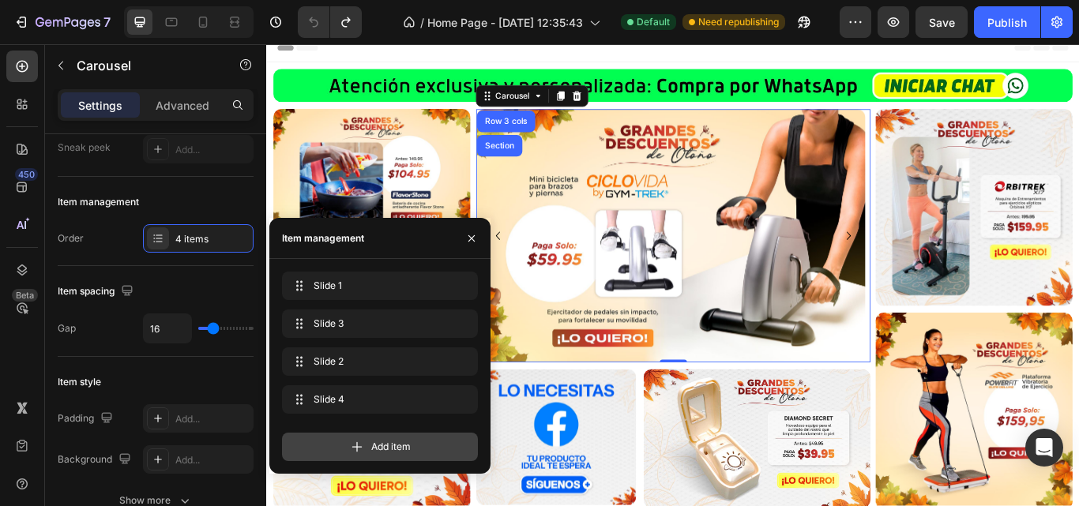
click at [404, 461] on div "Add item" at bounding box center [380, 447] width 196 height 28
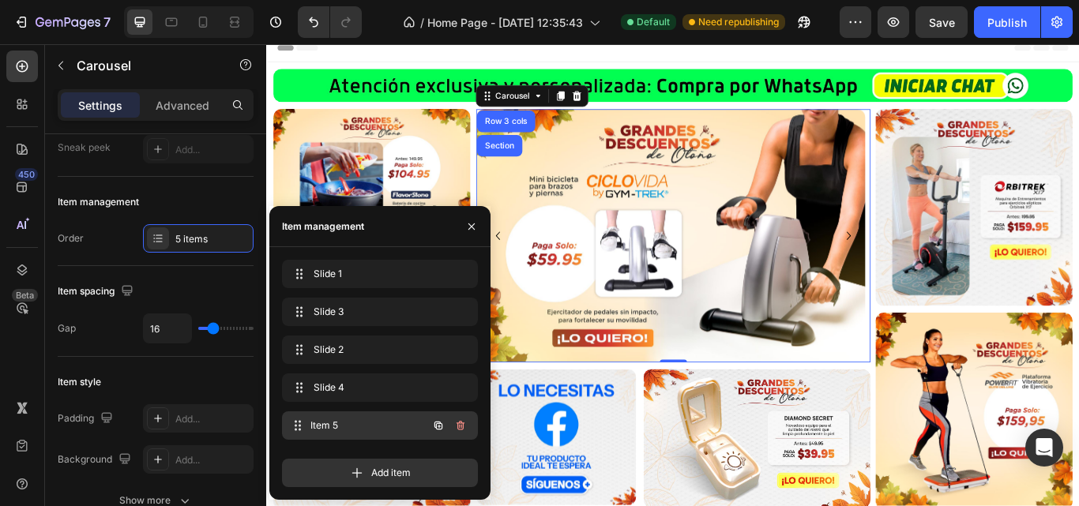
click at [412, 423] on div "Item 5 Item 5" at bounding box center [357, 426] width 139 height 22
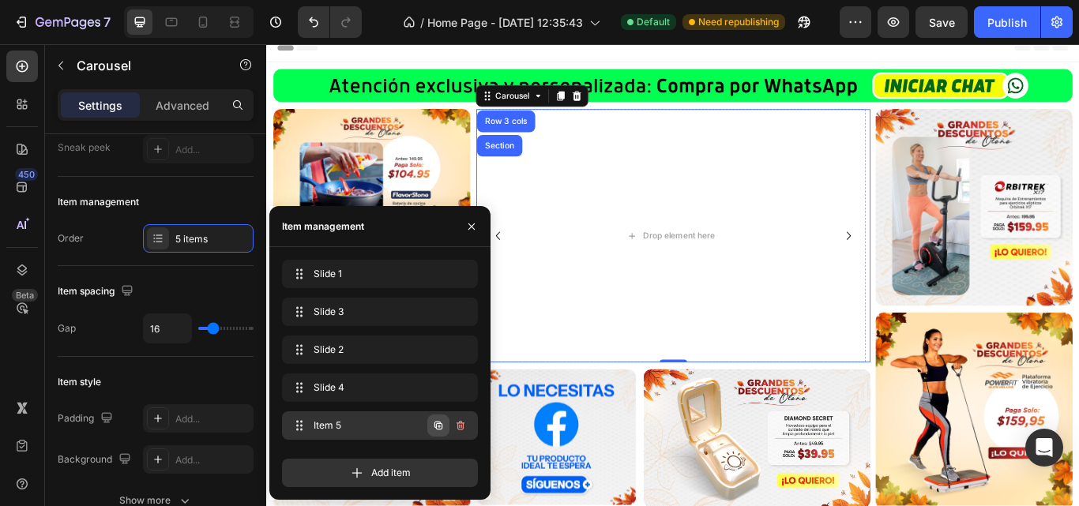
click at [438, 423] on icon "button" at bounding box center [438, 426] width 8 height 8
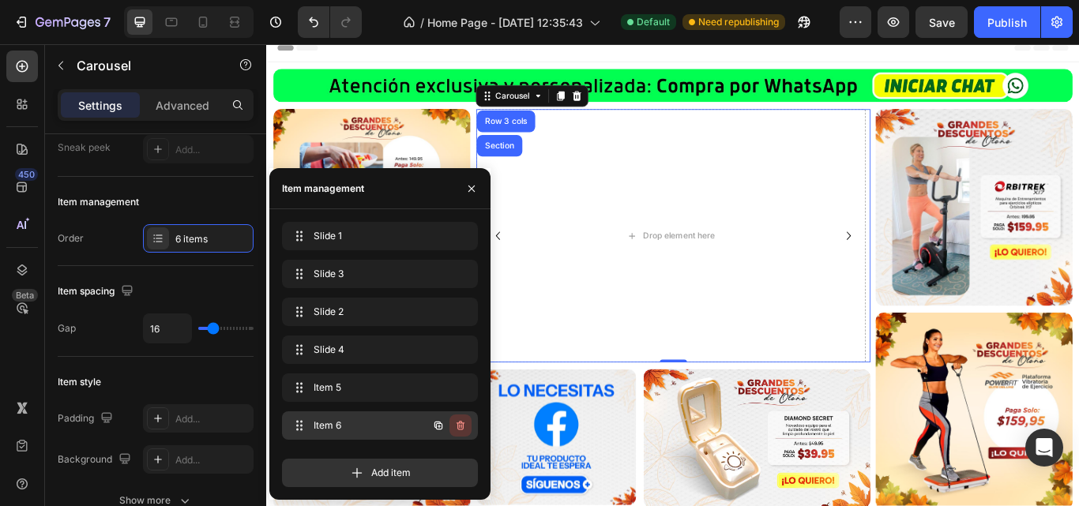
click at [462, 420] on icon "button" at bounding box center [460, 425] width 13 height 13
click at [463, 419] on div "Delete" at bounding box center [449, 426] width 29 height 14
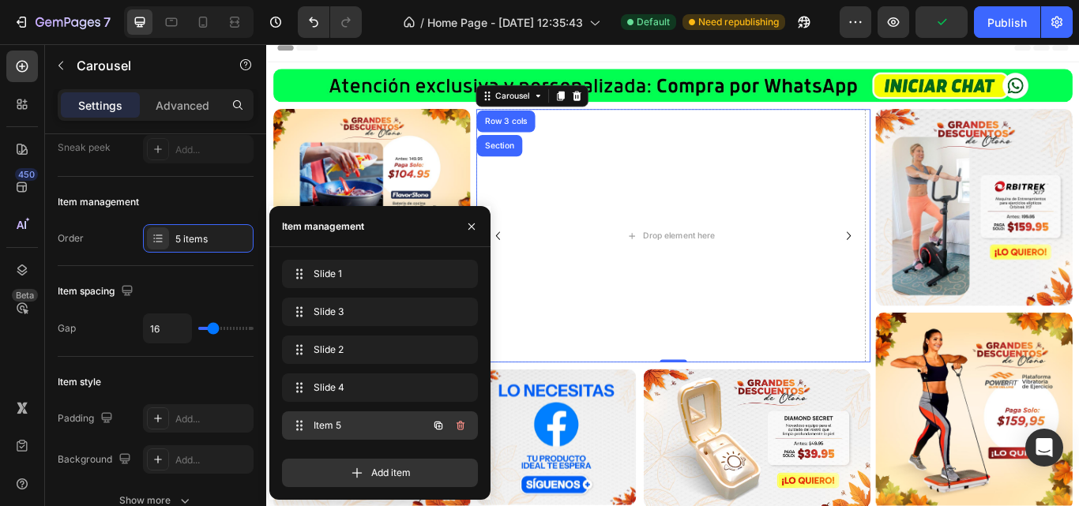
click at [310, 421] on div "Item 5 Item 5" at bounding box center [357, 426] width 139 height 22
click at [713, 264] on div "Drop element here" at bounding box center [747, 267] width 84 height 13
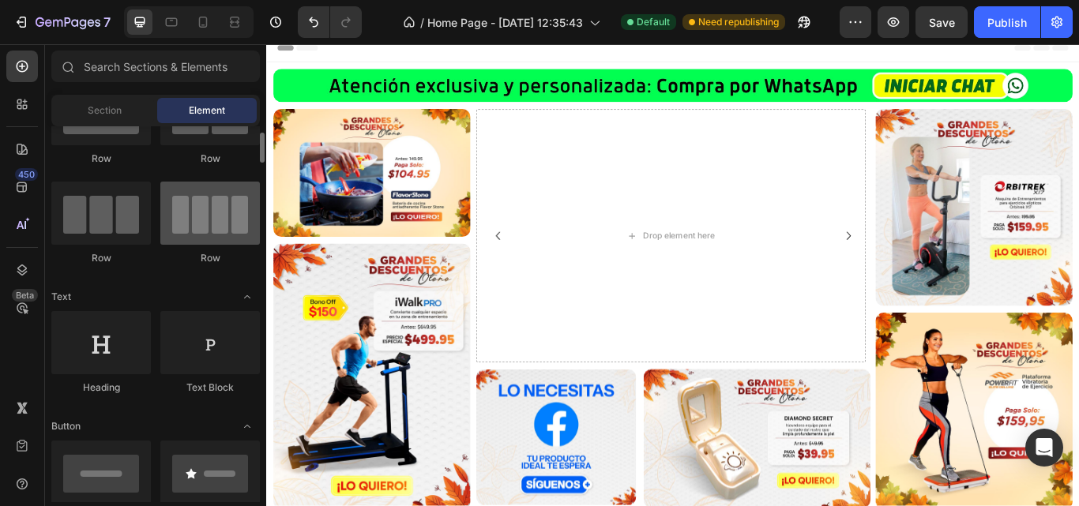
scroll to position [237, 0]
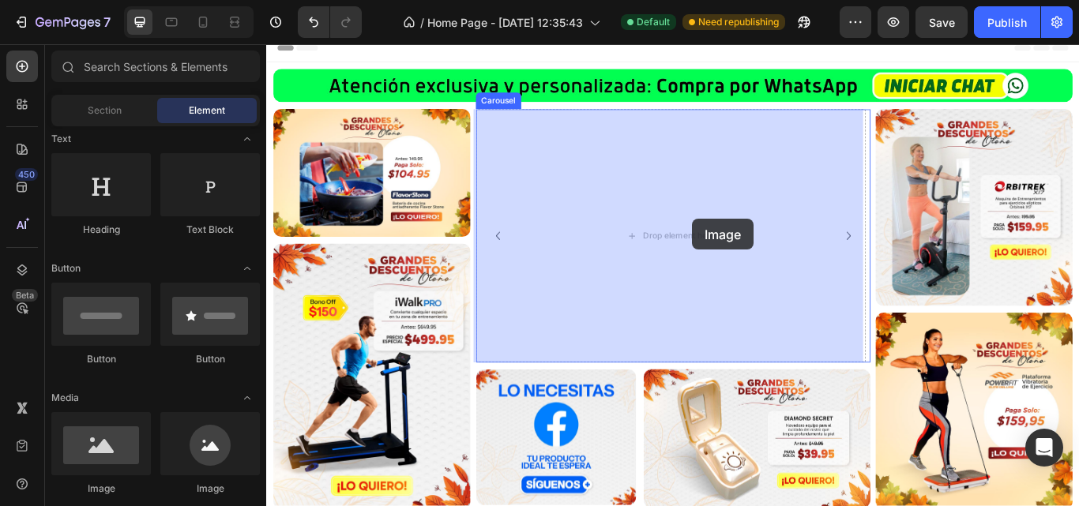
drag, startPoint x: 389, startPoint y: 504, endPoint x: 763, endPoint y: 247, distance: 453.3
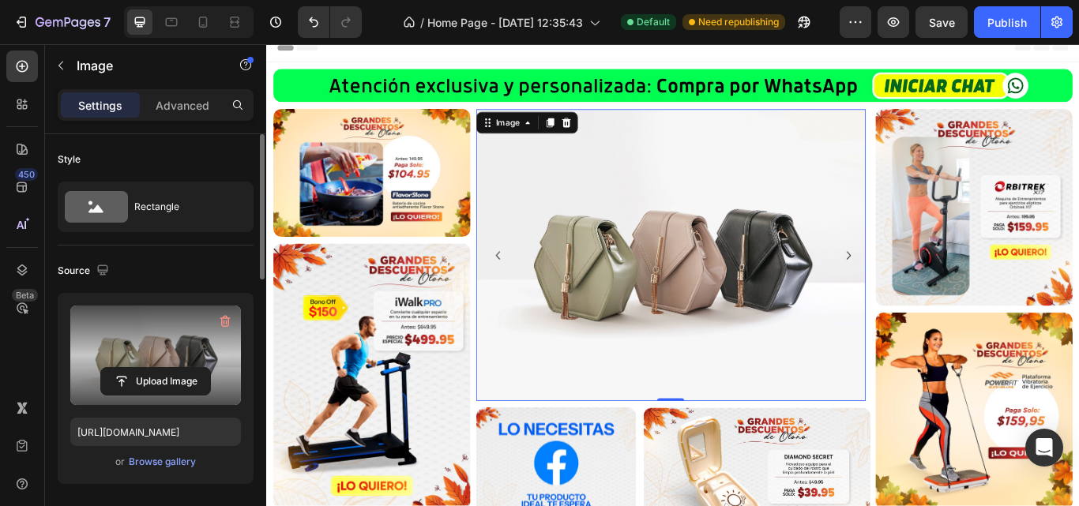
click at [172, 321] on label at bounding box center [155, 356] width 171 height 100
click at [172, 368] on input "file" at bounding box center [155, 381] width 109 height 27
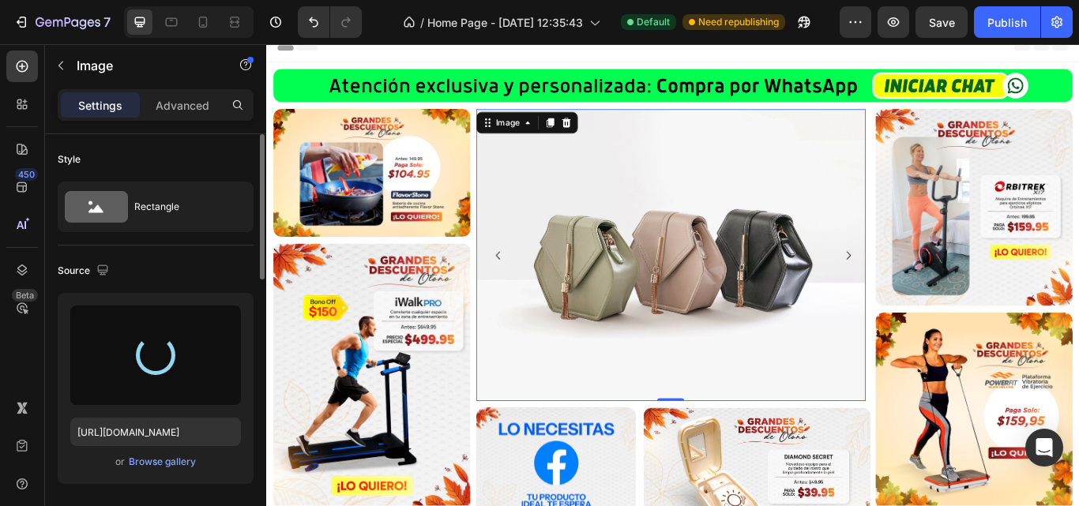
type input "https://cdn.shopify.com/s/files/1/0610/0837/9981/files/gempages_536022060552422…"
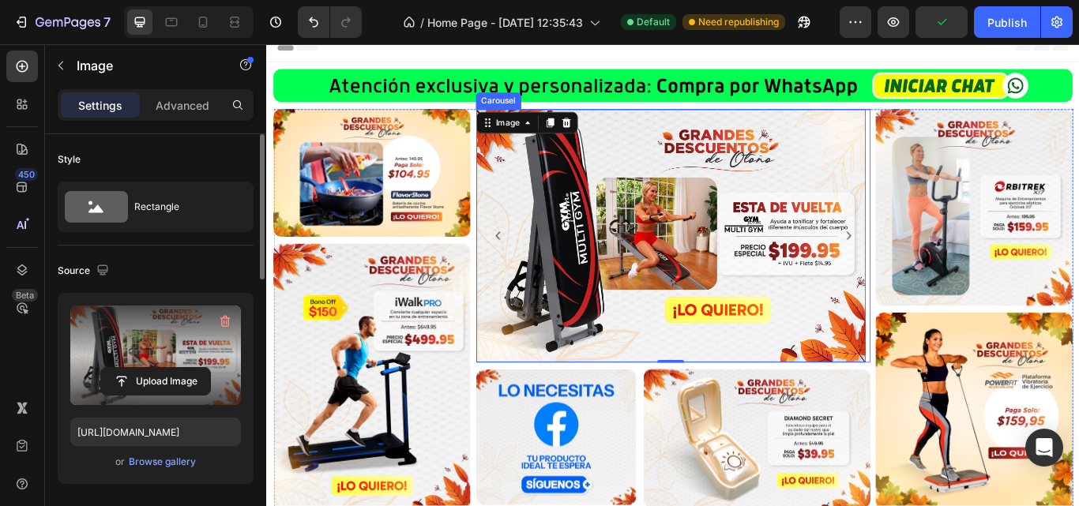
click at [936, 267] on icon "Carousel Next Arrow" at bounding box center [944, 267] width 19 height 19
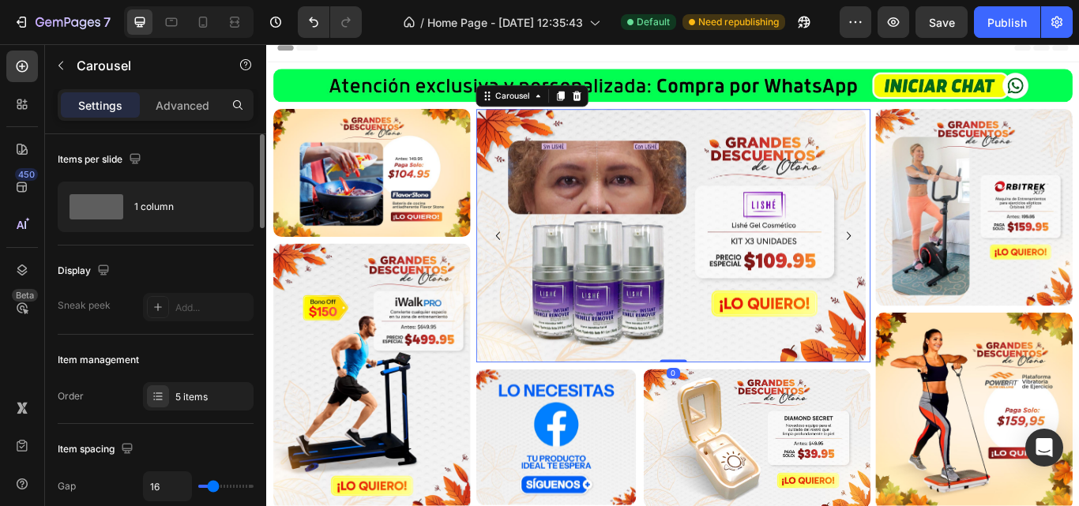
click at [535, 262] on icon "Carousel Back Arrow" at bounding box center [535, 267] width 19 height 19
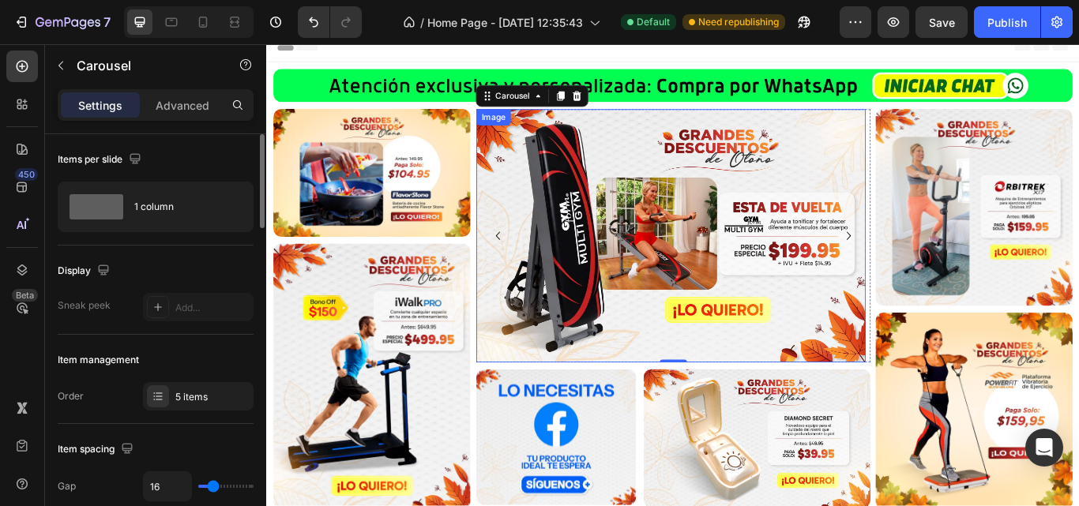
click at [581, 208] on img at bounding box center [737, 267] width 454 height 295
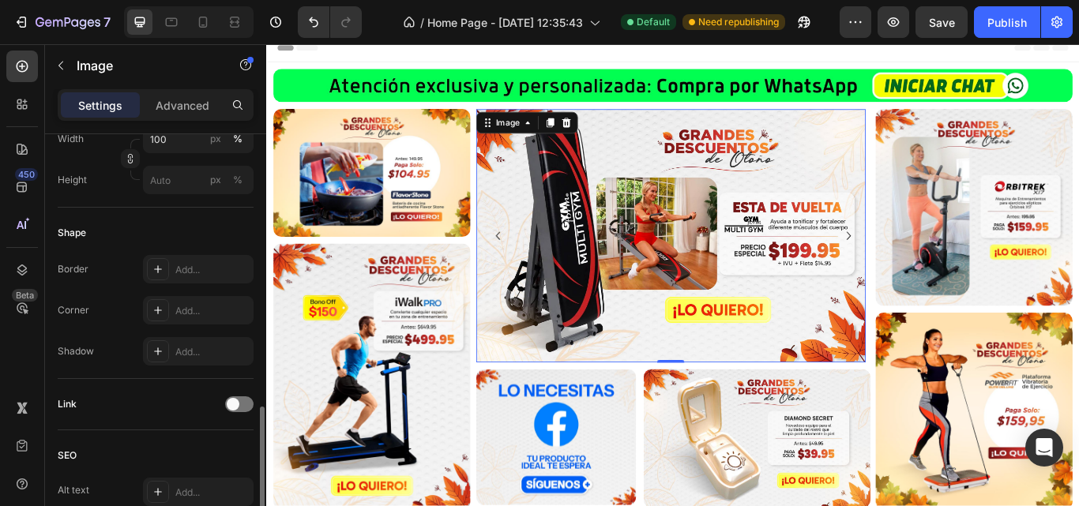
scroll to position [632, 0]
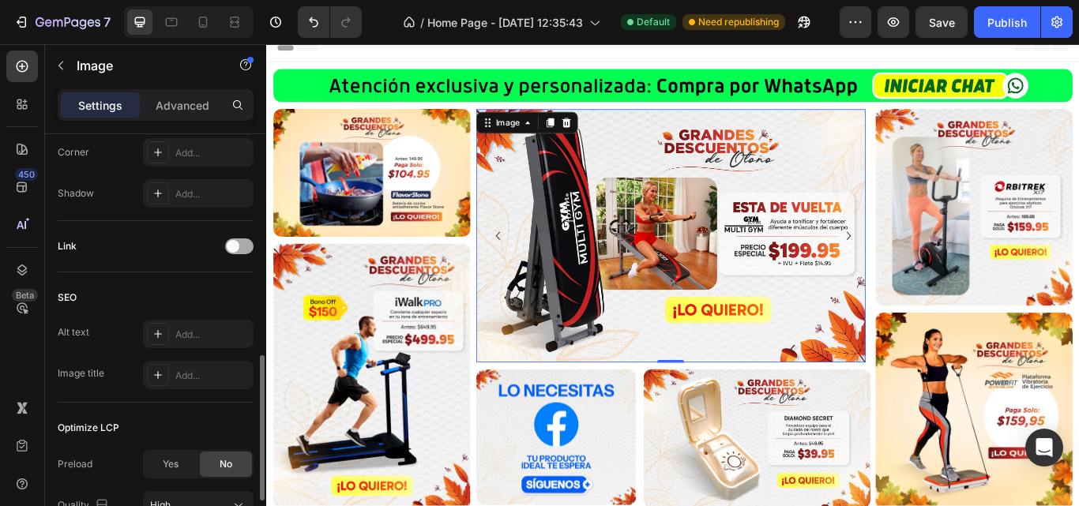
click at [252, 242] on div at bounding box center [239, 247] width 28 height 16
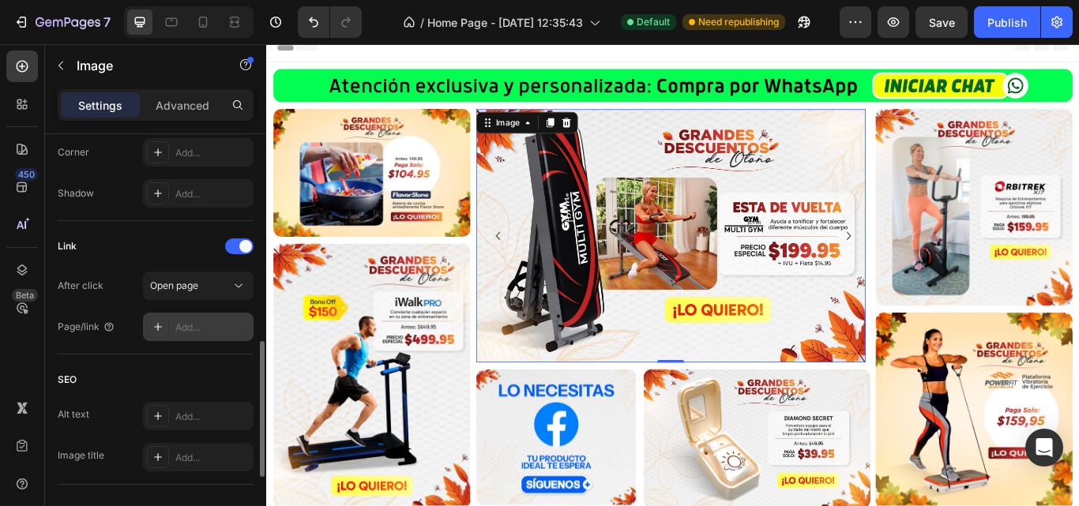
click at [188, 322] on div "Add..." at bounding box center [212, 328] width 74 height 14
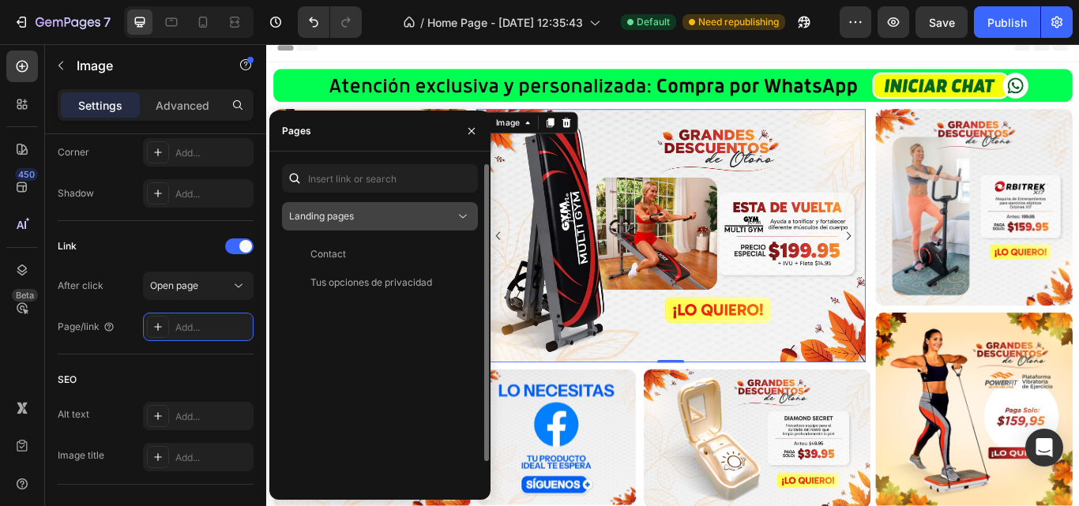
click at [371, 207] on button "Landing pages" at bounding box center [380, 216] width 196 height 28
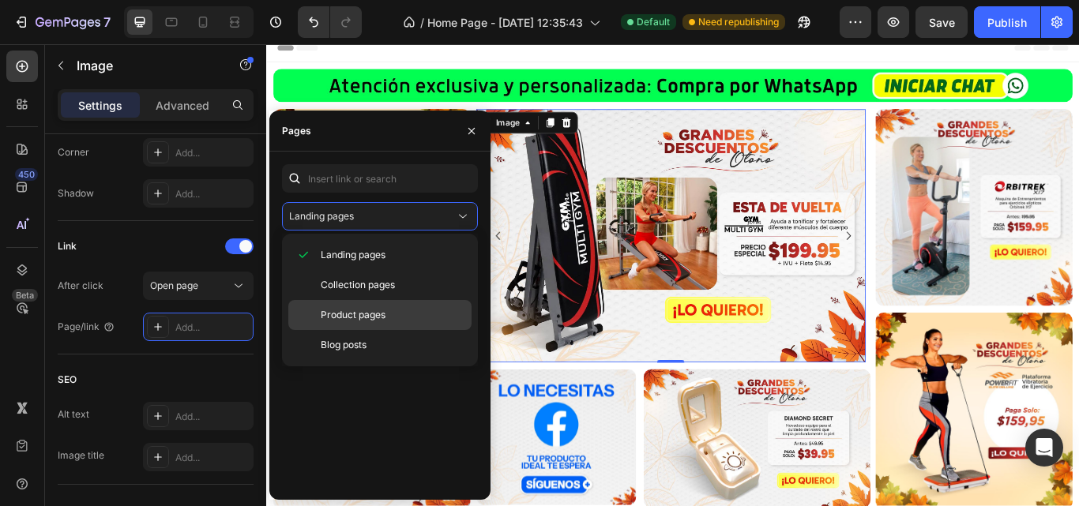
click at [376, 310] on span "Product pages" at bounding box center [353, 315] width 65 height 14
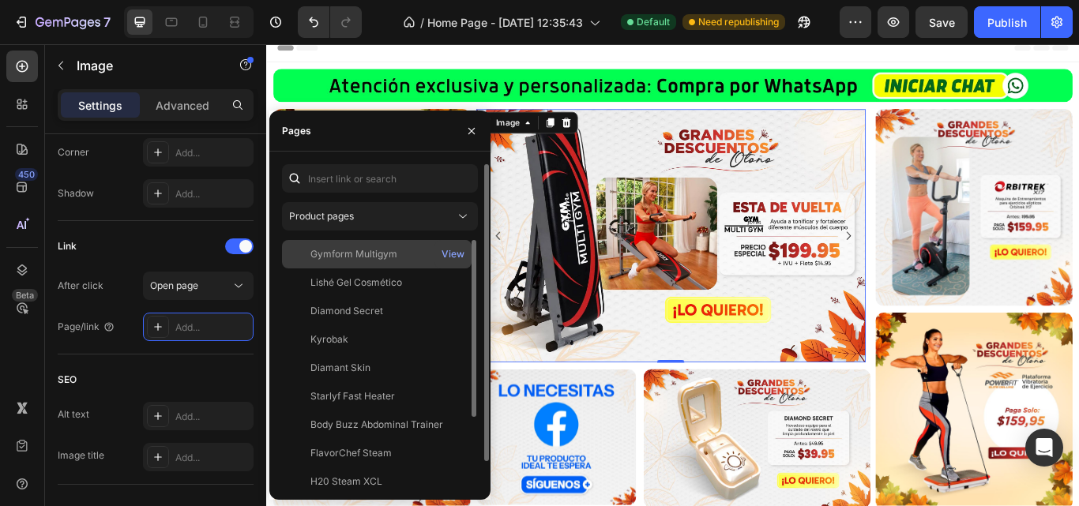
click at [389, 247] on div "Gymform Multigym" at bounding box center [353, 254] width 87 height 14
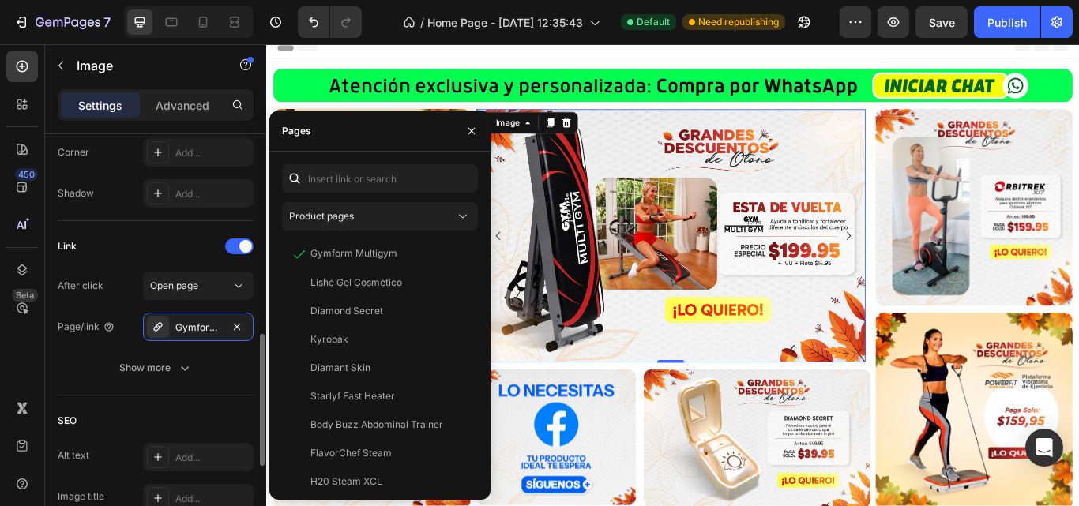
click at [182, 405] on div "SEO Alt text Add... Image title Add..." at bounding box center [156, 461] width 196 height 130
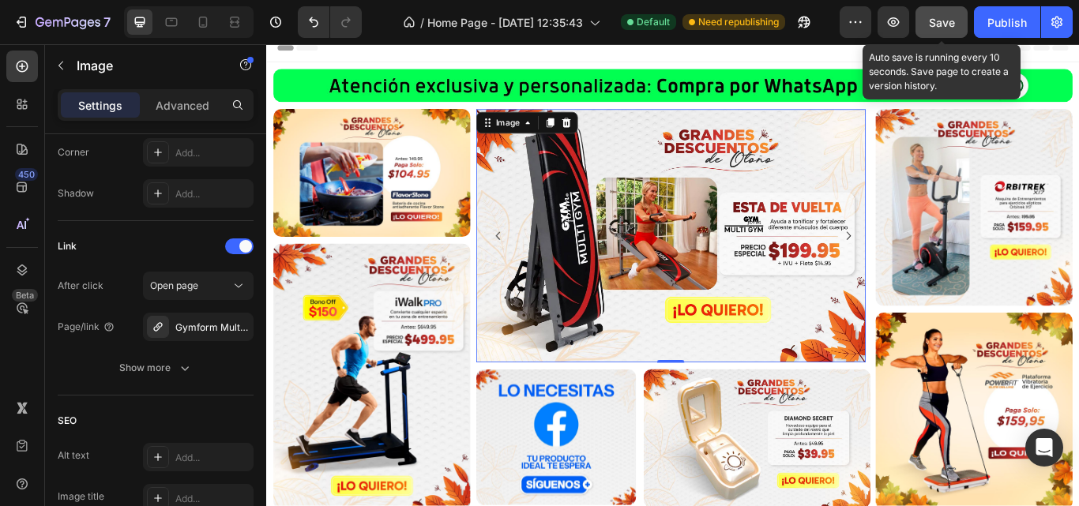
click at [938, 35] on button "Save" at bounding box center [941, 22] width 52 height 32
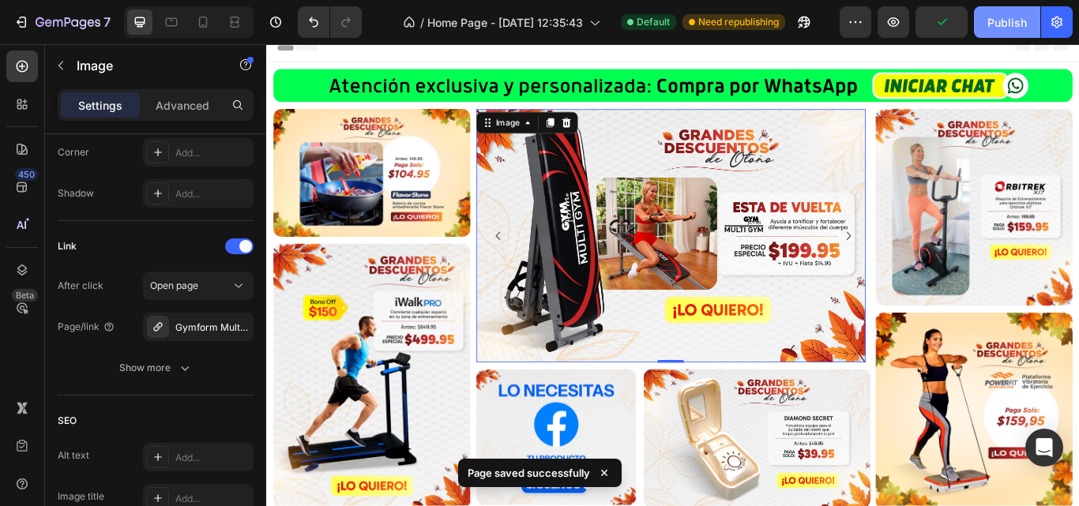
click at [1015, 6] on button "Publish" at bounding box center [1007, 22] width 66 height 32
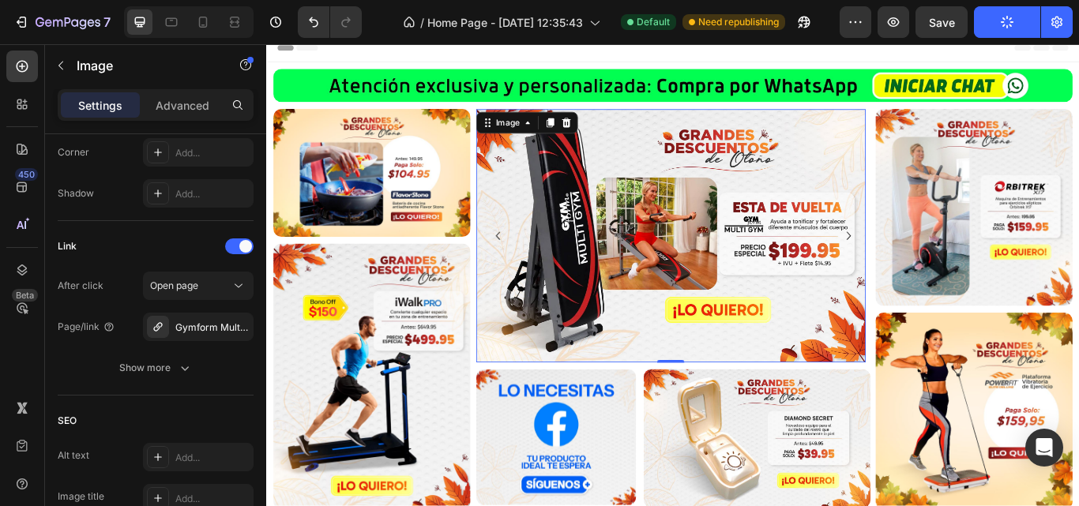
click at [969, 18] on div "Preview Save Publish" at bounding box center [956, 22] width 233 height 32
click at [936, 22] on span "Save" at bounding box center [942, 22] width 26 height 13
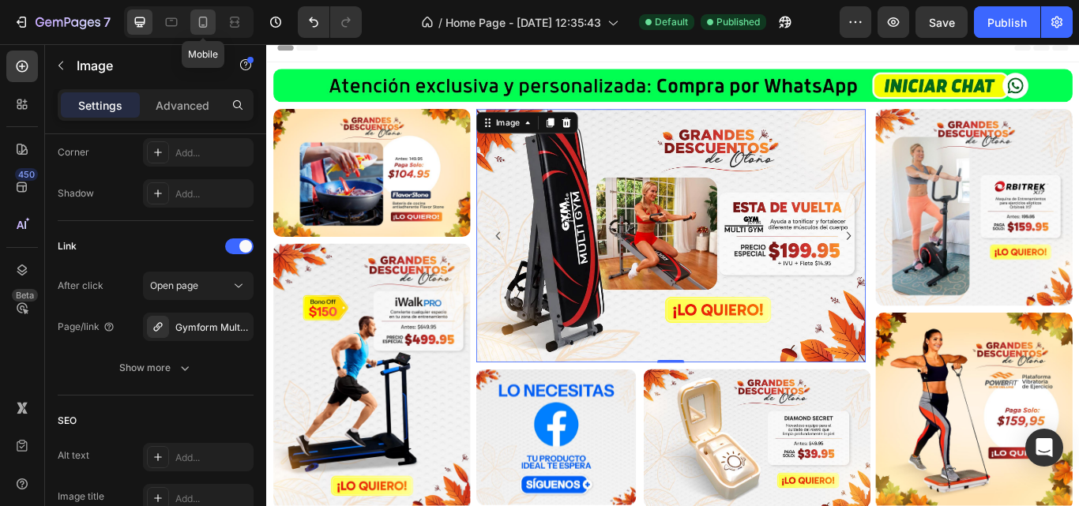
click at [209, 26] on icon at bounding box center [203, 22] width 16 height 16
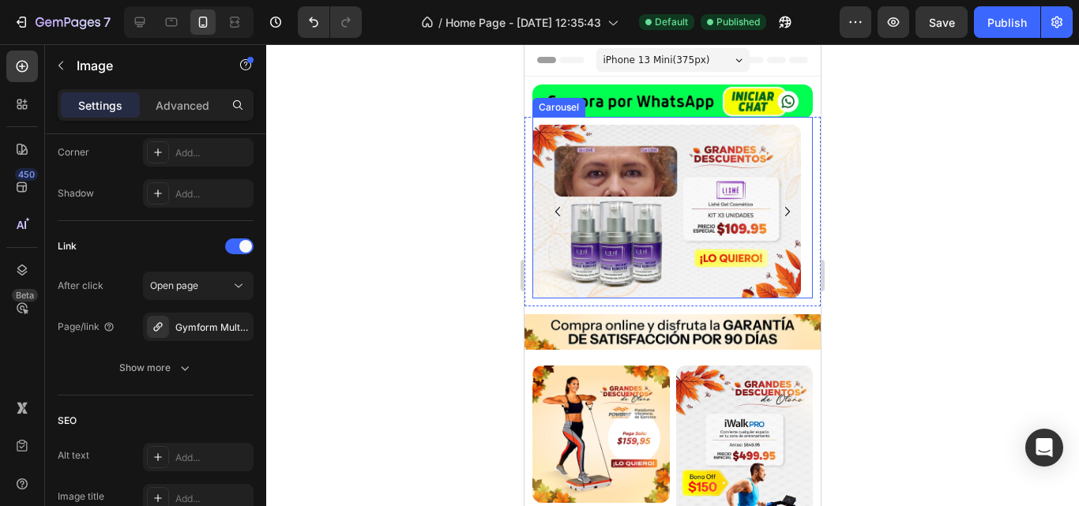
click at [557, 211] on icon "Carousel Back Arrow" at bounding box center [557, 211] width 5 height 9
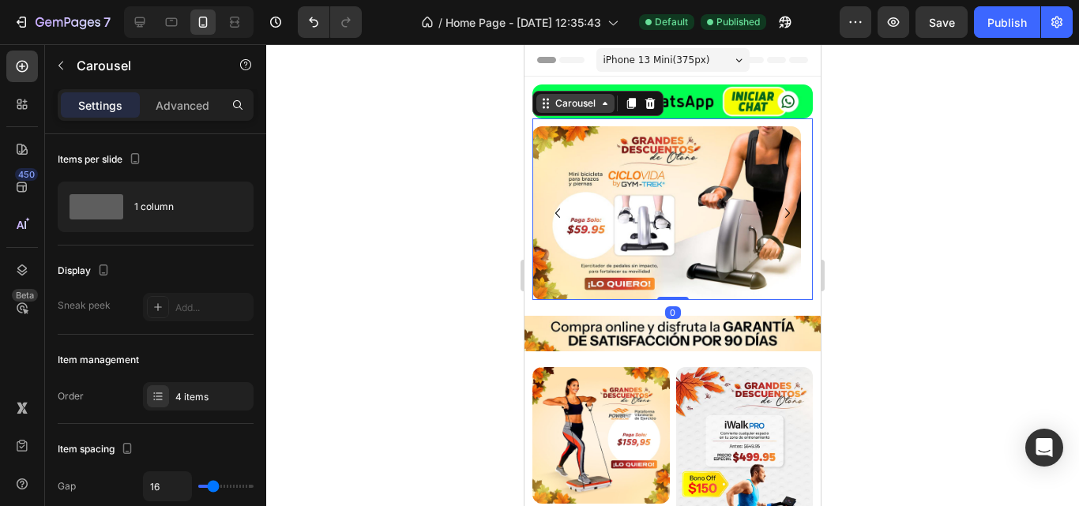
click at [566, 102] on div "Carousel" at bounding box center [575, 103] width 47 height 14
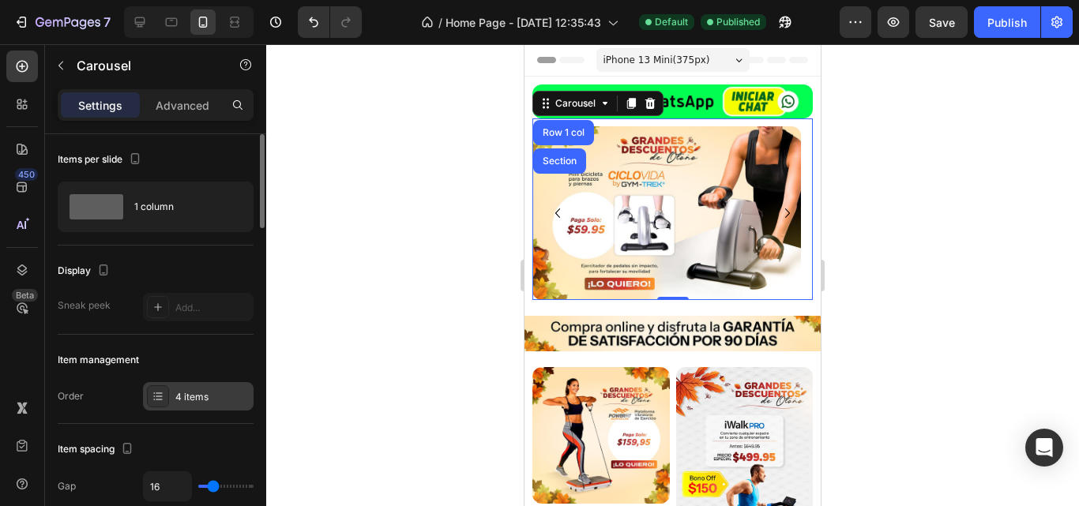
click at [211, 387] on div "4 items" at bounding box center [198, 396] width 111 height 28
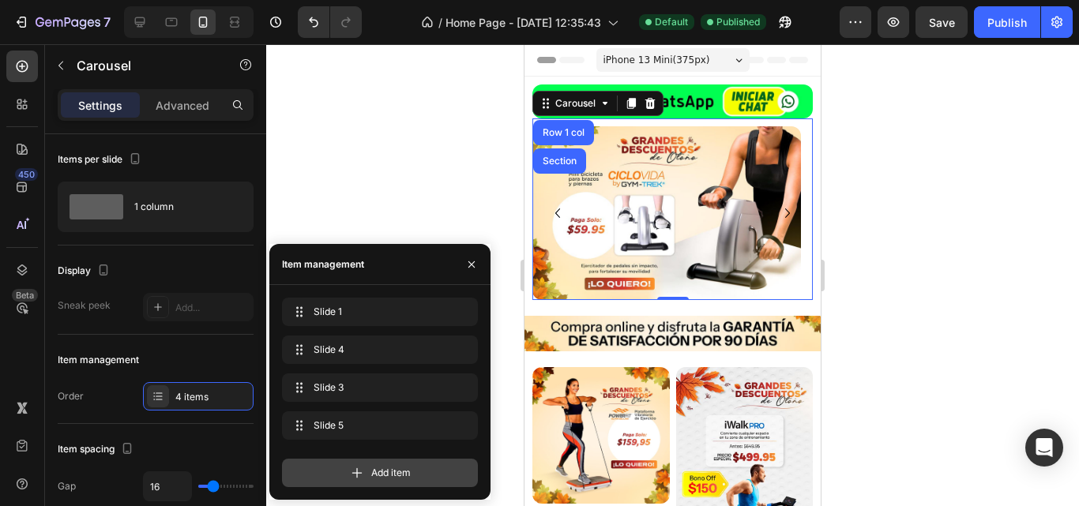
click at [385, 474] on span "Add item" at bounding box center [390, 473] width 39 height 14
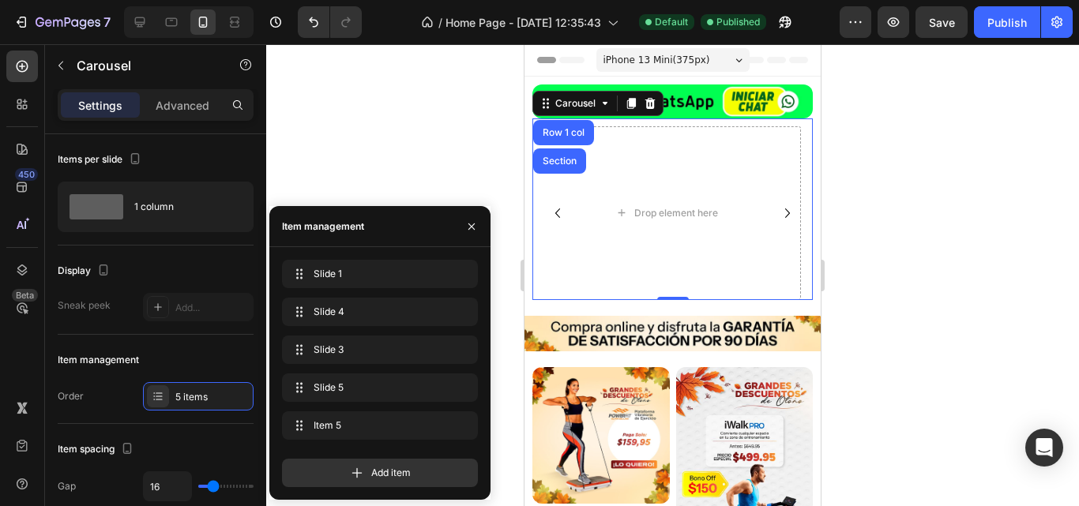
click at [555, 214] on icon "Carousel Back Arrow" at bounding box center [557, 213] width 19 height 19
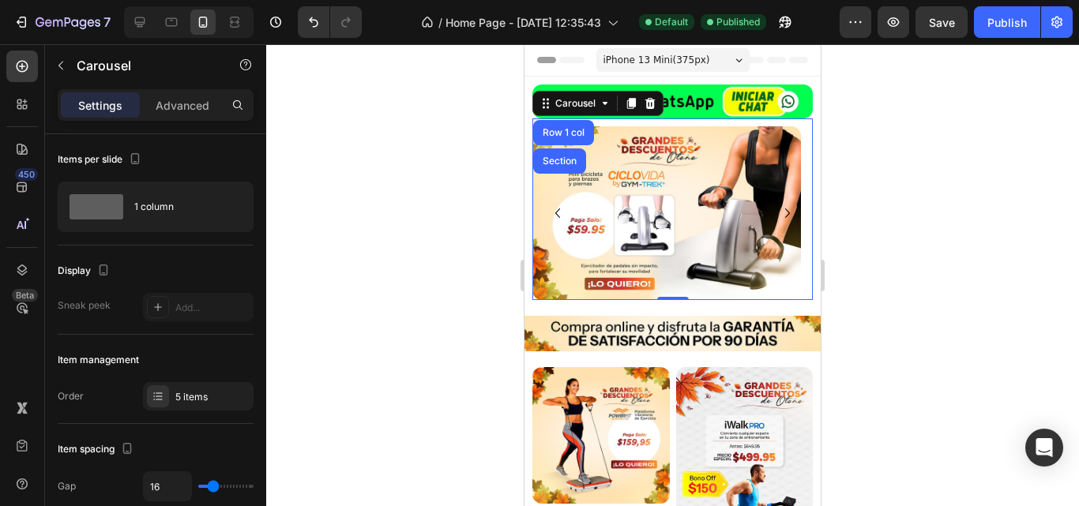
click at [780, 204] on icon "Carousel Next Arrow" at bounding box center [787, 213] width 19 height 19
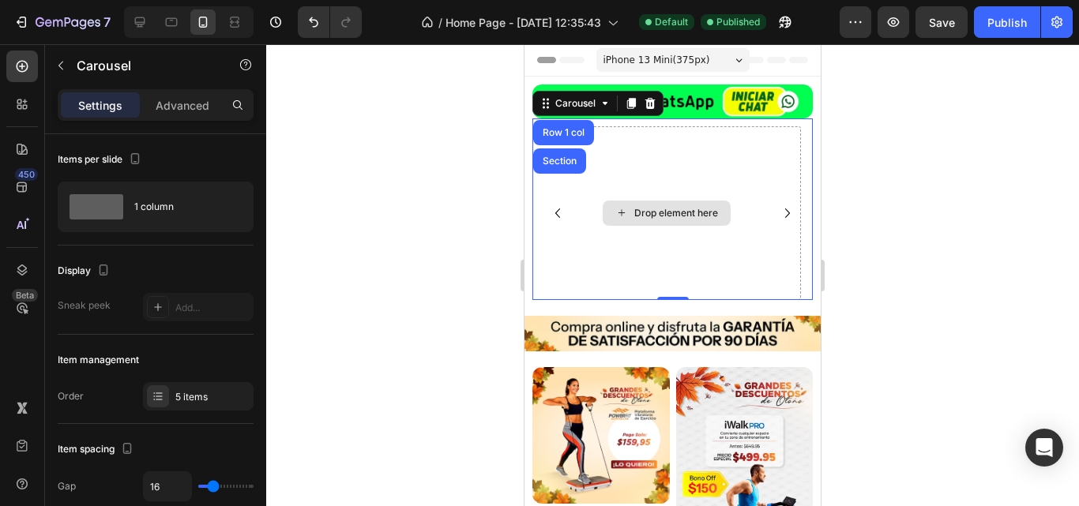
click at [679, 204] on div "Drop element here" at bounding box center [667, 213] width 128 height 25
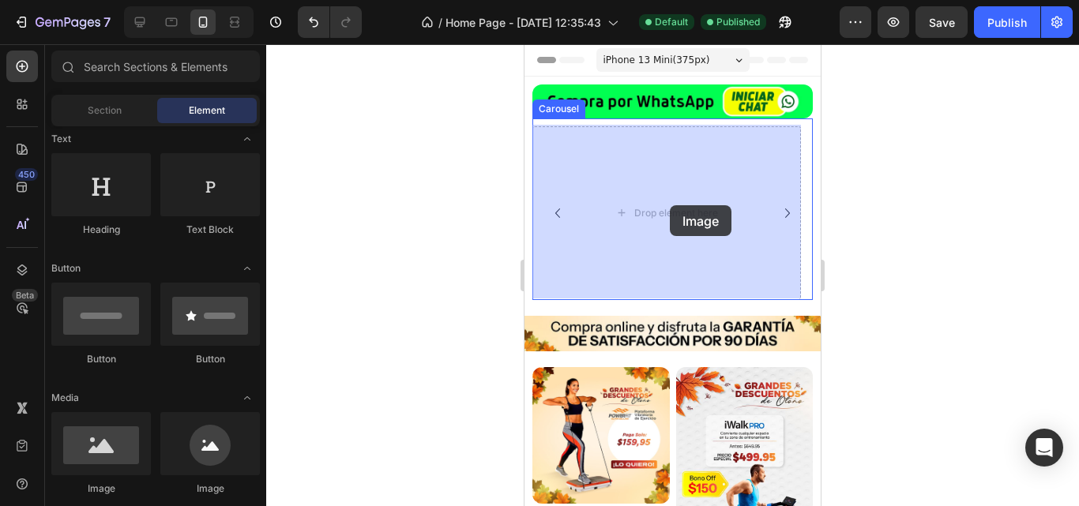
drag, startPoint x: 908, startPoint y: 426, endPoint x: 670, endPoint y: 206, distance: 323.6
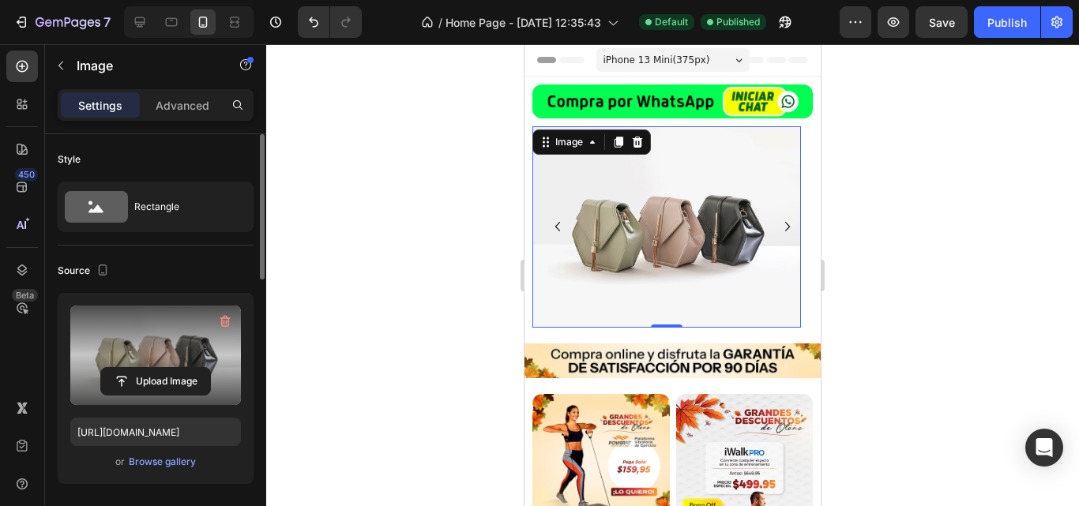
click at [171, 339] on label at bounding box center [155, 356] width 171 height 100
click at [171, 368] on input "file" at bounding box center [155, 381] width 109 height 27
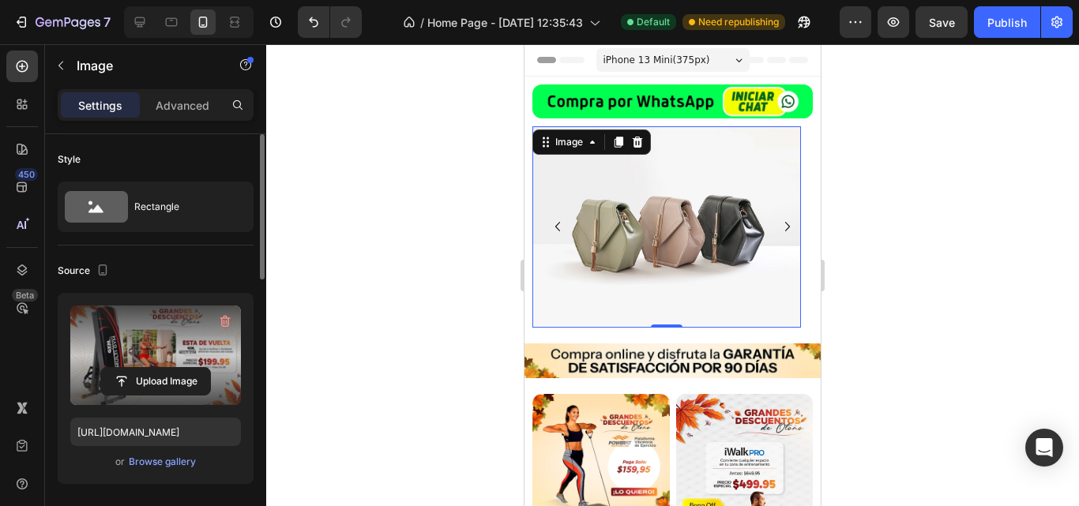
type input "https://cdn.shopify.com/s/files/1/0610/0837/9981/files/gempages_536022060552422…"
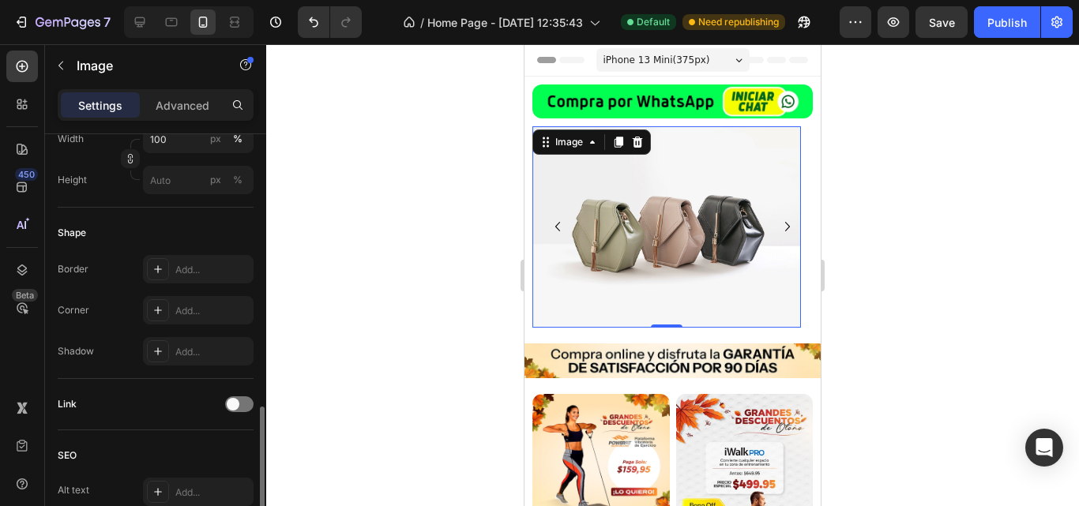
scroll to position [553, 0]
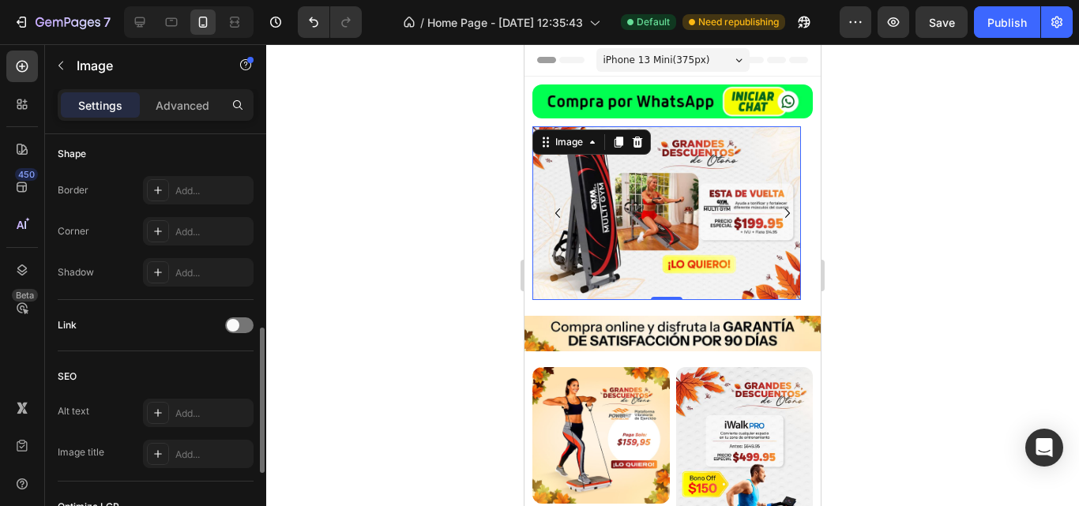
click at [245, 334] on div "Link" at bounding box center [156, 325] width 196 height 25
click at [242, 329] on div at bounding box center [239, 326] width 28 height 16
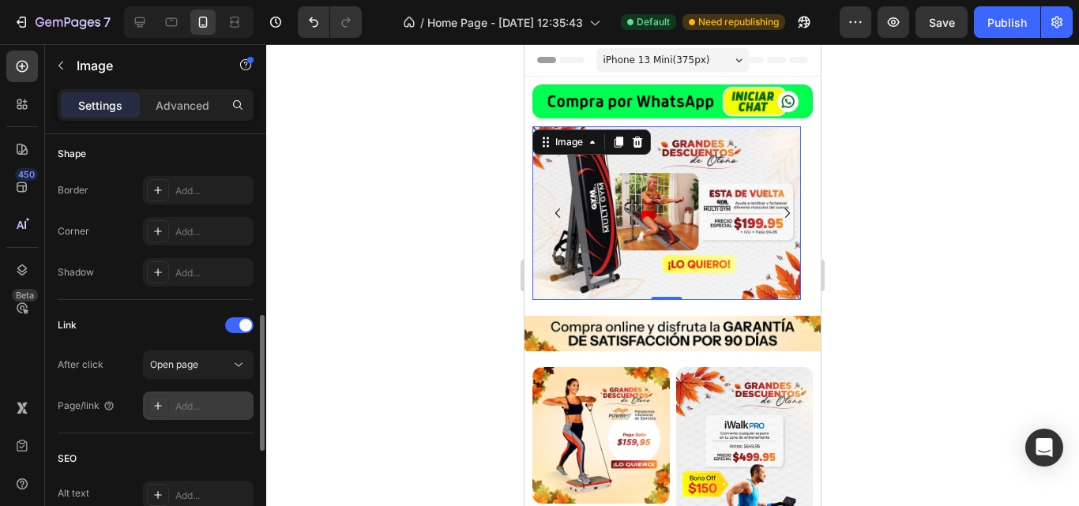
click at [194, 409] on div "Add..." at bounding box center [212, 407] width 74 height 14
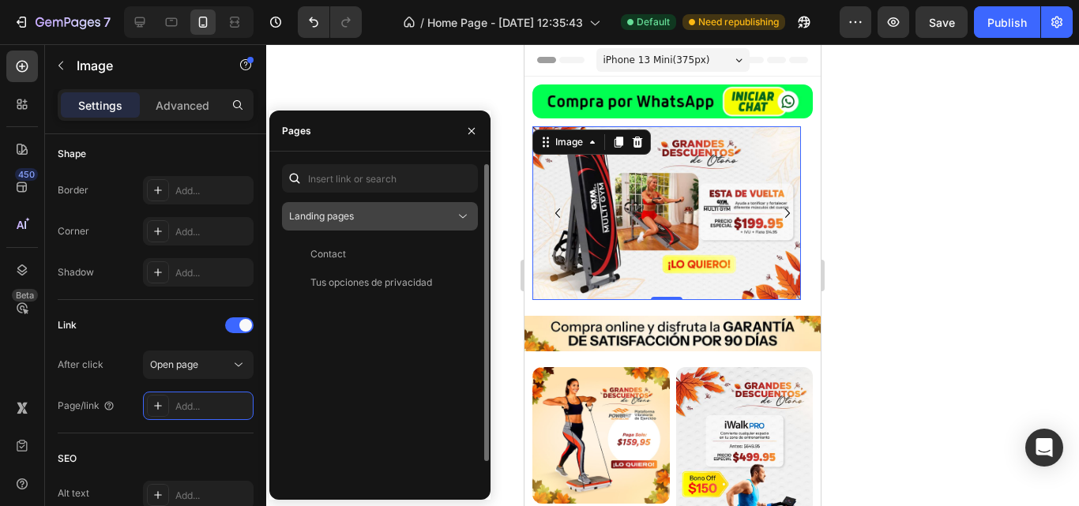
click at [414, 223] on div "Landing pages" at bounding box center [372, 216] width 166 height 14
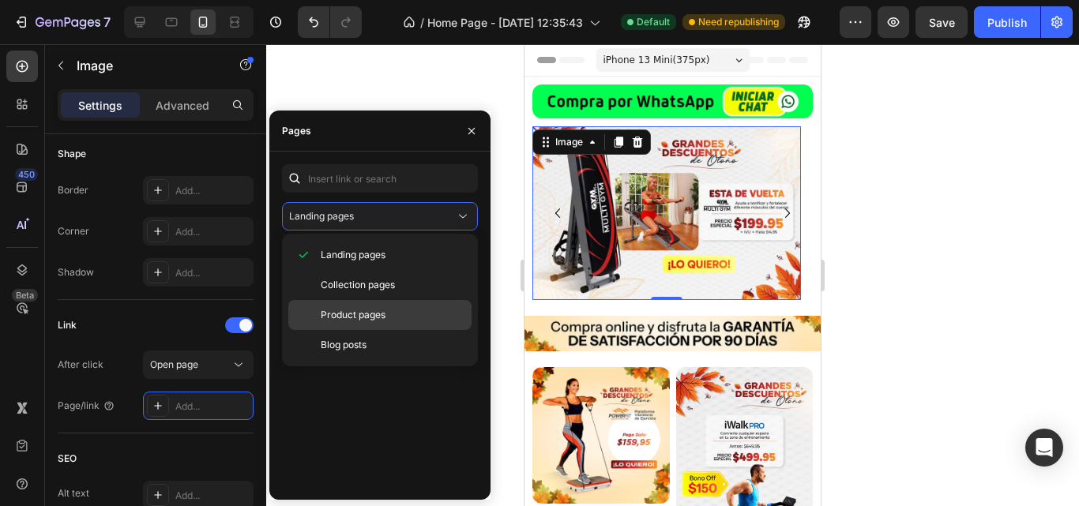
click at [370, 318] on span "Product pages" at bounding box center [353, 315] width 65 height 14
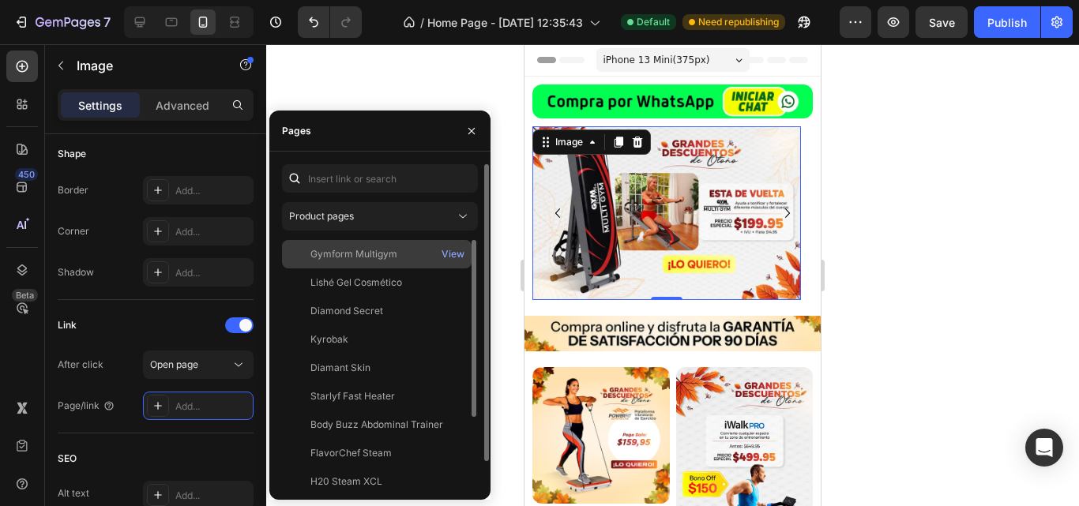
click at [384, 253] on div "Gymform Multigym" at bounding box center [353, 254] width 87 height 14
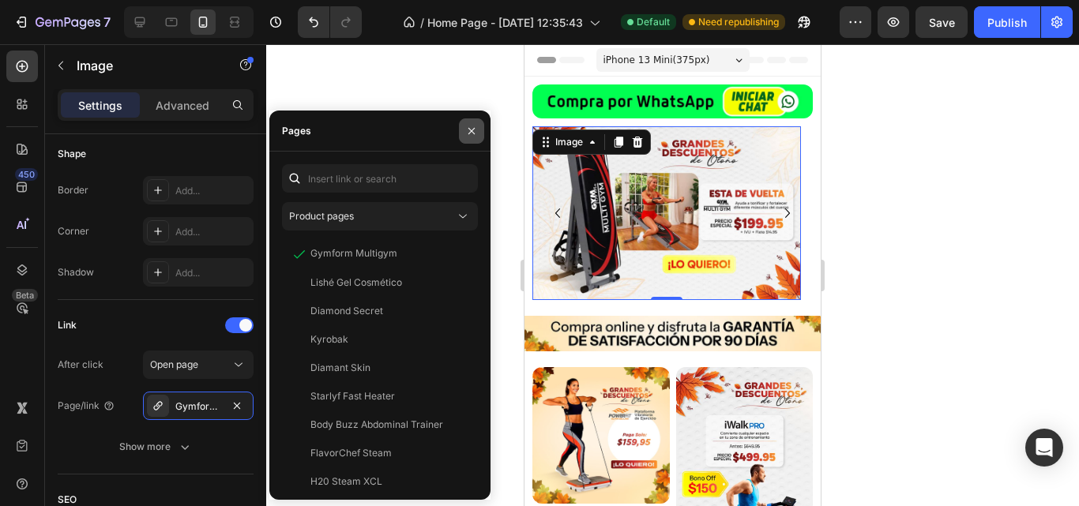
click at [472, 135] on icon "button" at bounding box center [471, 131] width 13 height 13
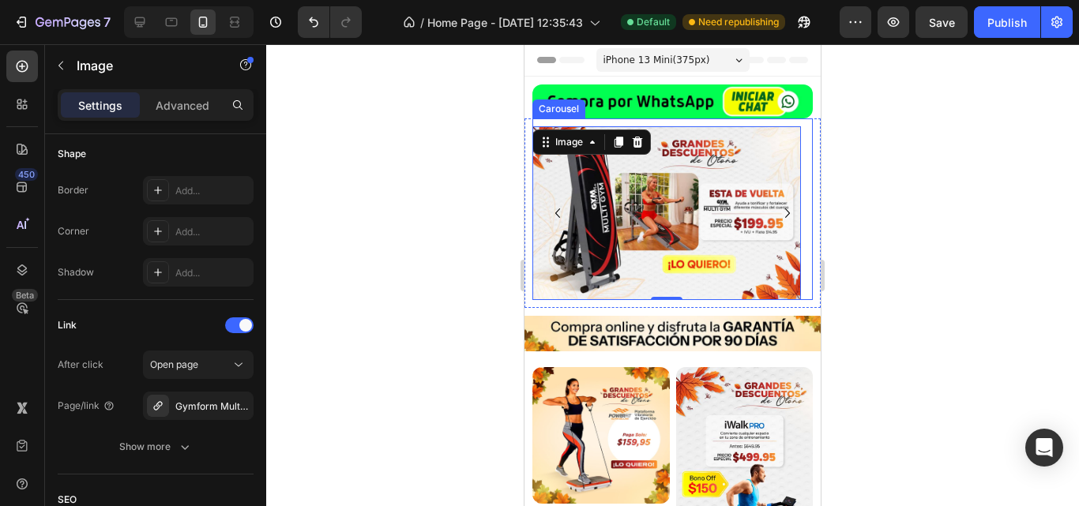
click at [561, 210] on icon "Carousel Back Arrow" at bounding box center [557, 213] width 19 height 19
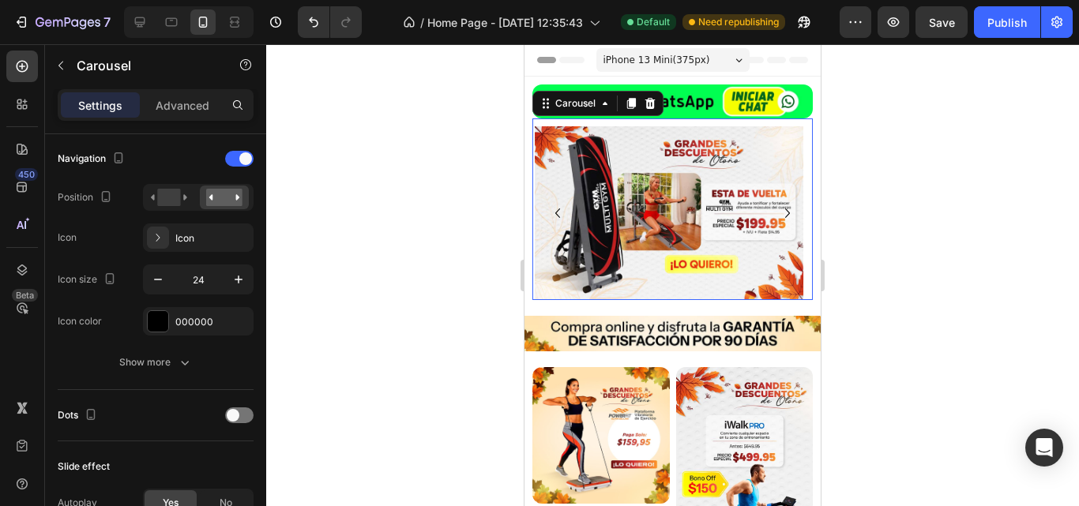
scroll to position [0, 0]
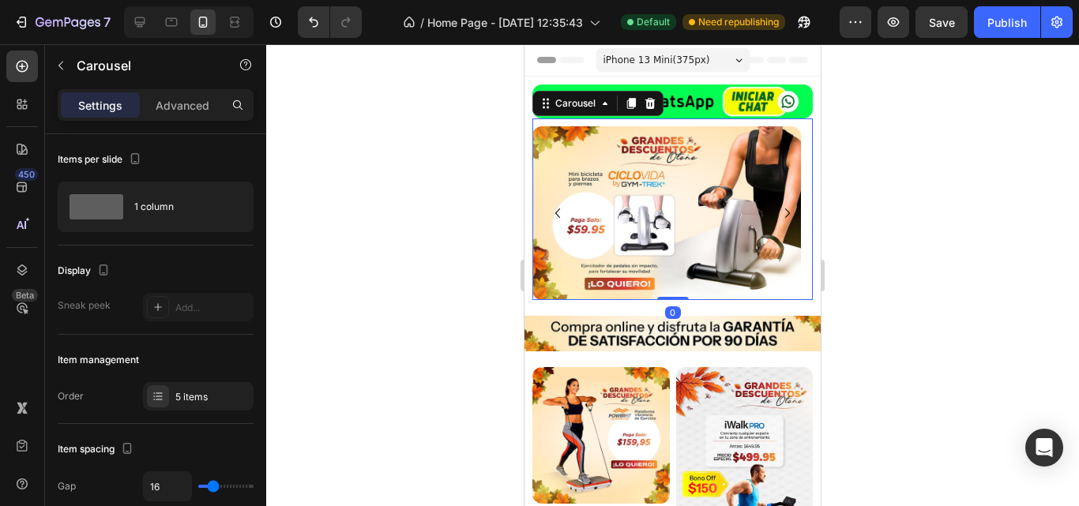
click at [785, 207] on button "Carousel Next Arrow" at bounding box center [787, 213] width 25 height 25
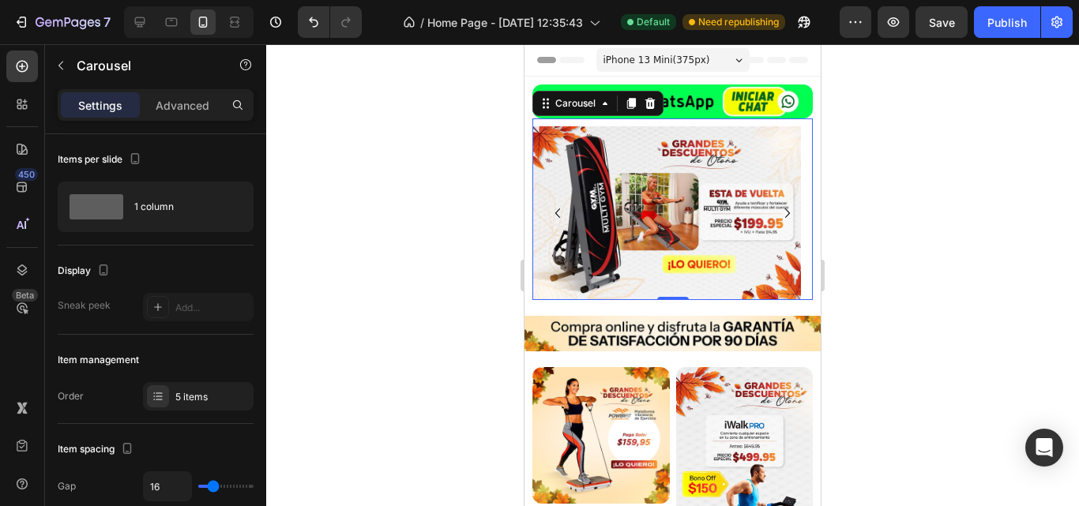
click at [778, 209] on icon "Carousel Next Arrow" at bounding box center [787, 213] width 19 height 19
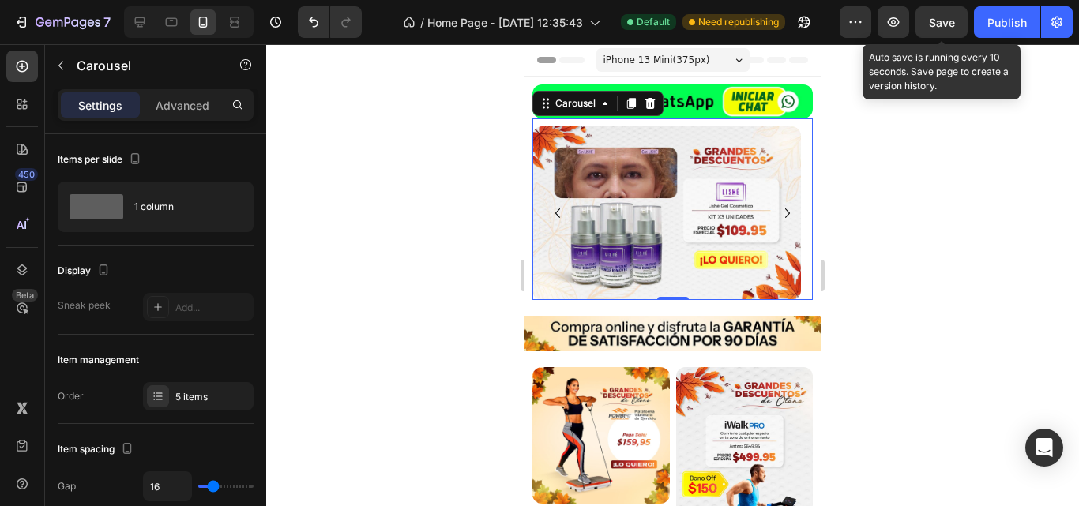
click at [954, 24] on span "Save" at bounding box center [942, 22] width 26 height 13
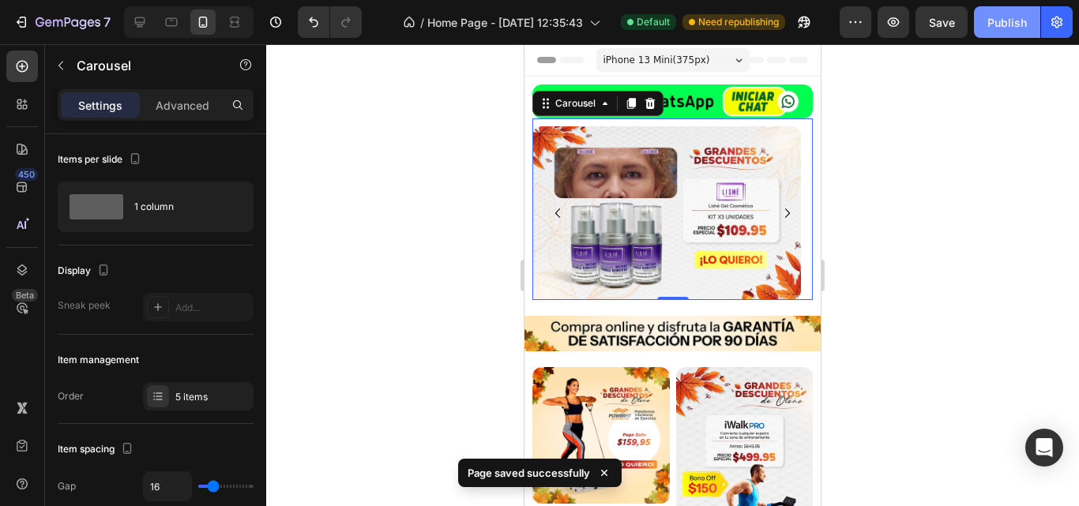
click at [981, 26] on button "Publish" at bounding box center [1007, 22] width 66 height 32
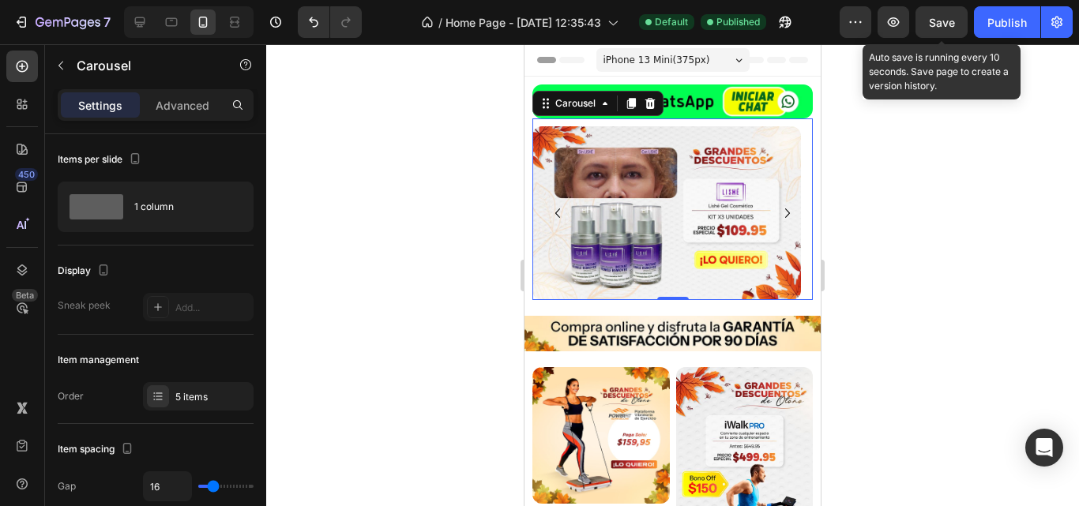
click at [937, 21] on span "Save" at bounding box center [942, 22] width 26 height 13
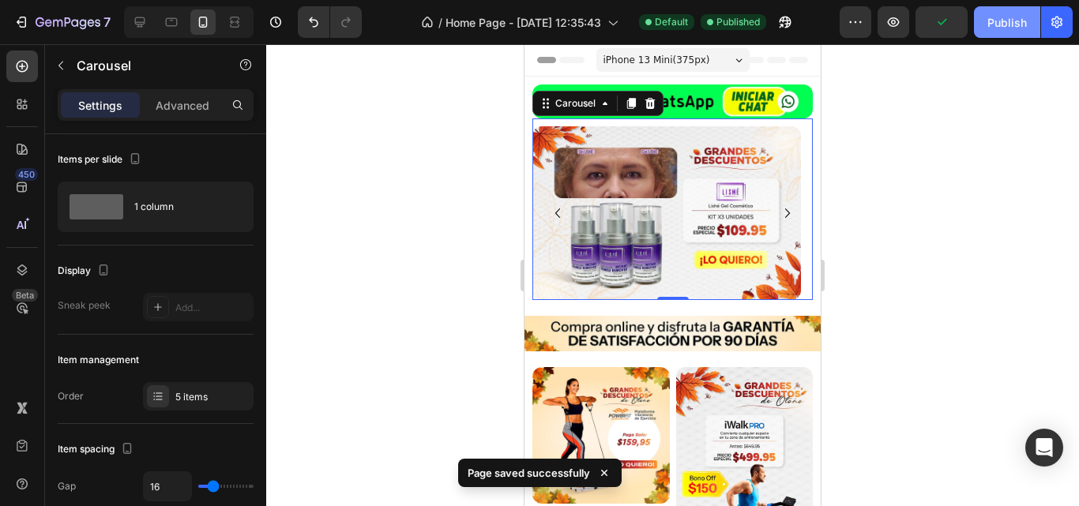
click at [976, 21] on button "Publish" at bounding box center [1007, 22] width 66 height 32
